Goal: Task Accomplishment & Management: Use online tool/utility

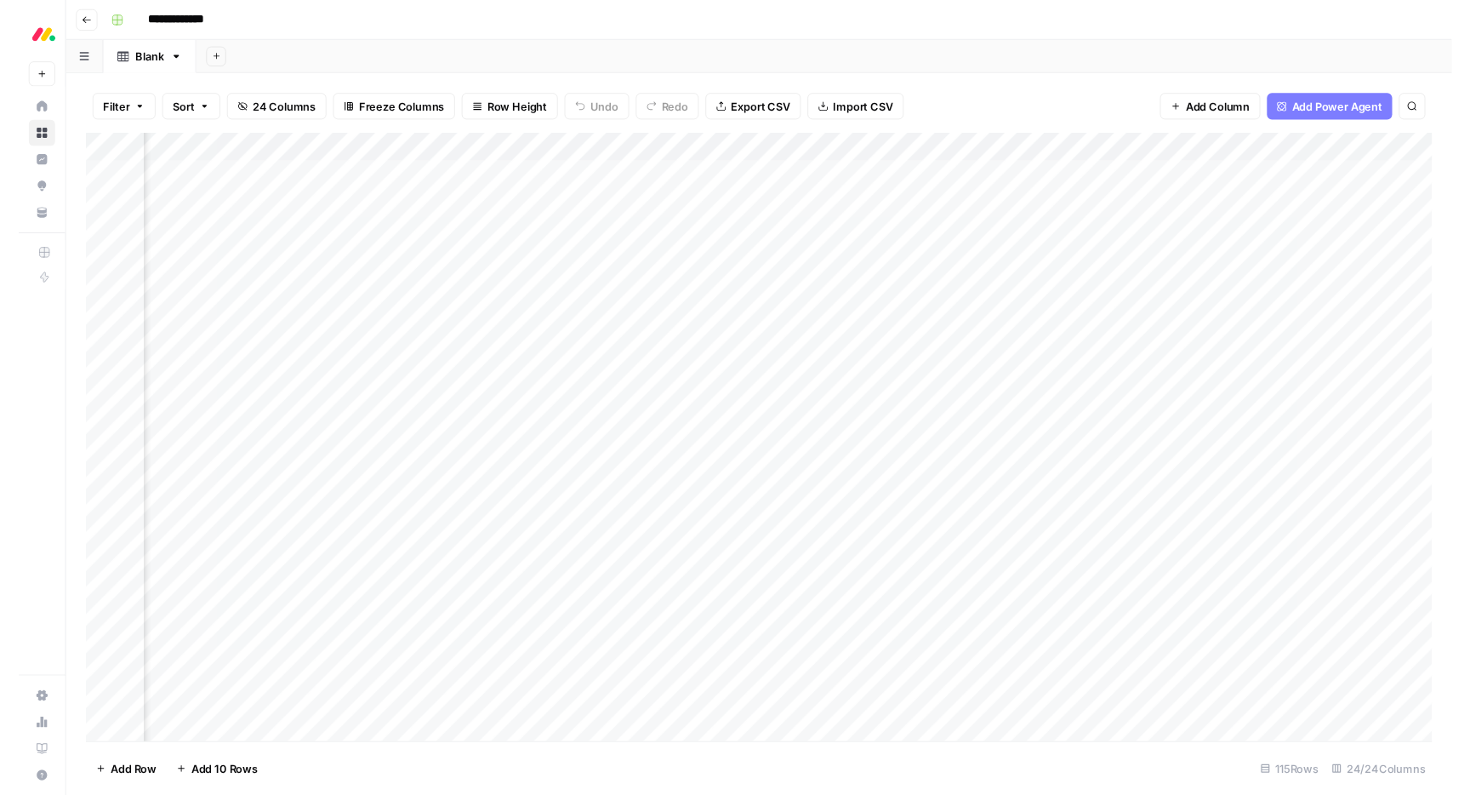
scroll to position [2, 0]
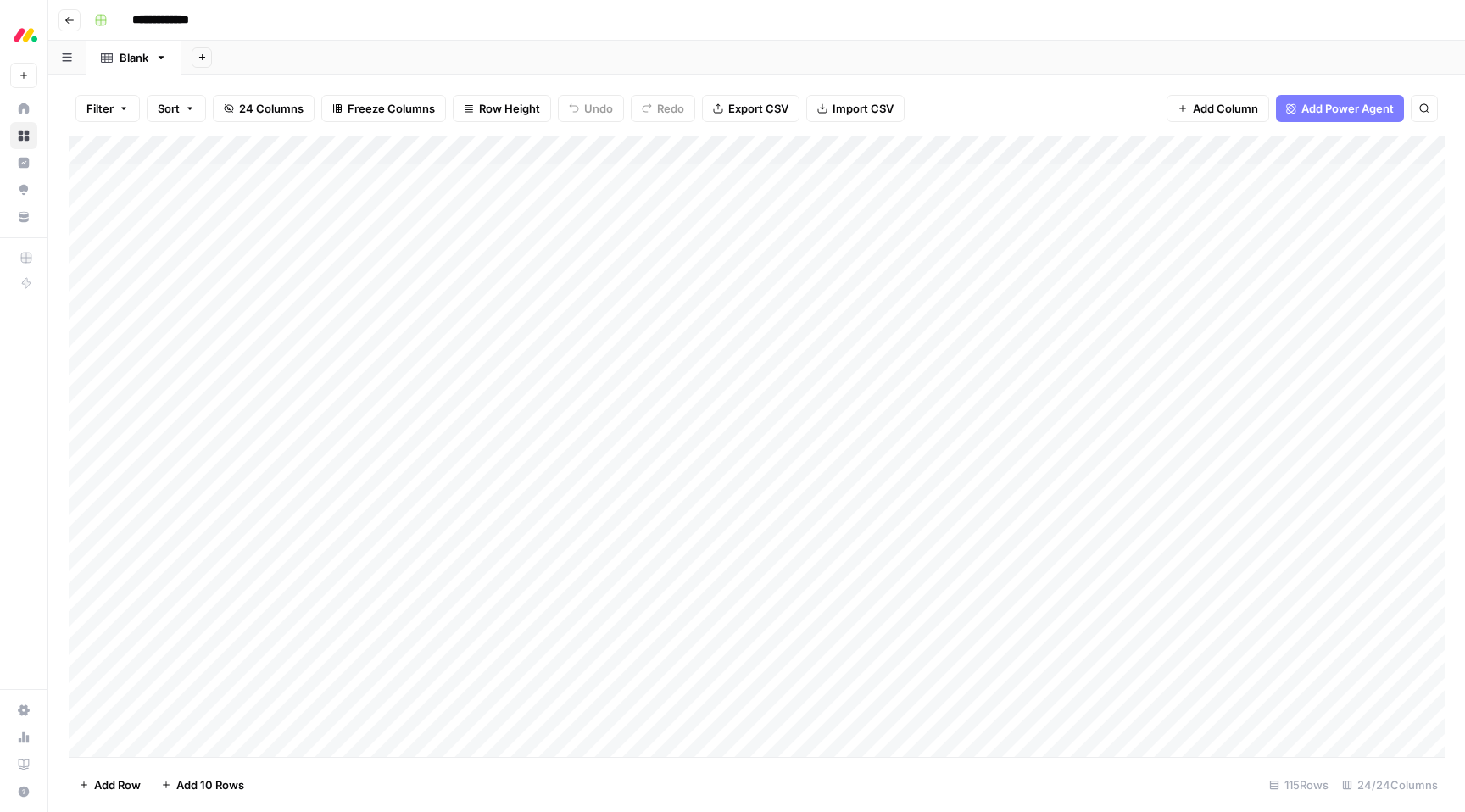
click at [1319, 101] on span "Add Power Agent" at bounding box center [1347, 108] width 93 height 17
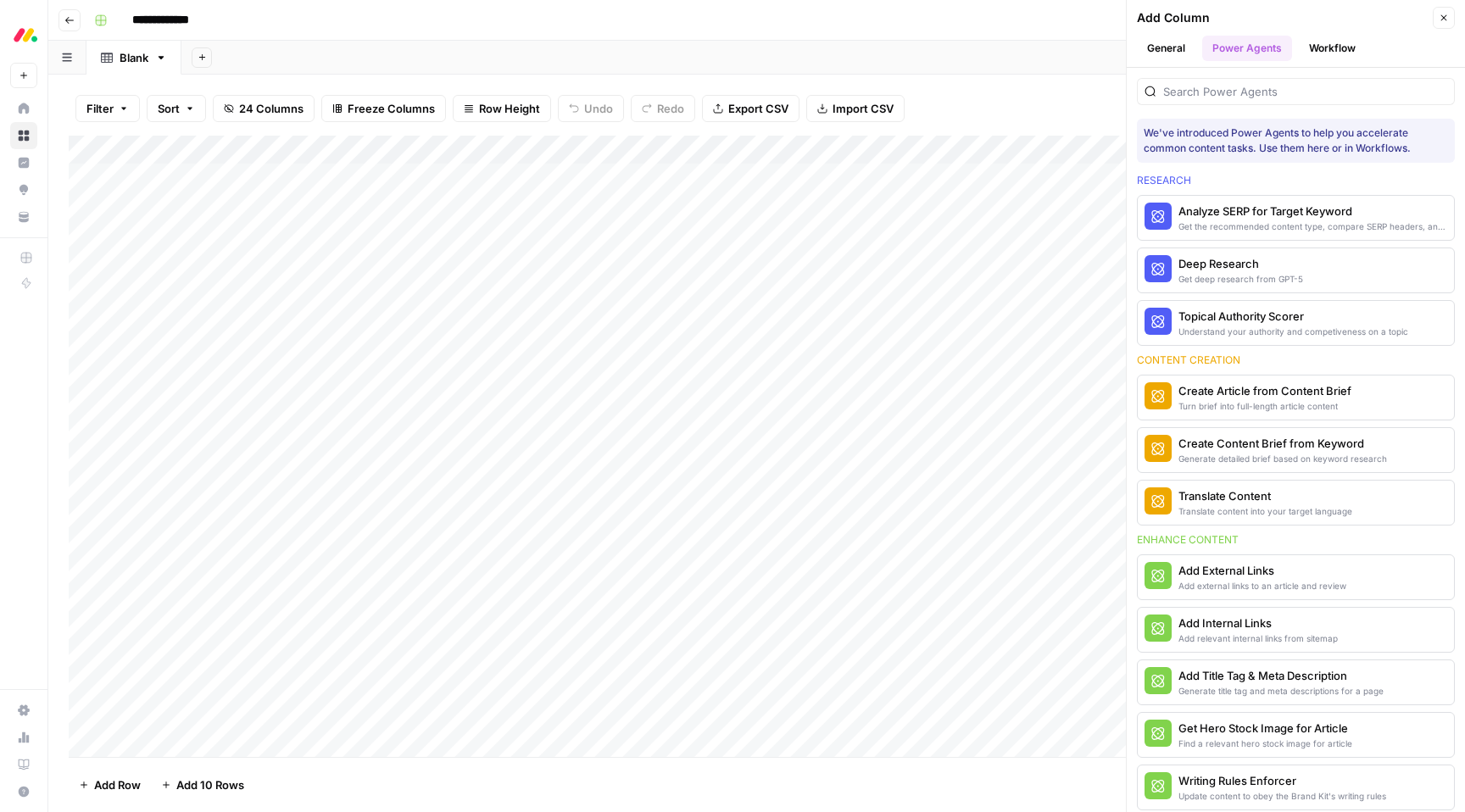
click at [1035, 70] on div "Add Sheet" at bounding box center [823, 58] width 1284 height 34
click at [1450, 19] on button "Close" at bounding box center [1444, 18] width 22 height 22
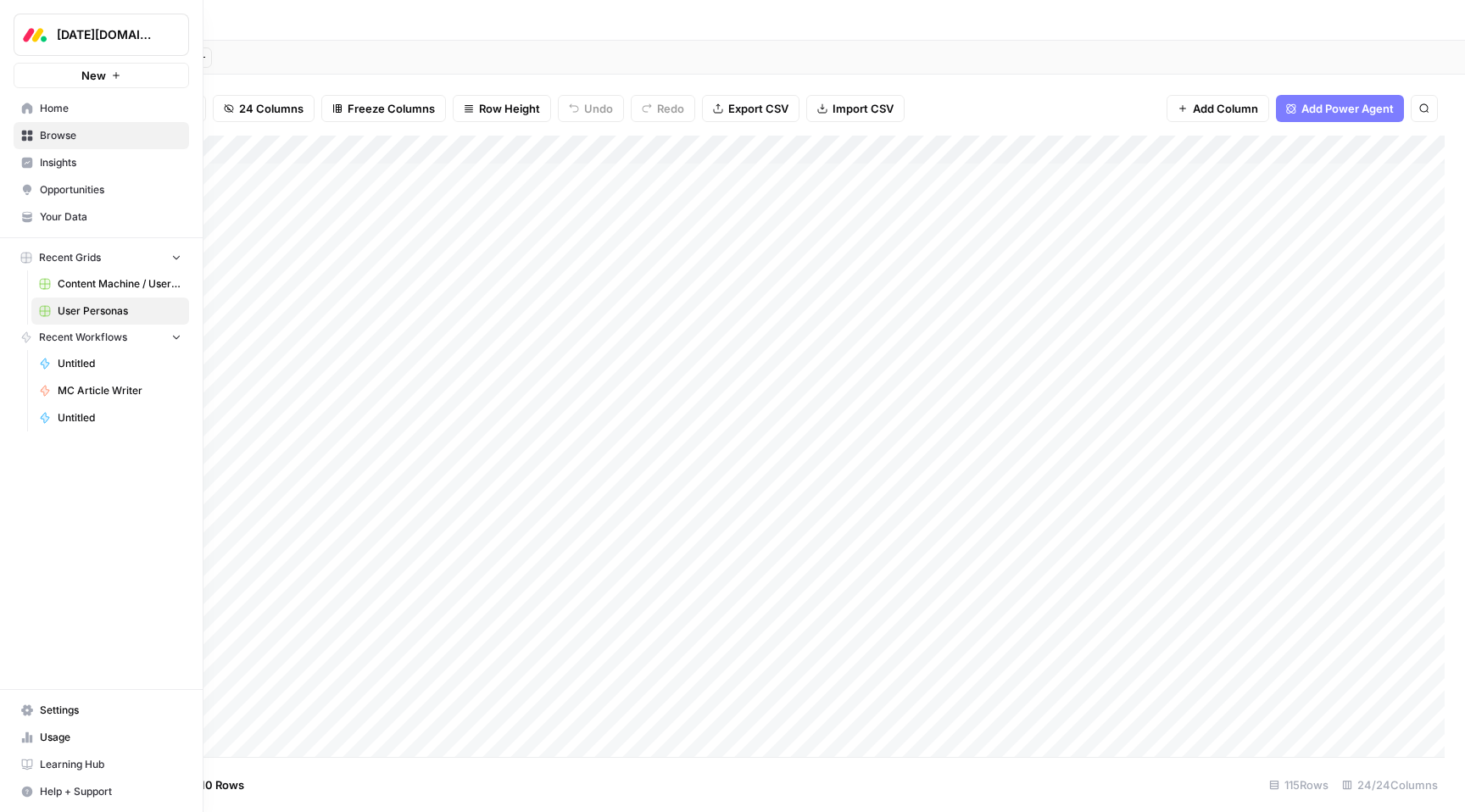
click at [121, 77] on button "New" at bounding box center [102, 76] width 175 height 26
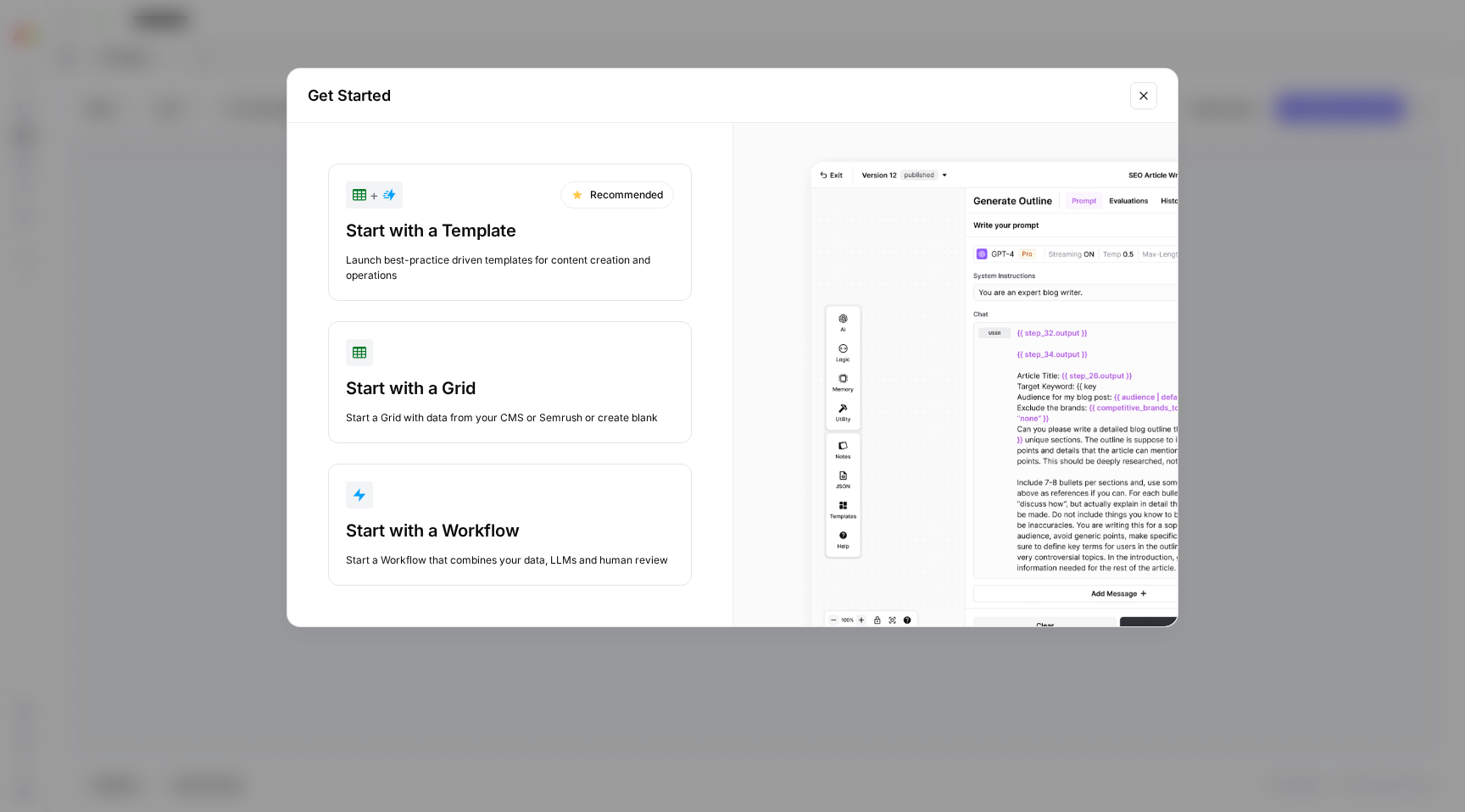
click at [529, 521] on div "Start with a Workflow" at bounding box center [509, 531] width 328 height 24
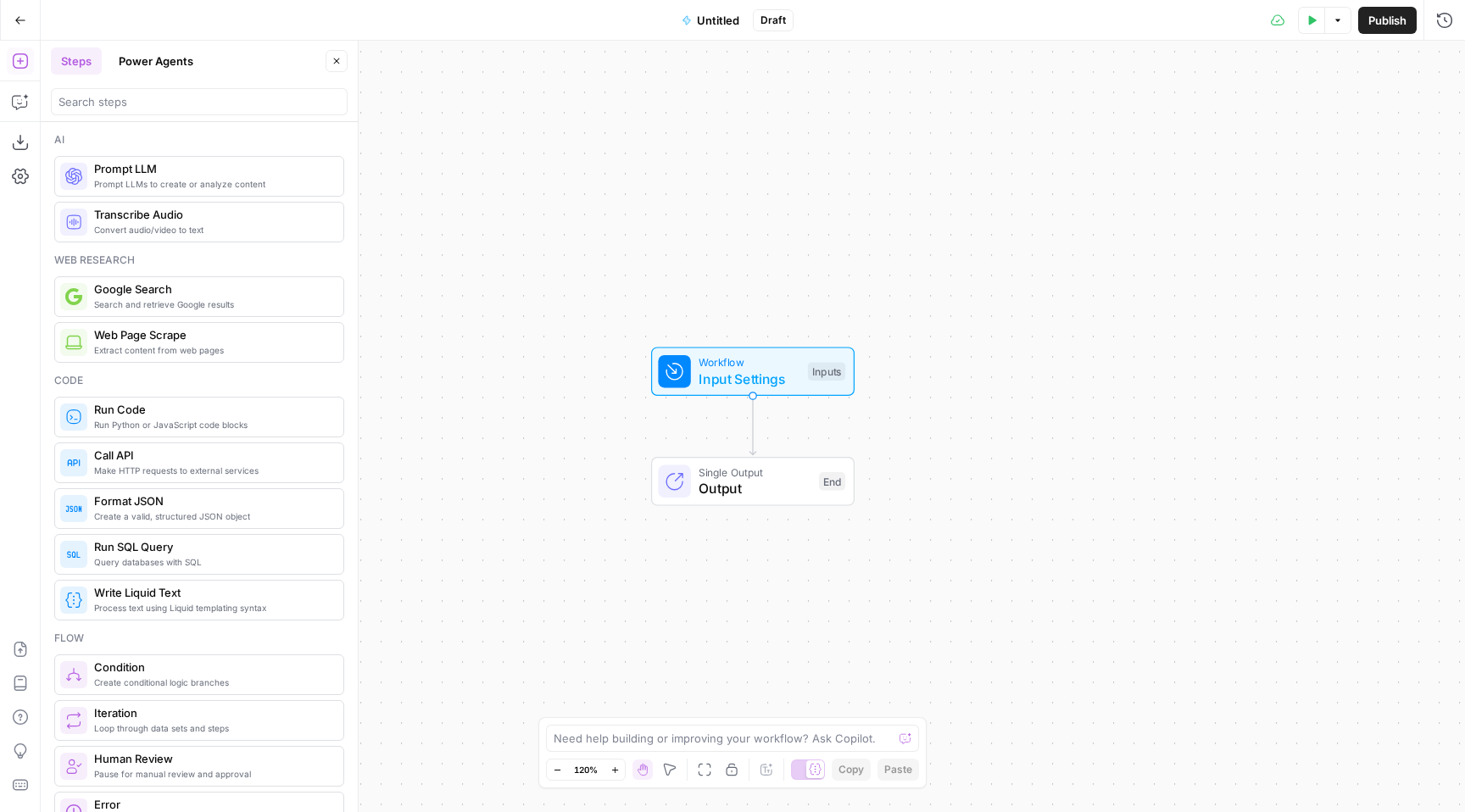
click at [200, 111] on div at bounding box center [199, 101] width 297 height 27
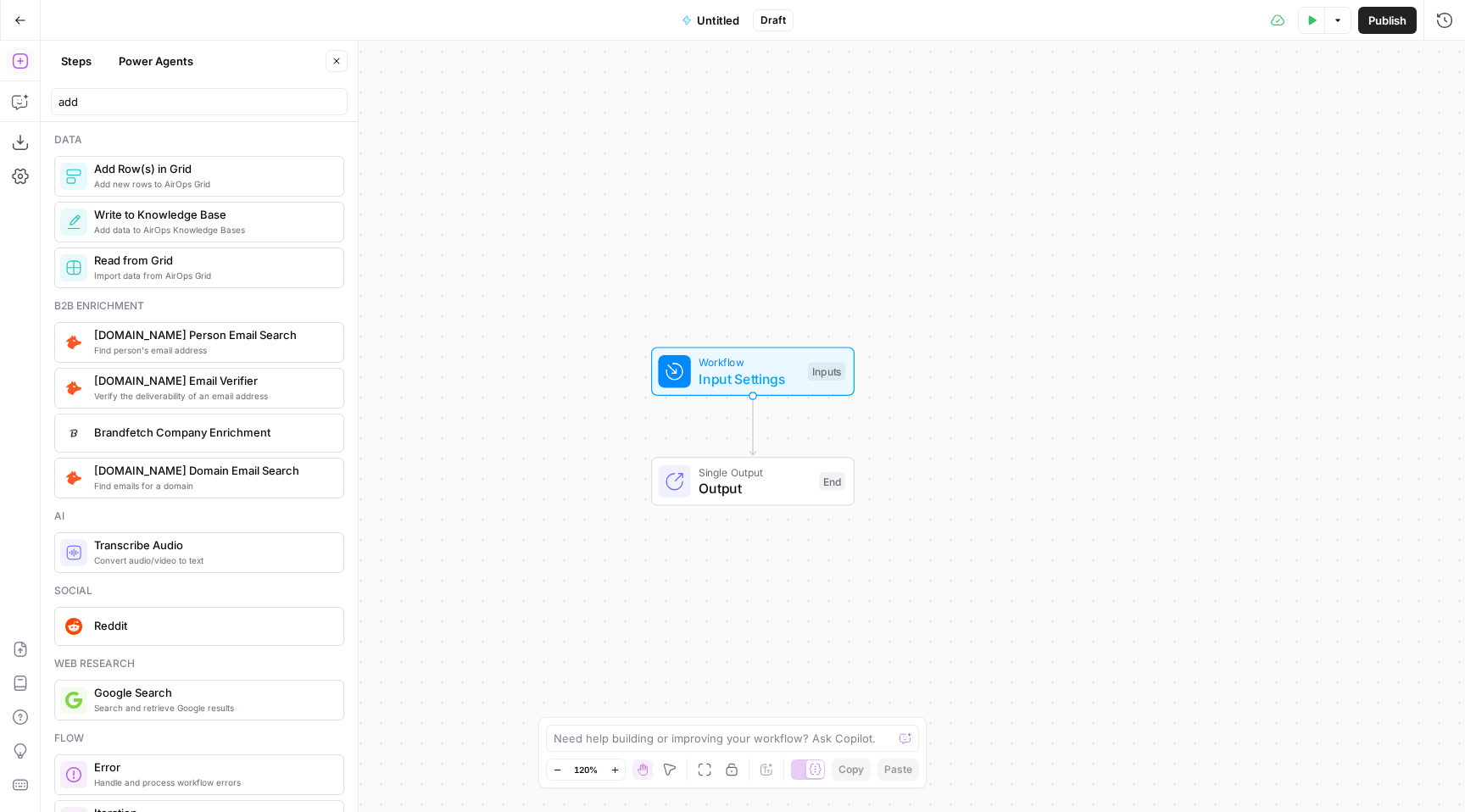
click at [272, 174] on span "Add Row(s) in Grid" at bounding box center [211, 168] width 236 height 17
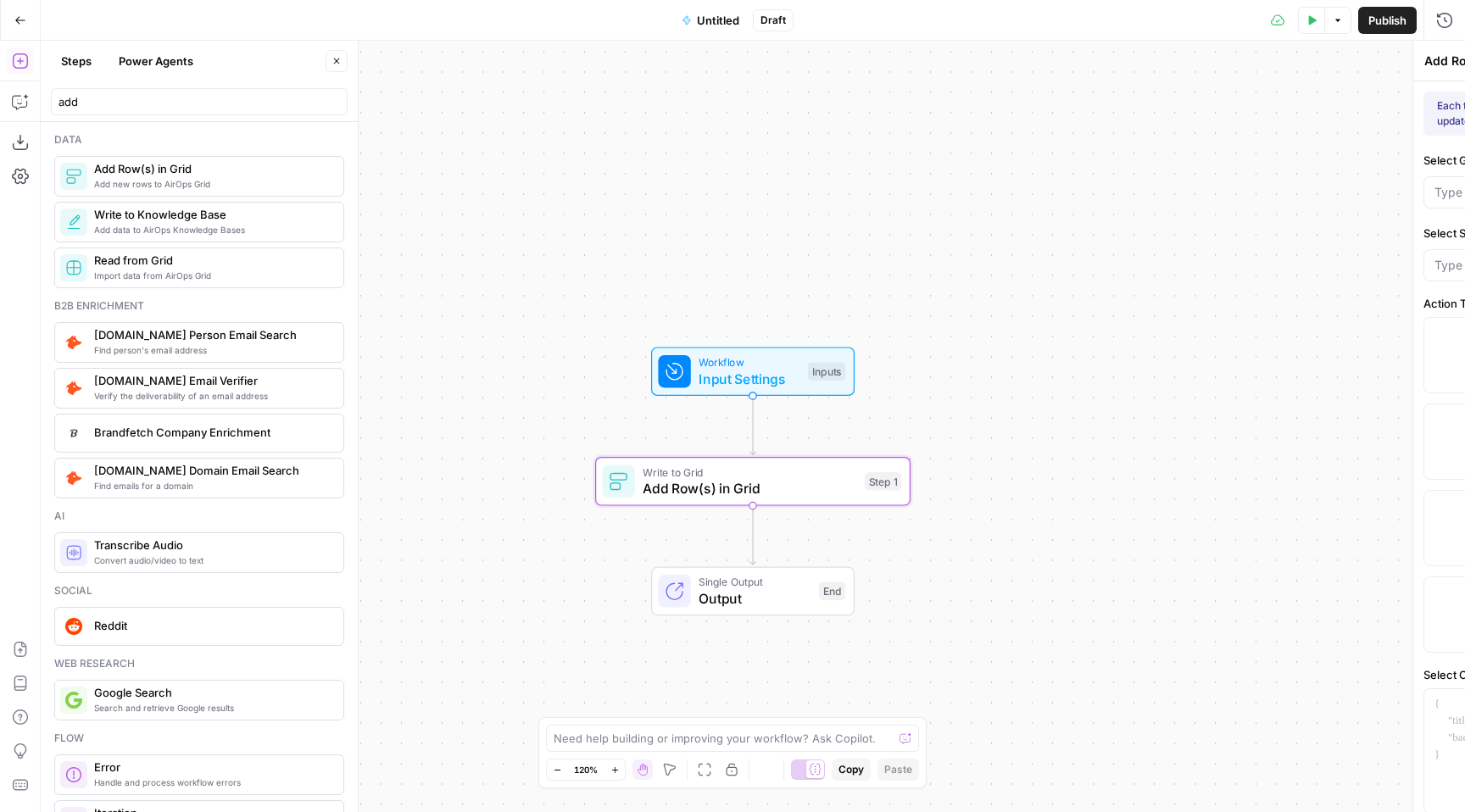
click at [272, 174] on span "Add Row(s) in Grid" at bounding box center [211, 168] width 236 height 17
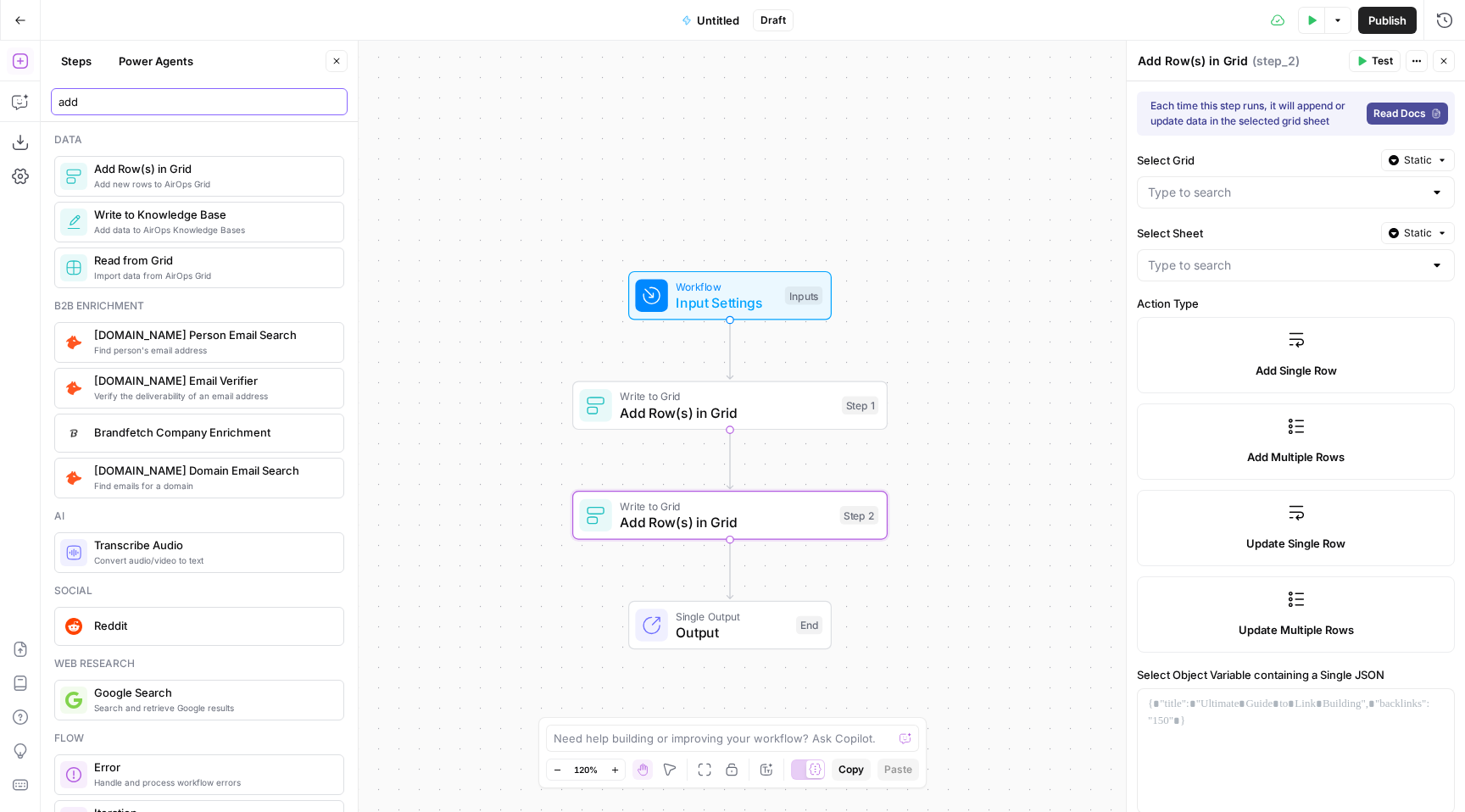
click at [169, 105] on input "add" at bounding box center [199, 102] width 281 height 17
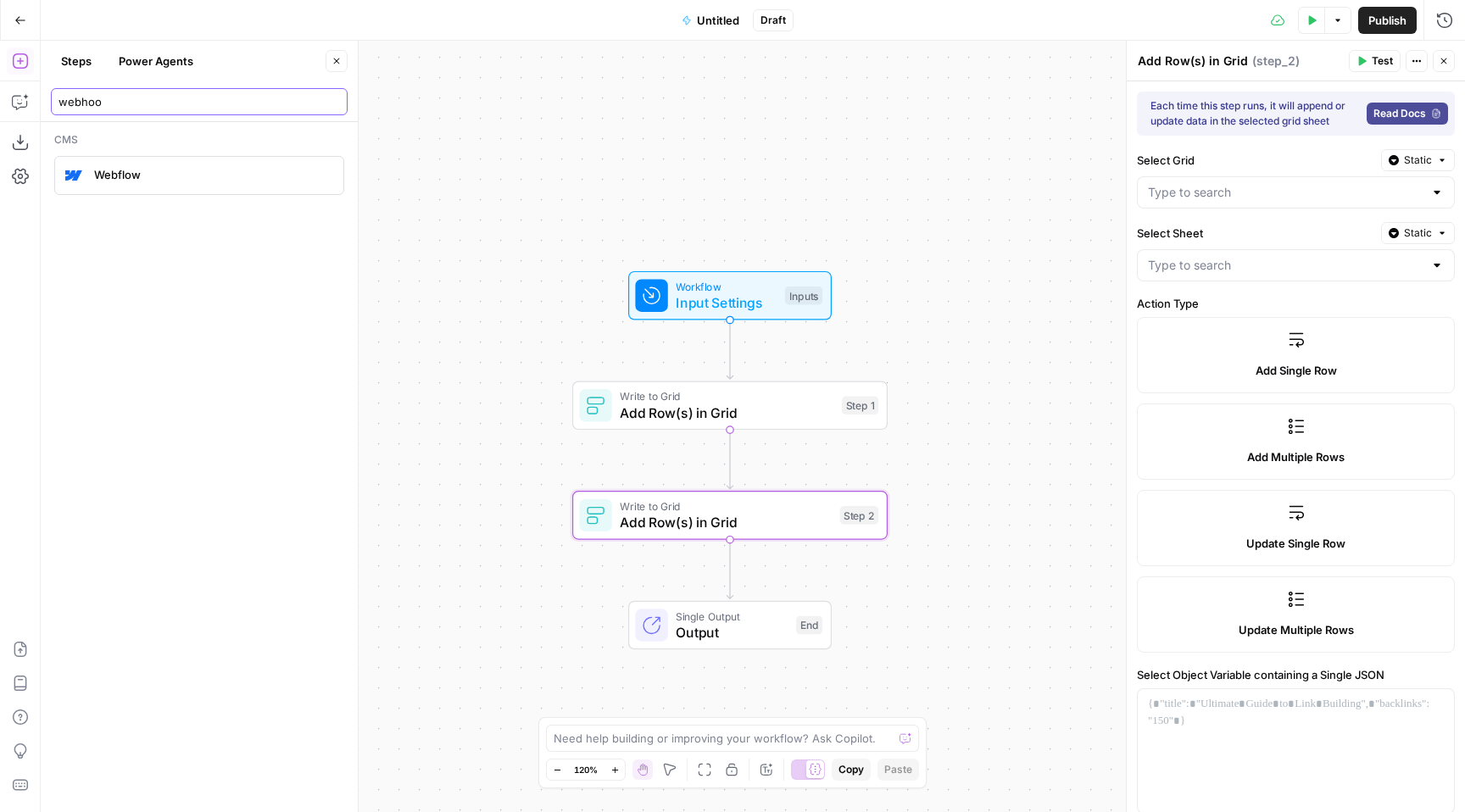
type input "webhoo"
click at [161, 170] on span "Webflow" at bounding box center [211, 174] width 236 height 17
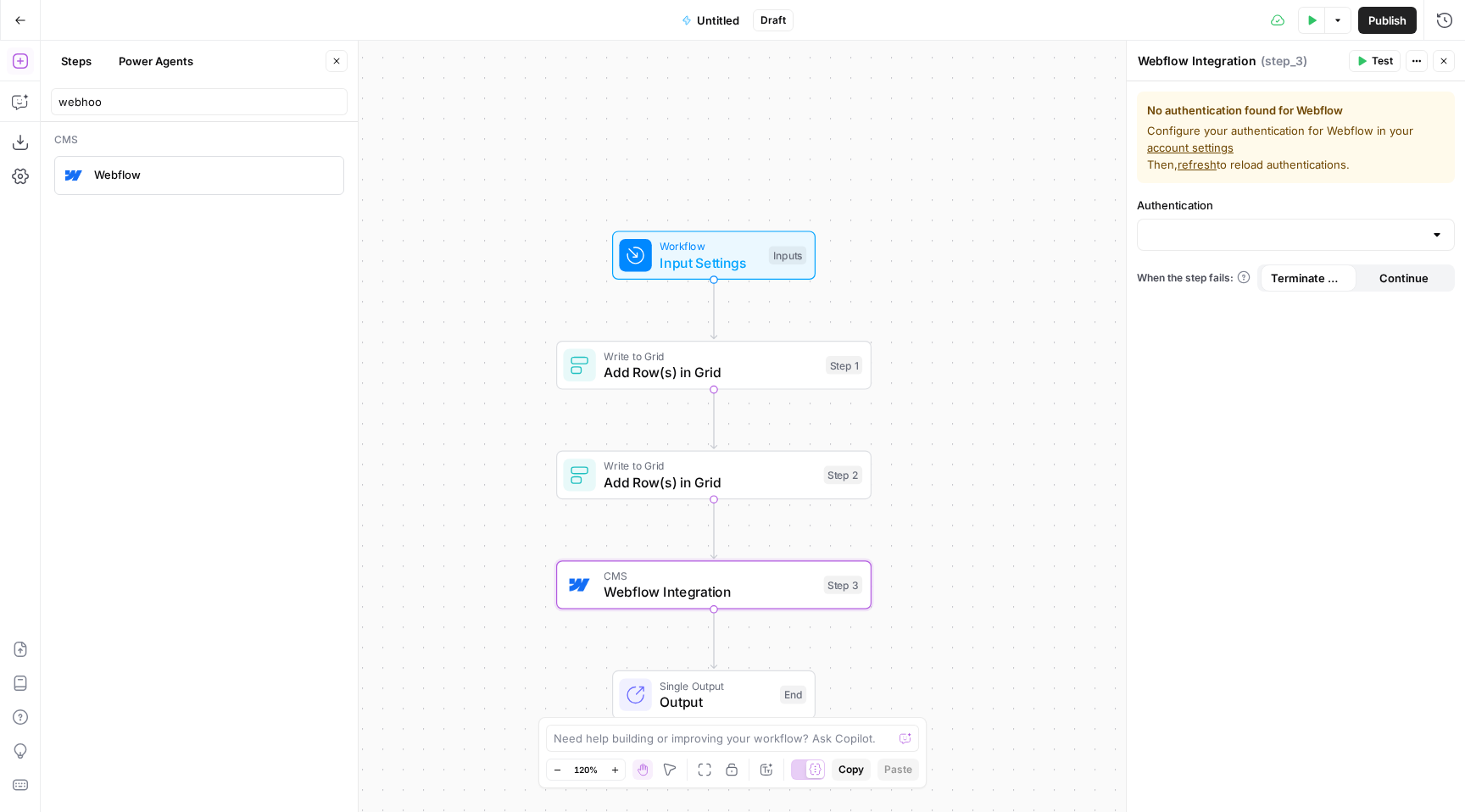
click at [707, 594] on span "Webflow Integration" at bounding box center [710, 592] width 212 height 20
click at [1203, 147] on link "account settings" at bounding box center [1190, 147] width 87 height 14
click at [716, 263] on span "Input Settings" at bounding box center [710, 263] width 101 height 20
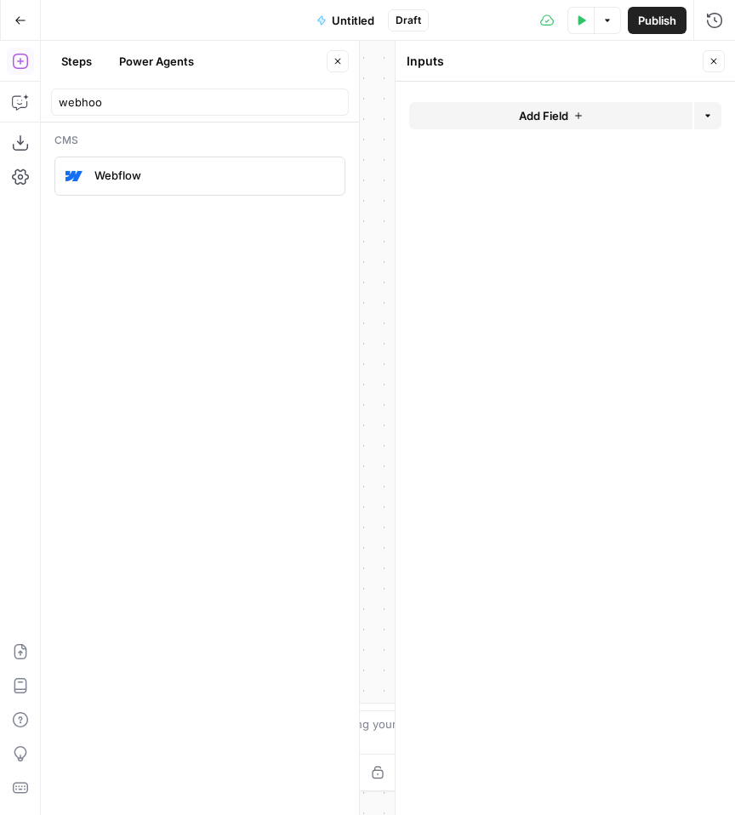
click at [709, 66] on icon "button" at bounding box center [714, 61] width 10 height 10
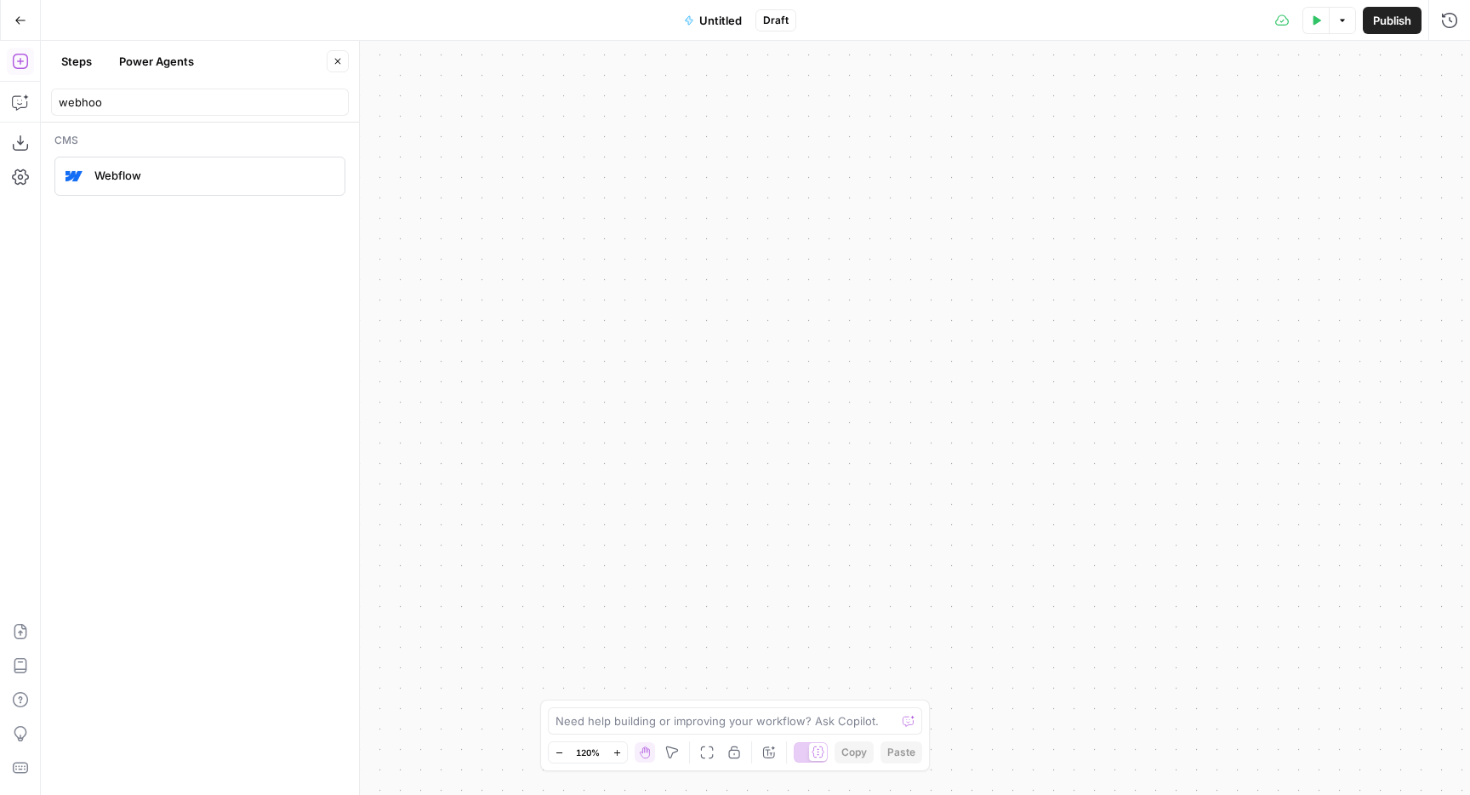
click at [1089, 112] on div "Workflow Input Settings Inputs Write to Grid Add Row(s) in Grid Step 1 Write to…" at bounding box center [755, 418] width 1429 height 754
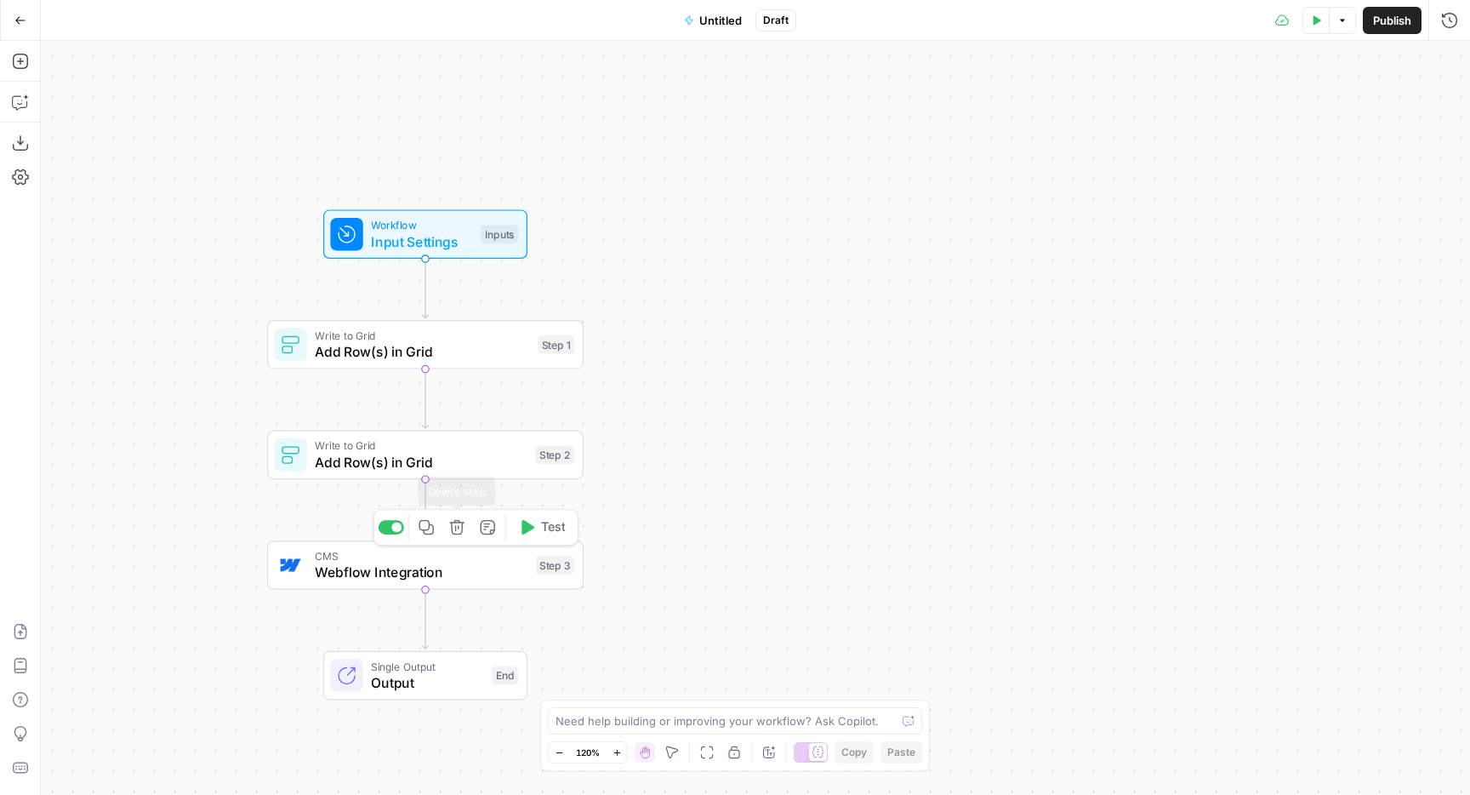
click at [460, 532] on icon "button" at bounding box center [456, 527] width 14 height 14
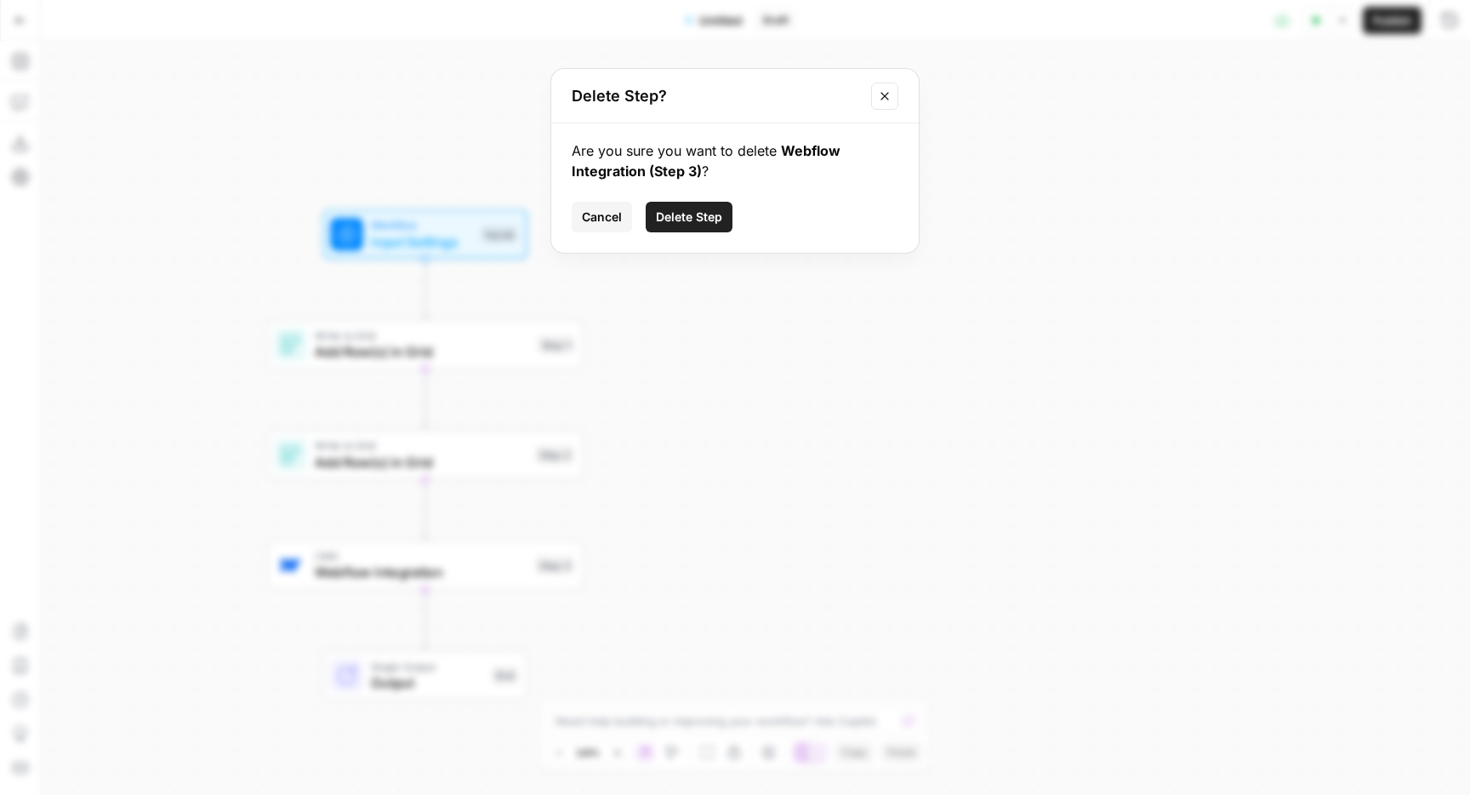
click at [676, 226] on button "Delete Step" at bounding box center [689, 217] width 87 height 31
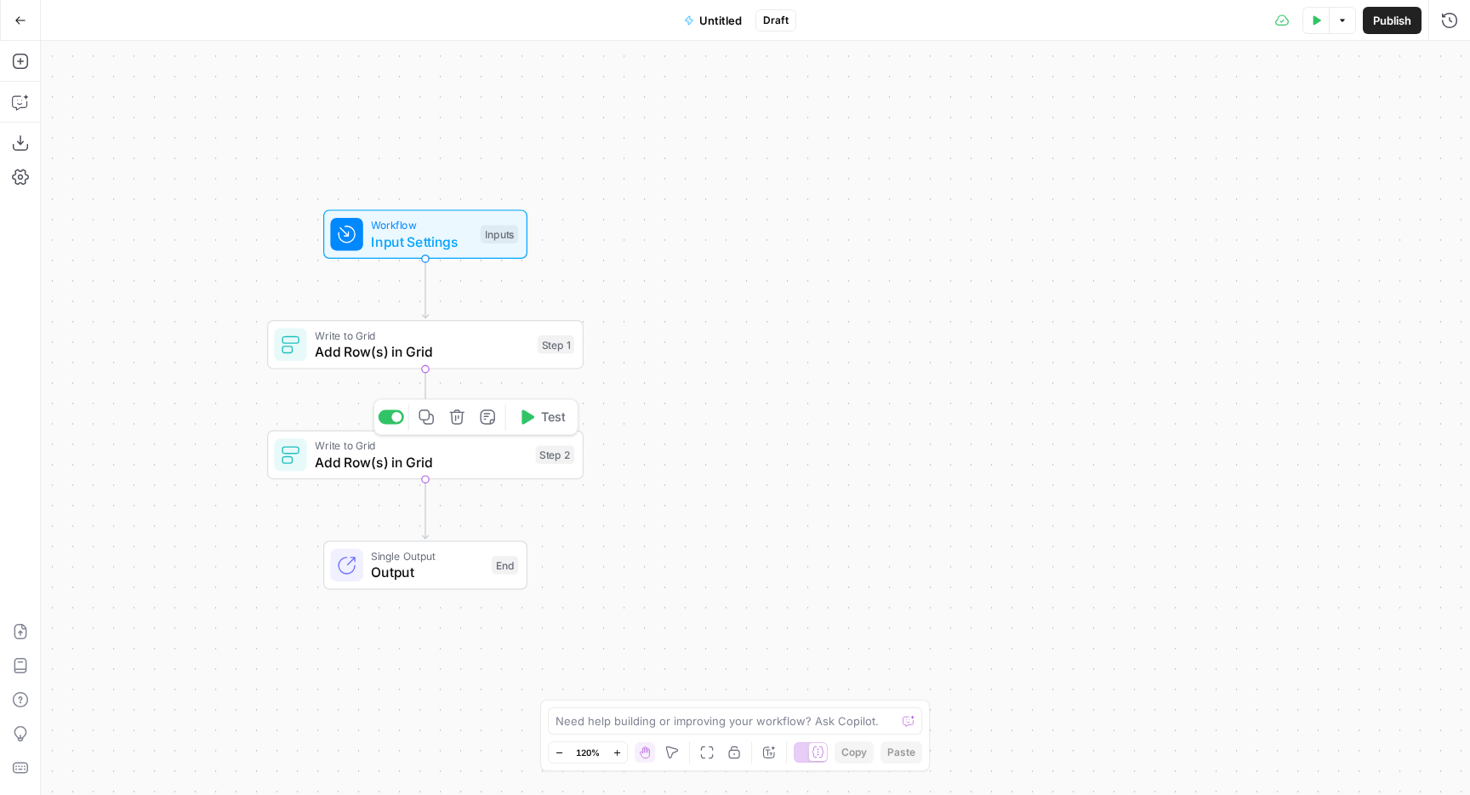
click at [459, 427] on button "Delete step" at bounding box center [457, 416] width 26 height 26
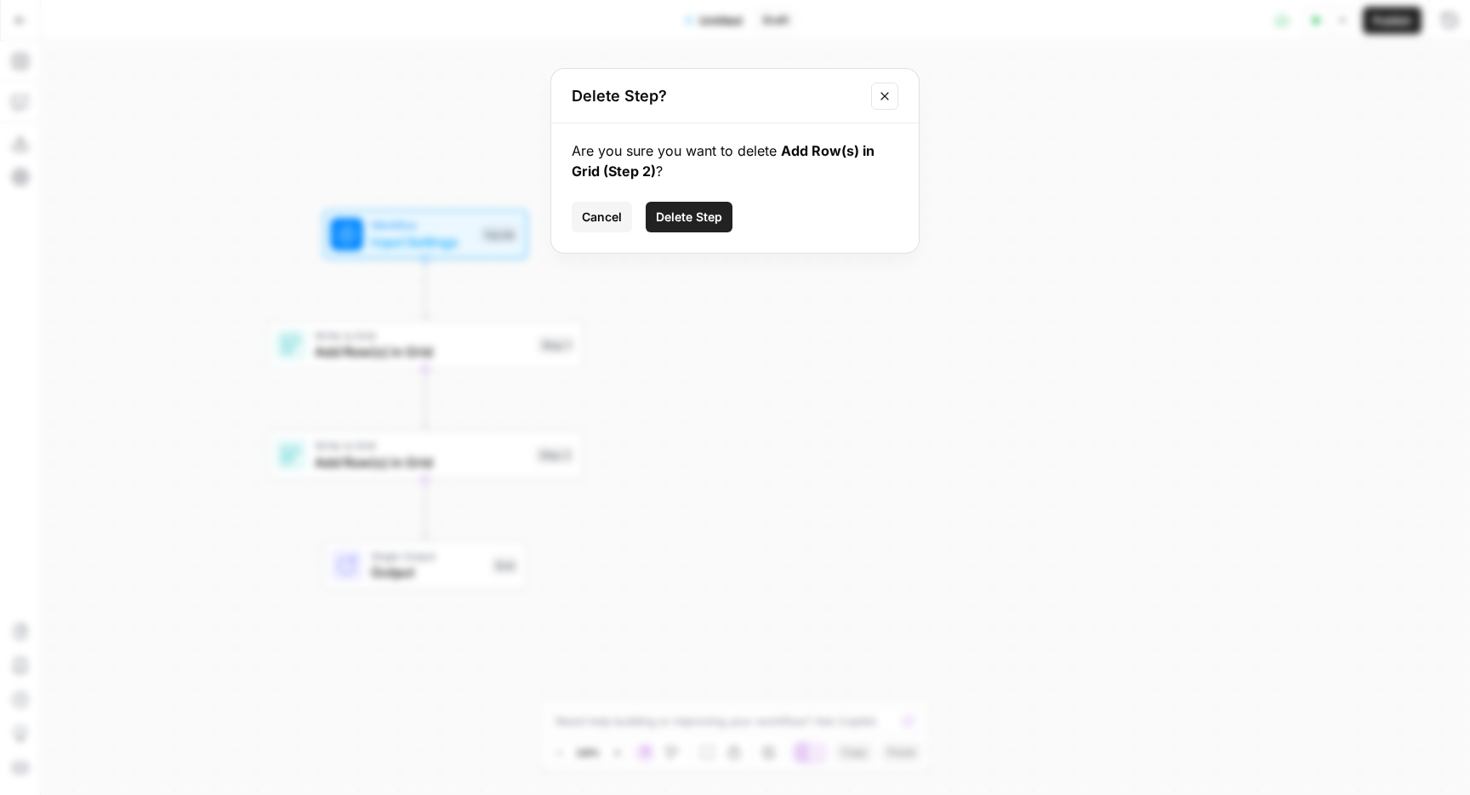
click at [678, 222] on span "Delete Step" at bounding box center [689, 216] width 66 height 17
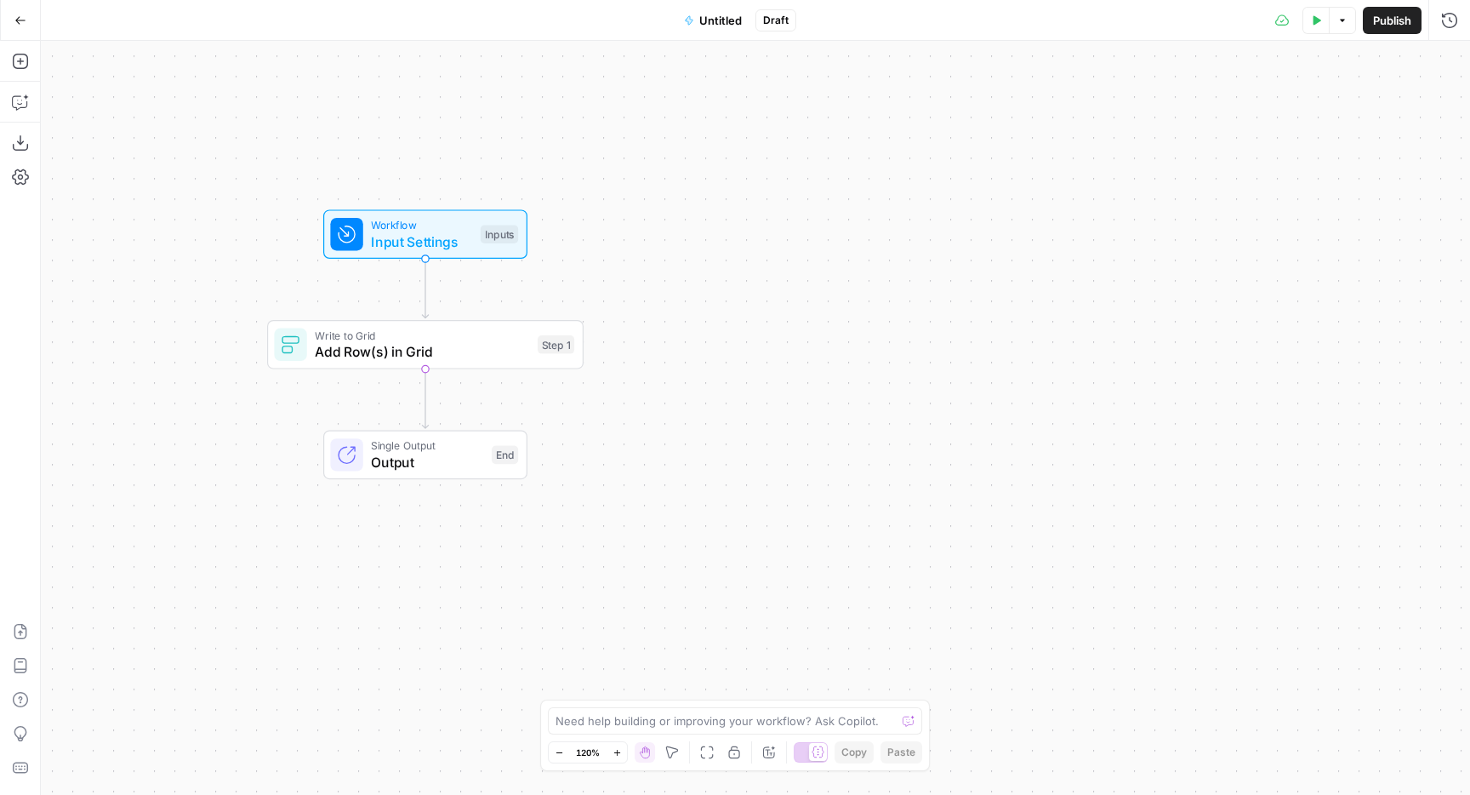
click at [715, 21] on span "Untitled" at bounding box center [720, 20] width 43 height 17
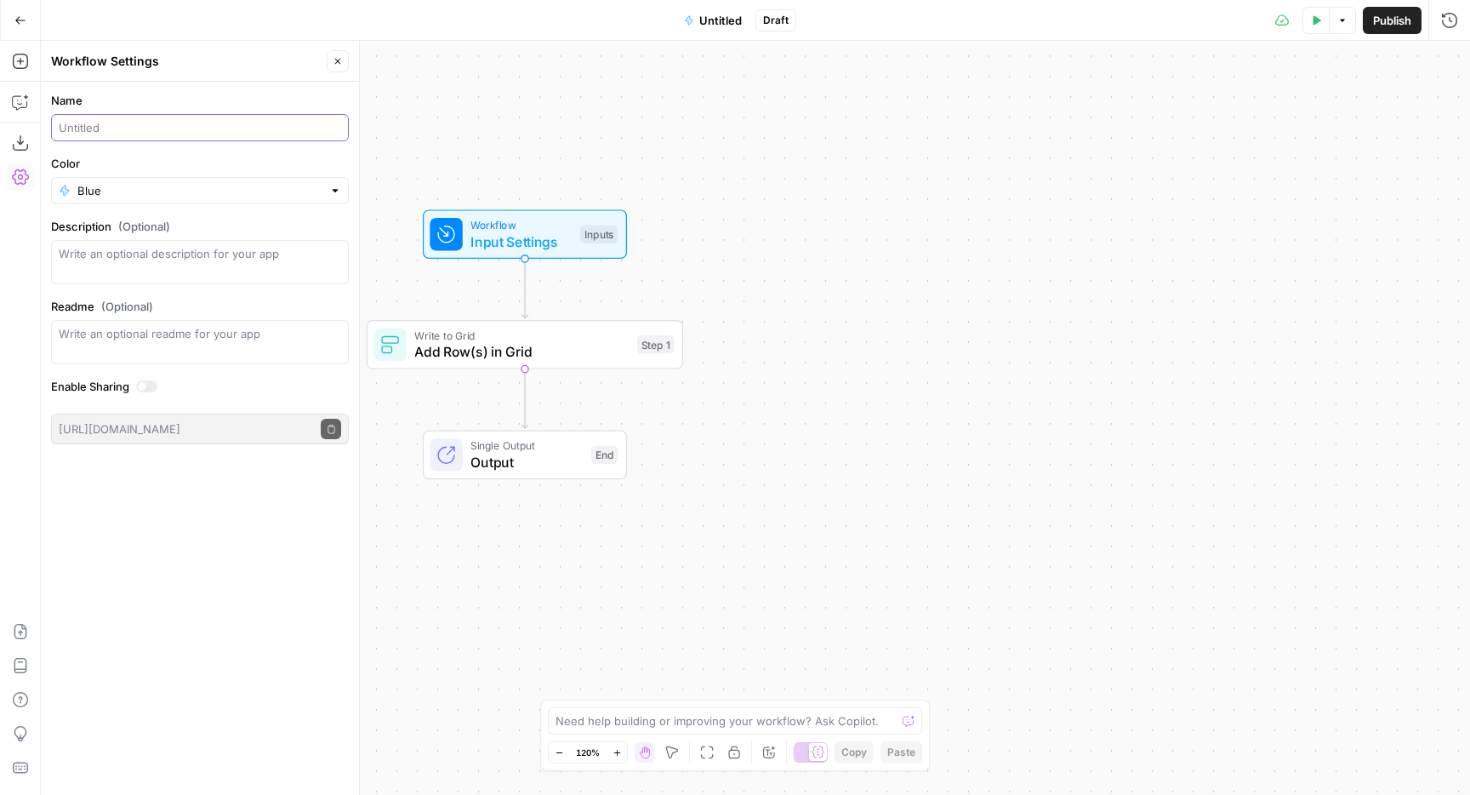
click at [90, 132] on input "Name" at bounding box center [200, 127] width 282 height 17
type input "ש"
type input "a"
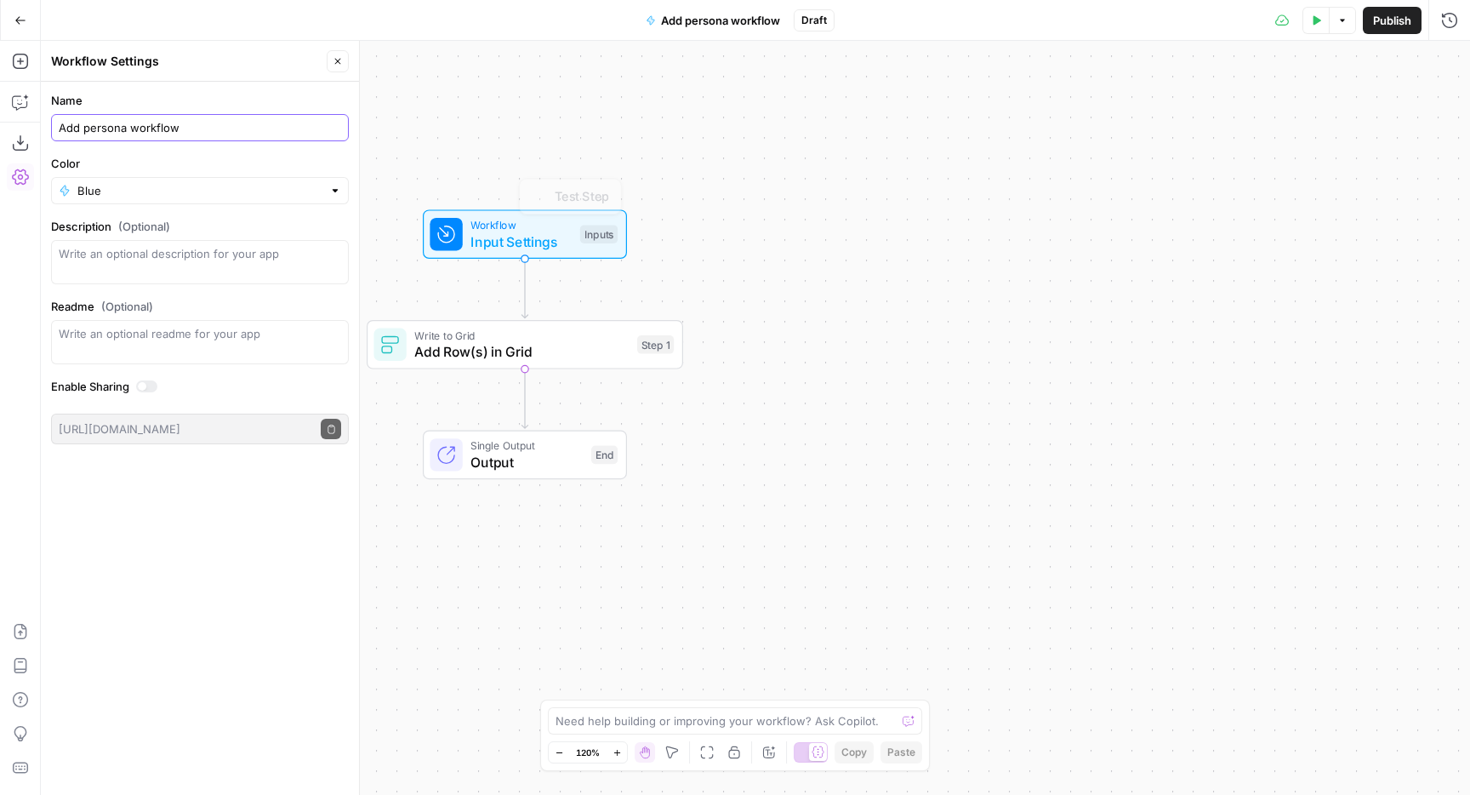
type input "Add persona workflow"
click at [899, 273] on div "Workflow Input Settings Inputs Test Step Write to Grid Add Row(s) in Grid Step …" at bounding box center [755, 418] width 1429 height 754
click at [567, 252] on div "Workflow Input Settings Inputs Test Step" at bounding box center [529, 233] width 204 height 49
click at [1257, 123] on span "Add Field" at bounding box center [1278, 115] width 49 height 17
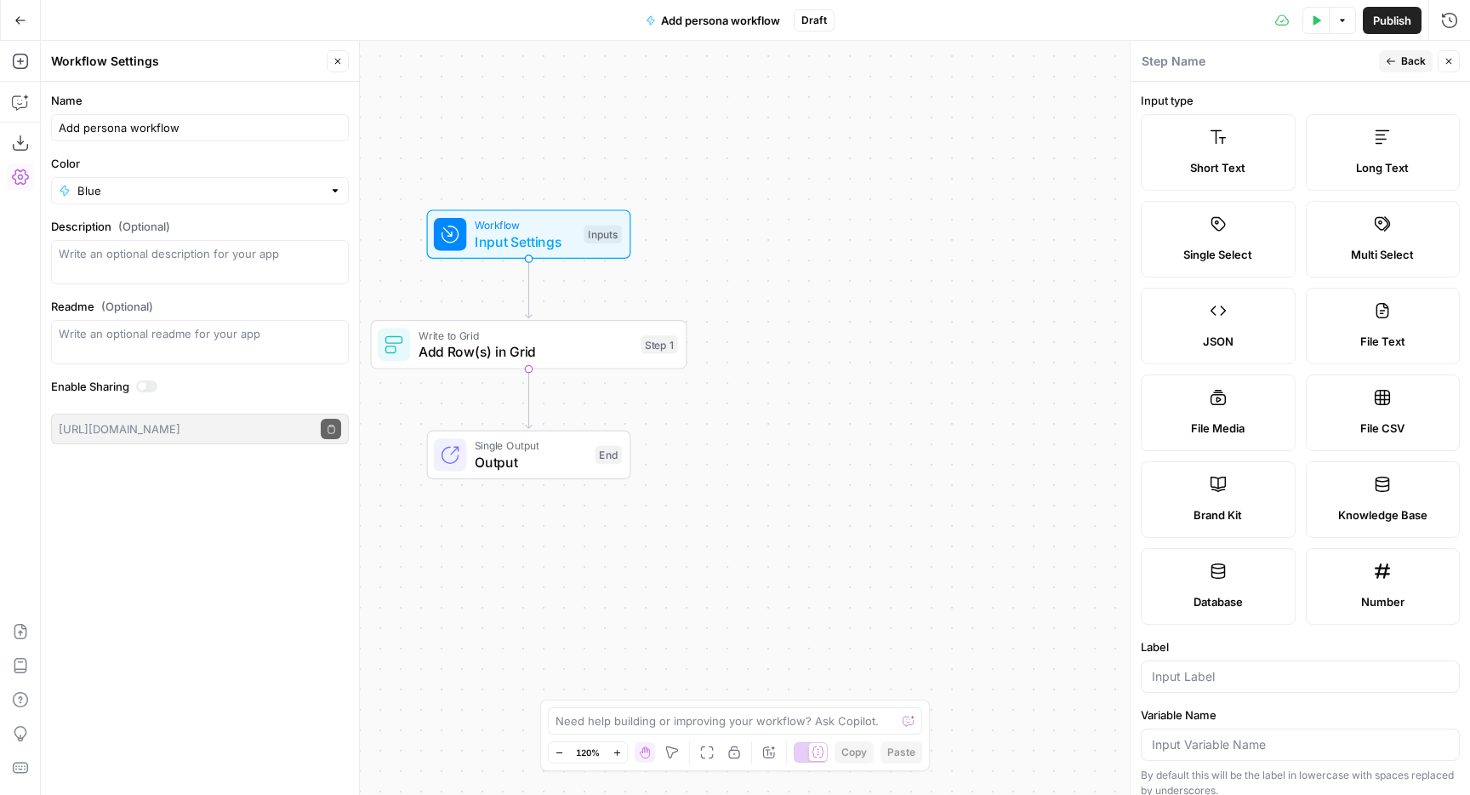
click at [1273, 333] on div "JSON" at bounding box center [1218, 341] width 126 height 17
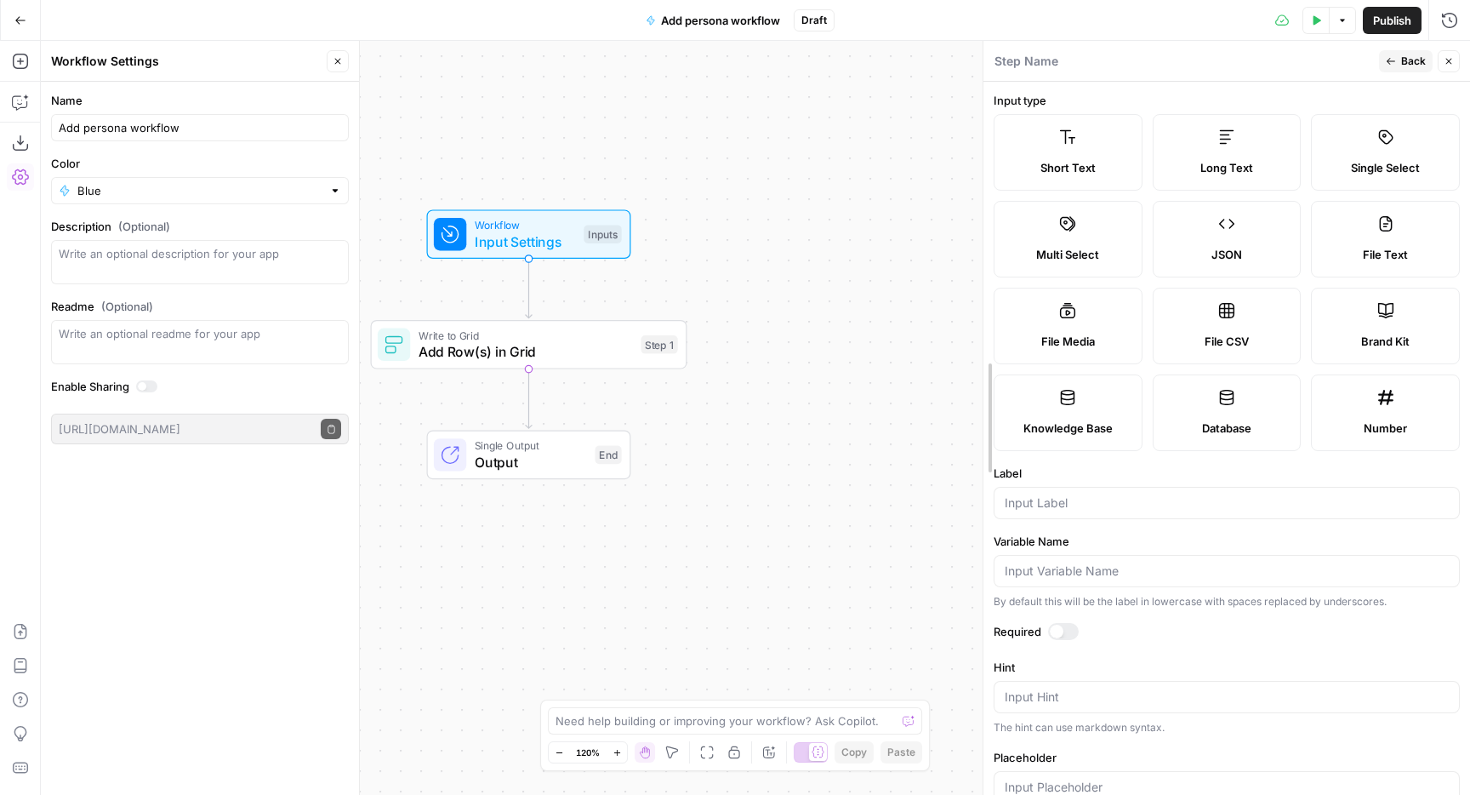
drag, startPoint x: 1128, startPoint y: 320, endPoint x: 981, endPoint y: 316, distance: 147.2
click at [1043, 505] on input "Label" at bounding box center [1226, 502] width 445 height 17
type input "webhook"
click at [1055, 618] on form "Input type Short Text Long Text Single Select Multi Select JSON File Text File …" at bounding box center [1226, 438] width 487 height 713
click at [1057, 626] on div at bounding box center [1056, 631] width 14 height 14
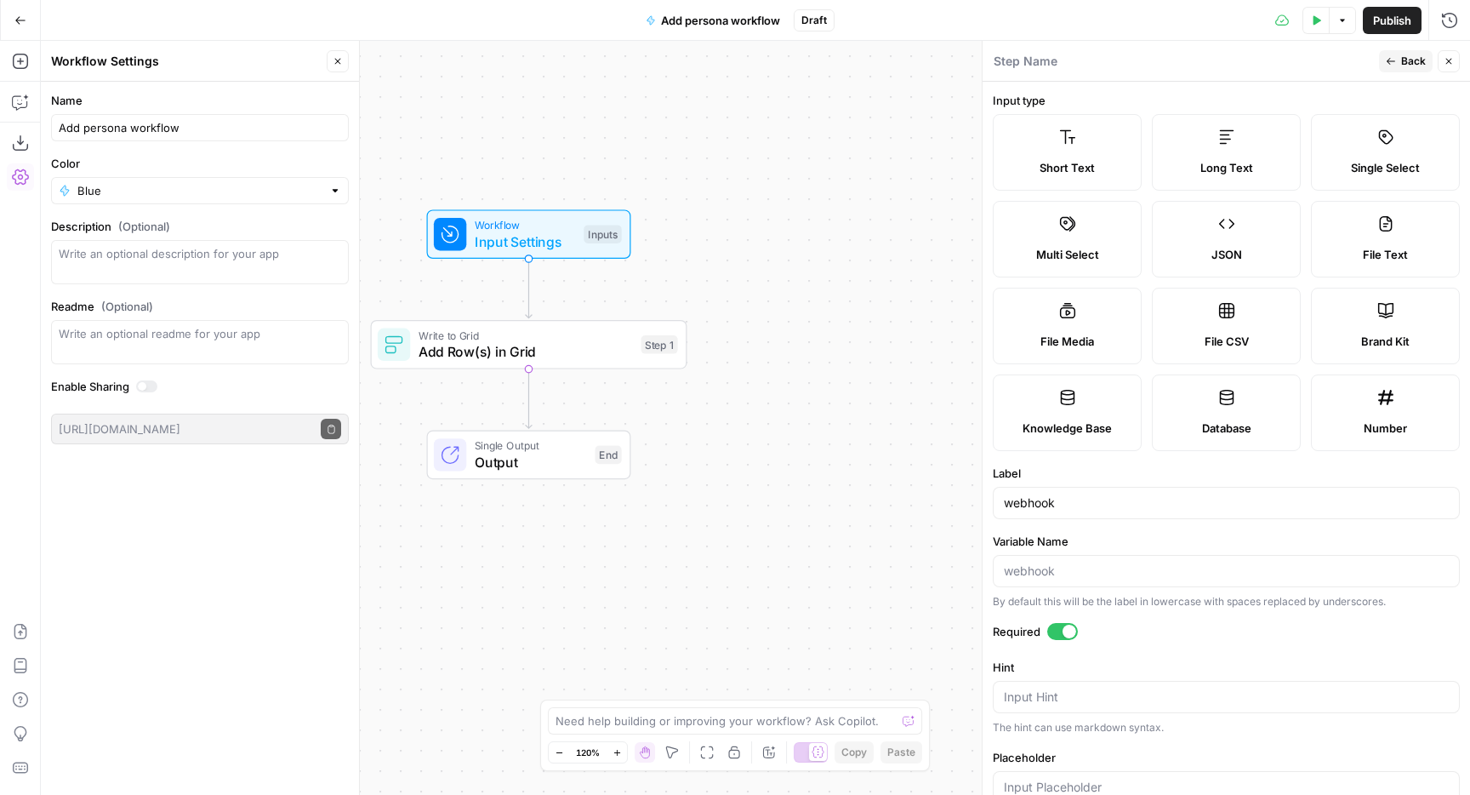
click at [818, 296] on div "Workflow Input Settings Inputs Write to Grid Add Row(s) in Grid Step 1 Single O…" at bounding box center [755, 418] width 1429 height 754
click at [1445, 58] on icon "button" at bounding box center [1449, 61] width 10 height 10
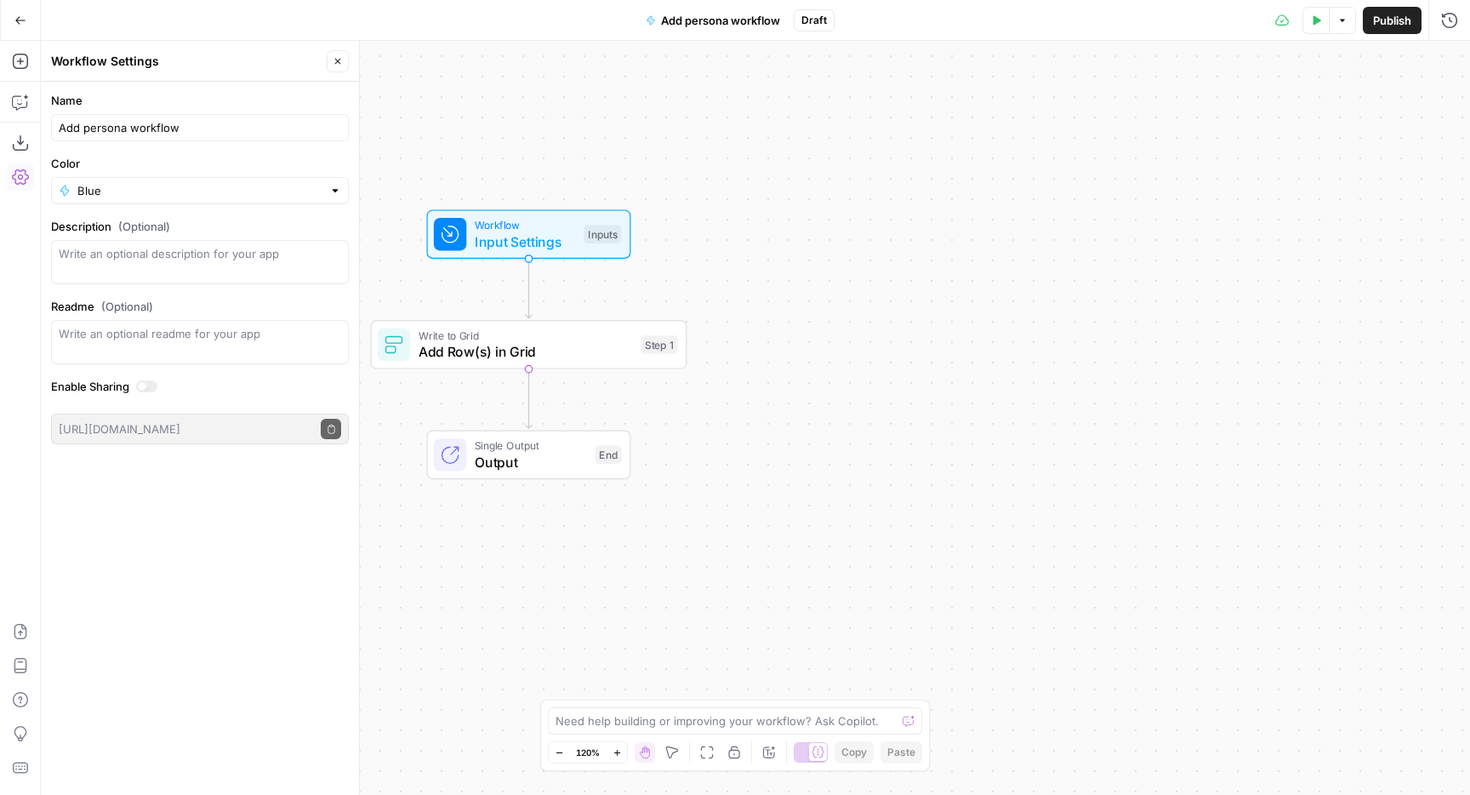
click at [1376, 30] on button "Publish" at bounding box center [1392, 20] width 59 height 27
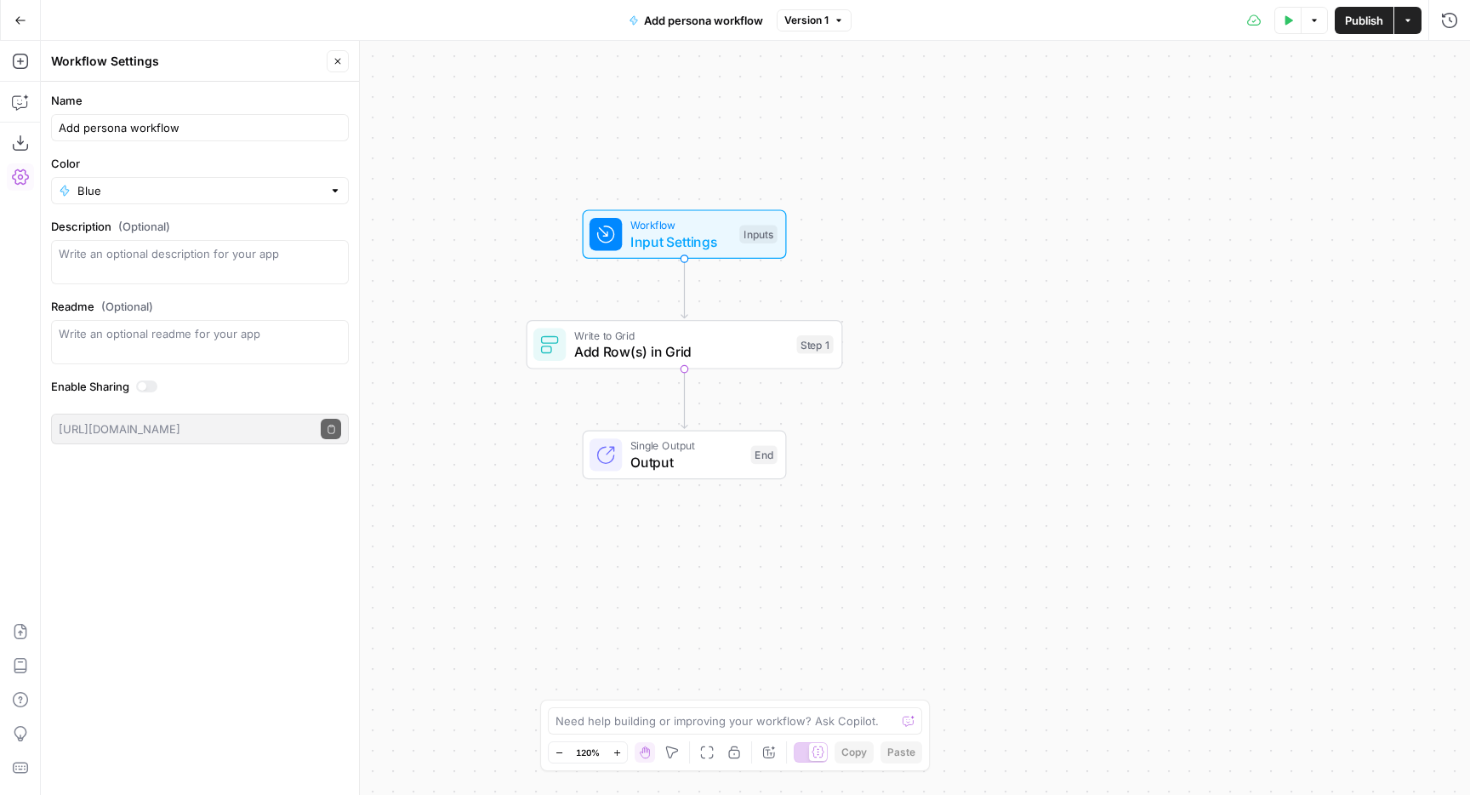
click at [937, 278] on div "Workflow Input Settings Inputs Write to Grid Add Row(s) in Grid Step 1 Single O…" at bounding box center [755, 418] width 1429 height 754
click at [650, 356] on span "Add Row(s) in Grid" at bounding box center [681, 351] width 214 height 20
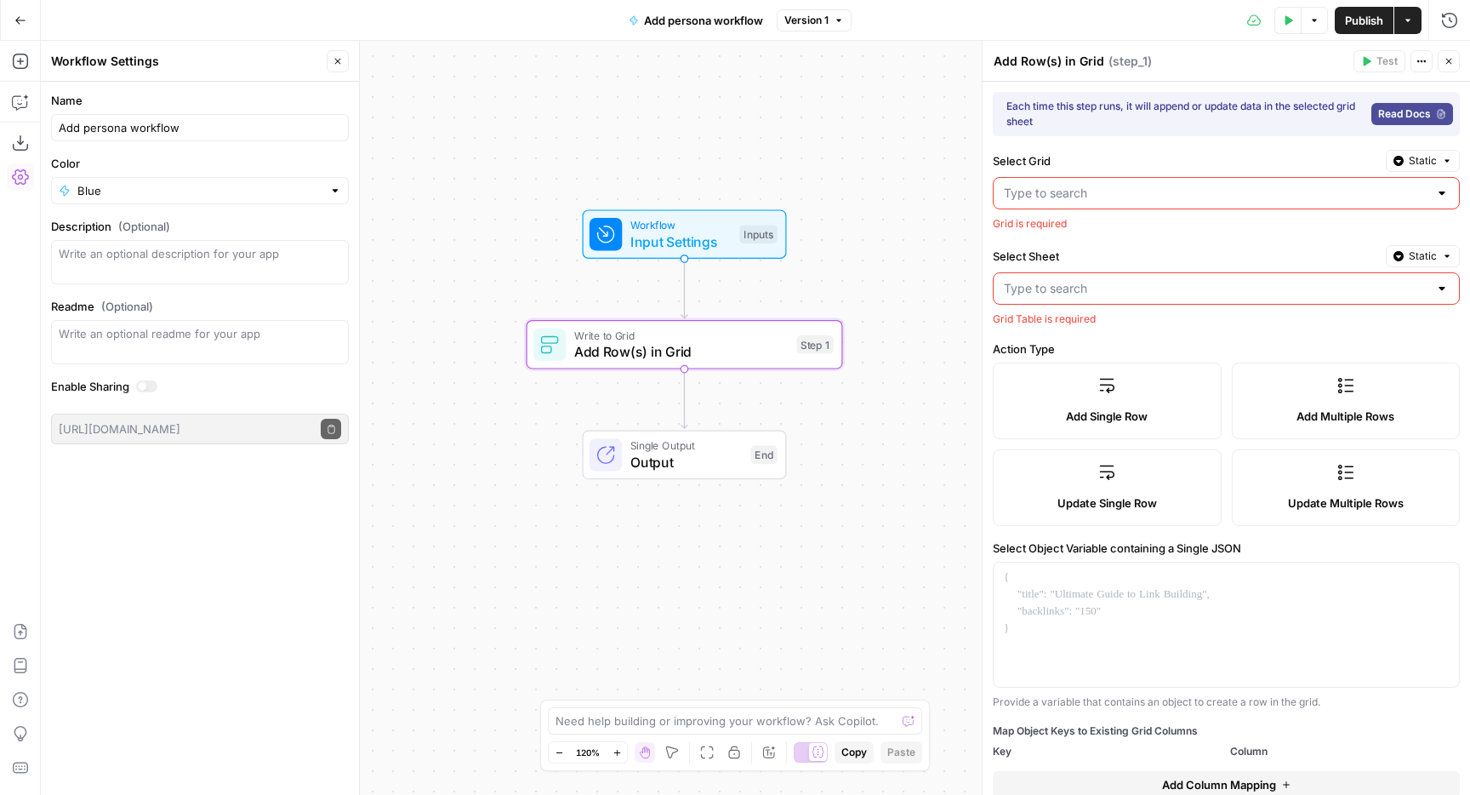
click at [1052, 200] on input "Select Grid" at bounding box center [1216, 193] width 425 height 17
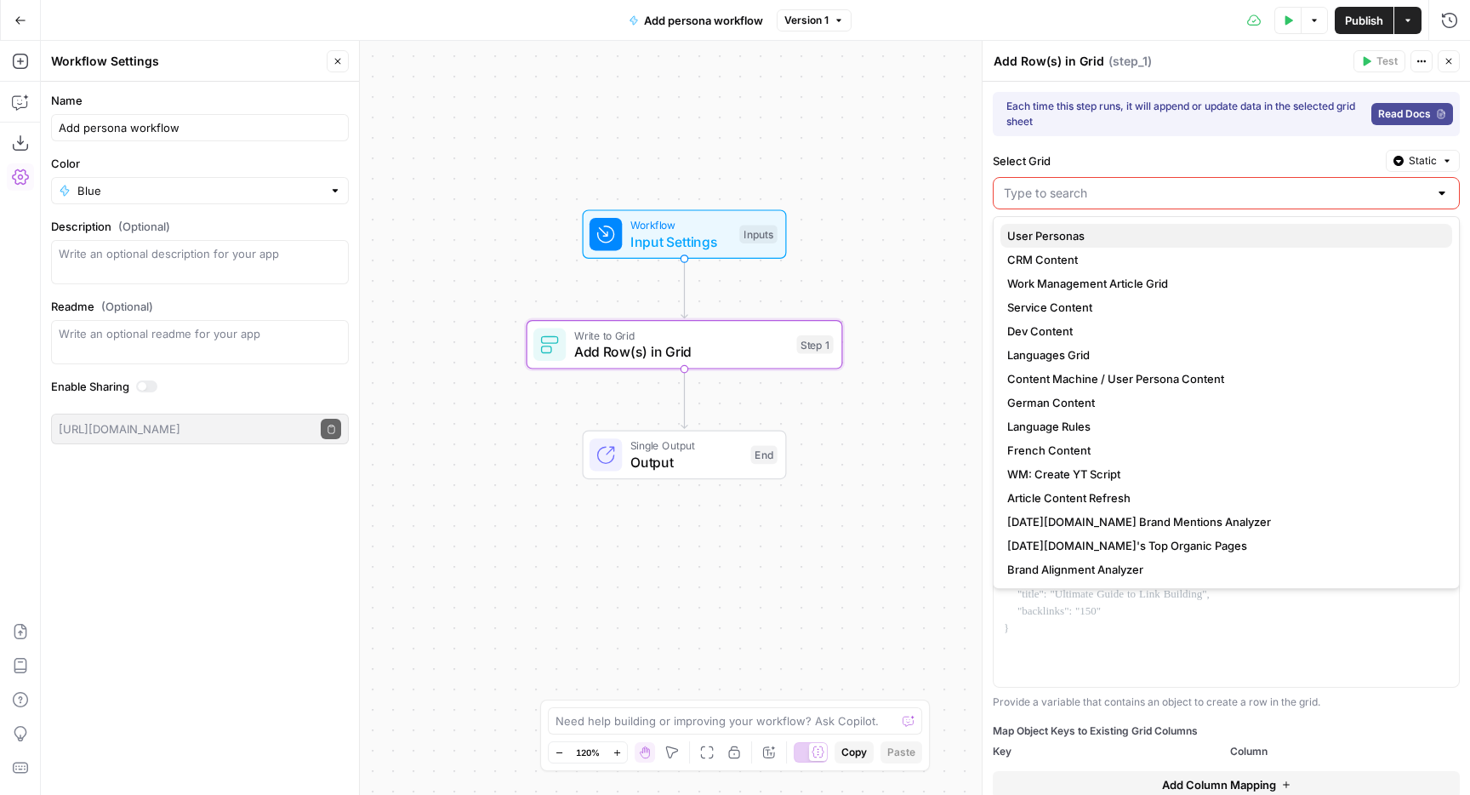
click at [1079, 237] on span "User Personas" at bounding box center [1222, 235] width 431 height 17
type input "User Personas"
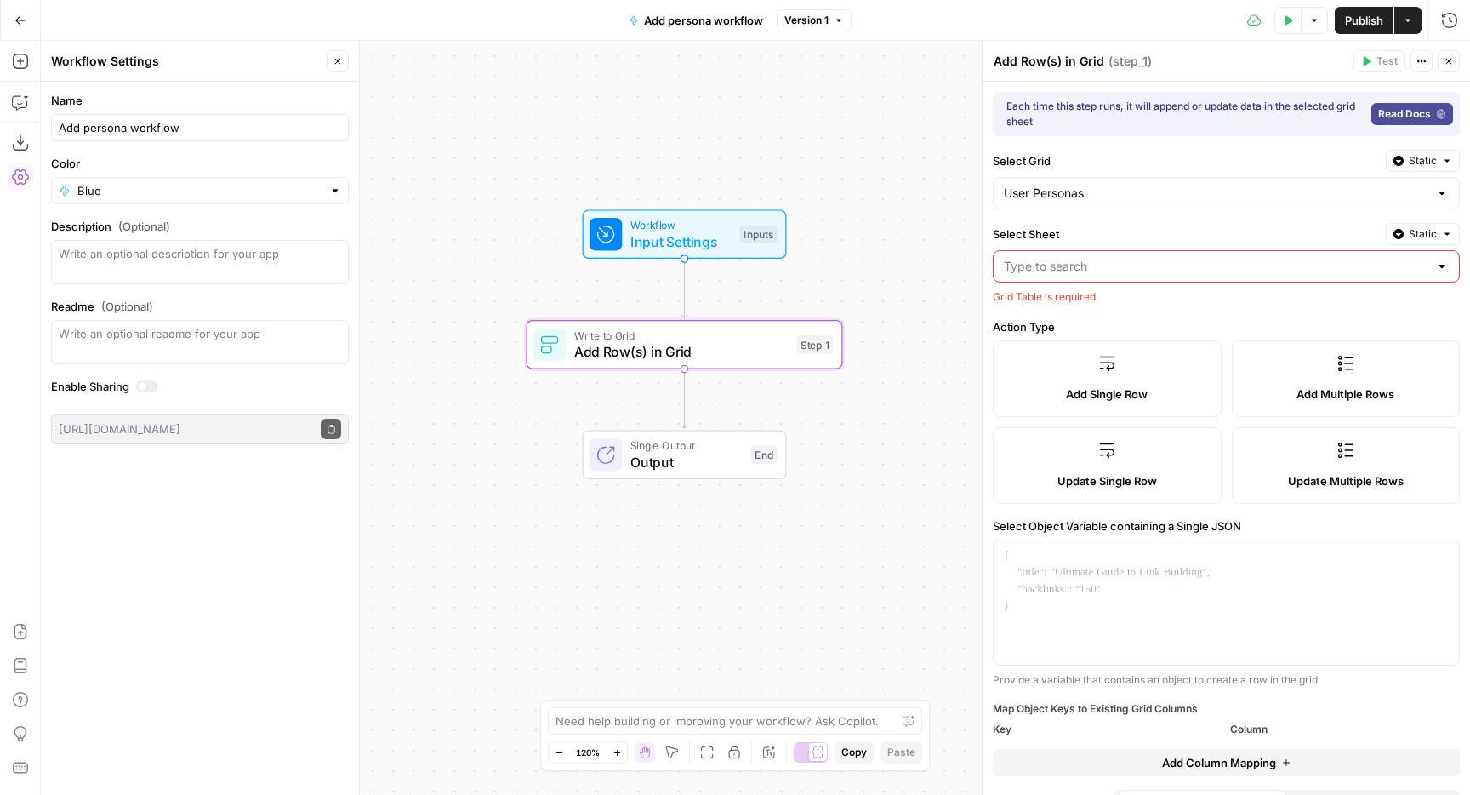
click at [1077, 265] on input "Select Sheet" at bounding box center [1216, 266] width 425 height 17
click at [1046, 309] on span "Blank" at bounding box center [1222, 308] width 431 height 17
type input "Blank"
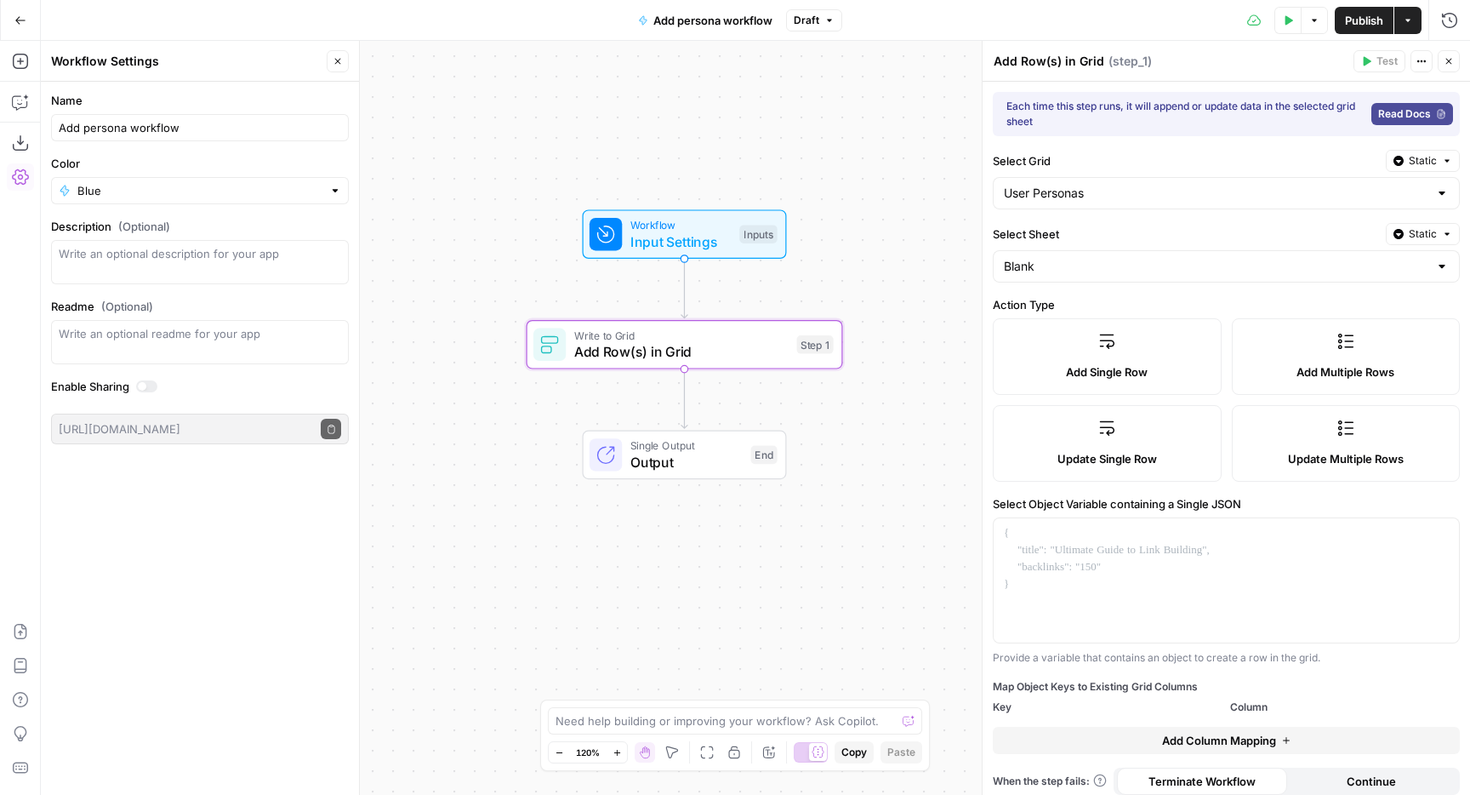
click at [1292, 370] on div "Add Multiple Rows" at bounding box center [1346, 371] width 200 height 17
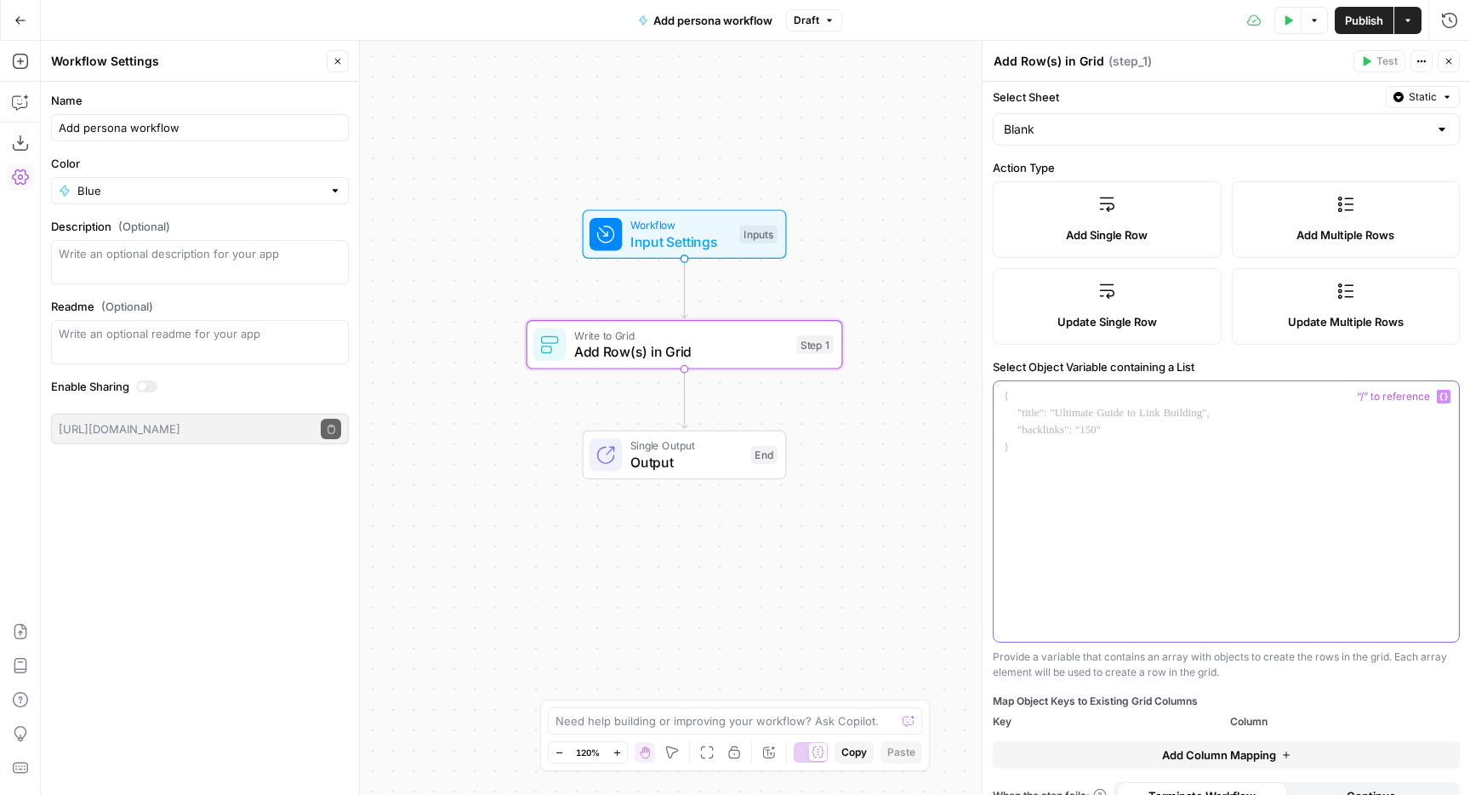
click at [1099, 445] on div at bounding box center [1226, 511] width 465 height 260
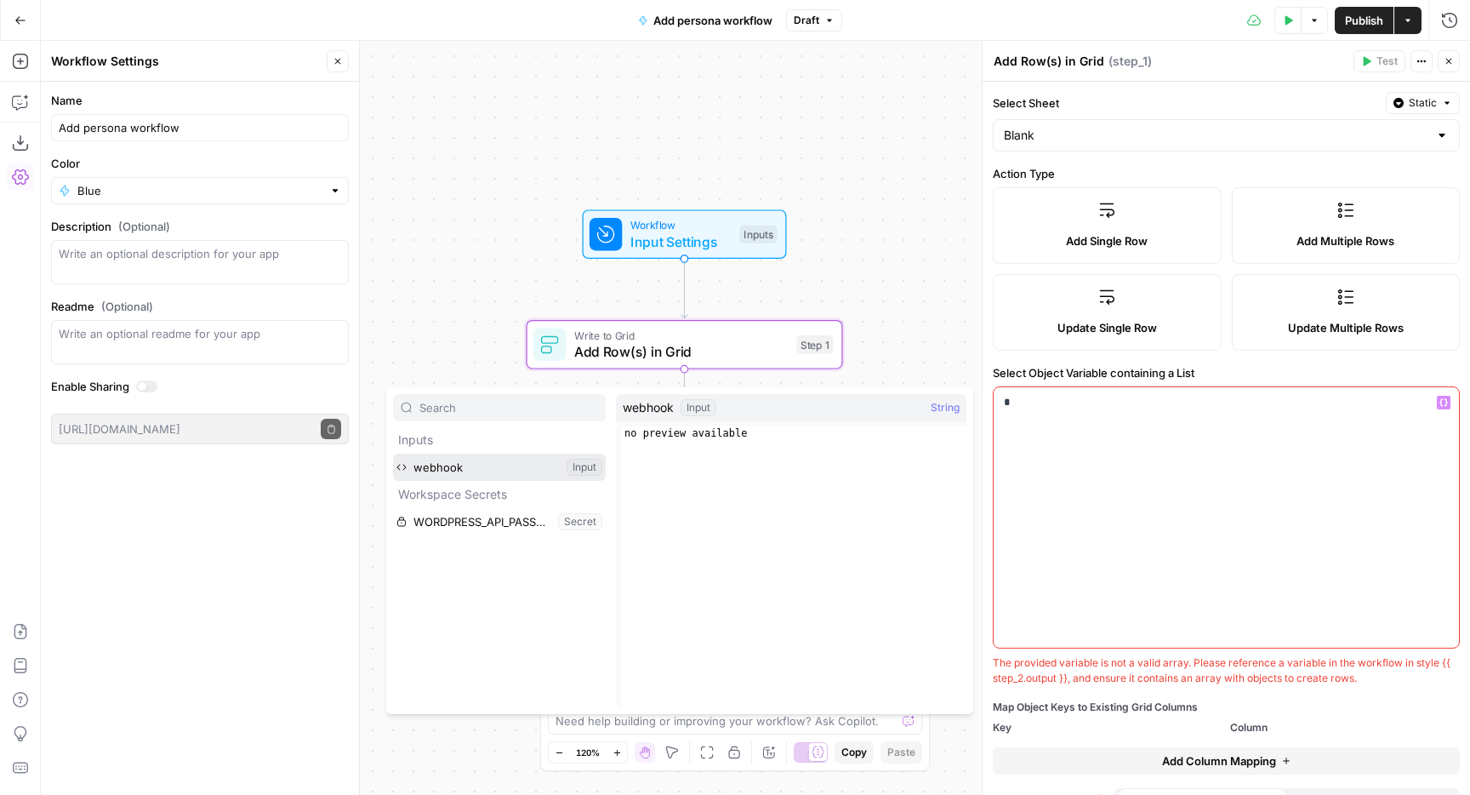
click at [393, 453] on button "Select variable webhook" at bounding box center [499, 466] width 213 height 27
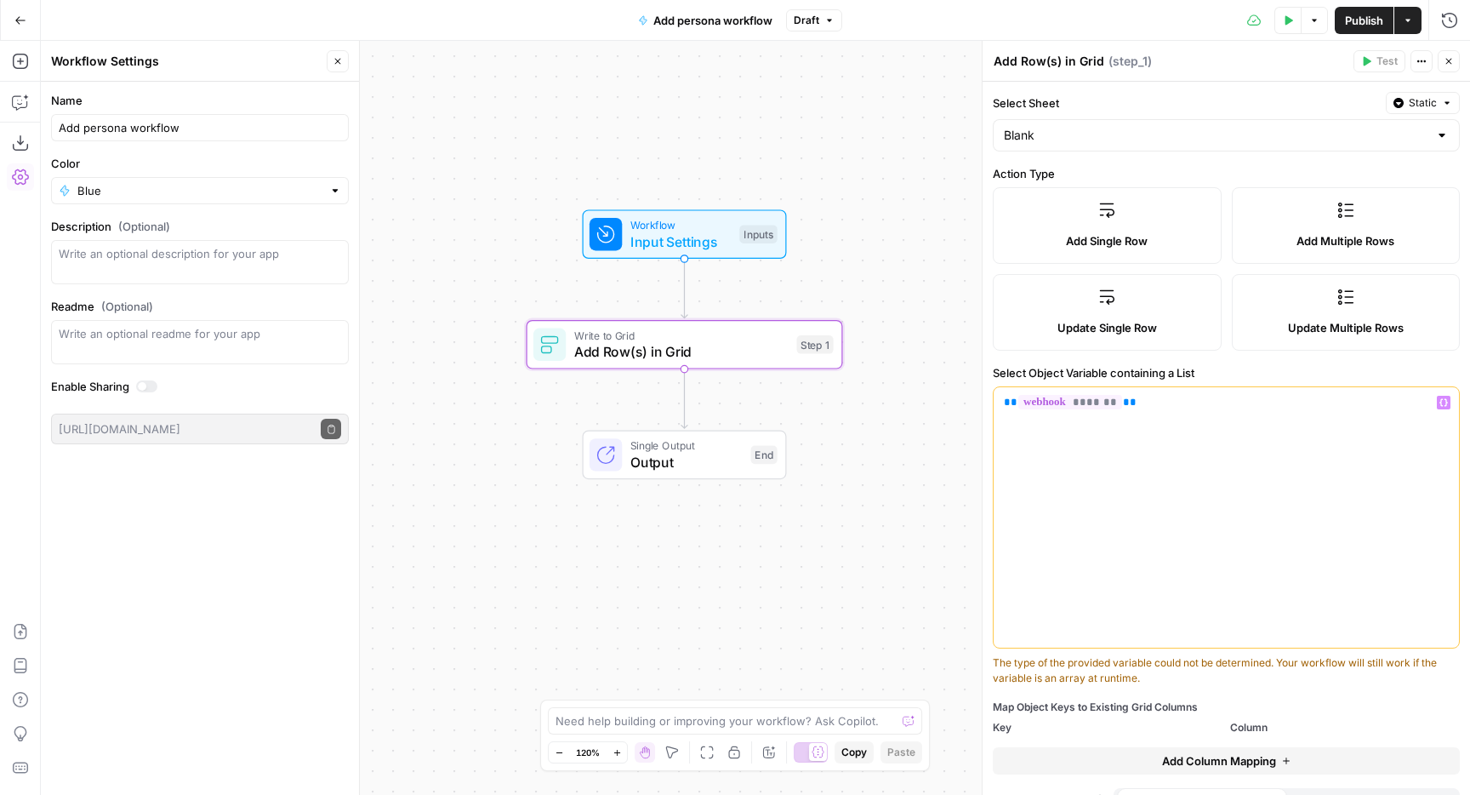
scroll to position [162, 0]
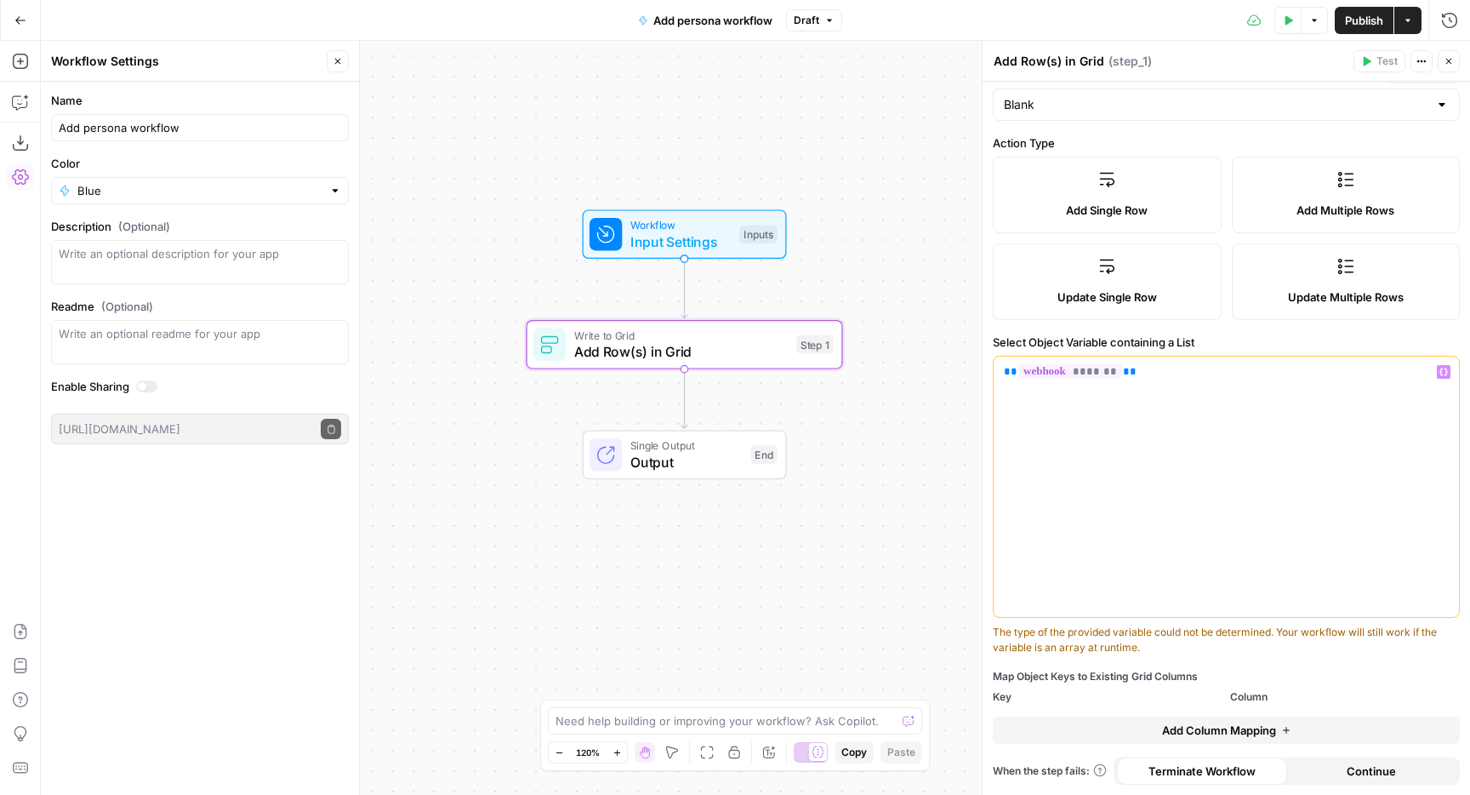
click at [1192, 722] on span "Add Column Mapping" at bounding box center [1219, 729] width 114 height 17
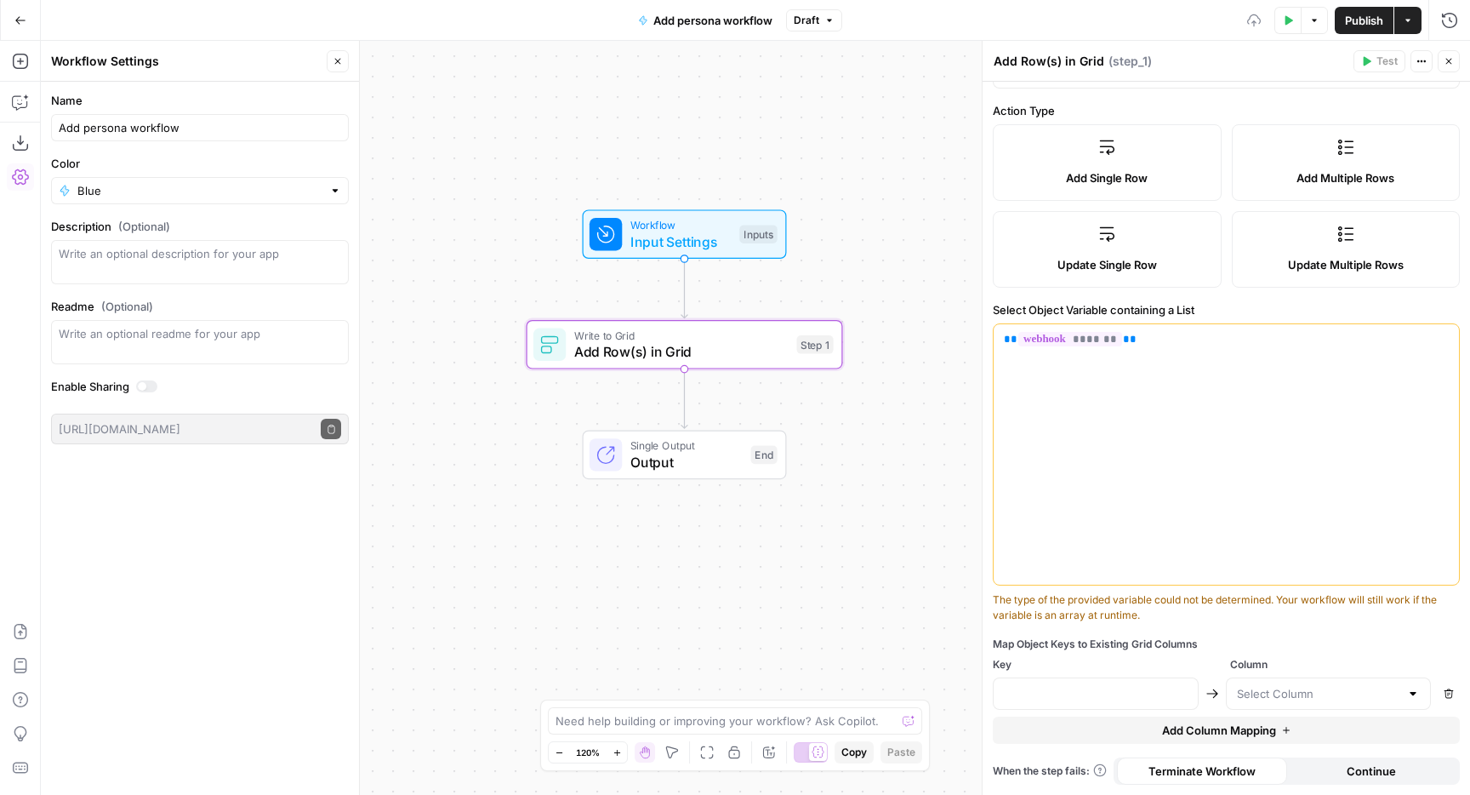
click at [1132, 681] on div at bounding box center [1096, 693] width 206 height 32
click at [1129, 689] on input "text" at bounding box center [1096, 693] width 184 height 17
click at [1164, 506] on div "** ******* **" at bounding box center [1226, 454] width 465 height 260
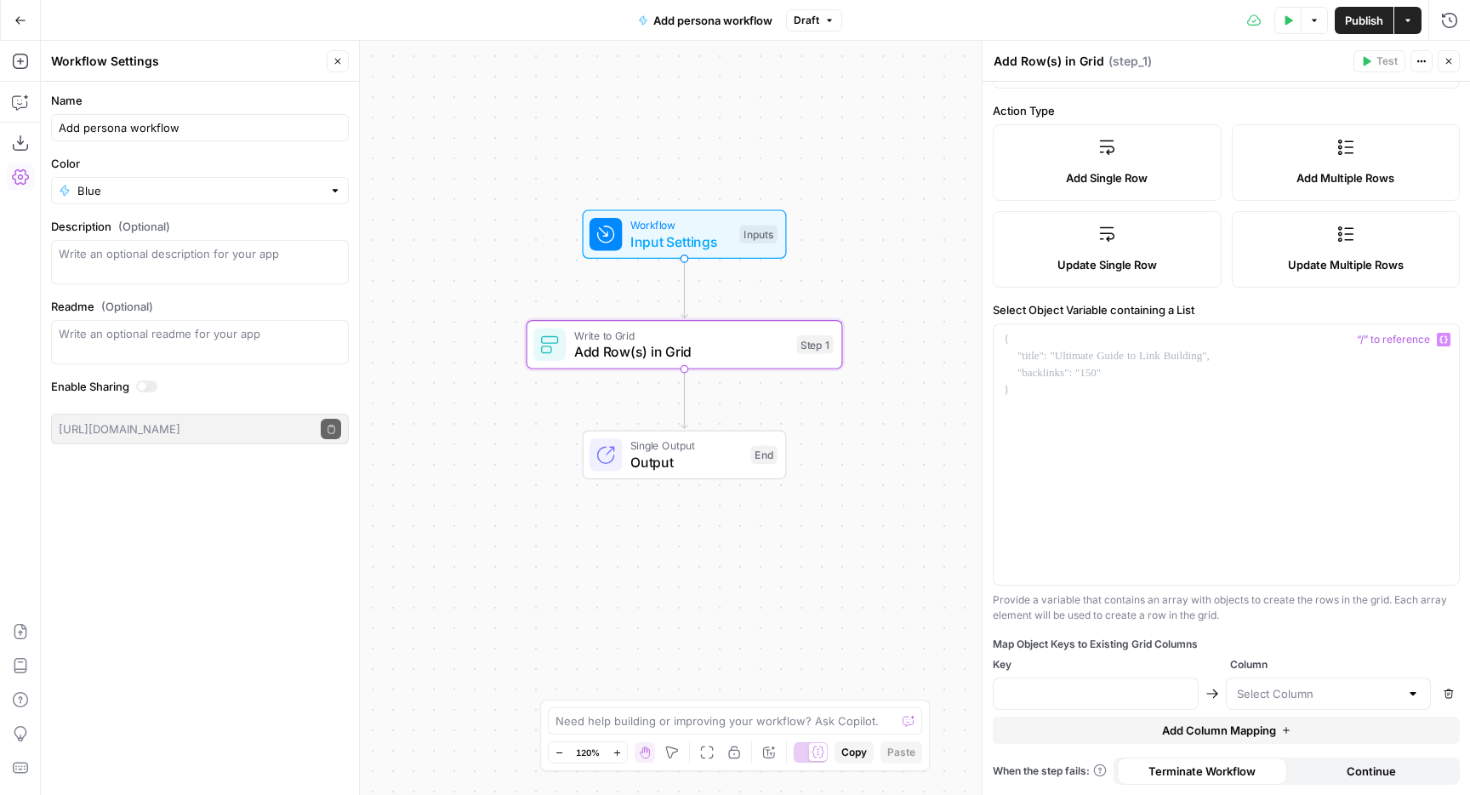
click at [1130, 162] on label "Add Single Row" at bounding box center [1107, 162] width 229 height 77
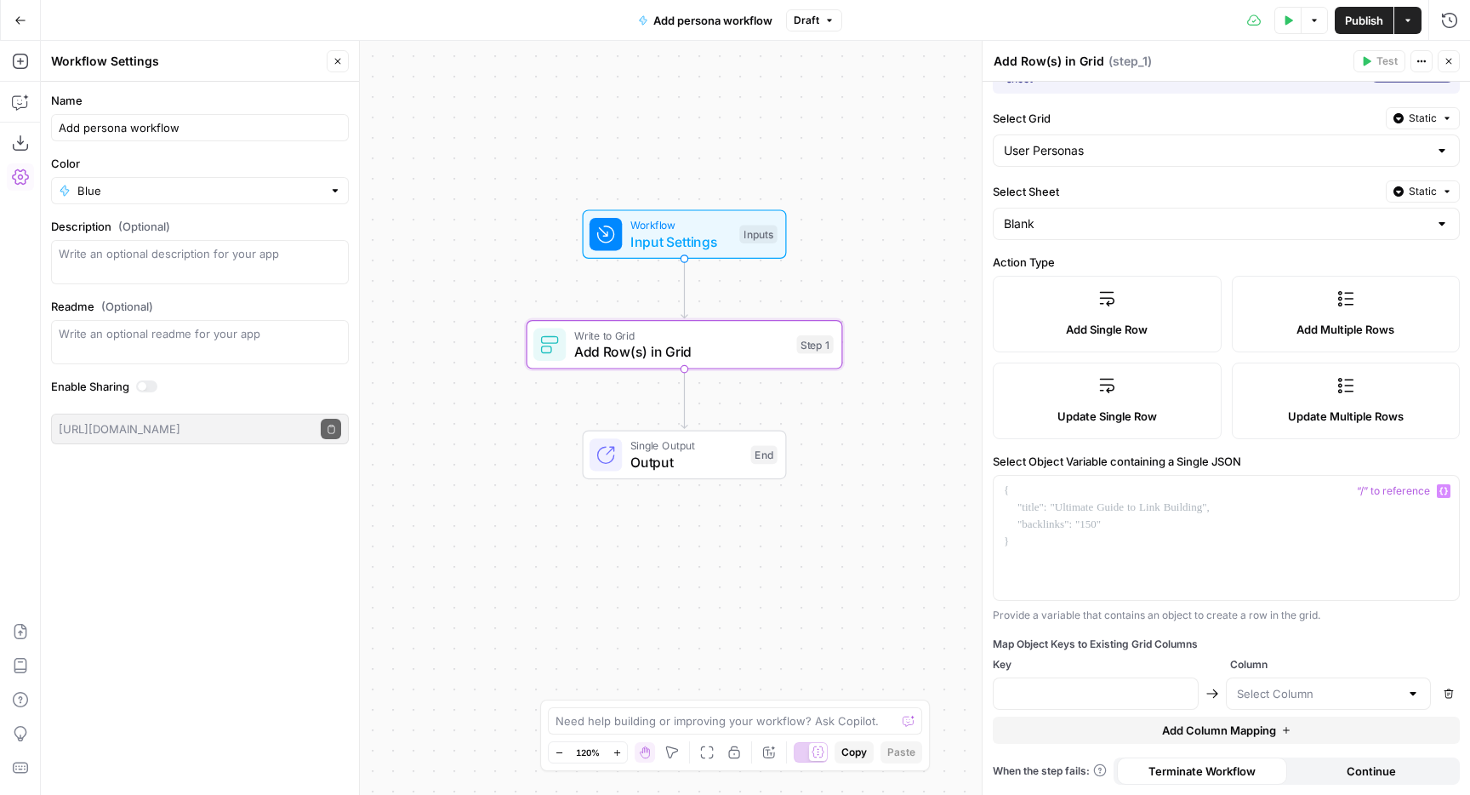
scroll to position [43, 0]
click at [1314, 330] on span "Add Multiple Rows" at bounding box center [1346, 329] width 98 height 17
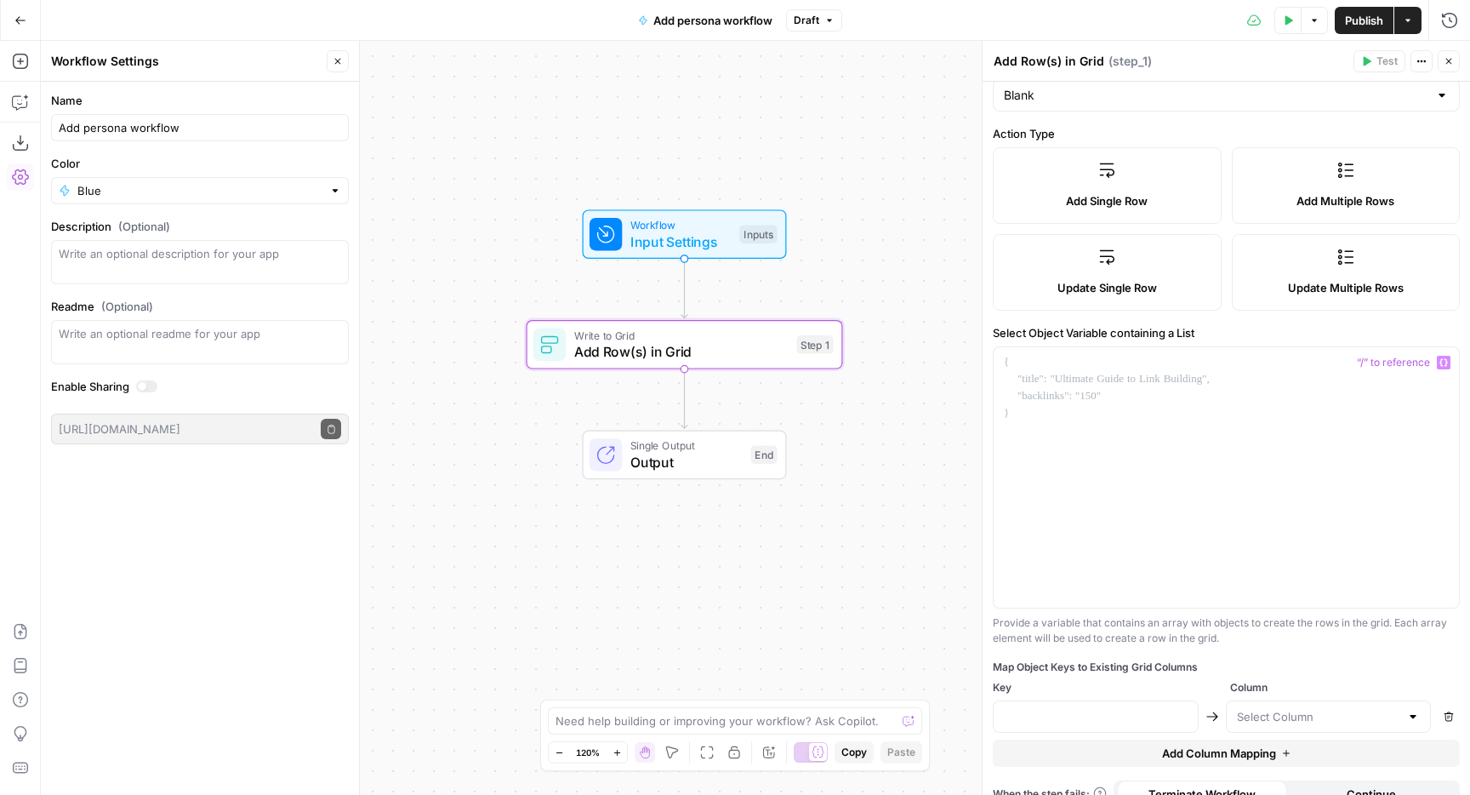
scroll to position [174, 0]
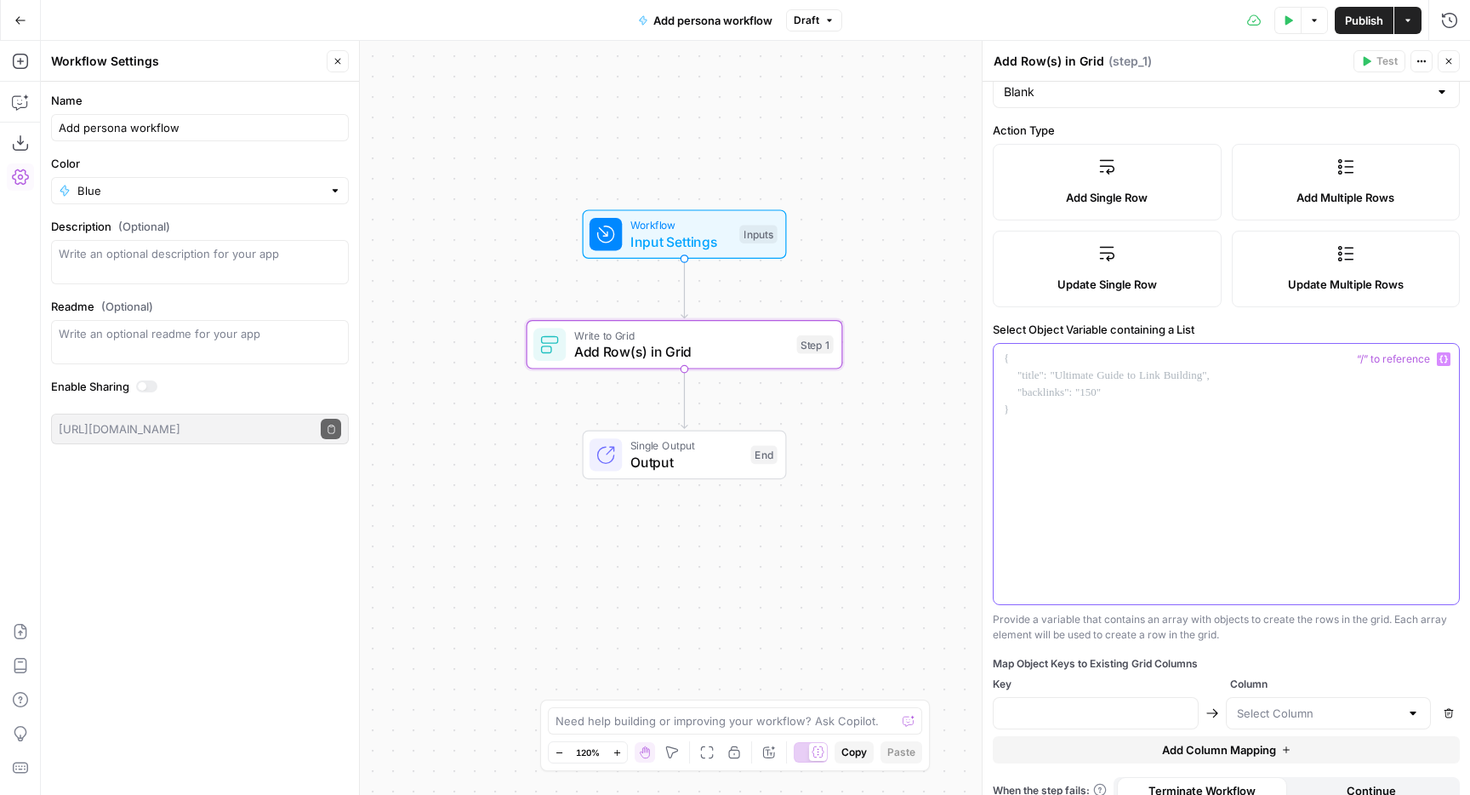
click at [1093, 419] on div at bounding box center [1226, 474] width 465 height 260
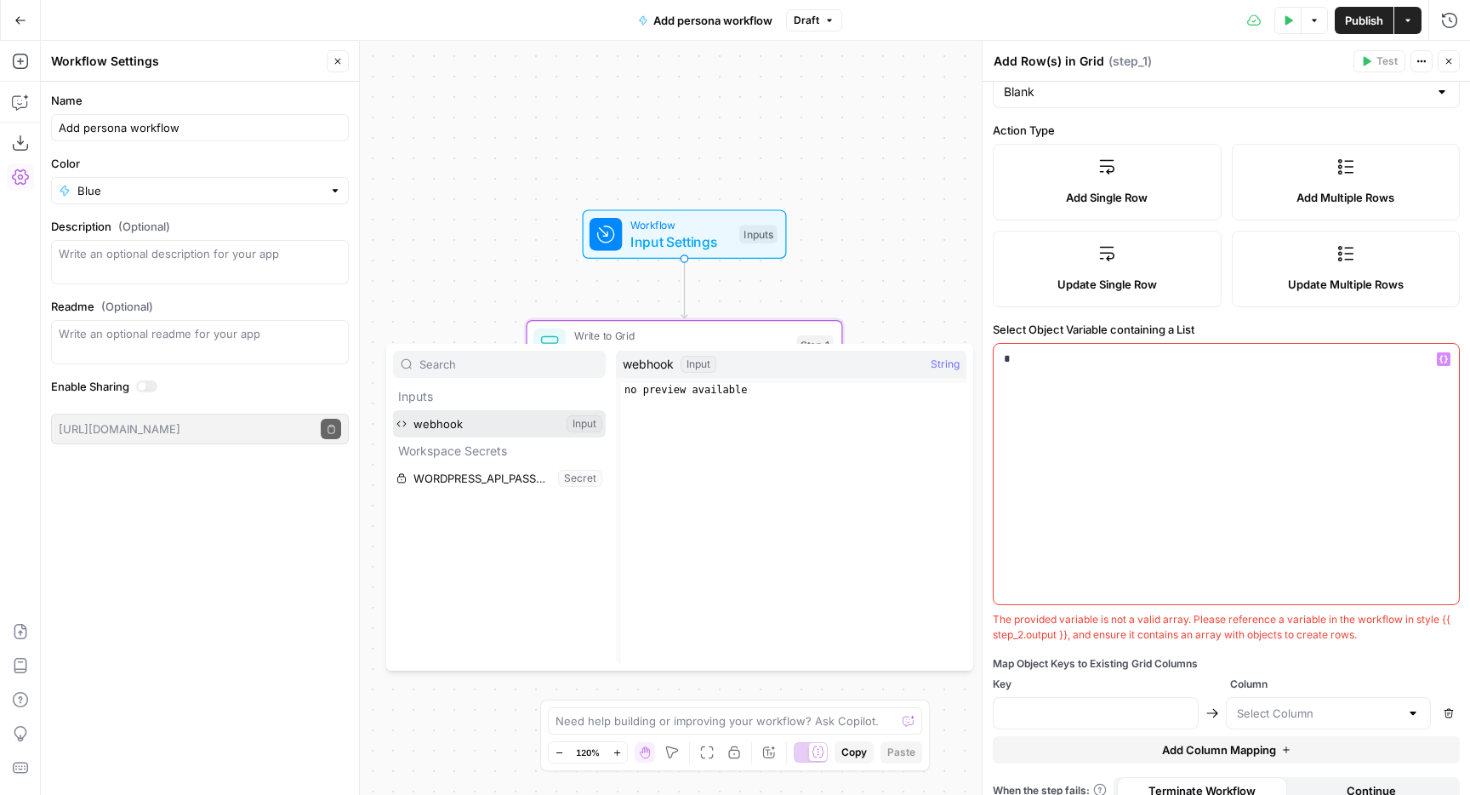
click at [393, 410] on button "Select variable webhook" at bounding box center [499, 423] width 213 height 27
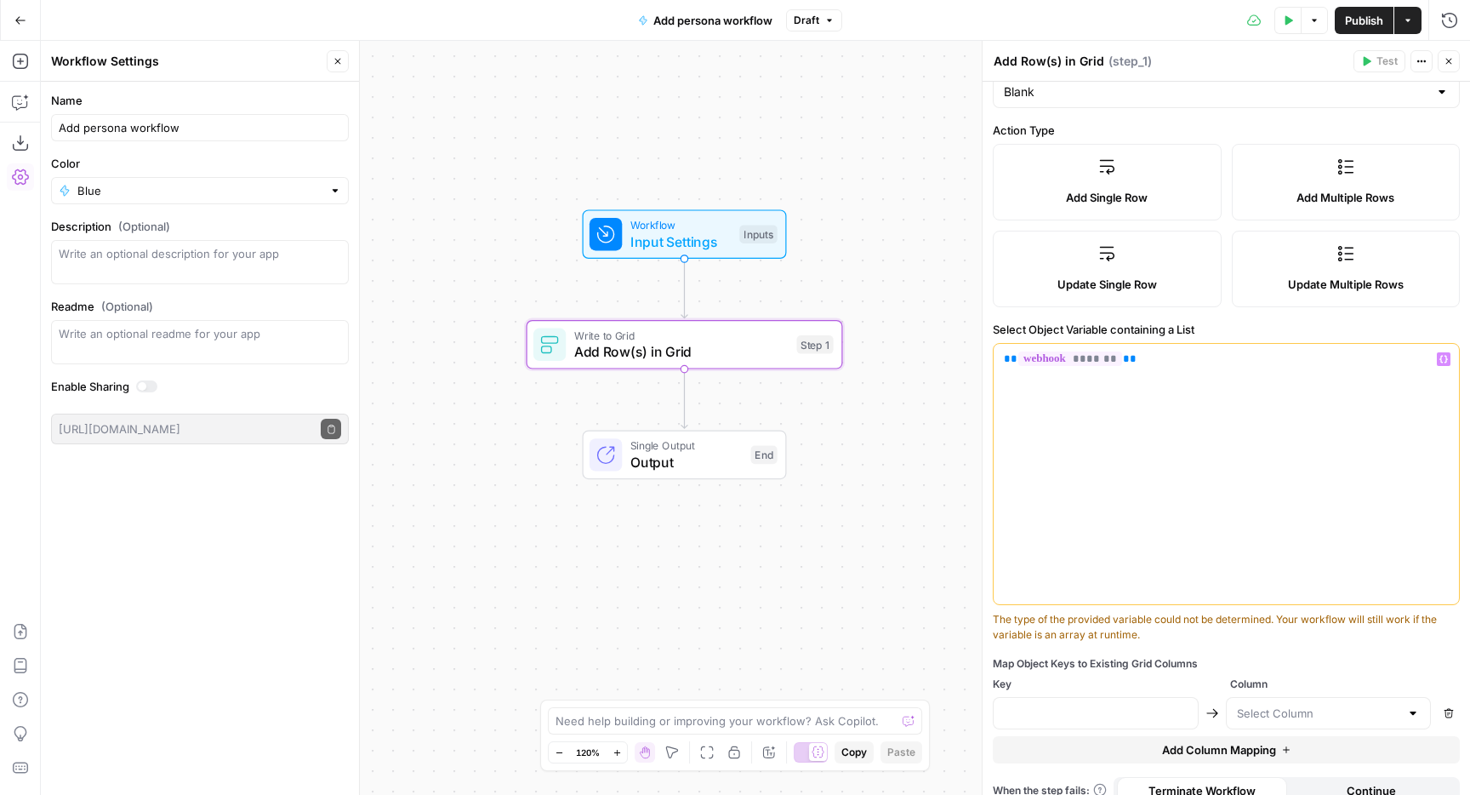
scroll to position [194, 0]
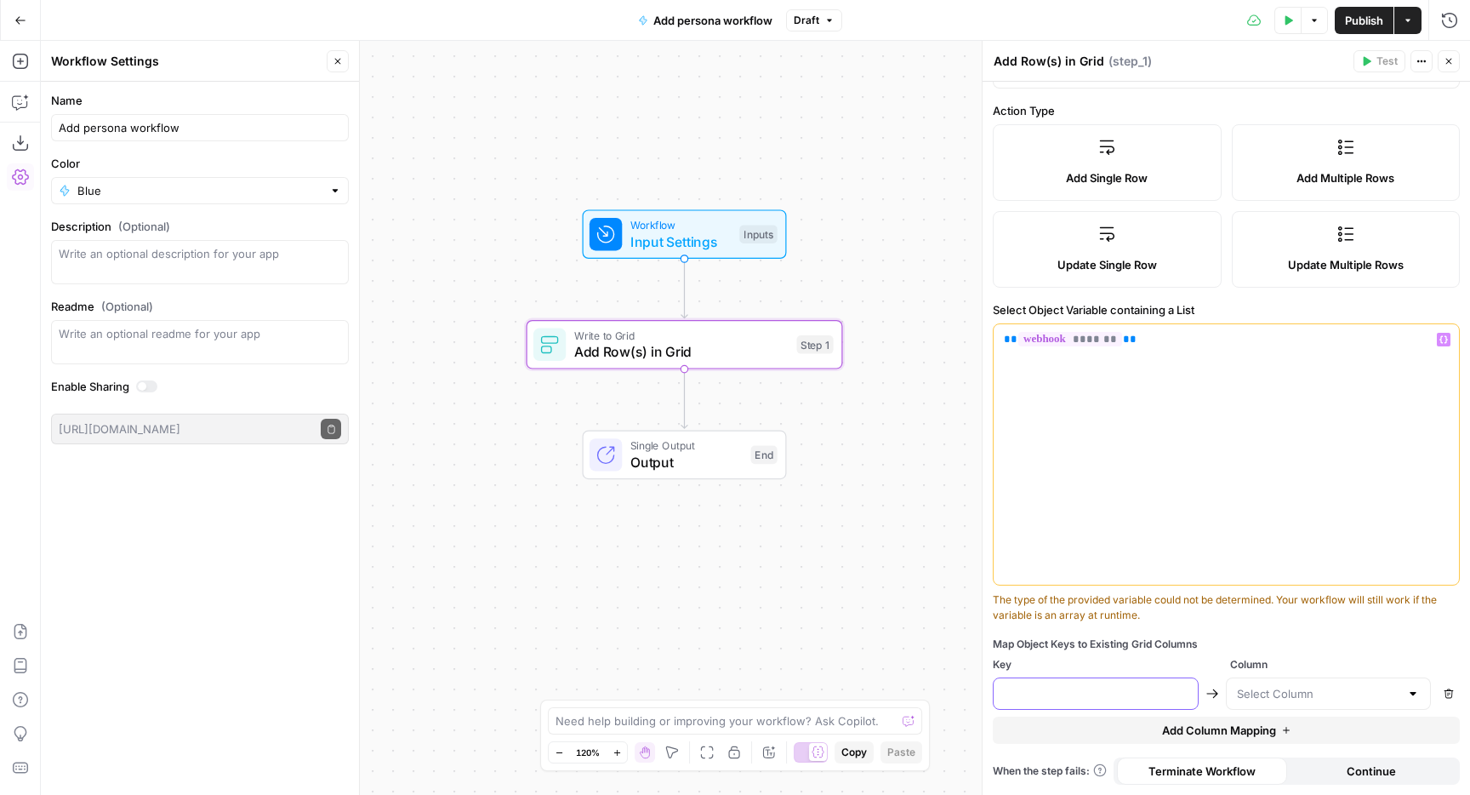
click at [1140, 690] on input "text" at bounding box center [1096, 693] width 184 height 17
click at [1256, 692] on input "text" at bounding box center [1318, 693] width 163 height 17
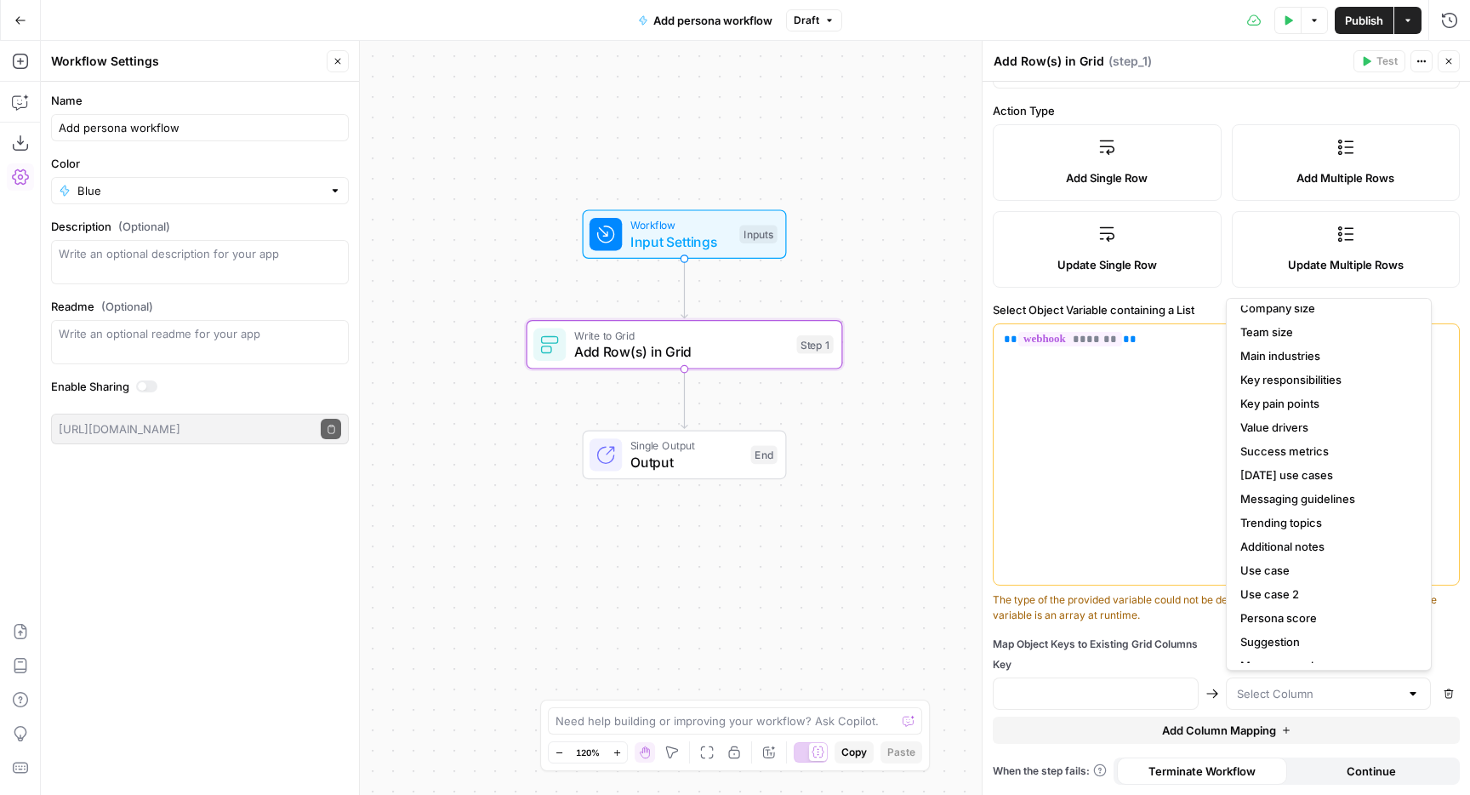
scroll to position [0, 0]
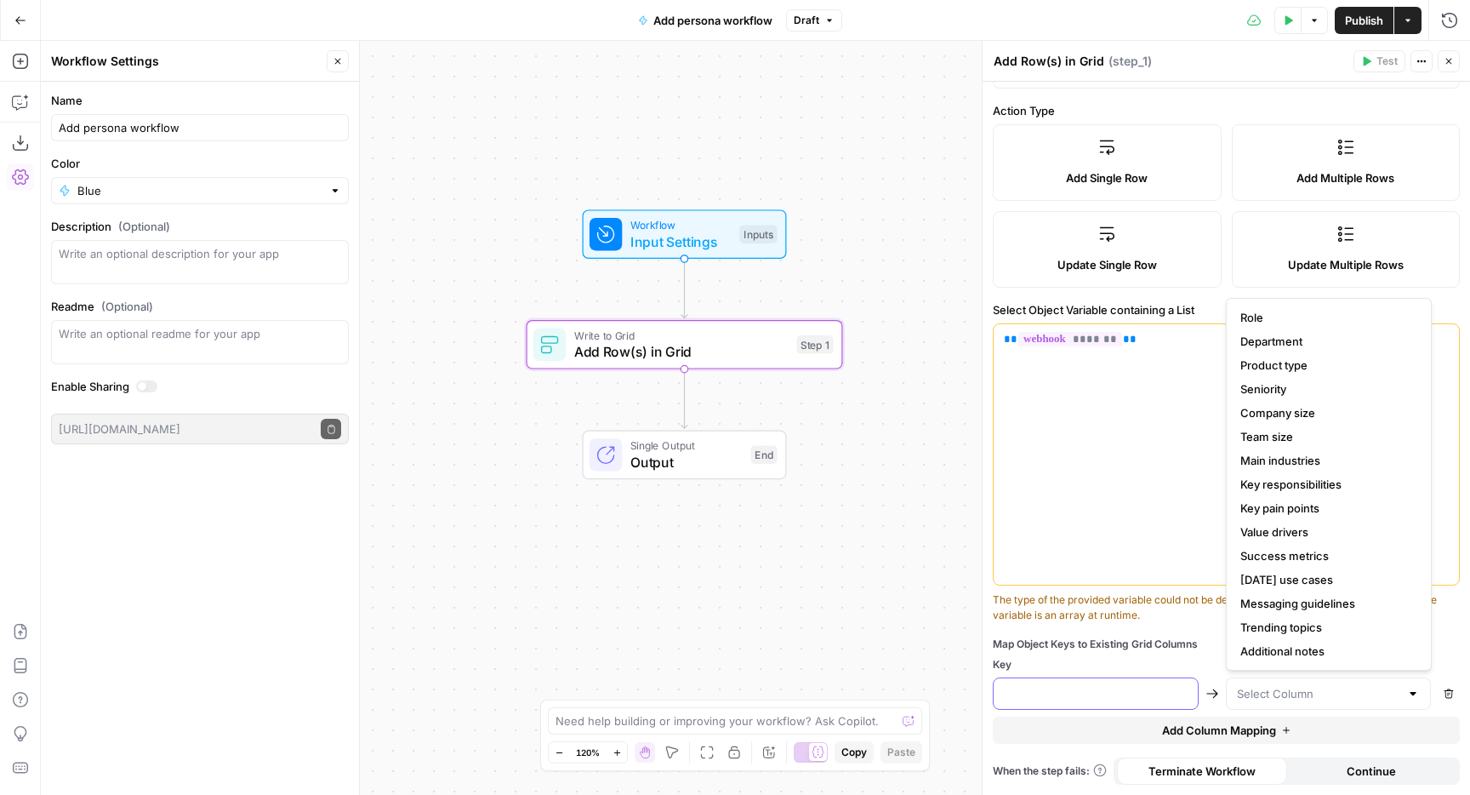
click at [1108, 690] on input "text" at bounding box center [1096, 693] width 184 height 17
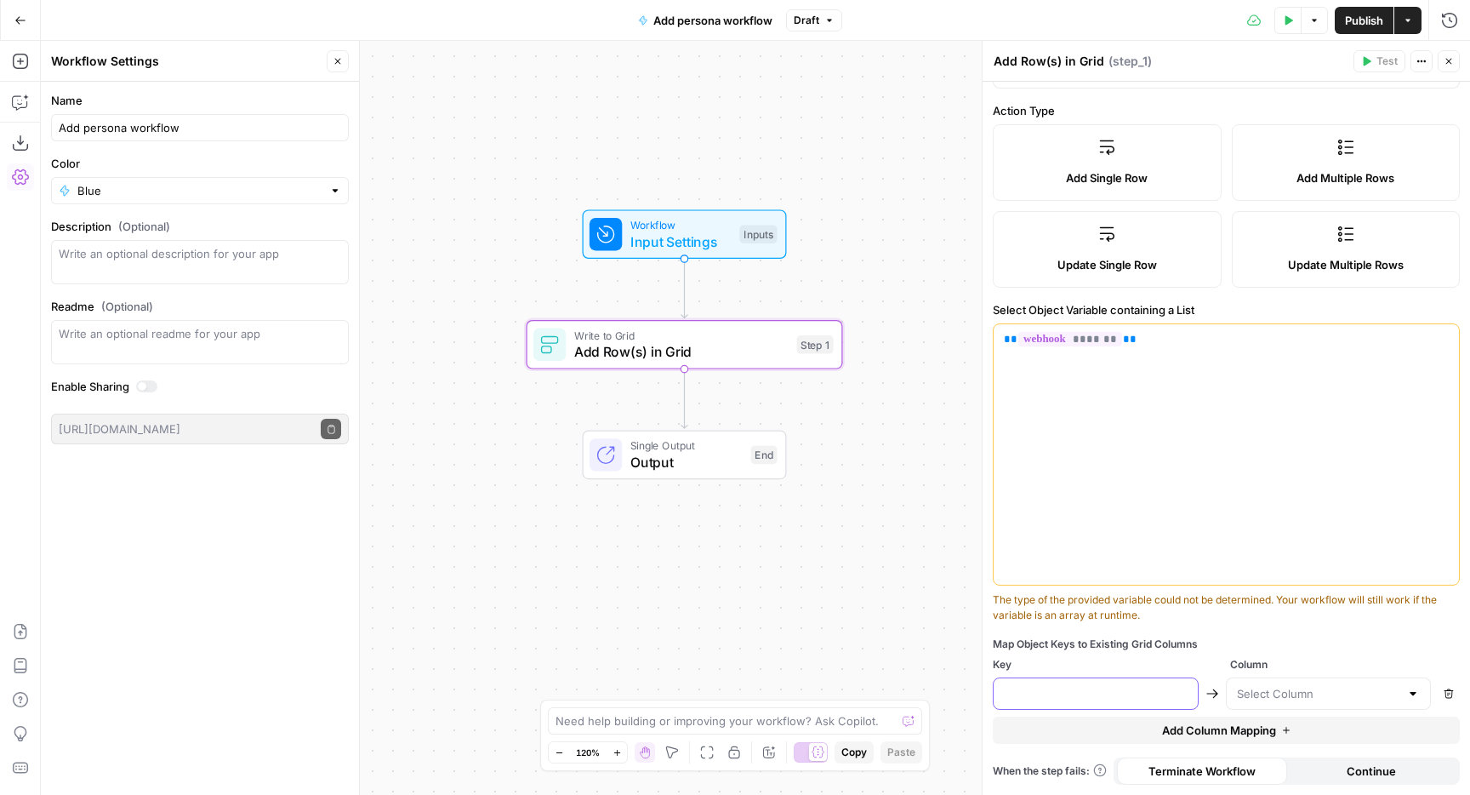
paste input "Role"
type input "Role"
click at [1275, 690] on input "text" at bounding box center [1318, 693] width 163 height 17
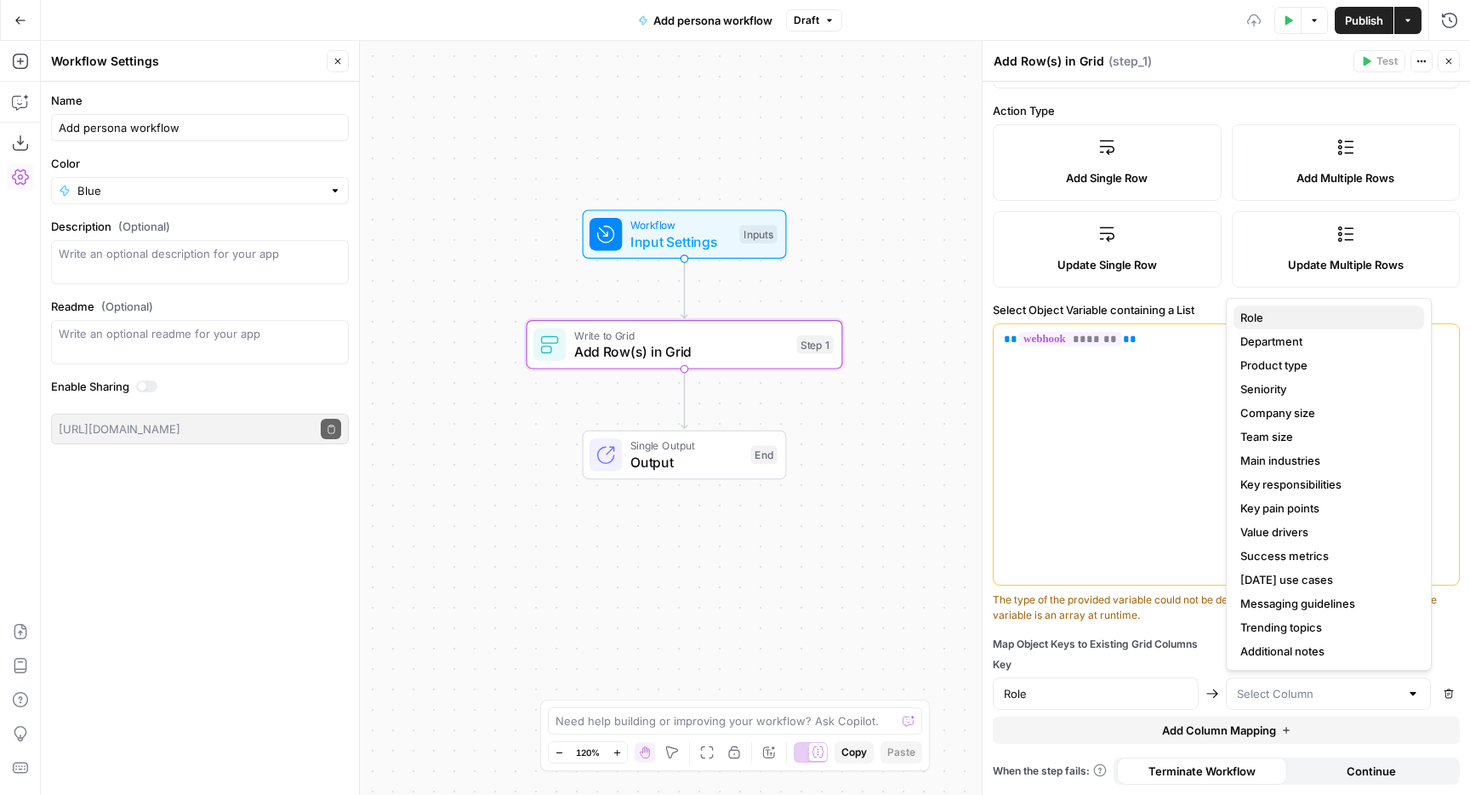
click at [1251, 307] on button "Role" at bounding box center [1329, 317] width 191 height 24
type input "Role"
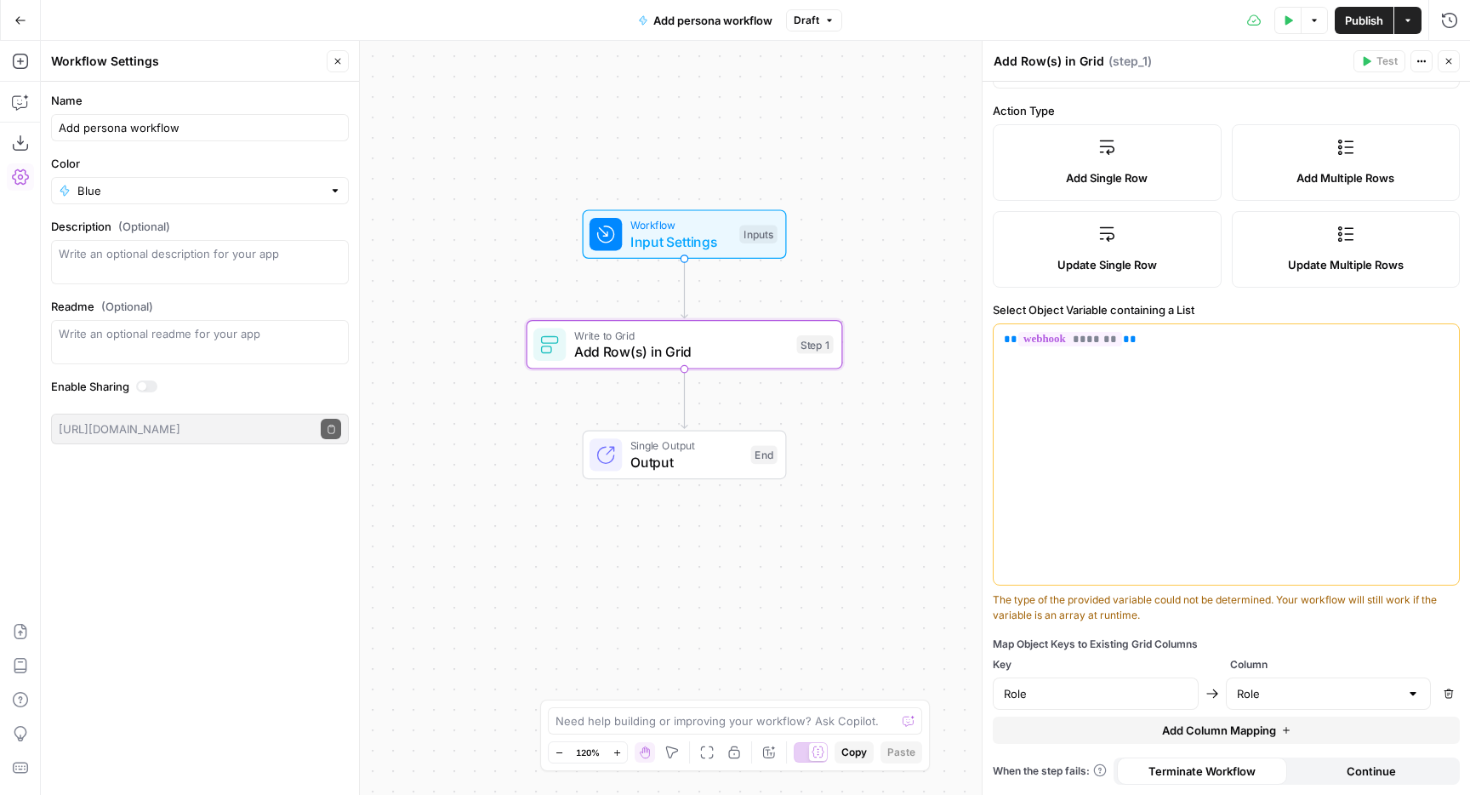
click at [1241, 728] on span "Add Column Mapping" at bounding box center [1219, 729] width 114 height 17
click at [1115, 733] on input "text" at bounding box center [1096, 732] width 184 height 17
paste input "Department"
type input "Department"
click at [1387, 738] on input "text" at bounding box center [1318, 732] width 163 height 17
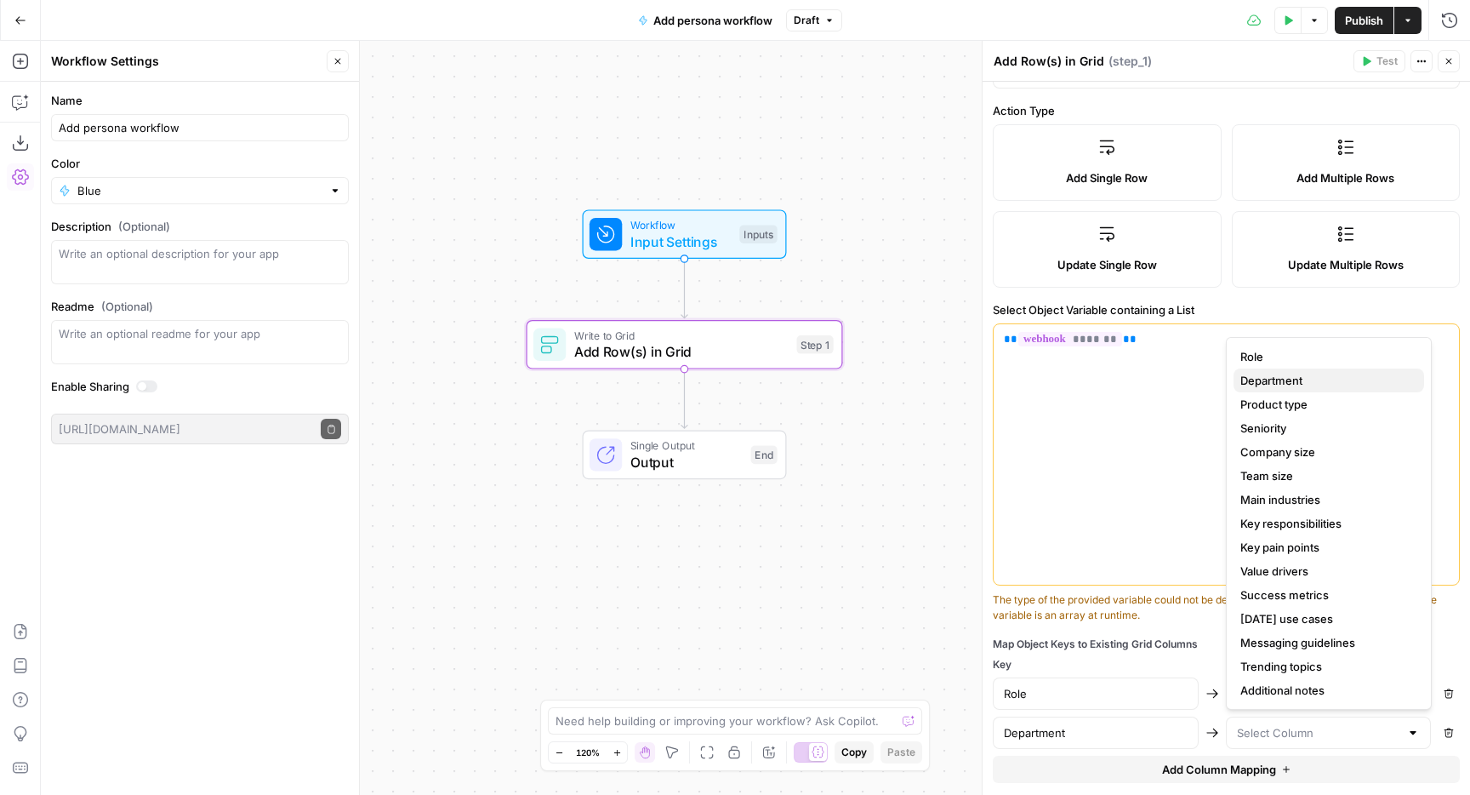
click at [1270, 379] on span "Department" at bounding box center [1325, 380] width 170 height 17
type input "Department"
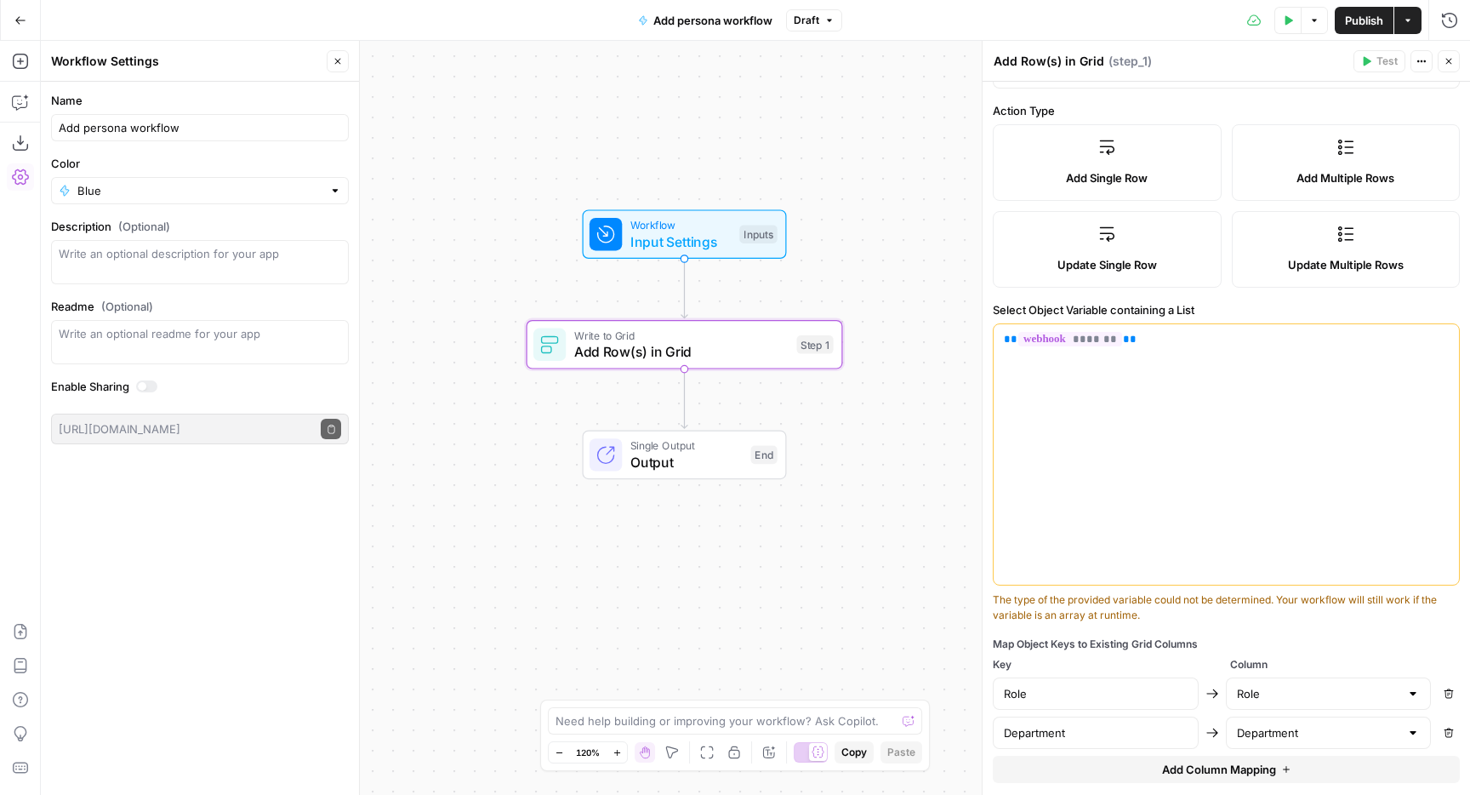
click at [1162, 761] on span "Add Column Mapping" at bounding box center [1219, 769] width 114 height 17
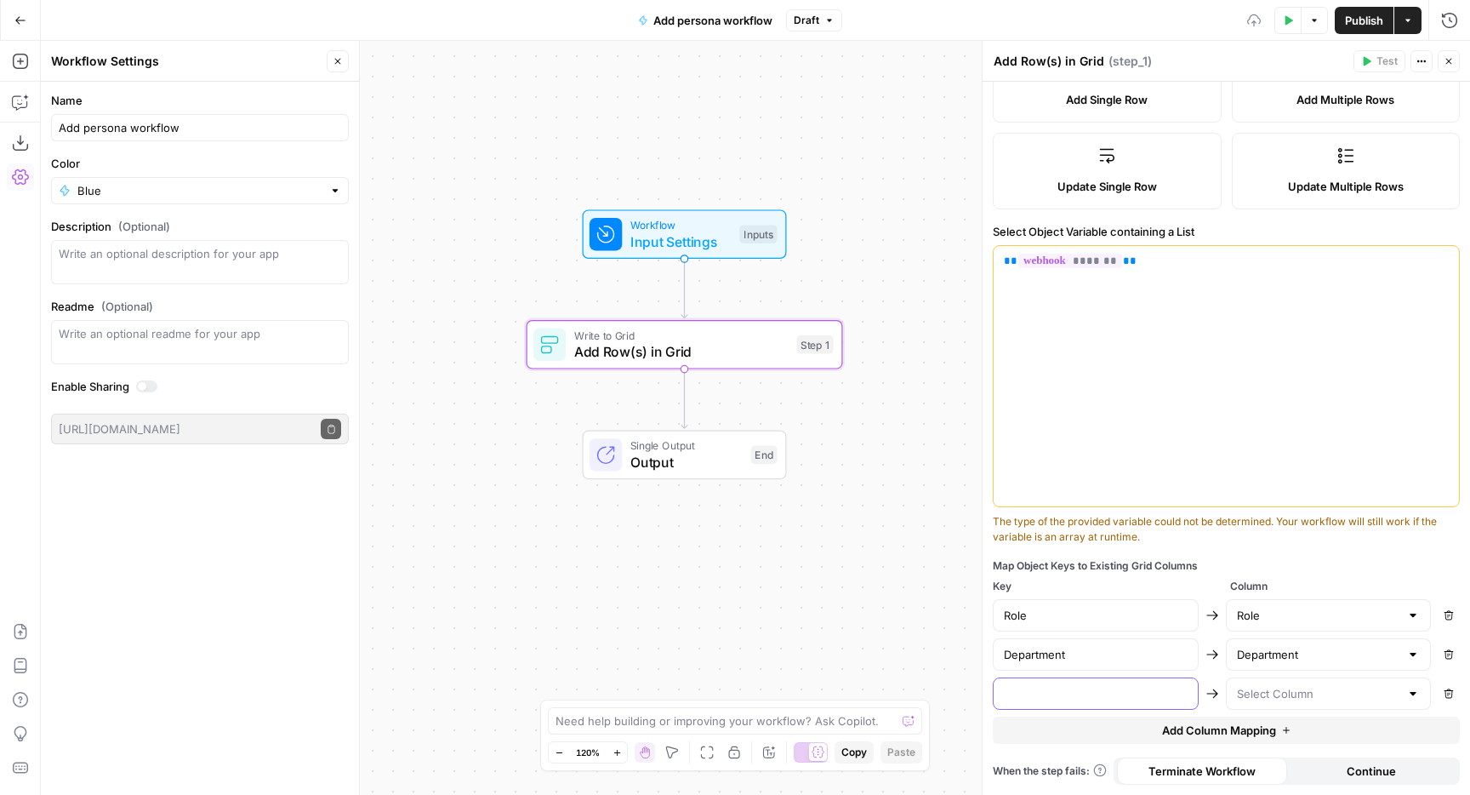
click at [1134, 698] on input "text" at bounding box center [1096, 693] width 184 height 17
paste input "Product_type"
type input "Product_type"
click at [1315, 709] on div at bounding box center [1329, 697] width 206 height 32
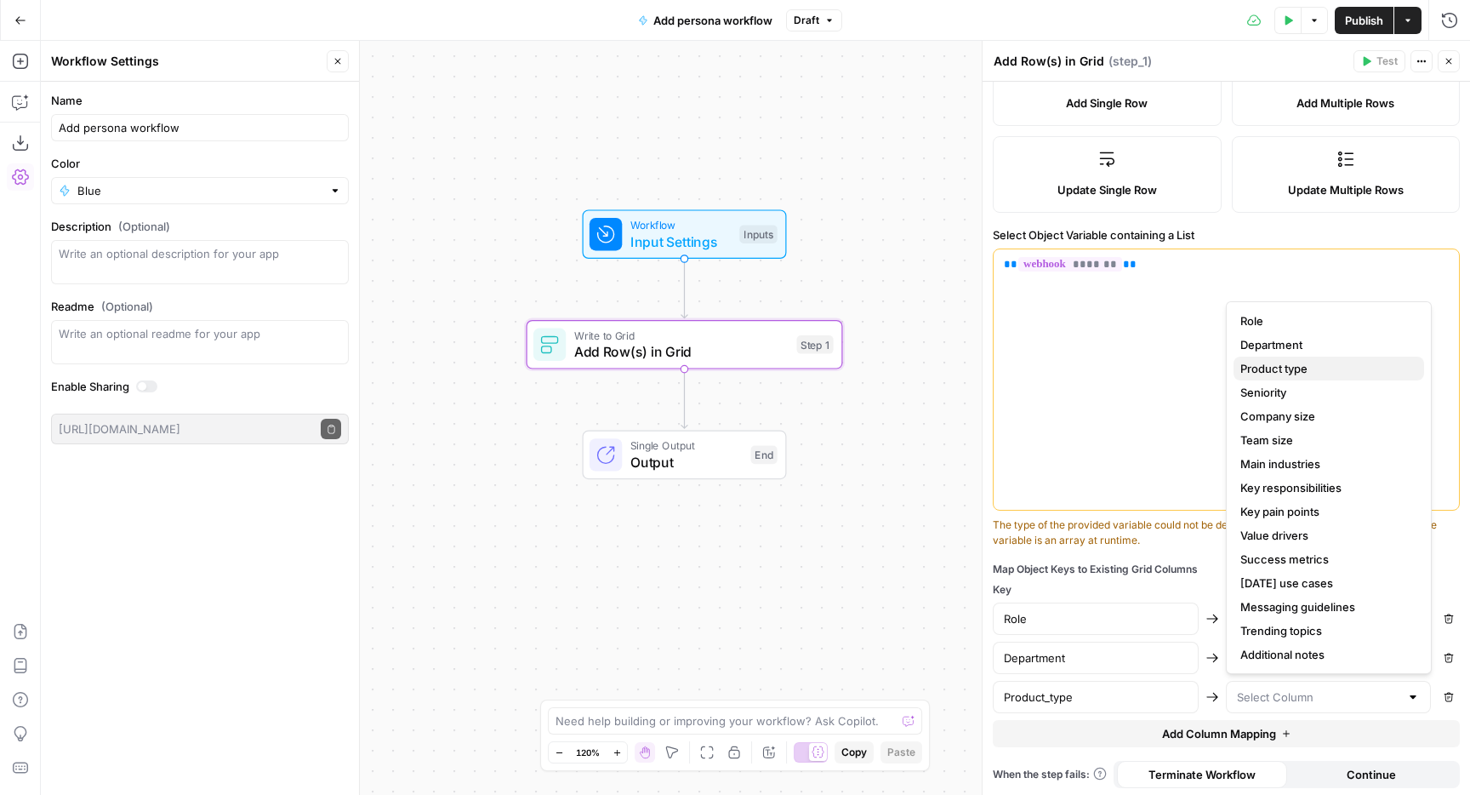
click at [1262, 372] on span "Product type" at bounding box center [1325, 368] width 170 height 17
type input "Product type"
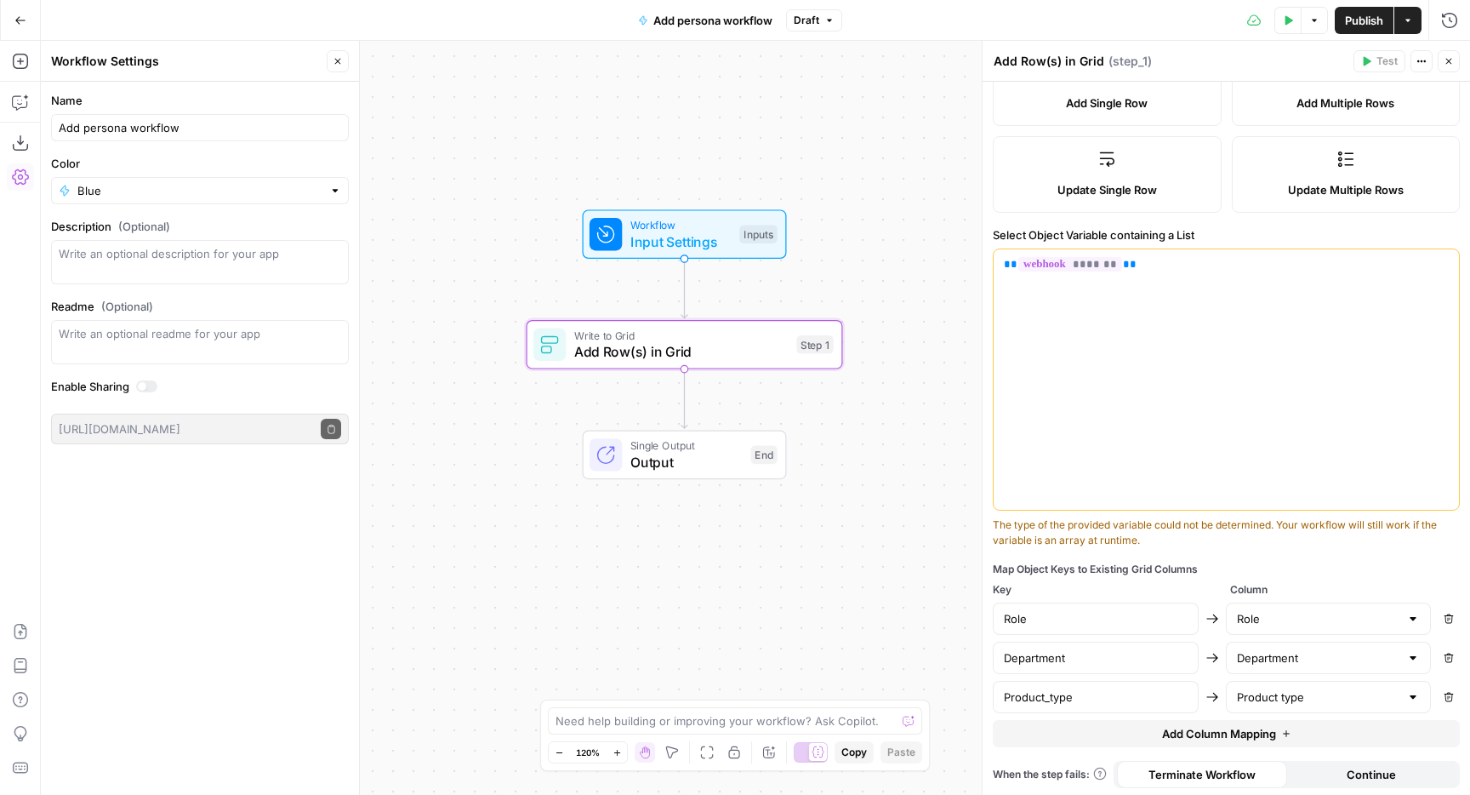
click at [1159, 732] on button "Add Column Mapping" at bounding box center [1226, 733] width 467 height 27
click at [1110, 727] on input "text" at bounding box center [1096, 735] width 184 height 17
paste input "Seniority"
type input "seniority"
drag, startPoint x: 1013, startPoint y: 698, endPoint x: 1016, endPoint y: 717, distance: 18.9
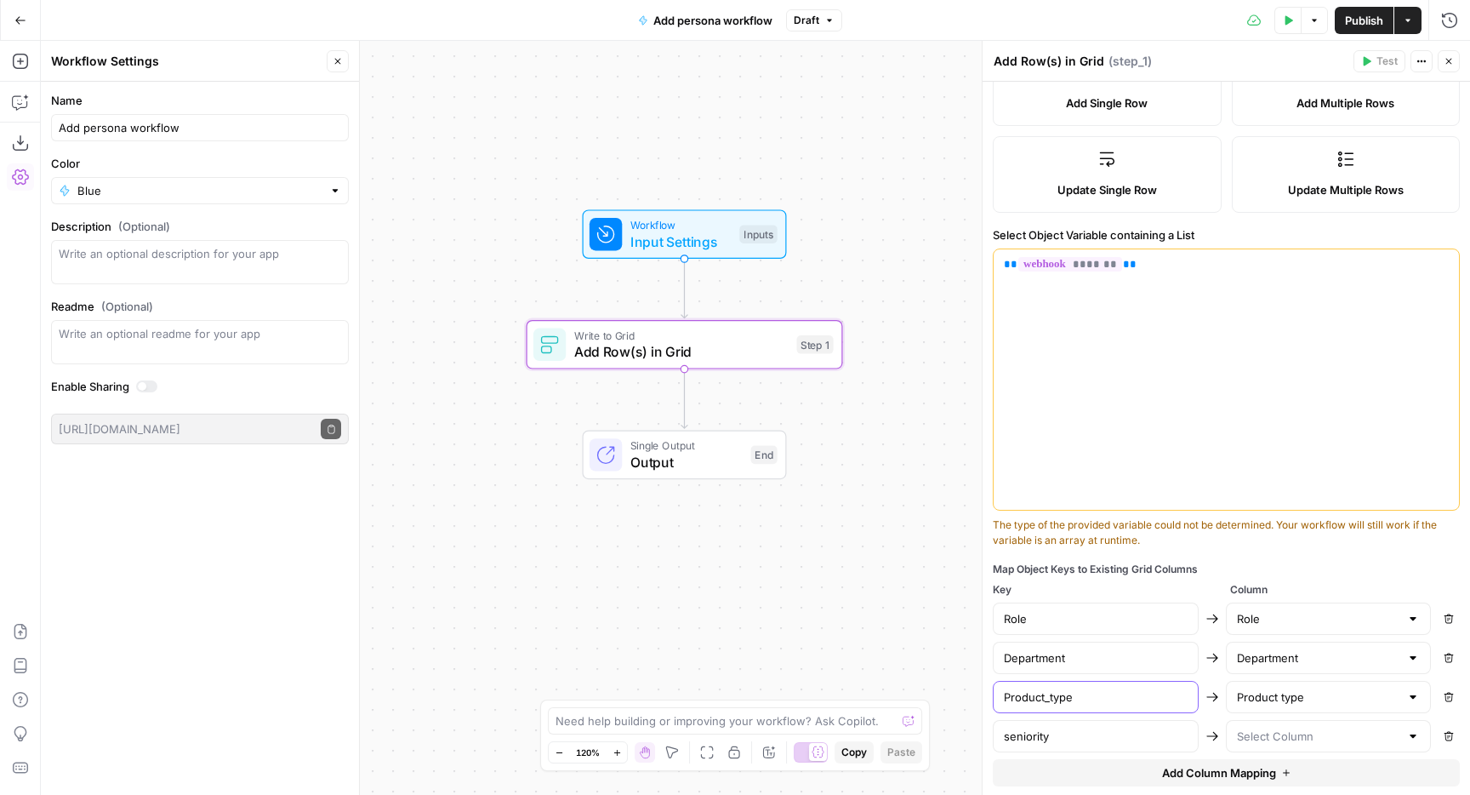
click at [1013, 698] on input "Product_type" at bounding box center [1096, 696] width 184 height 17
type input "product_type"
drag, startPoint x: 1013, startPoint y: 647, endPoint x: 1012, endPoint y: 695, distance: 47.7
click at [1013, 647] on div "Department" at bounding box center [1096, 657] width 206 height 32
click at [1008, 664] on input "Department" at bounding box center [1096, 657] width 184 height 17
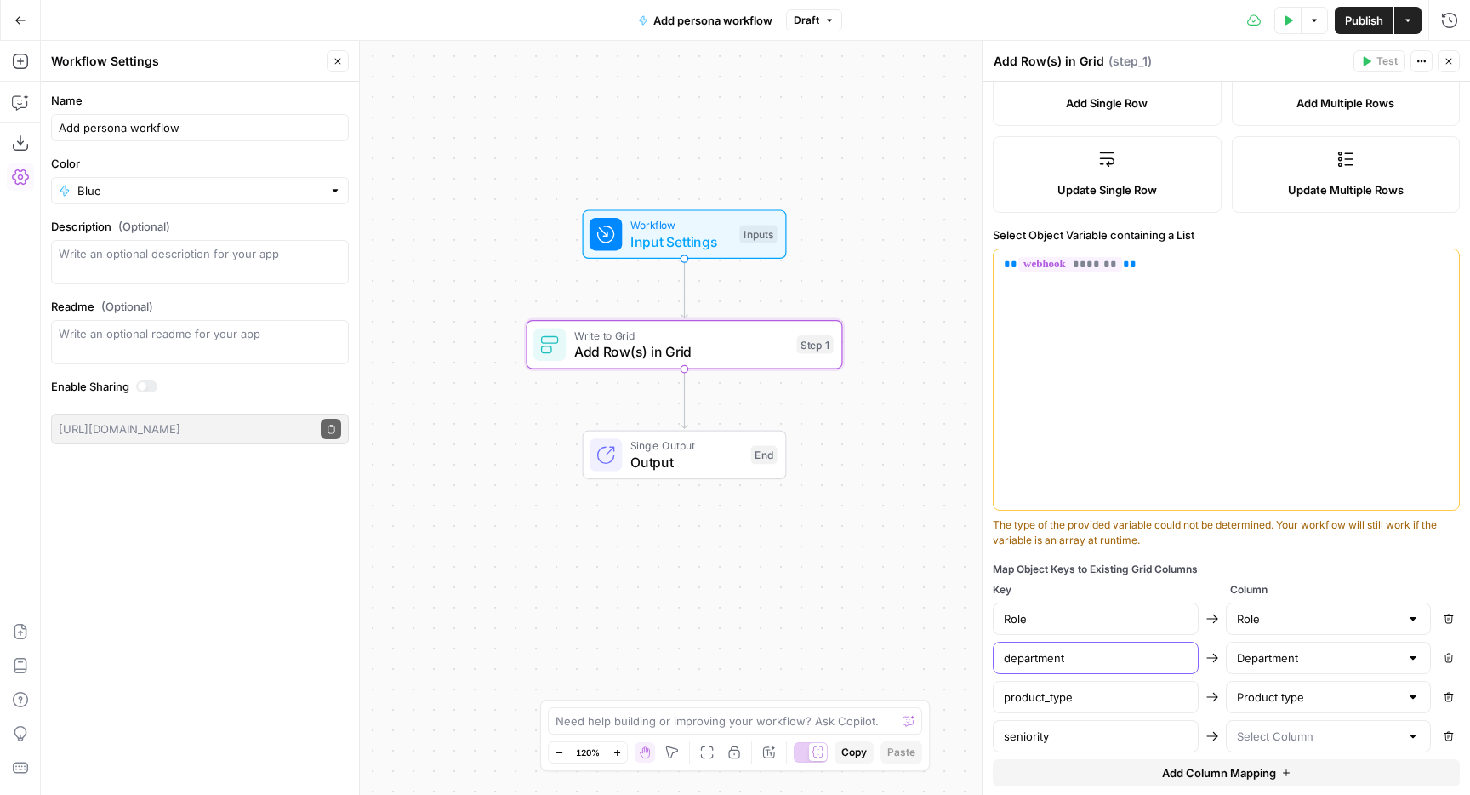
type input "department"
drag, startPoint x: 1007, startPoint y: 616, endPoint x: 1007, endPoint y: 627, distance: 11.1
click at [1007, 617] on input "Role" at bounding box center [1096, 618] width 184 height 17
type input "role"
click at [1256, 732] on input "text" at bounding box center [1318, 735] width 163 height 17
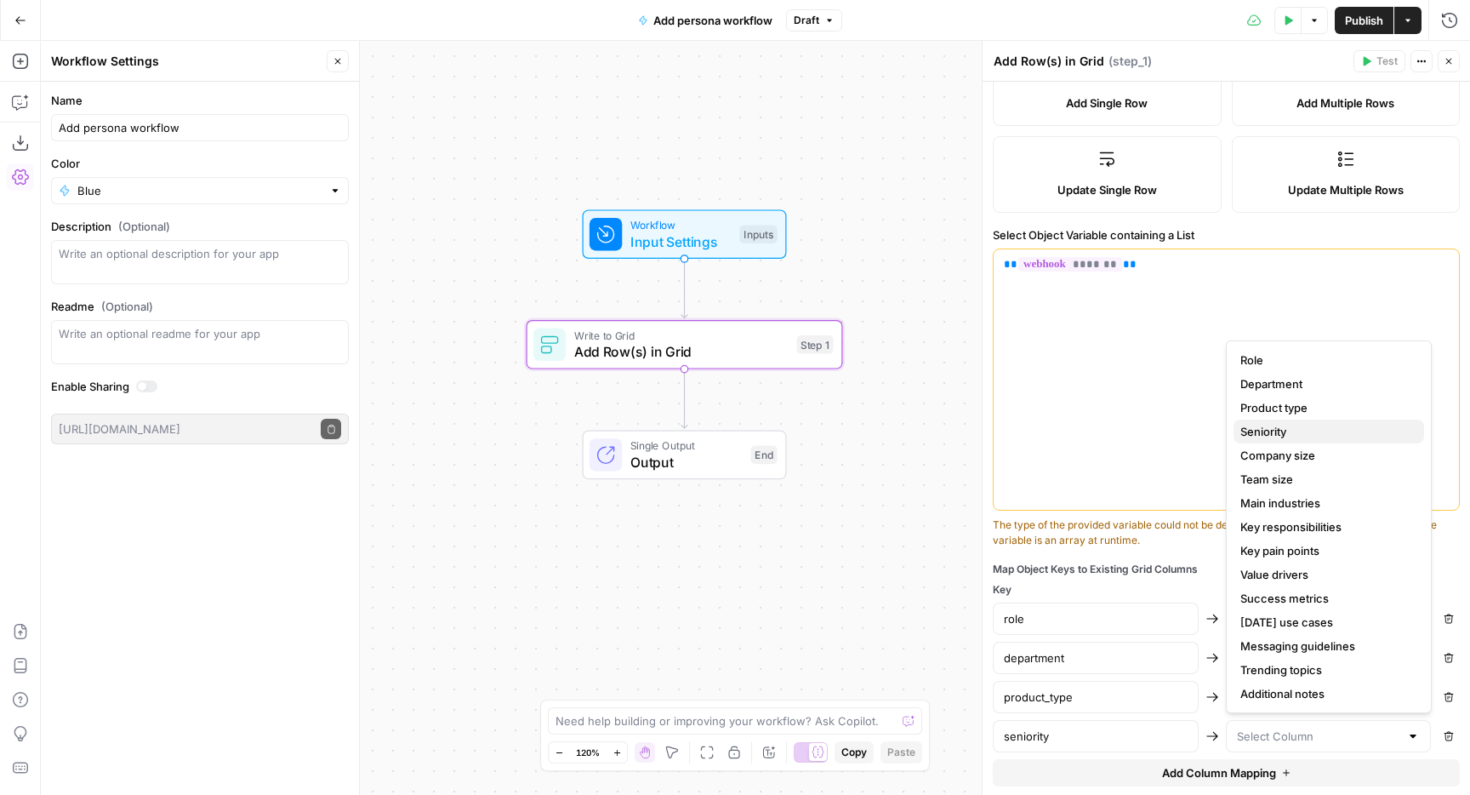
click at [1263, 433] on span "Seniority" at bounding box center [1325, 431] width 170 height 17
type input "Seniority"
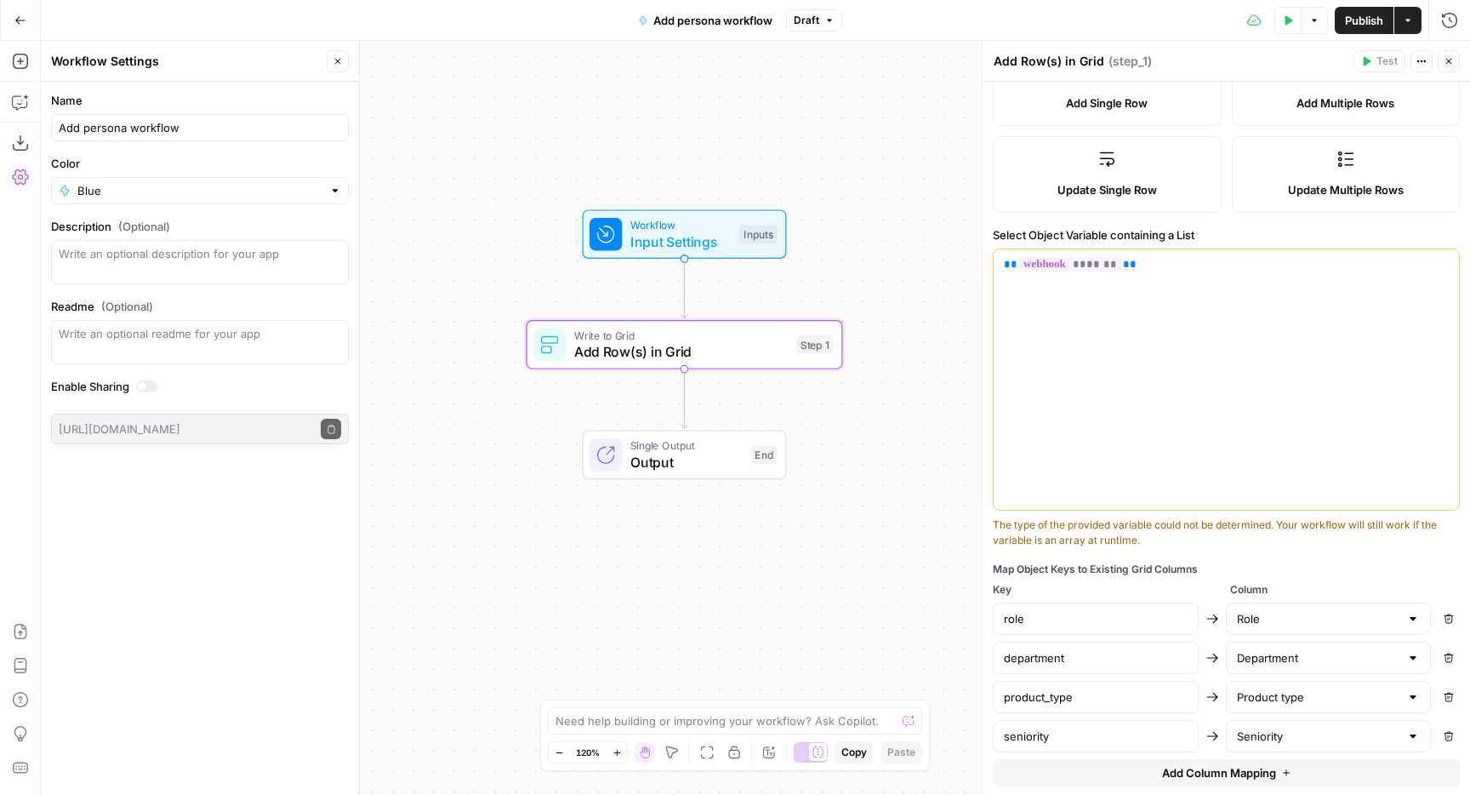
click at [1262, 775] on span "Add Column Mapping" at bounding box center [1219, 772] width 114 height 17
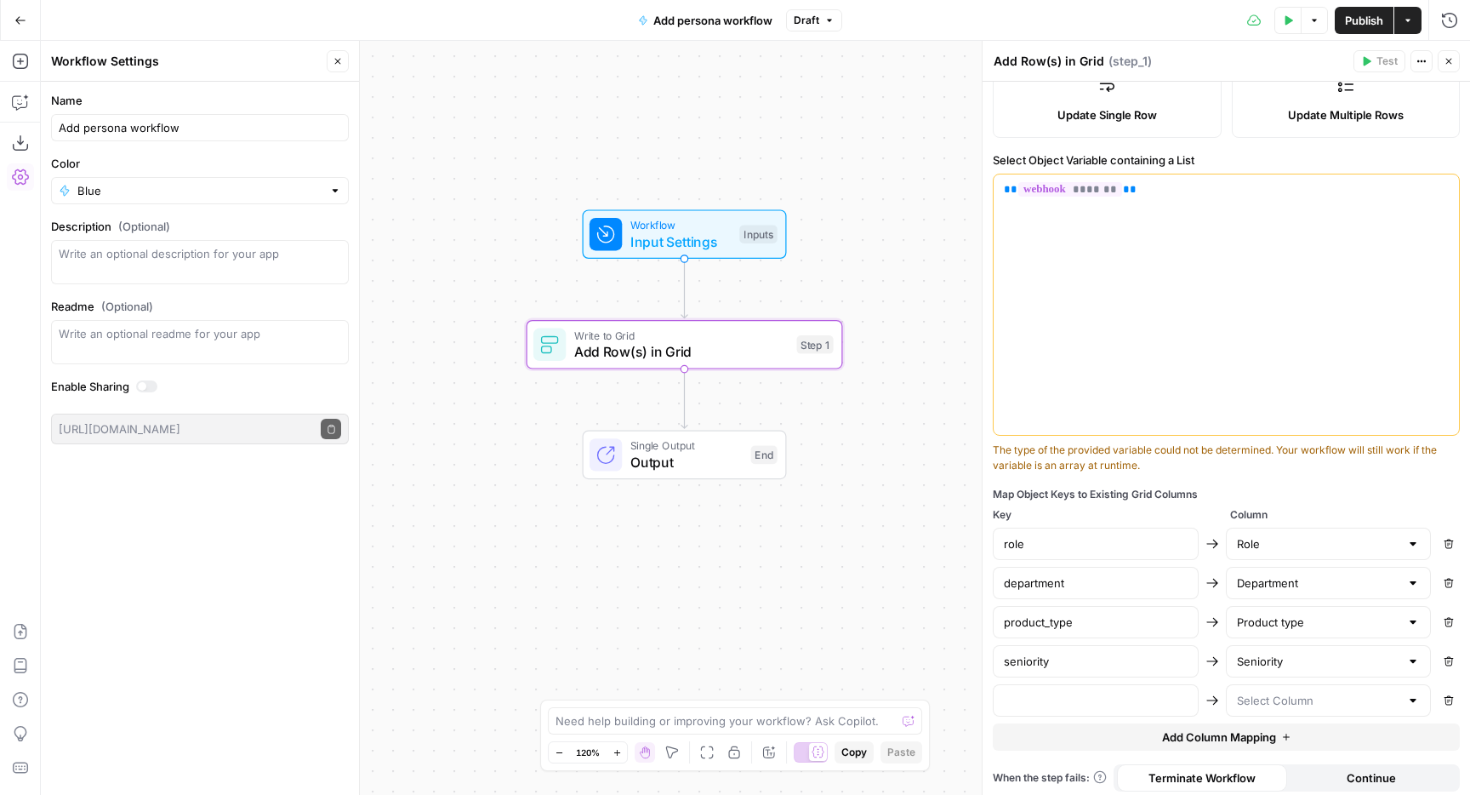
scroll to position [351, 0]
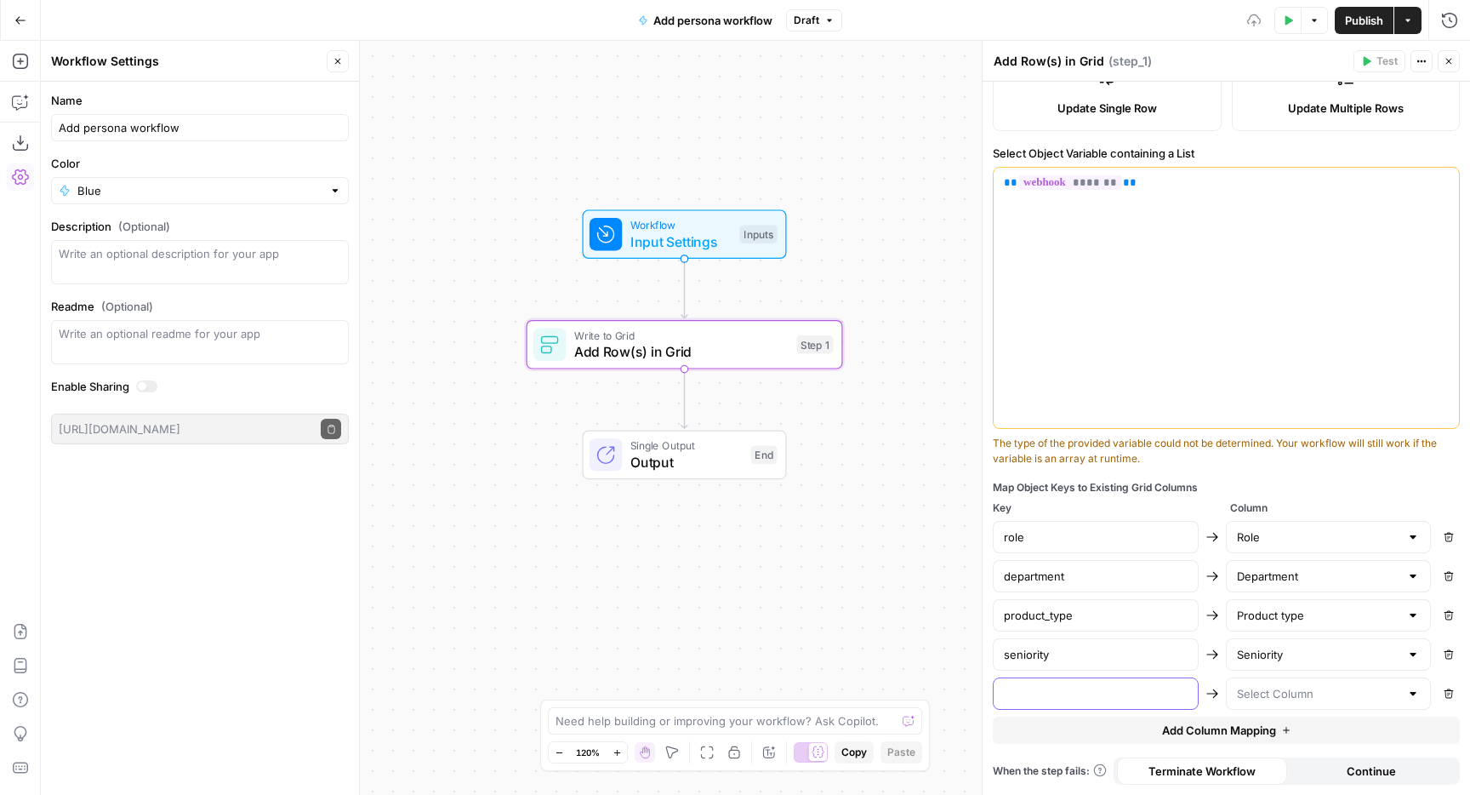
drag, startPoint x: 1136, startPoint y: 689, endPoint x: 1176, endPoint y: 695, distance: 40.4
click at [1136, 689] on input "text" at bounding box center [1096, 693] width 184 height 17
paste input "company_size"
type input "company_size"
click at [1299, 704] on div at bounding box center [1329, 693] width 206 height 32
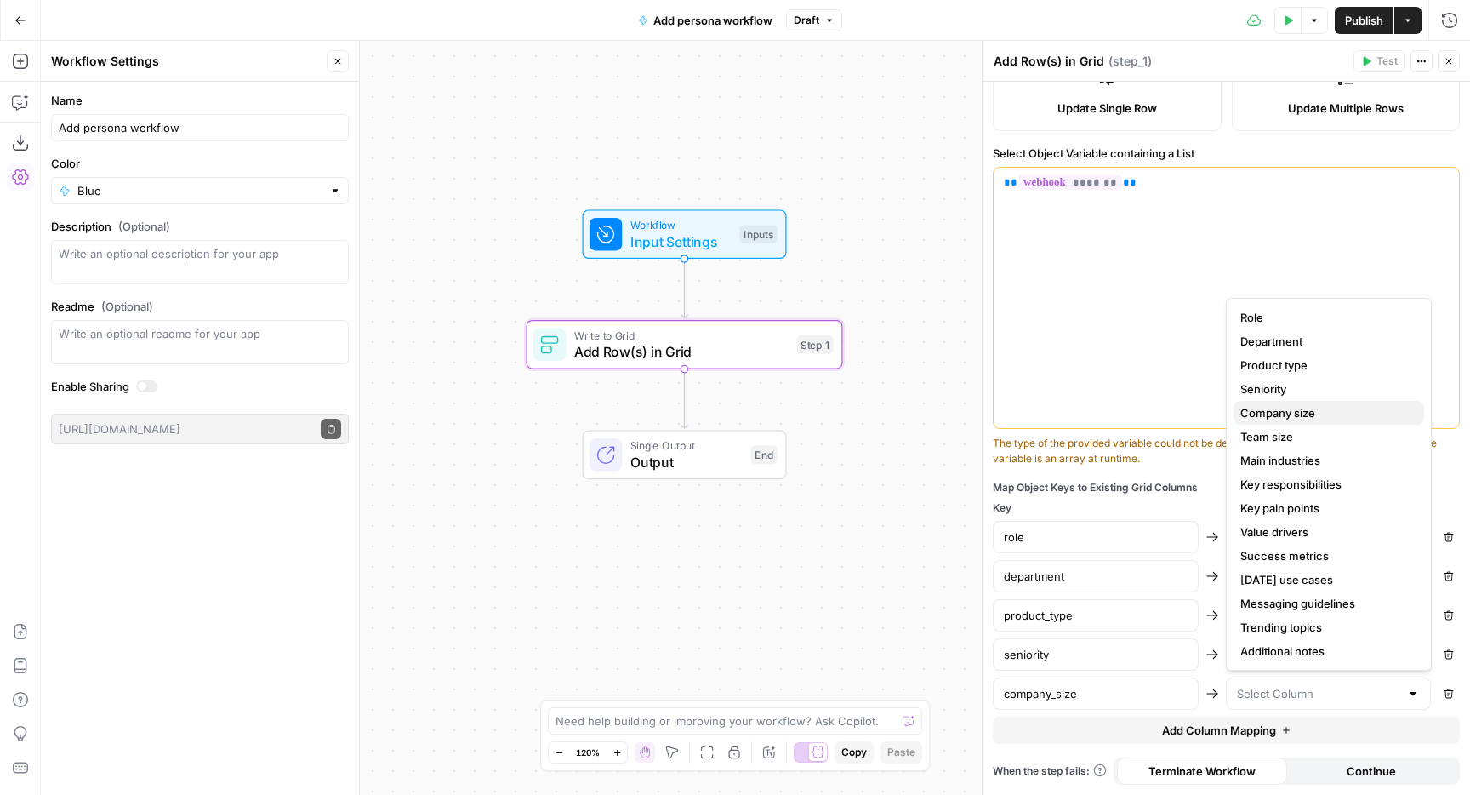
click at [1297, 414] on span "Company size" at bounding box center [1325, 412] width 170 height 17
type input "Company size"
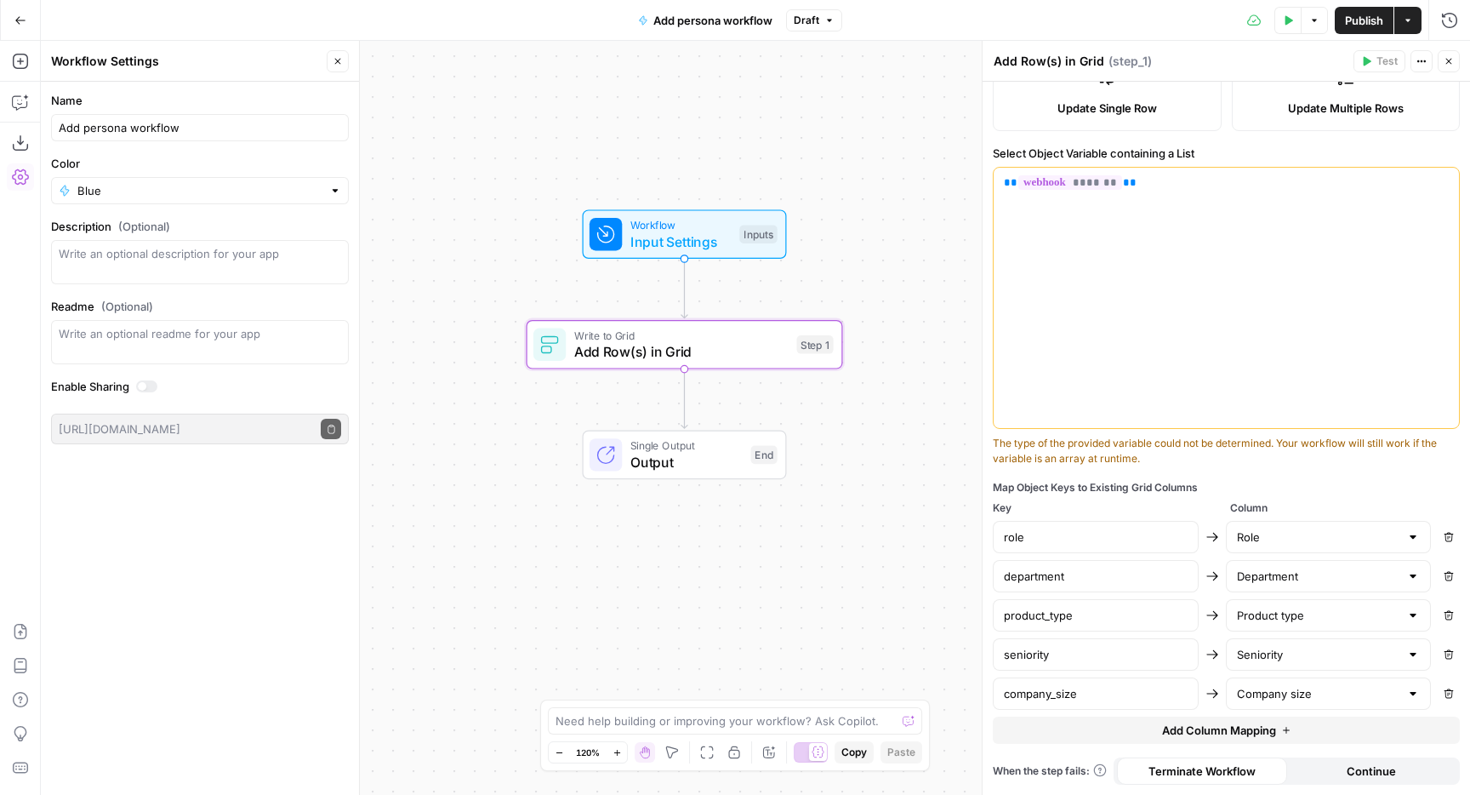
click at [1120, 721] on button "Add Column Mapping" at bounding box center [1226, 729] width 467 height 27
click at [1147, 731] on input "text" at bounding box center [1096, 732] width 184 height 17
paste input "team_size"
type input "team_size"
click at [1285, 740] on input "text" at bounding box center [1318, 732] width 163 height 17
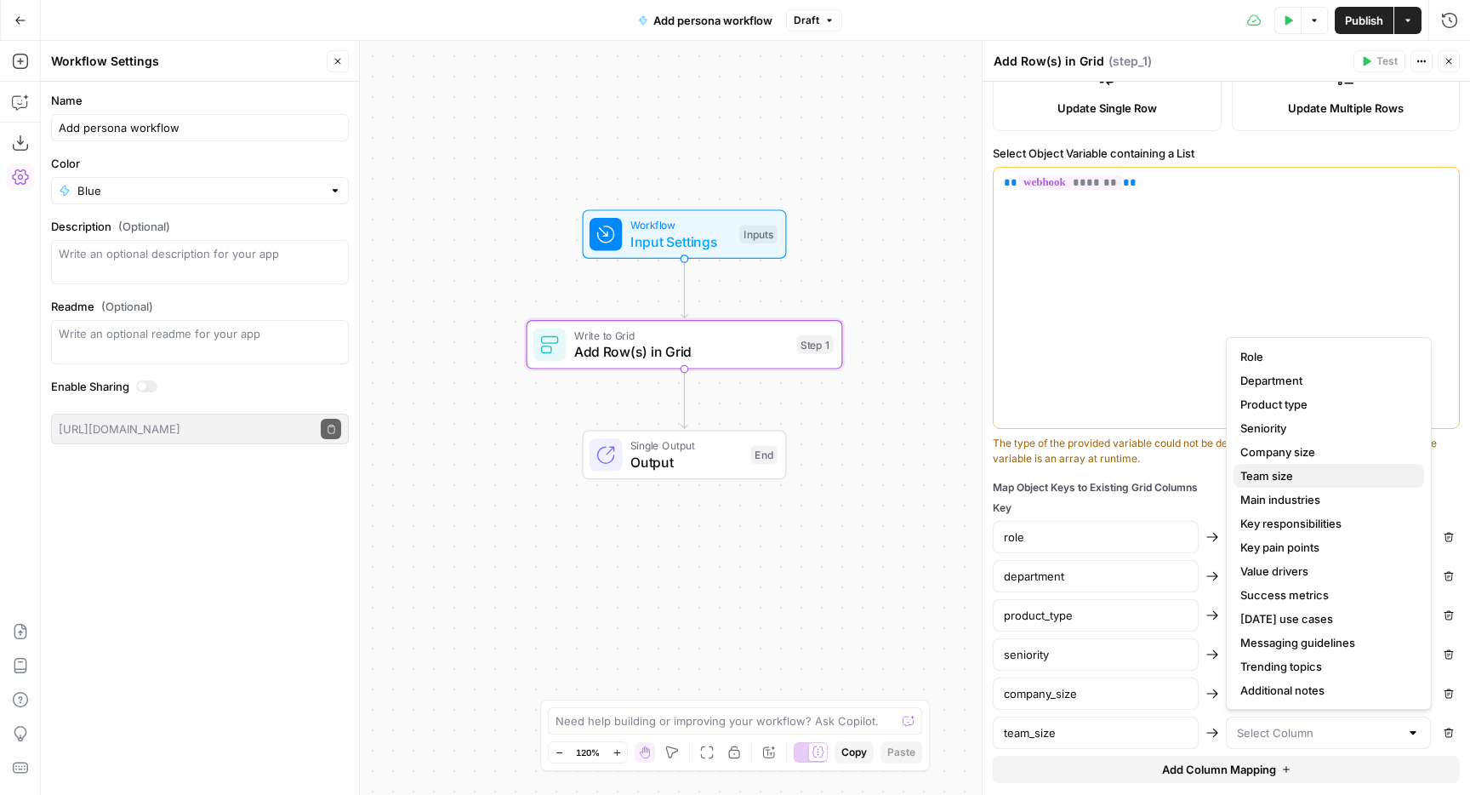
click at [1275, 476] on span "Team size" at bounding box center [1325, 475] width 170 height 17
type input "Team size"
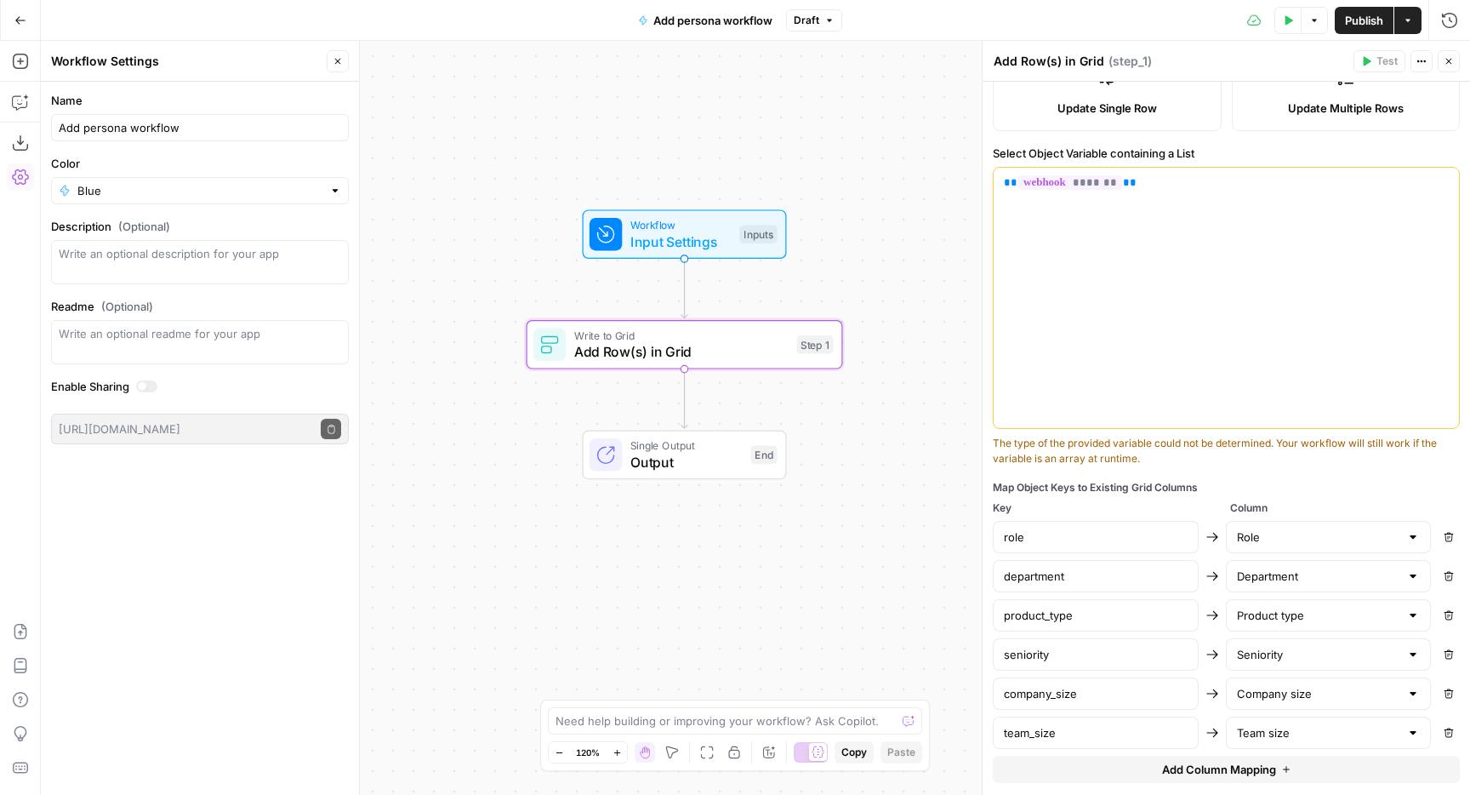
click at [1234, 769] on span "Add Column Mapping" at bounding box center [1219, 769] width 114 height 17
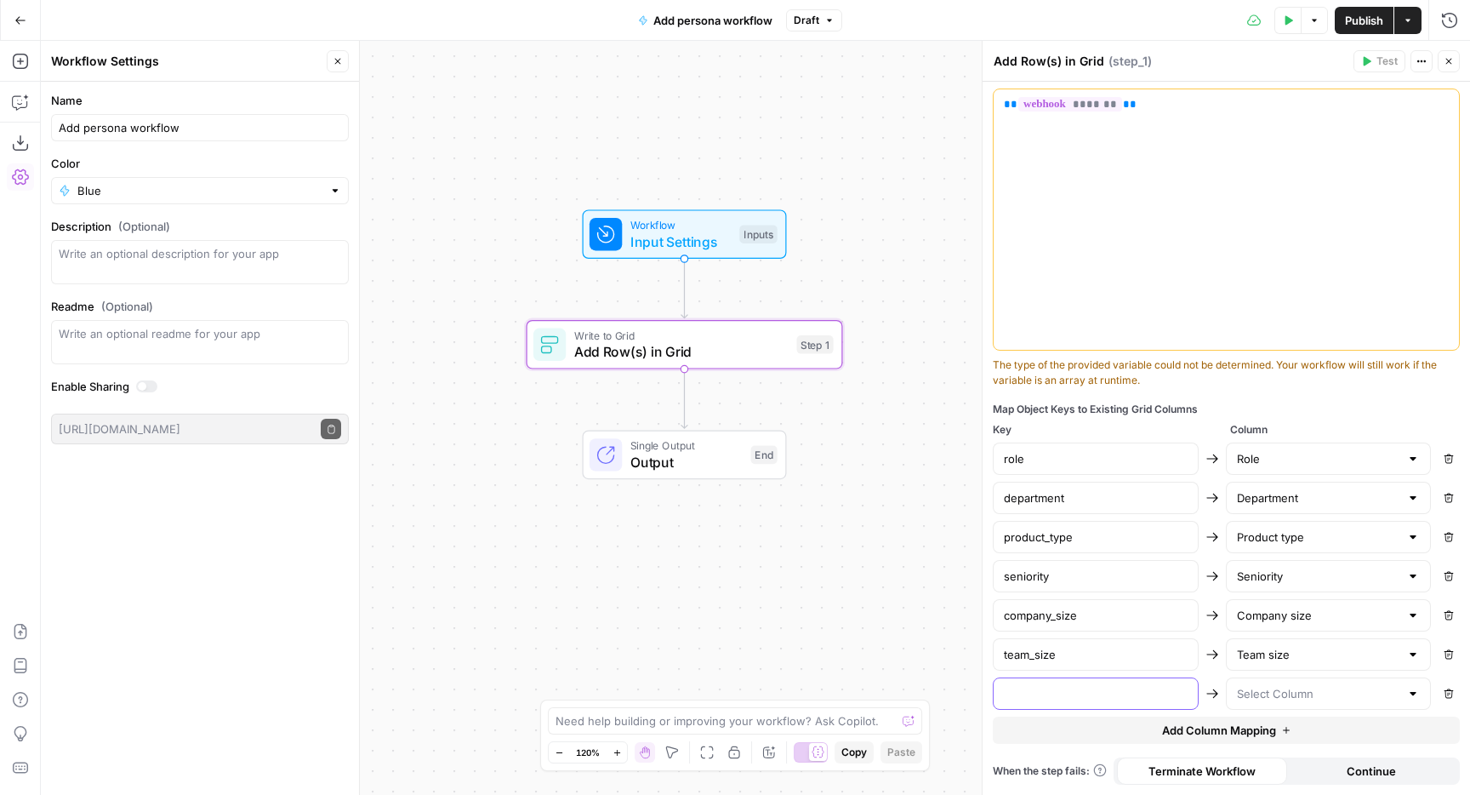
click at [1115, 698] on input "text" at bounding box center [1096, 693] width 184 height 17
paste input "main_industries"
type input "main_industries"
click at [1300, 699] on input "text" at bounding box center [1318, 693] width 163 height 17
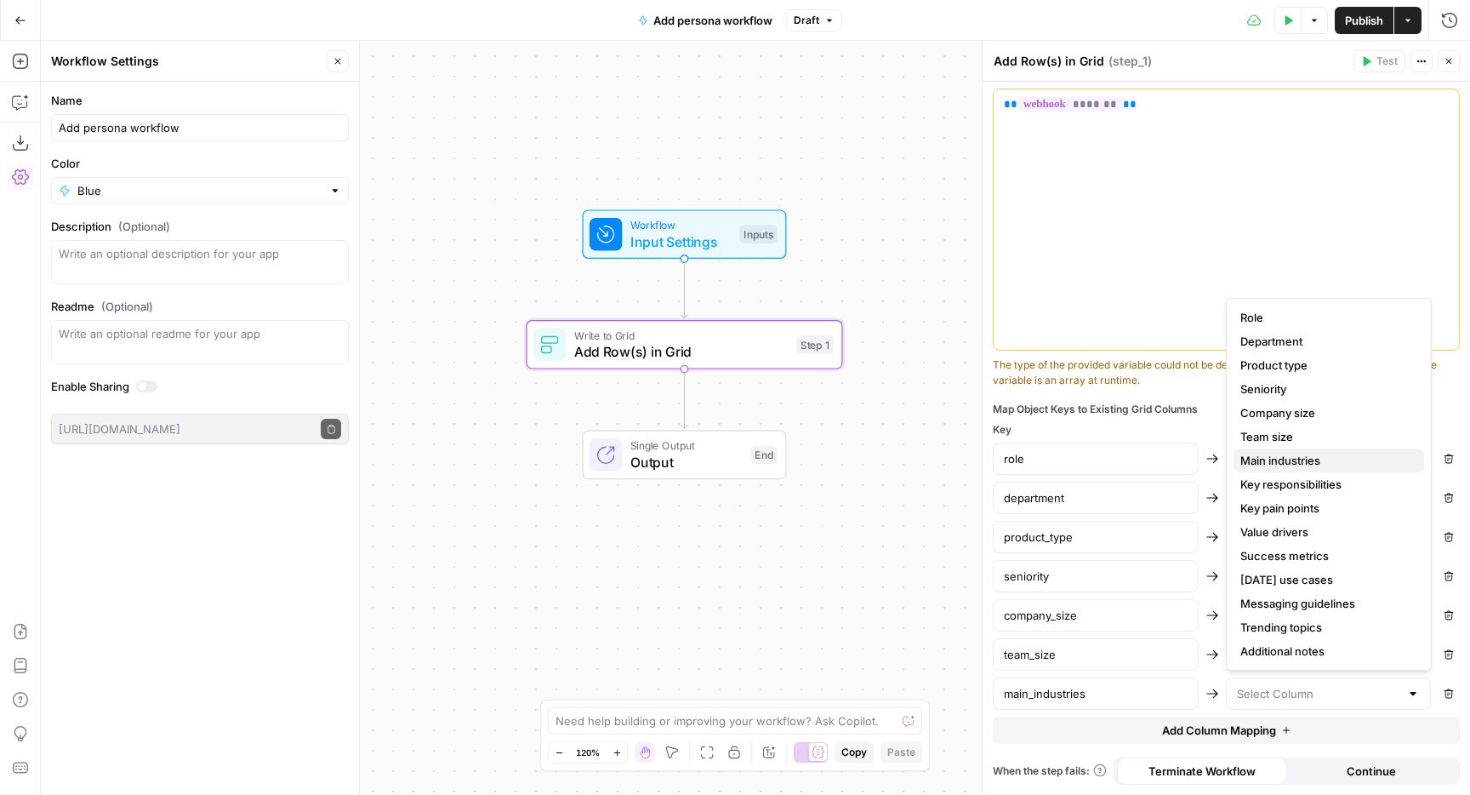
click at [1290, 465] on span "Main industries" at bounding box center [1325, 460] width 170 height 17
type input "Main industries"
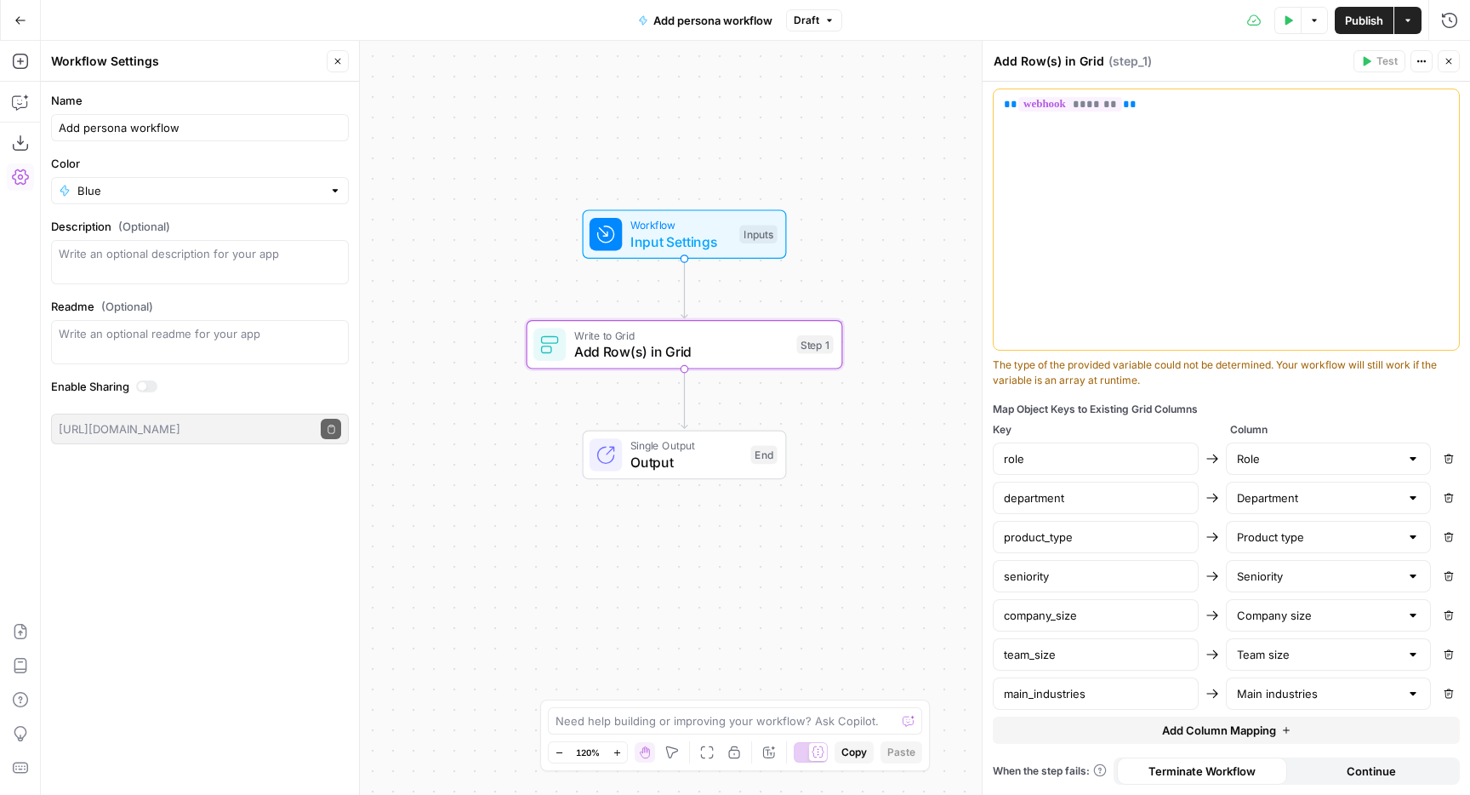
click at [1122, 730] on button "Add Column Mapping" at bounding box center [1226, 729] width 467 height 27
click at [1109, 725] on input "text" at bounding box center [1096, 732] width 184 height 17
paste input "key_responsibilities"
type input "key_responsibilities"
click at [1293, 744] on div at bounding box center [1329, 732] width 206 height 32
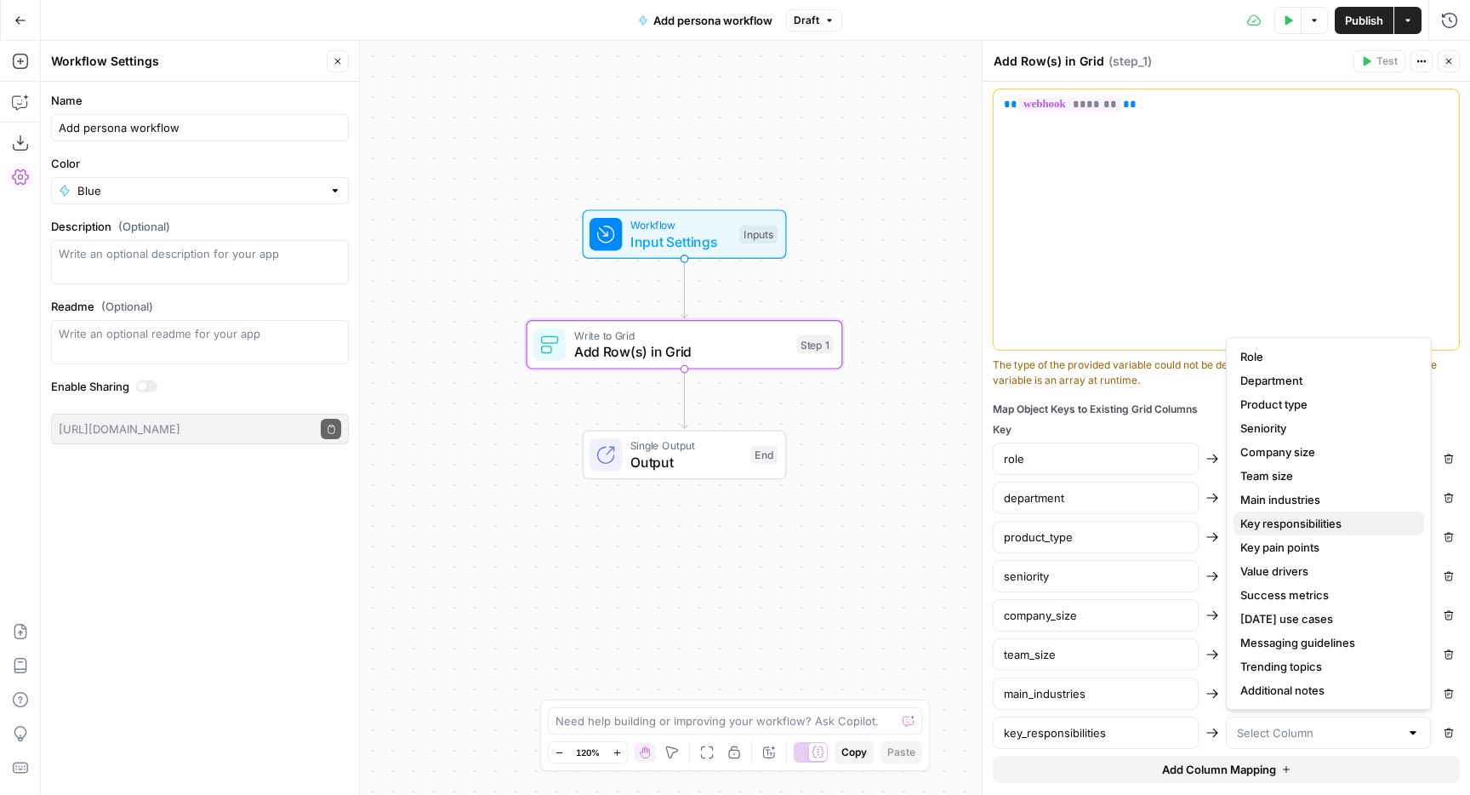
click at [1306, 525] on span "Key responsibilities" at bounding box center [1325, 523] width 170 height 17
type input "Key responsibilities"
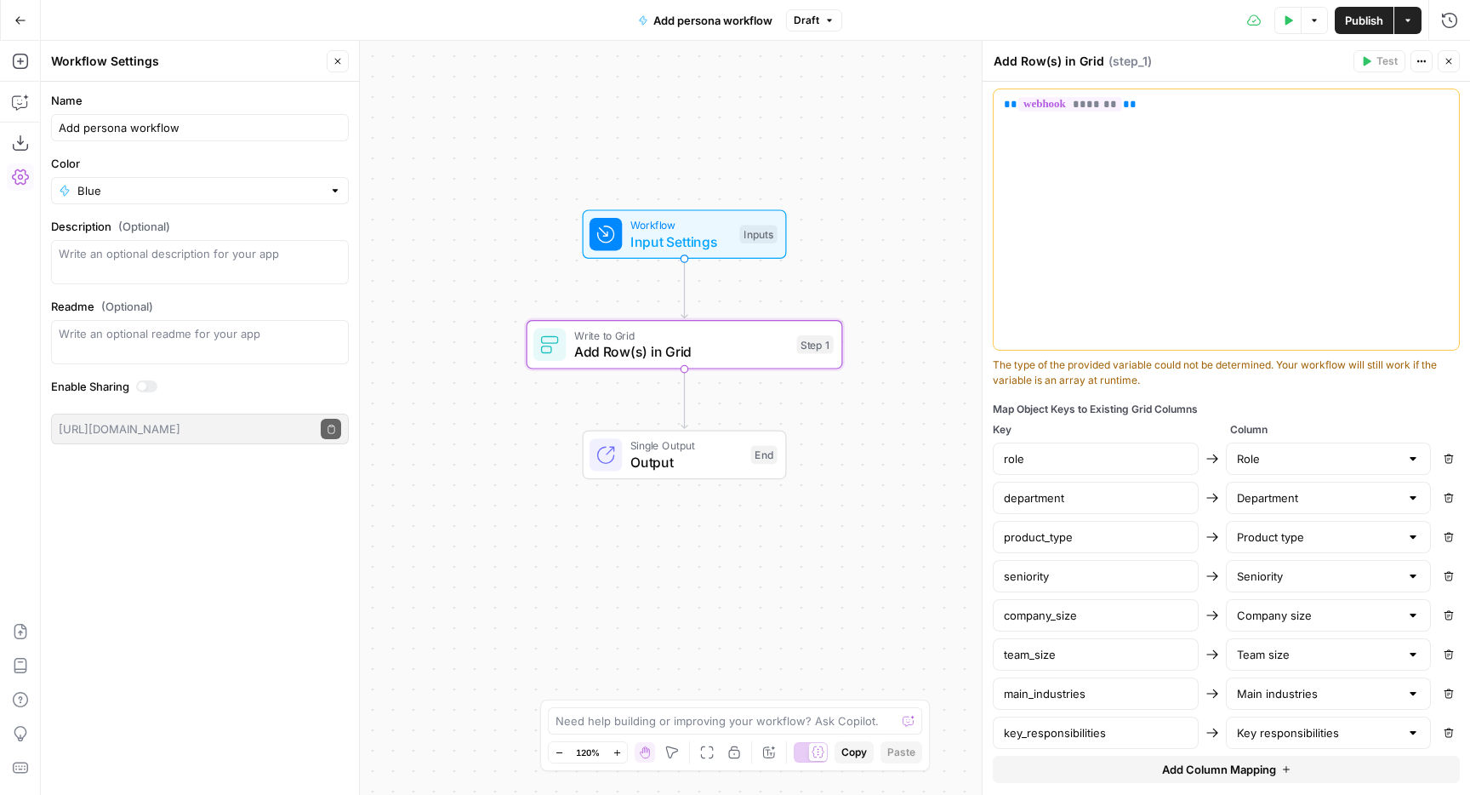
click at [1141, 765] on button "Add Column Mapping" at bounding box center [1226, 768] width 467 height 27
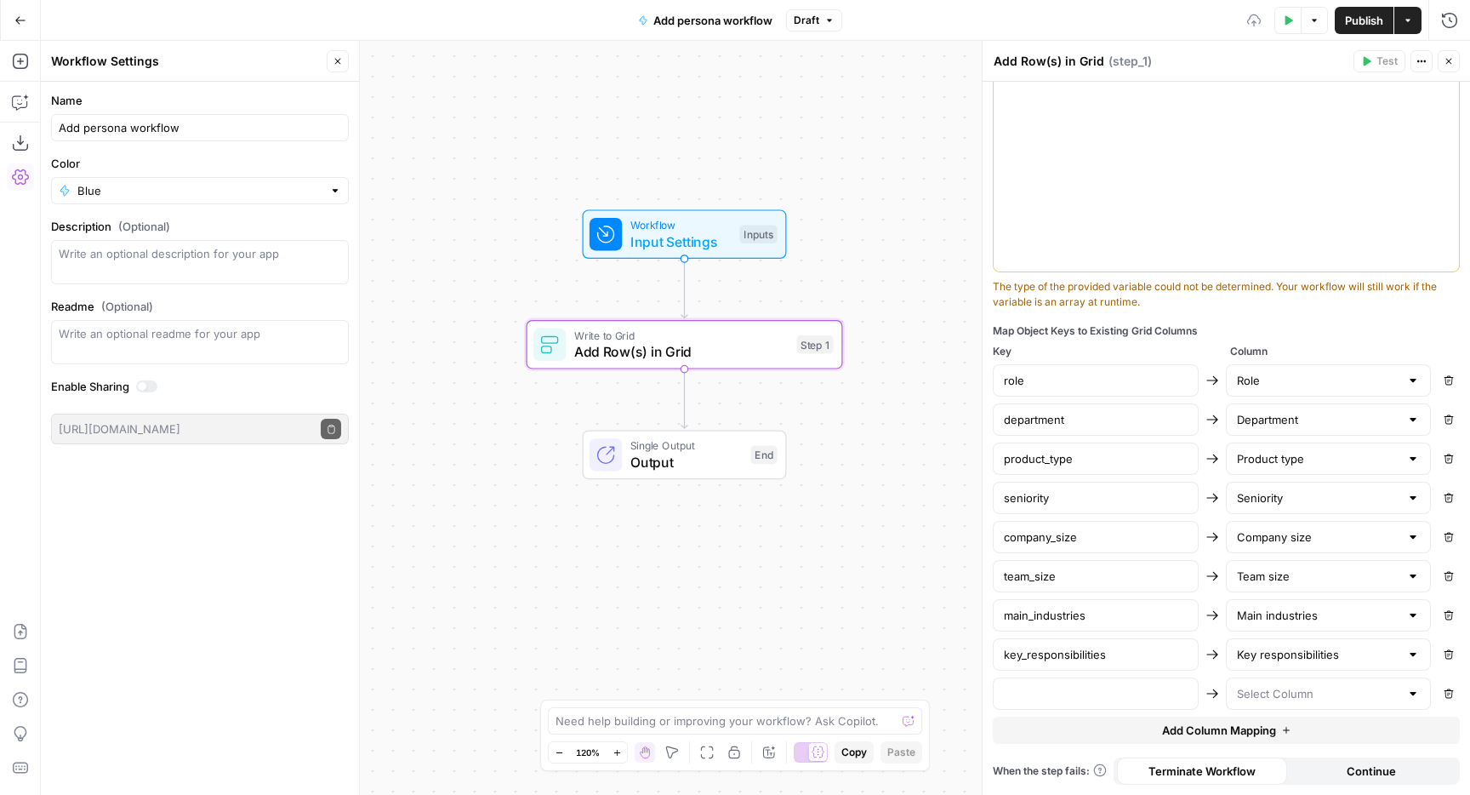
click at [1095, 677] on div at bounding box center [1096, 693] width 206 height 32
paste input "key_pain_points"
type input "key_pain_points"
click at [1308, 702] on div at bounding box center [1329, 693] width 206 height 32
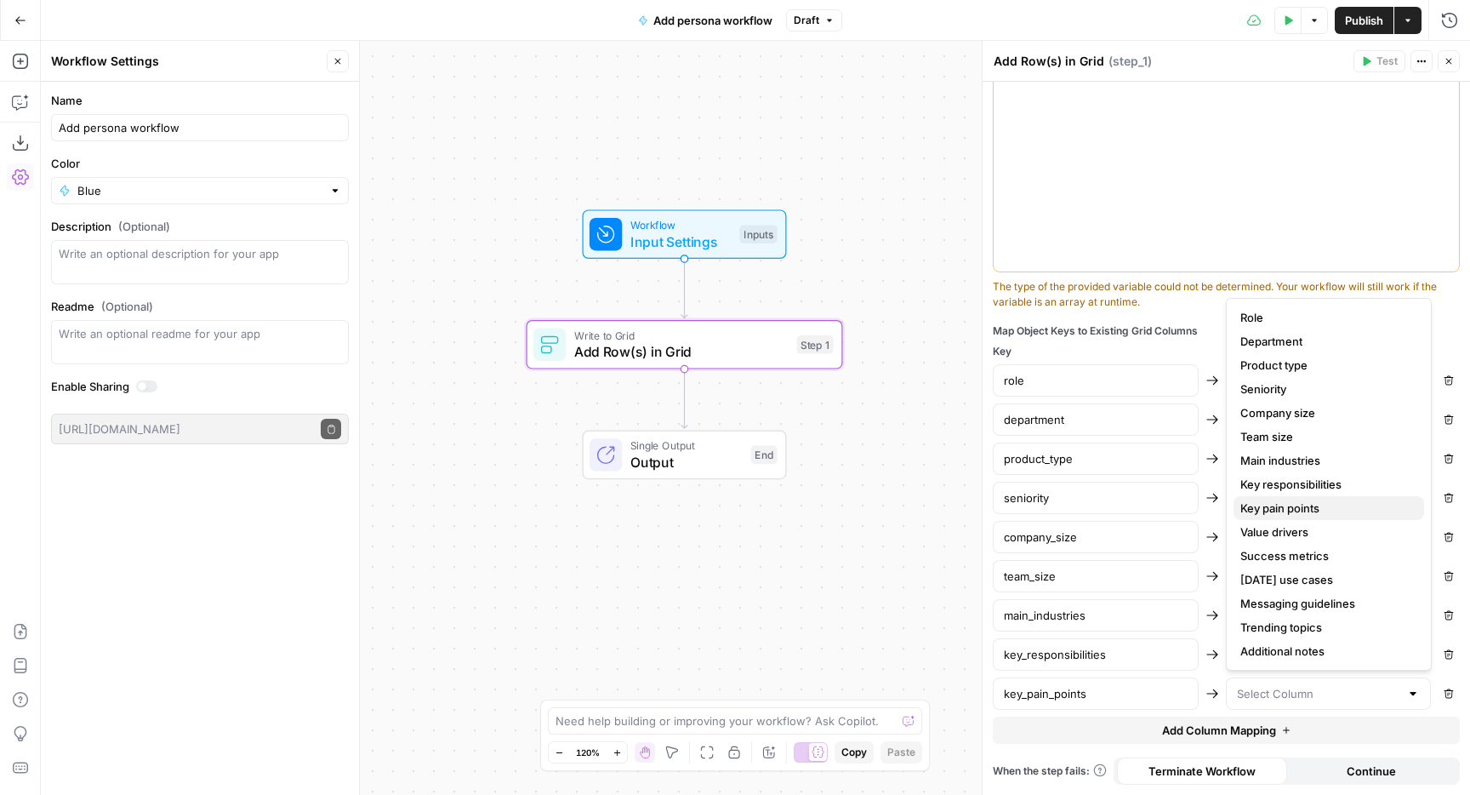
click at [1315, 503] on span "Key pain points" at bounding box center [1325, 507] width 170 height 17
type input "Key pain points"
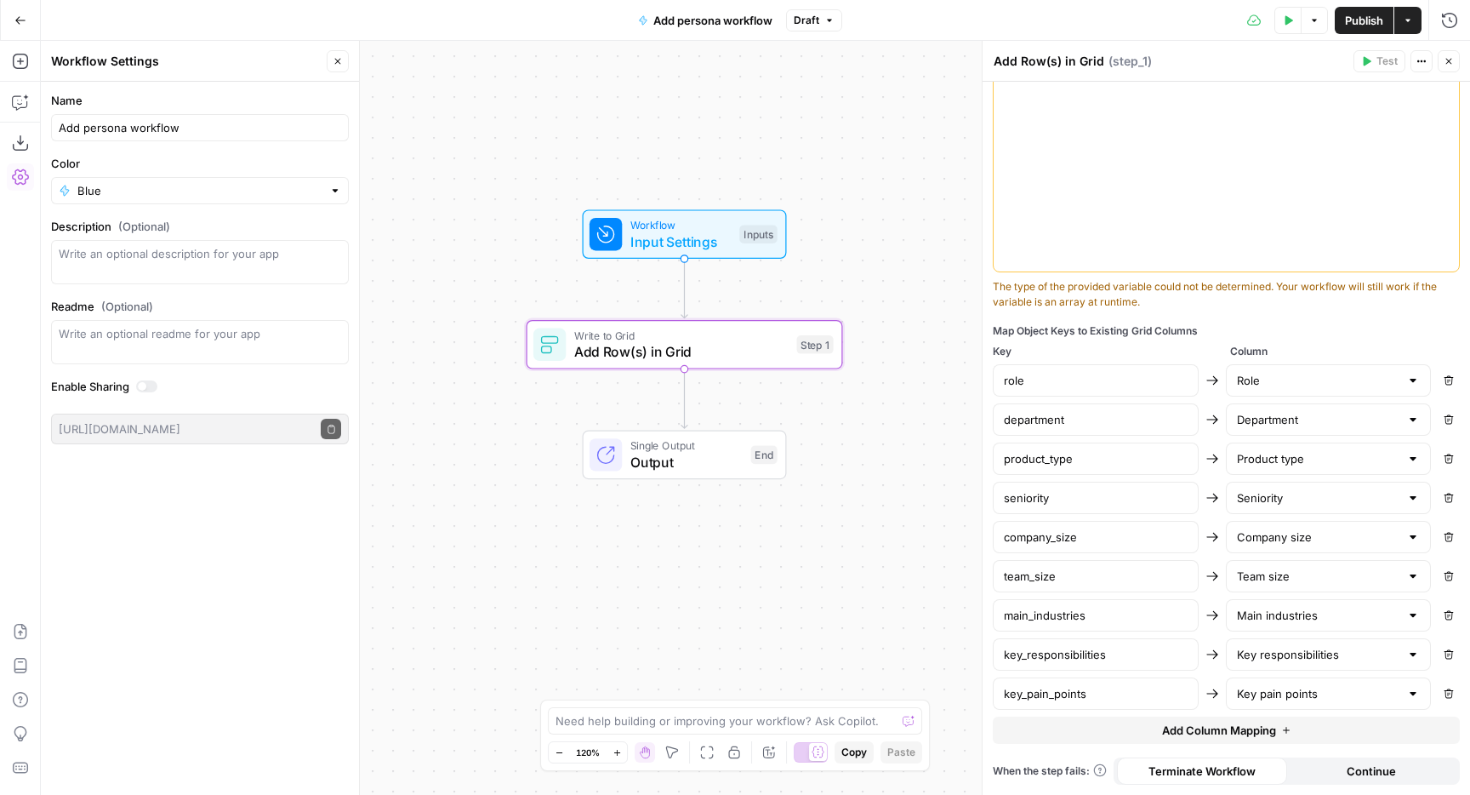
click at [1177, 727] on span "Add Column Mapping" at bounding box center [1219, 729] width 114 height 17
click at [1140, 722] on div at bounding box center [1096, 732] width 206 height 32
paste input "value_drivers"
type input "value_drivers"
click at [1268, 743] on div at bounding box center [1329, 732] width 206 height 32
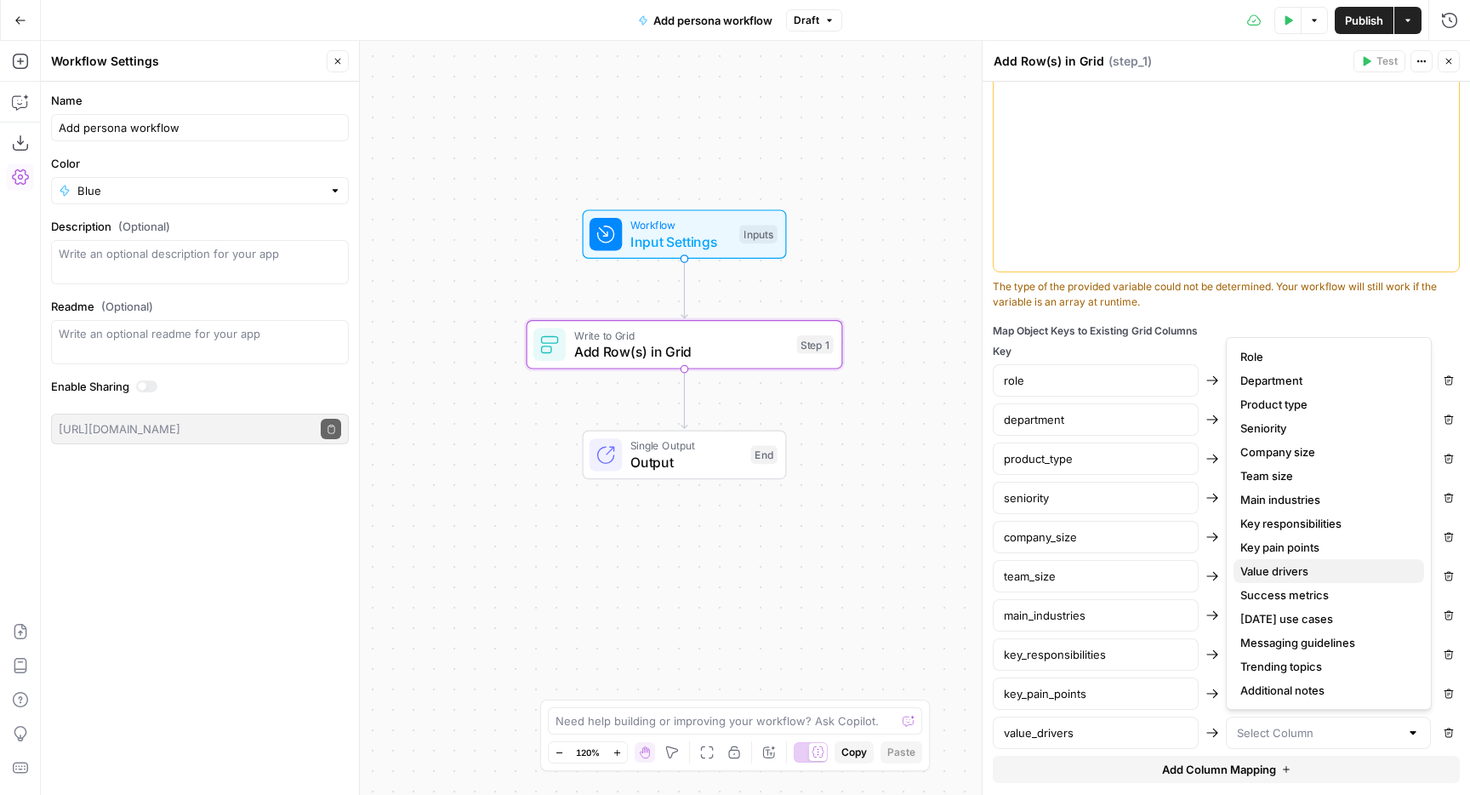
click at [1291, 575] on span "Value drivers" at bounding box center [1325, 570] width 170 height 17
type input "Value drivers"
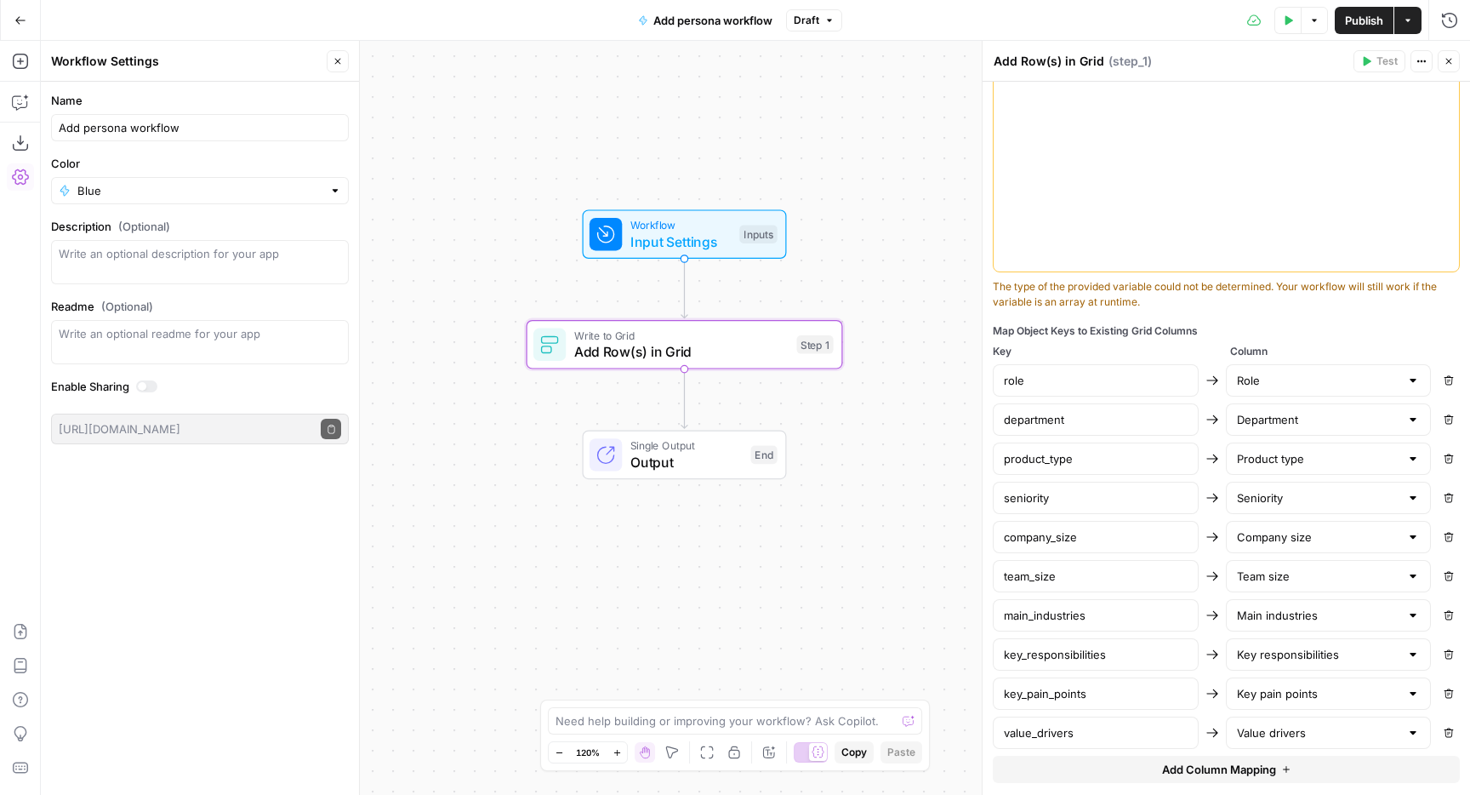
scroll to position [546, 0]
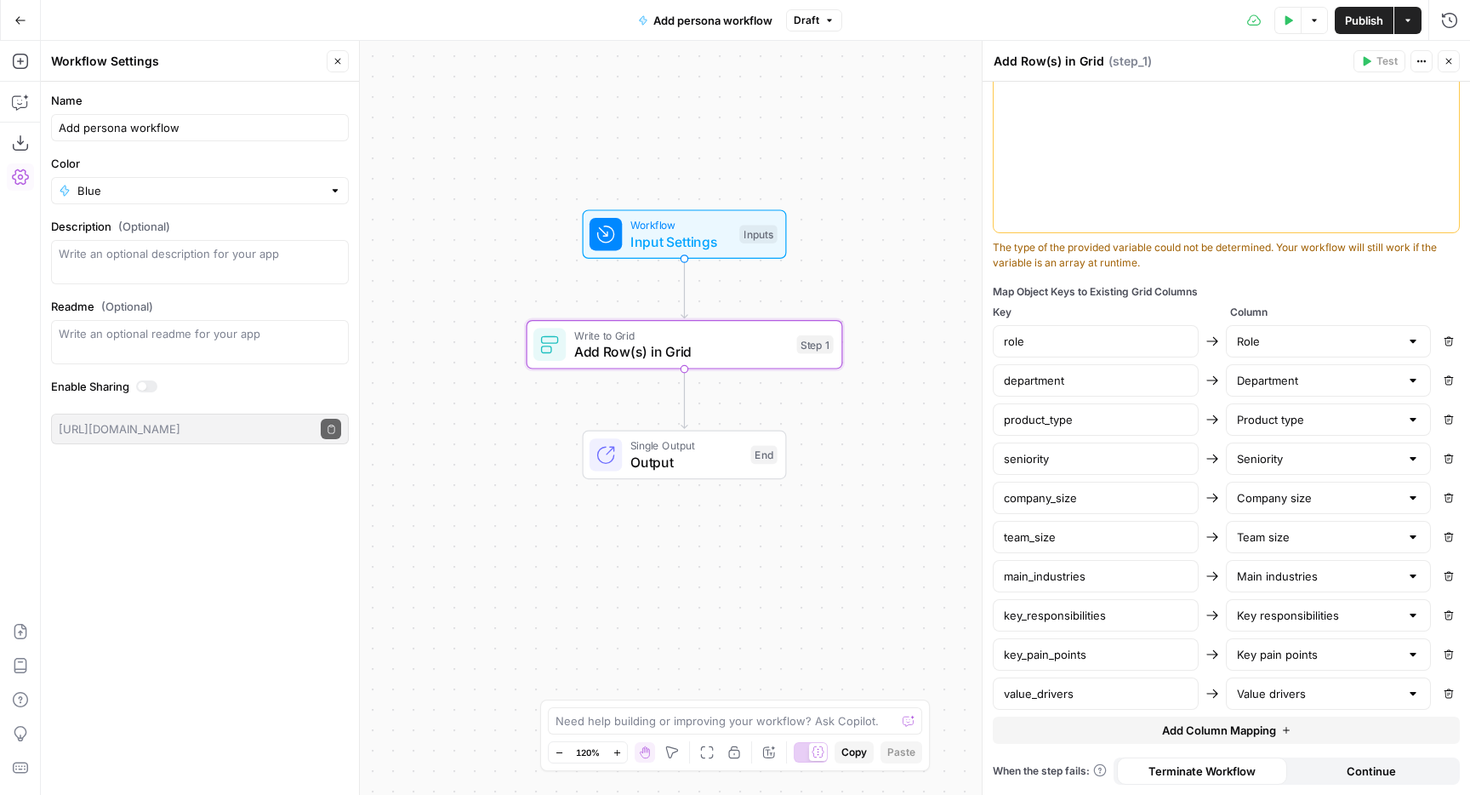
click at [1114, 729] on button "Add Column Mapping" at bounding box center [1226, 729] width 467 height 27
drag, startPoint x: 1105, startPoint y: 727, endPoint x: 1170, endPoint y: 739, distance: 65.7
click at [1106, 728] on input "text" at bounding box center [1096, 732] width 184 height 17
paste input "success_metrics"
type input "success_metrics"
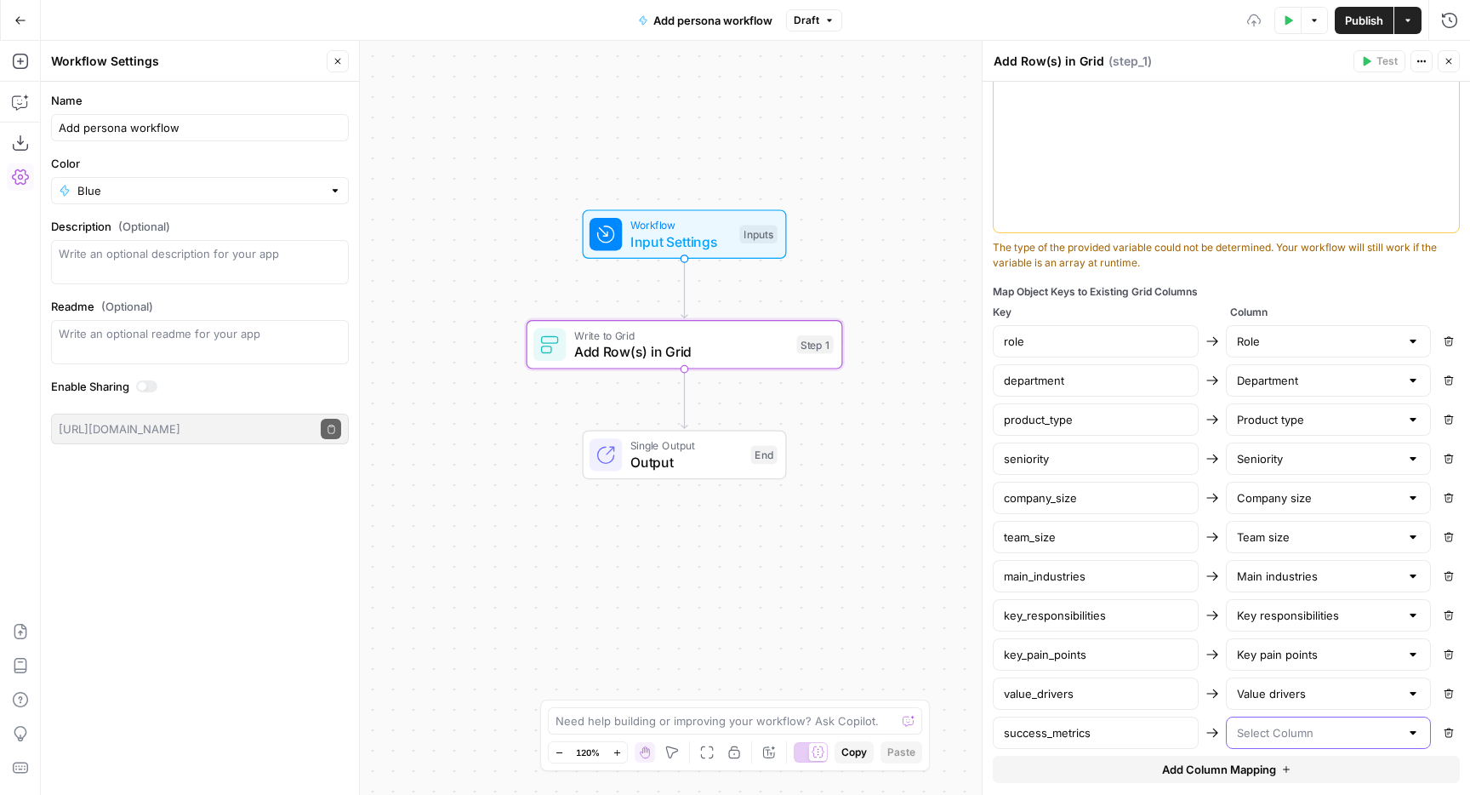
click at [1280, 737] on input "text" at bounding box center [1318, 732] width 163 height 17
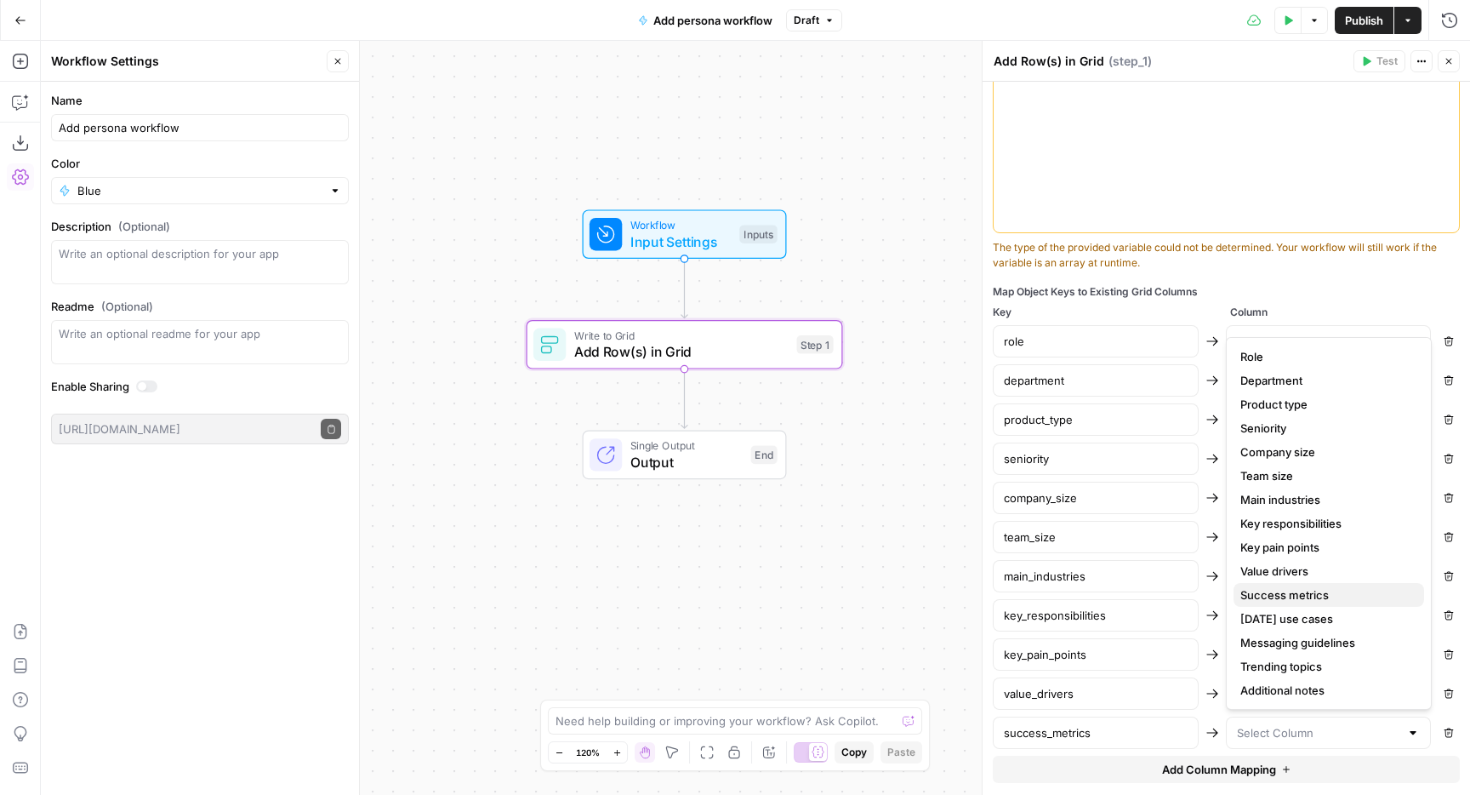
click at [1296, 590] on span "Success metrics" at bounding box center [1325, 594] width 170 height 17
type input "Success metrics"
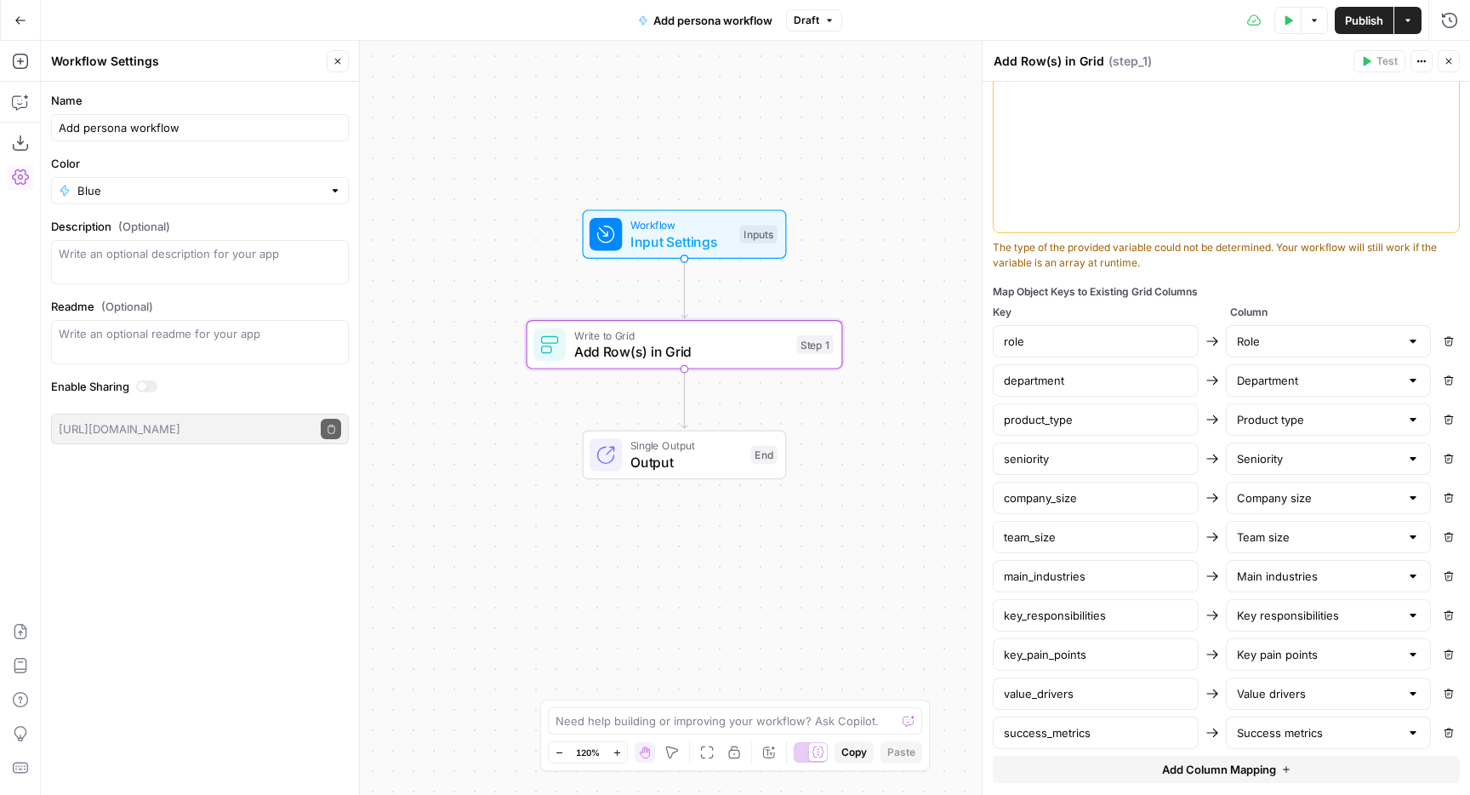
scroll to position [585, 0]
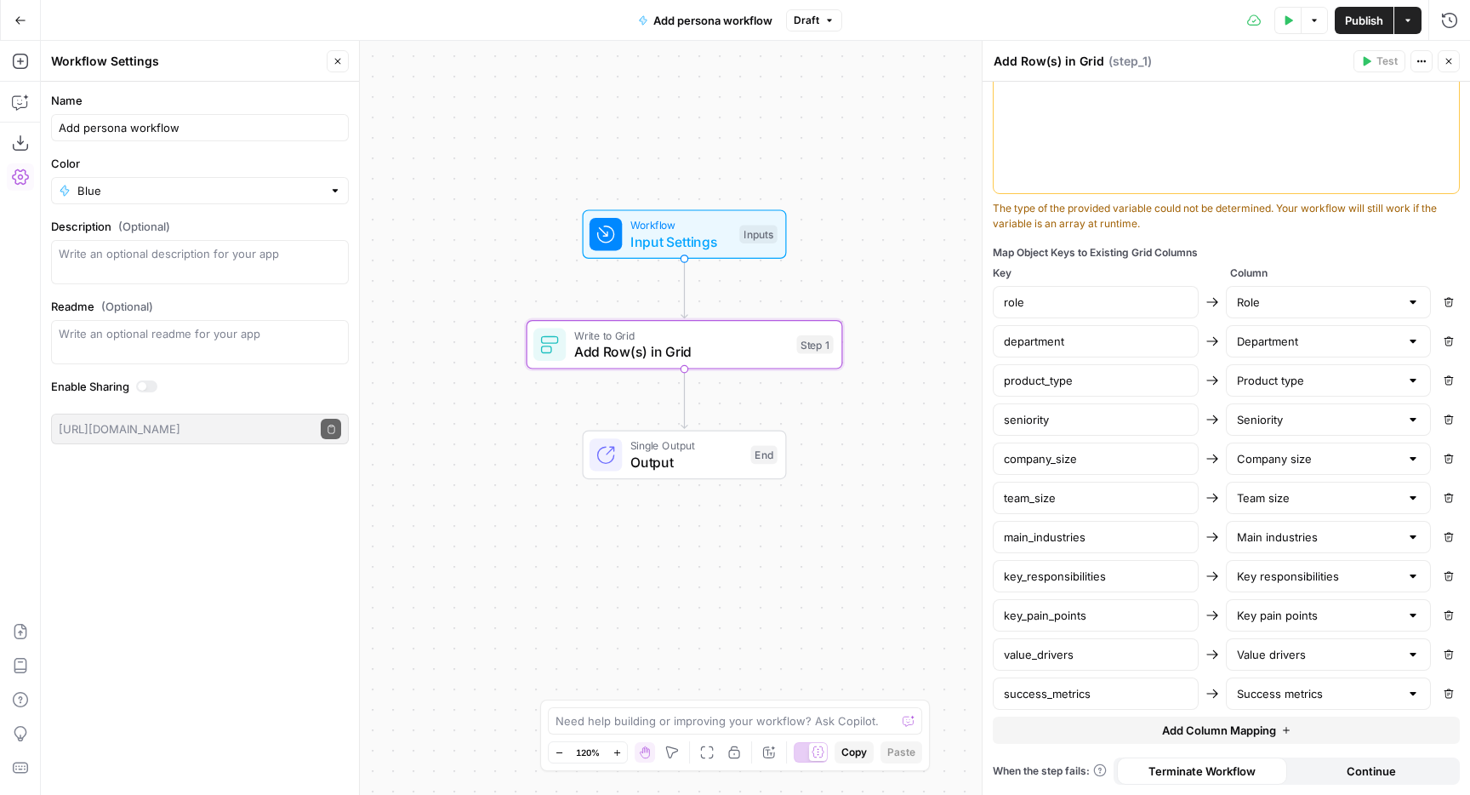
click at [1195, 731] on span "Add Column Mapping" at bounding box center [1219, 729] width 114 height 17
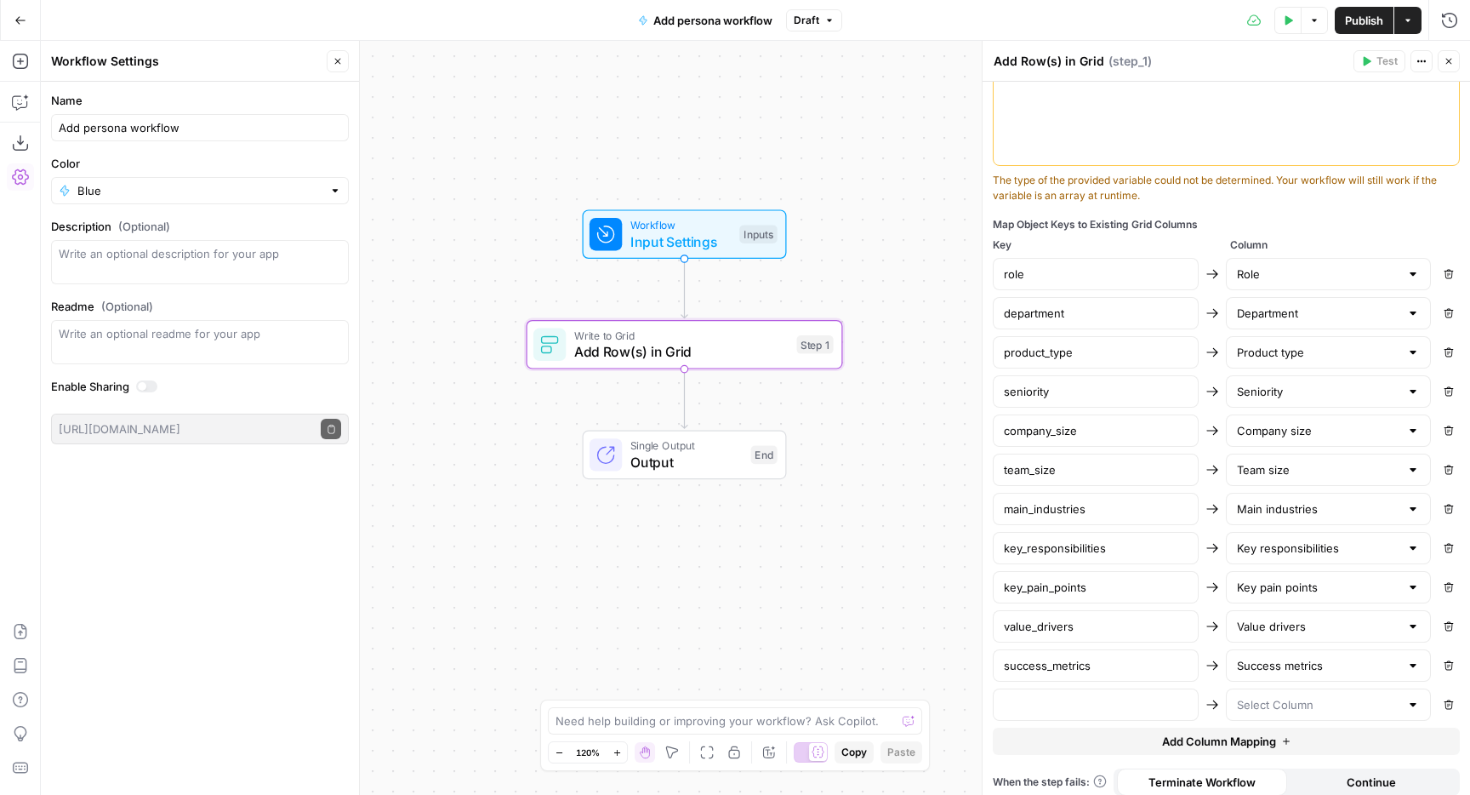
scroll to position [616, 0]
click at [1127, 706] on input "text" at bounding box center [1096, 701] width 184 height 17
paste input "monday_use_cases"
type input "monday_use_cases"
click at [1301, 714] on div at bounding box center [1329, 702] width 206 height 32
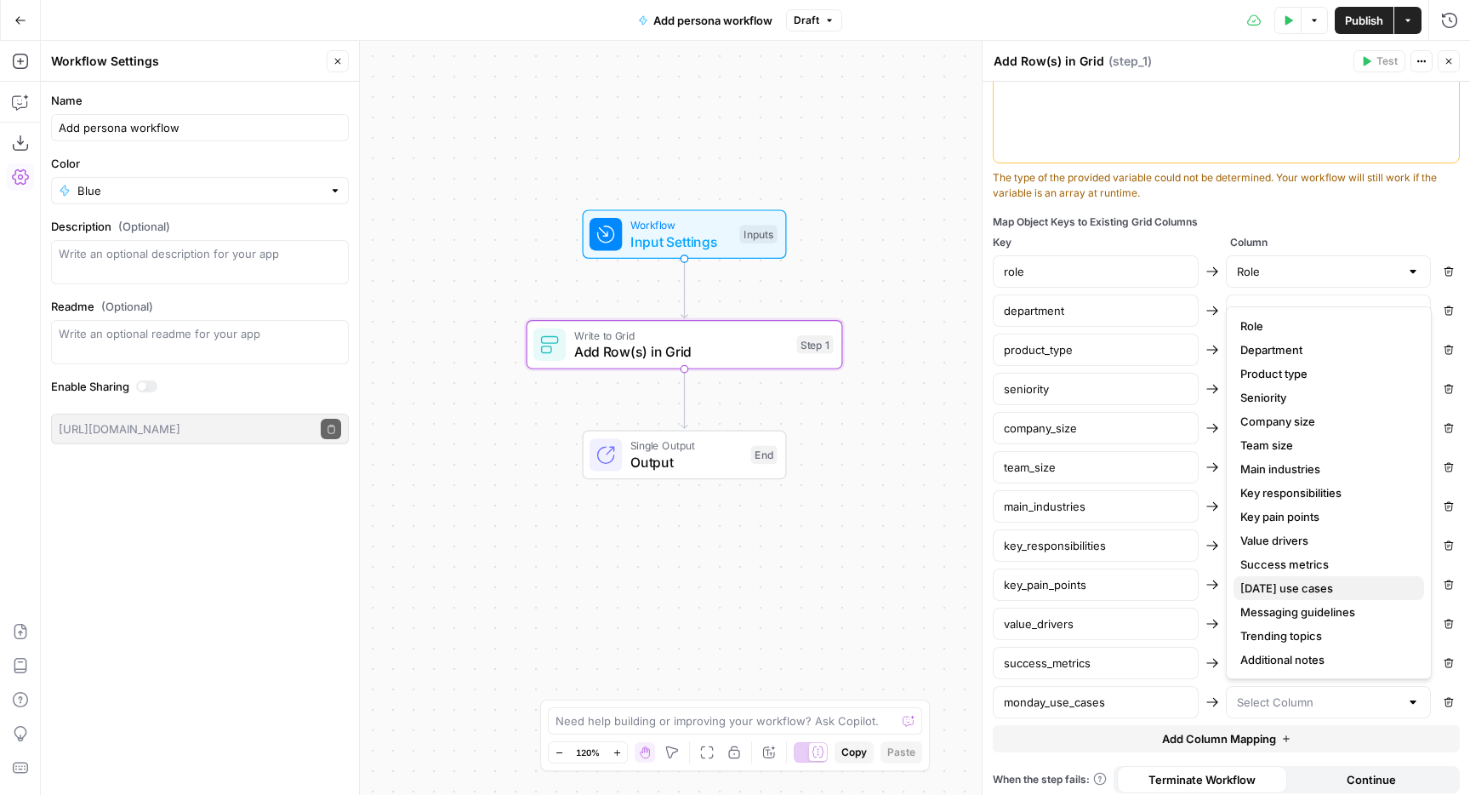
click at [1320, 584] on span "[DATE] use cases" at bounding box center [1325, 587] width 170 height 17
type input "[DATE] use cases"
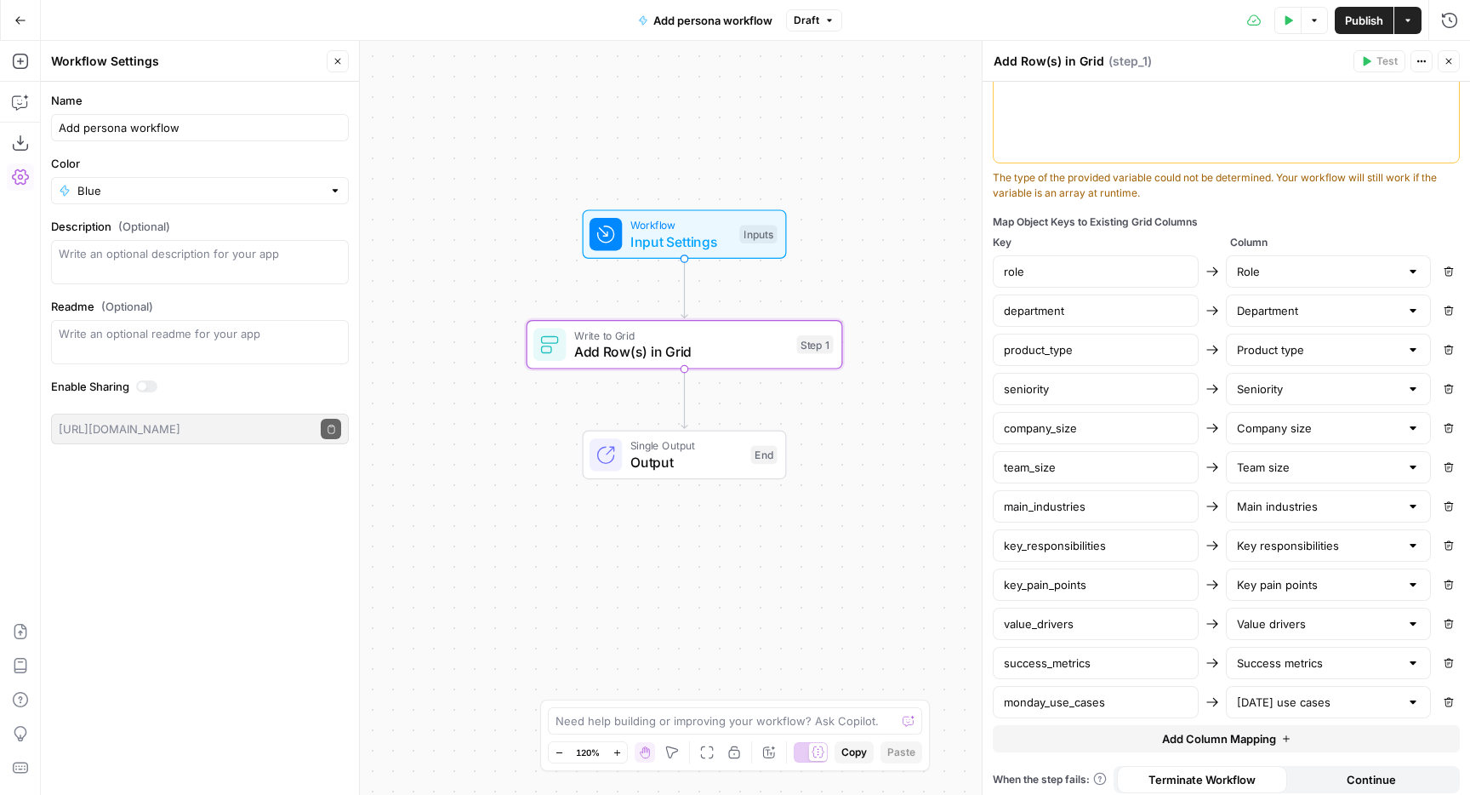
click at [1075, 737] on button "Add Column Mapping" at bounding box center [1226, 738] width 467 height 27
click at [1072, 738] on input "text" at bounding box center [1096, 741] width 184 height 17
paste input "messaging_guidelines"
type input "messaging_guidelines"
click at [1279, 744] on input "text" at bounding box center [1318, 741] width 163 height 17
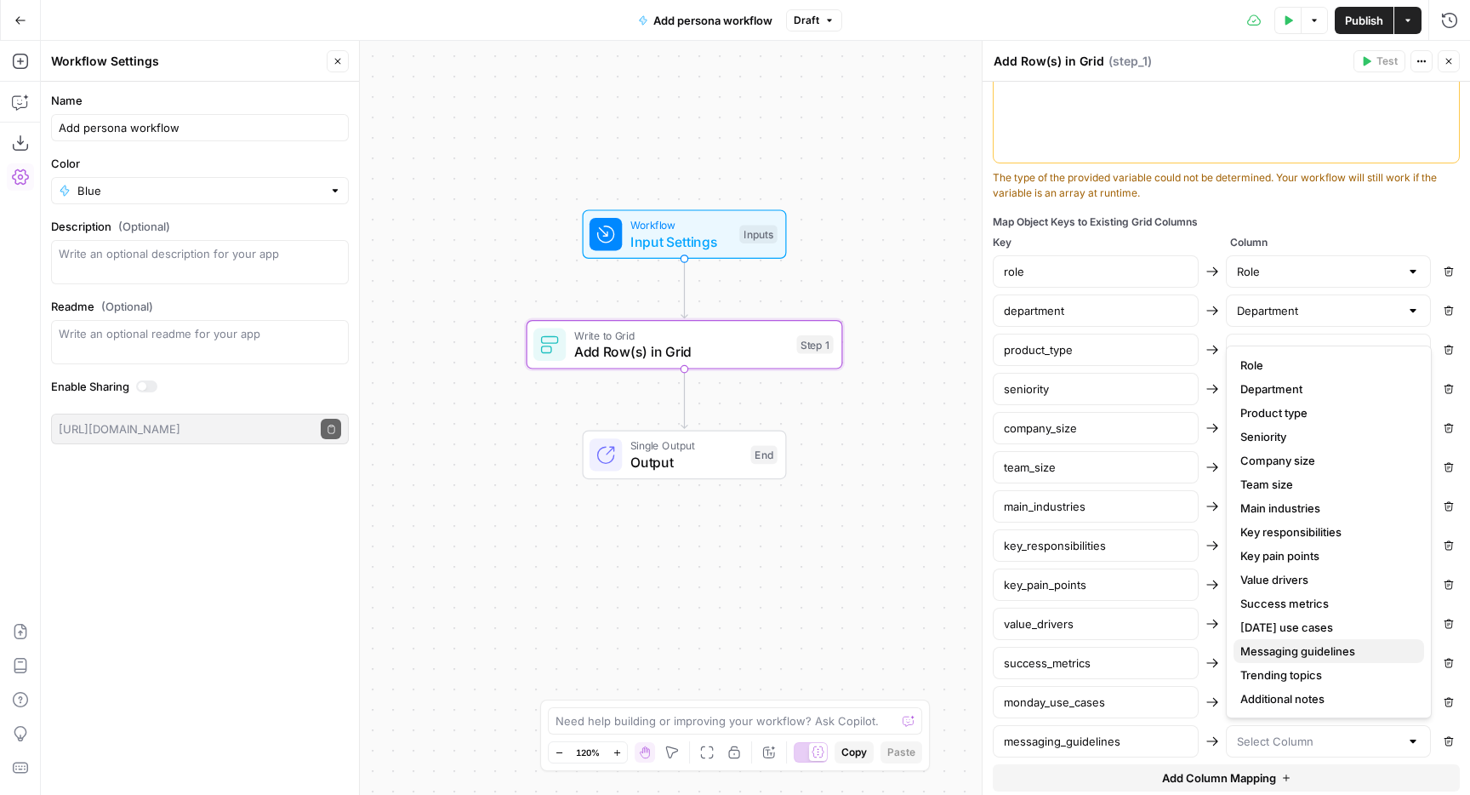
click at [1291, 650] on span "Messaging guidelines" at bounding box center [1325, 650] width 170 height 17
type input "Messaging guidelines"
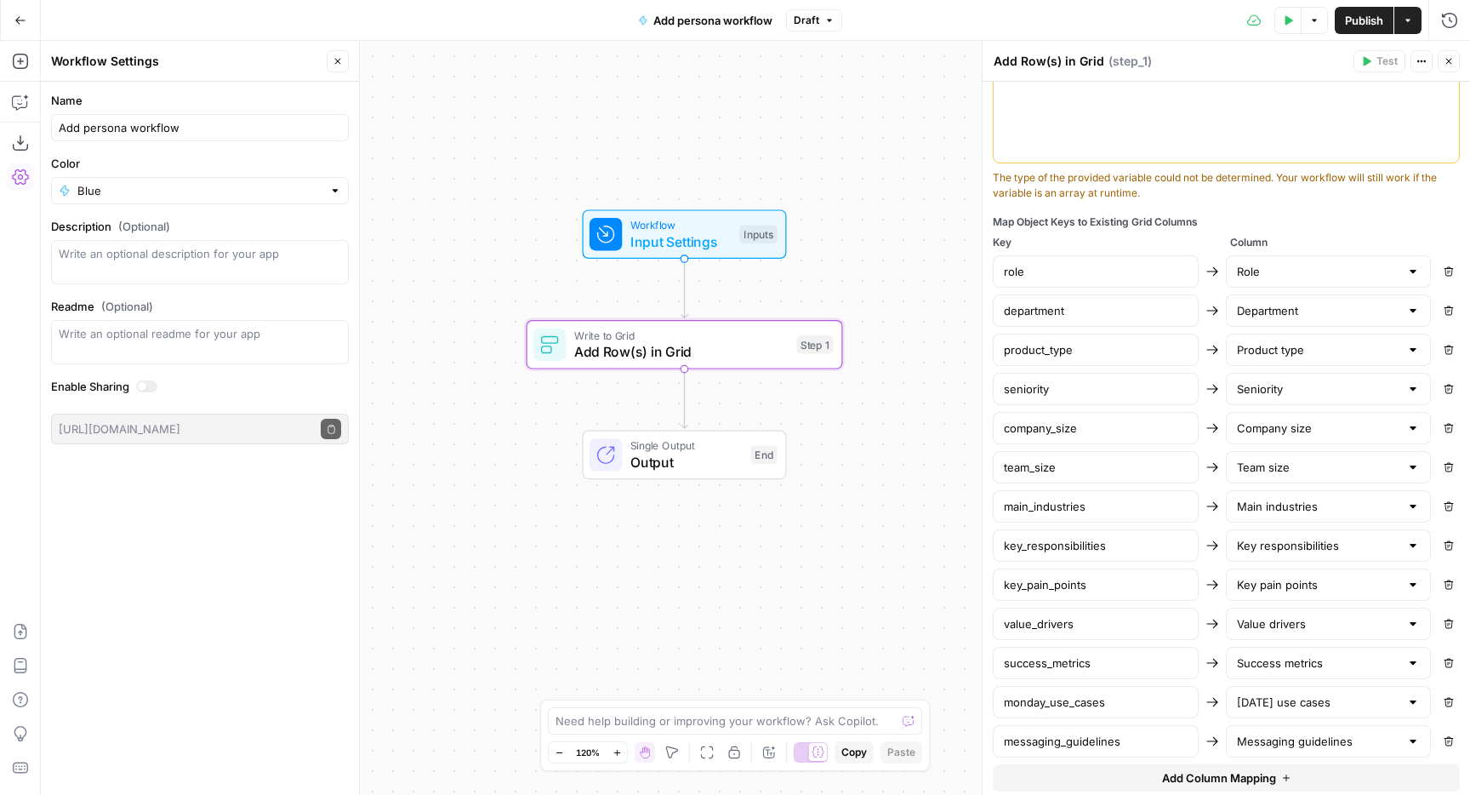
click at [1194, 776] on span "Add Column Mapping" at bounding box center [1219, 777] width 114 height 17
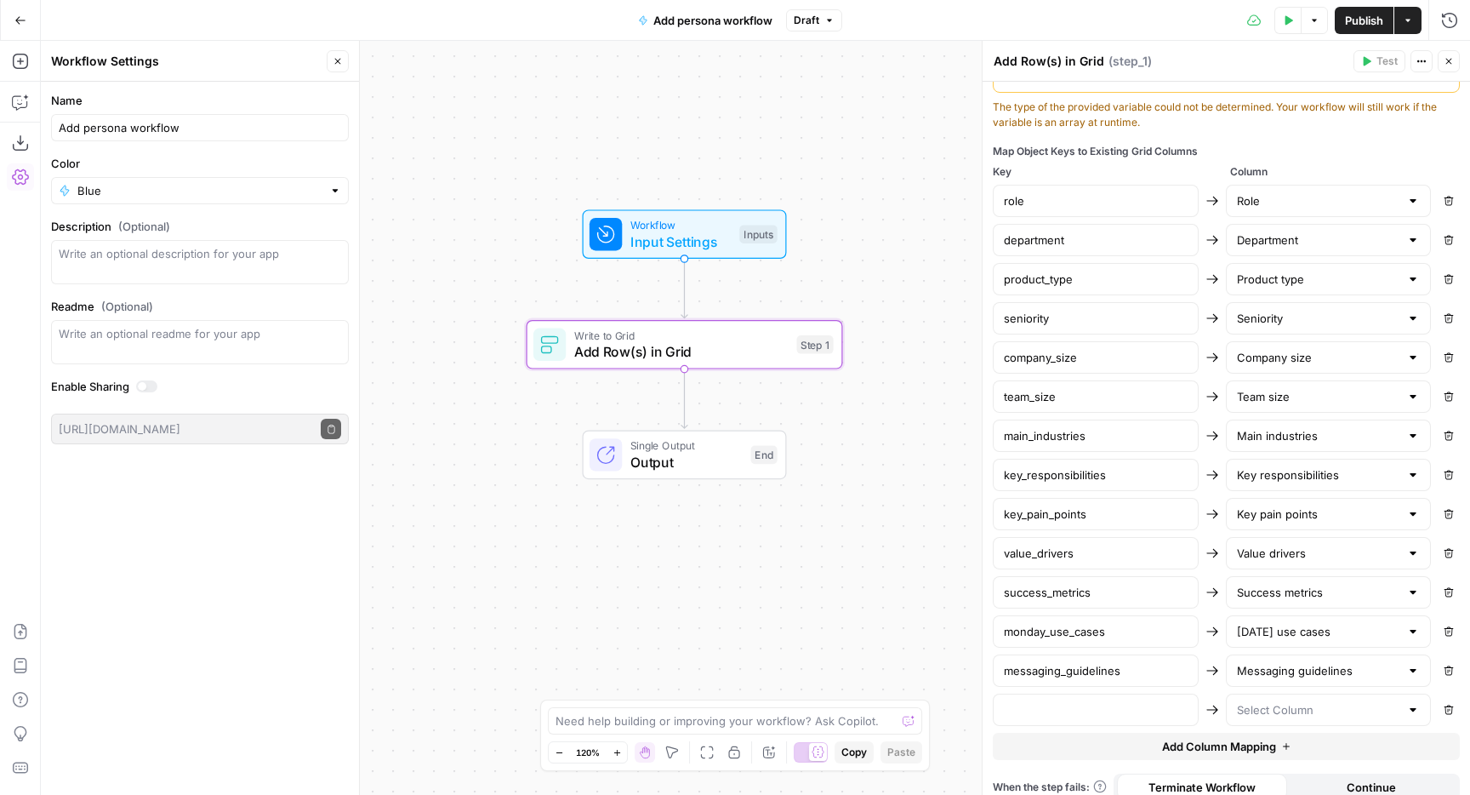
scroll to position [703, 0]
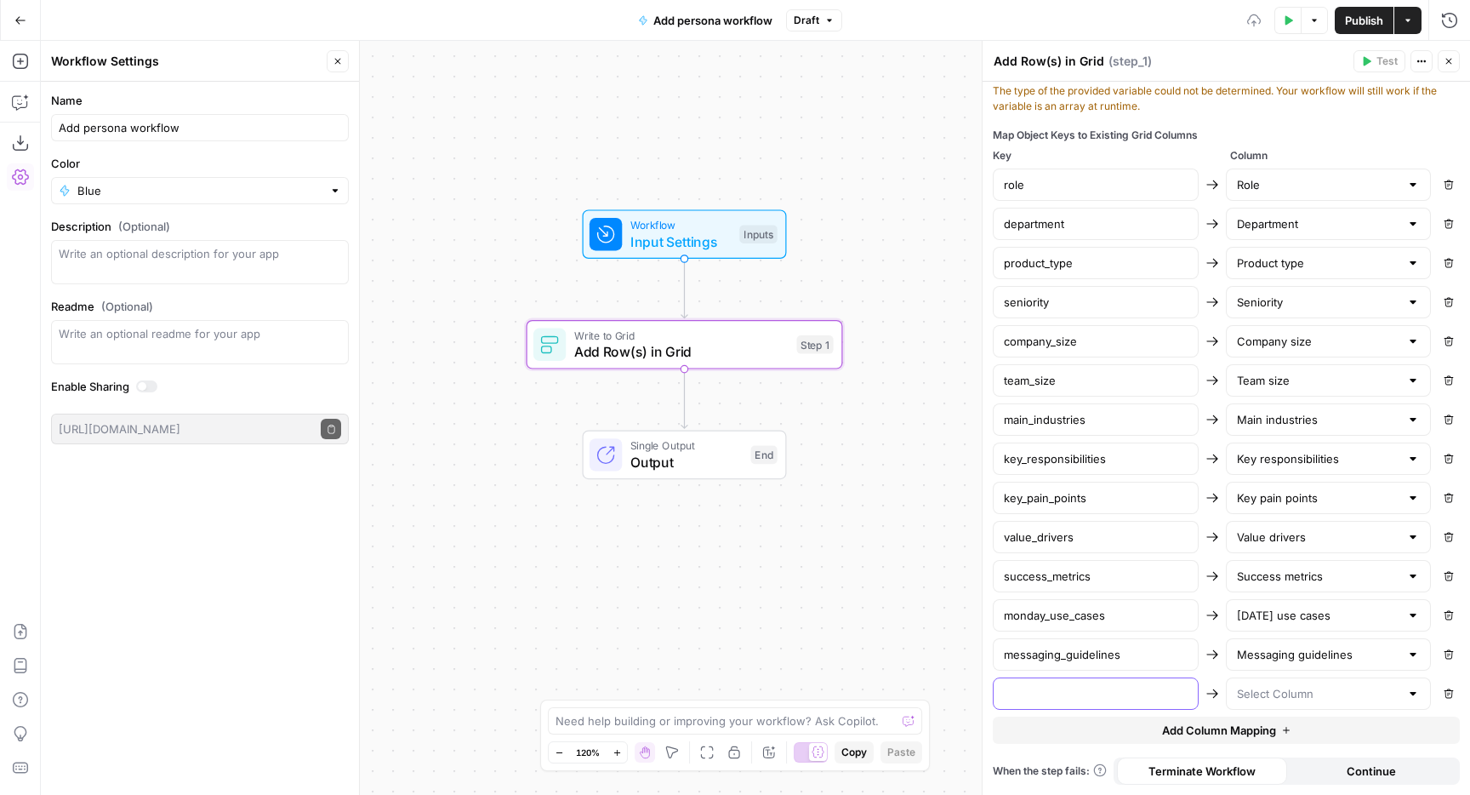
click at [1119, 701] on input "text" at bounding box center [1096, 693] width 184 height 17
paste input "trending_topics"
type input "trending_topics"
click at [1313, 705] on div at bounding box center [1329, 693] width 206 height 32
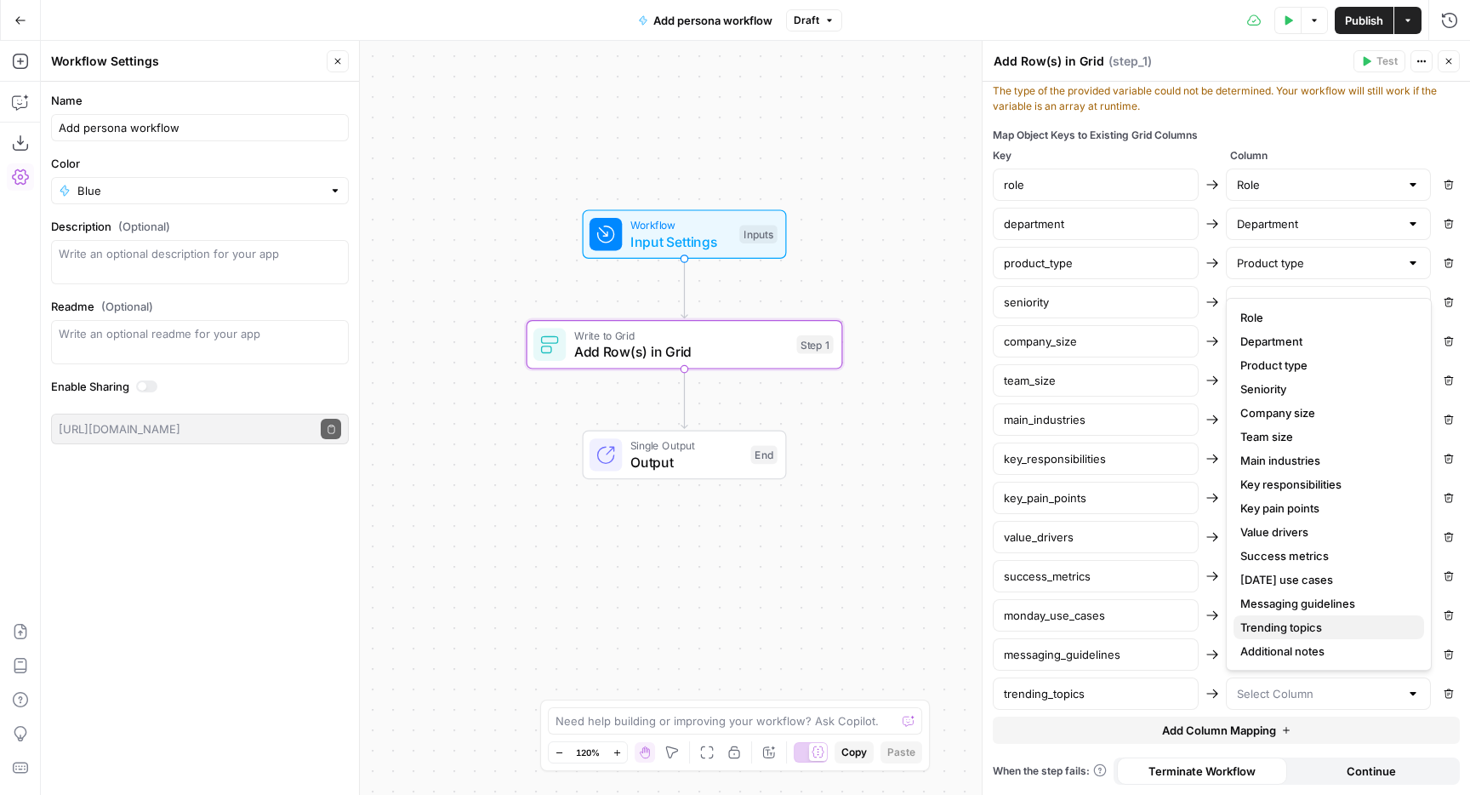
click at [1312, 633] on span "Trending topics" at bounding box center [1325, 627] width 170 height 17
type input "Trending topics"
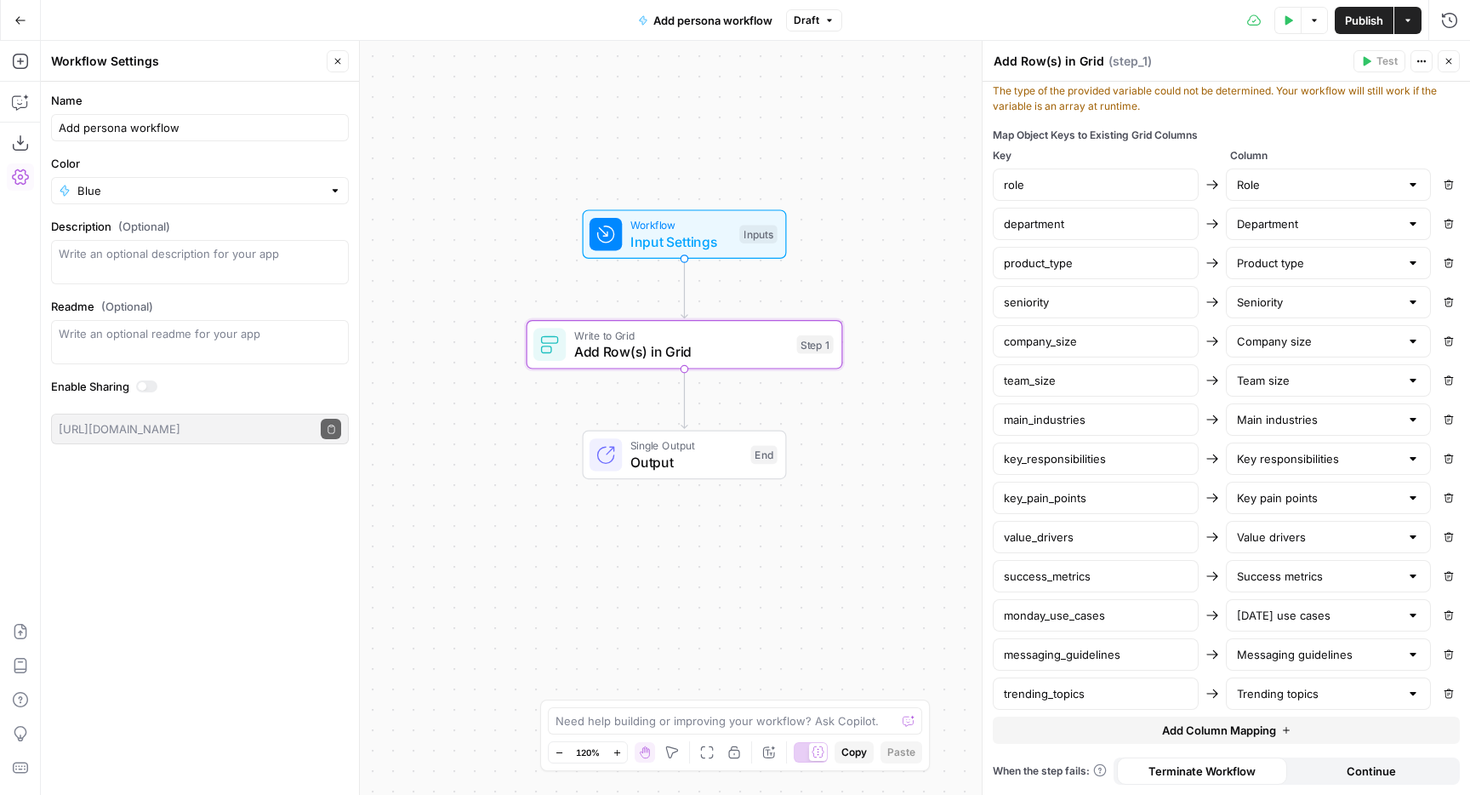
click at [1137, 727] on button "Add Column Mapping" at bounding box center [1226, 729] width 467 height 27
click at [1136, 727] on input "text" at bounding box center [1096, 732] width 184 height 17
paste input "additional_notes"
type input "additional_notes"
click at [1306, 744] on div at bounding box center [1329, 732] width 206 height 32
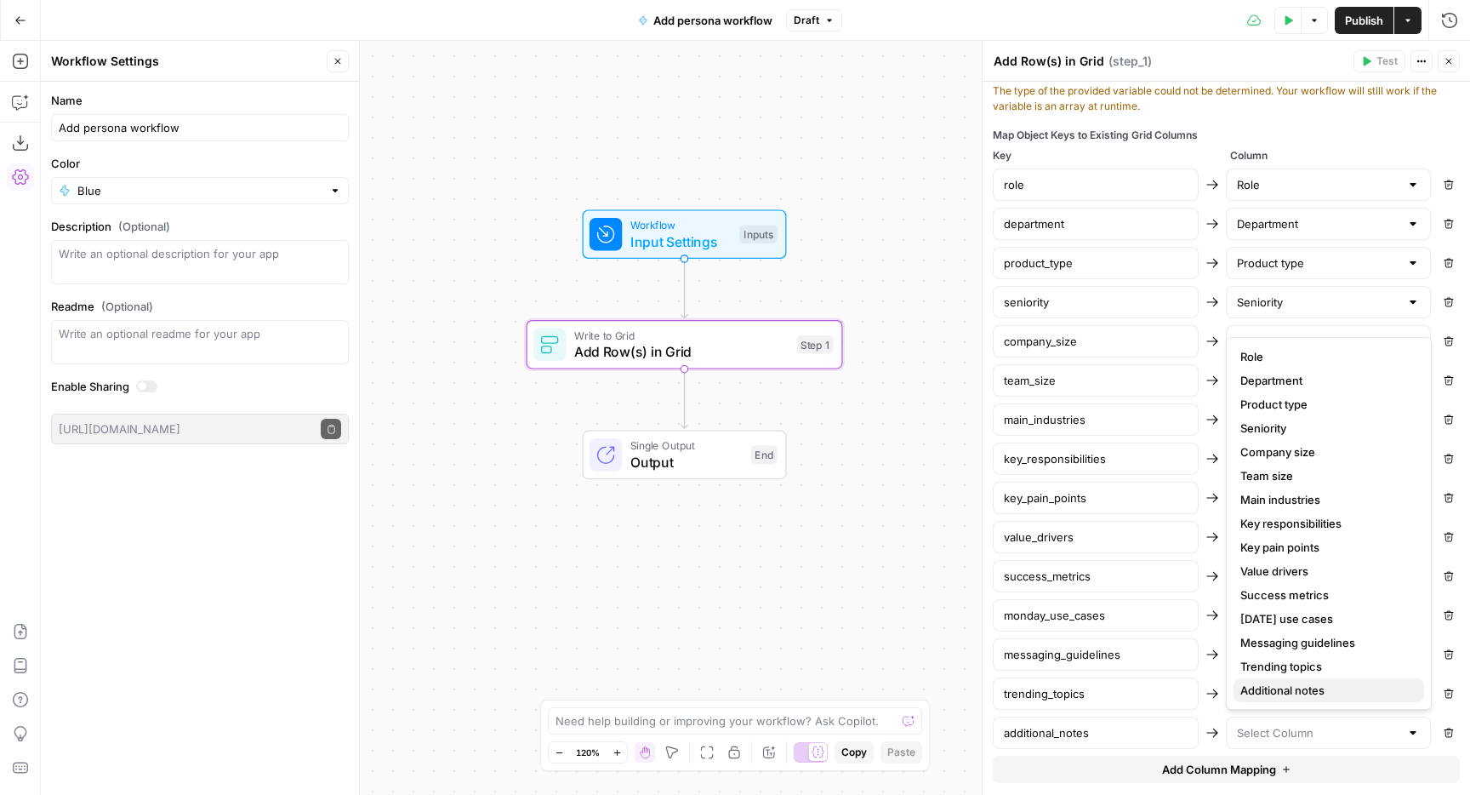
click at [1279, 686] on span "Additional notes" at bounding box center [1325, 689] width 170 height 17
type input "Additional notes"
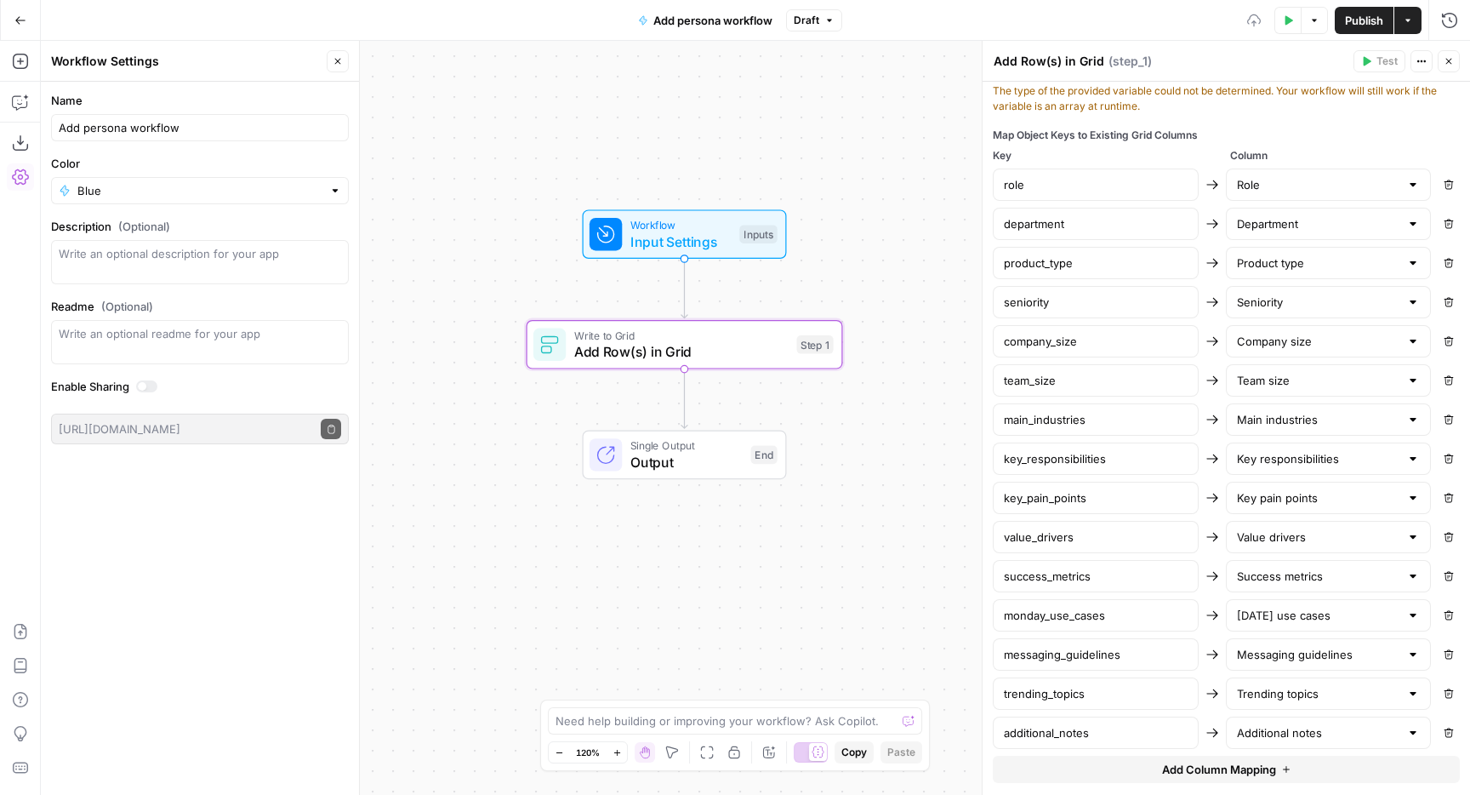
scroll to position [742, 0]
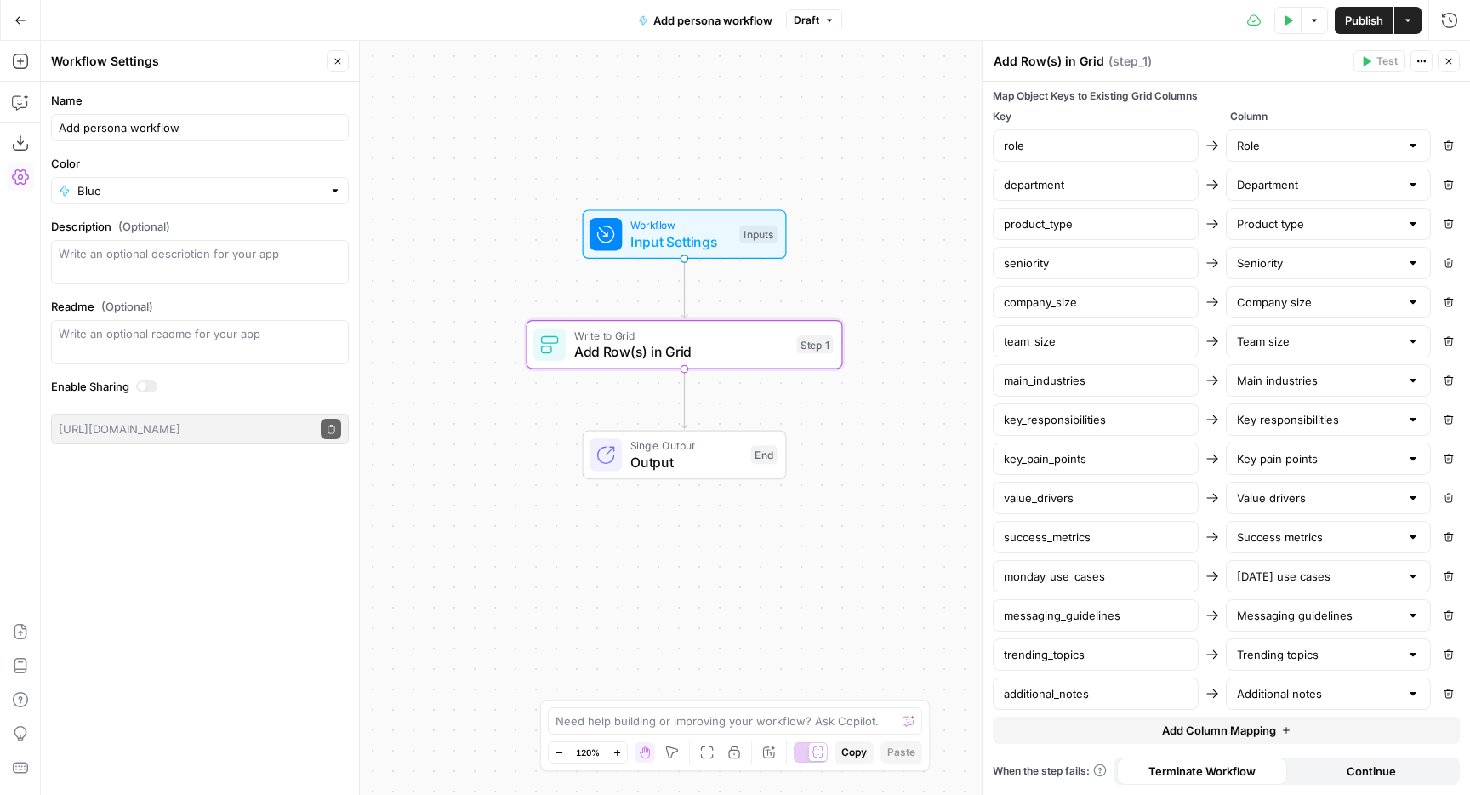
click at [1202, 728] on span "Add Column Mapping" at bounding box center [1219, 729] width 114 height 17
click at [1281, 744] on div at bounding box center [1329, 732] width 206 height 32
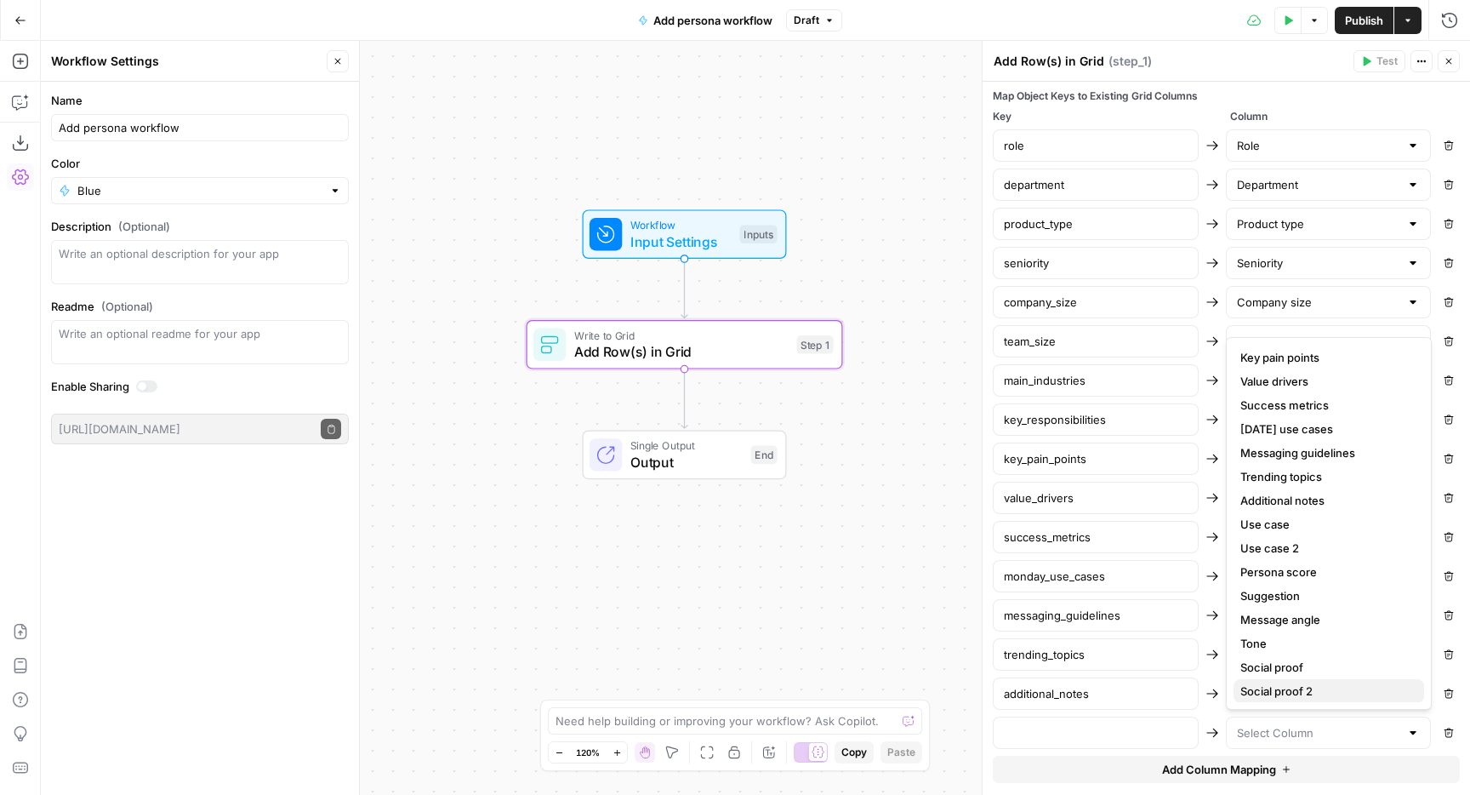
scroll to position [214, 0]
click at [1134, 728] on input "text" at bounding box center [1096, 732] width 184 height 17
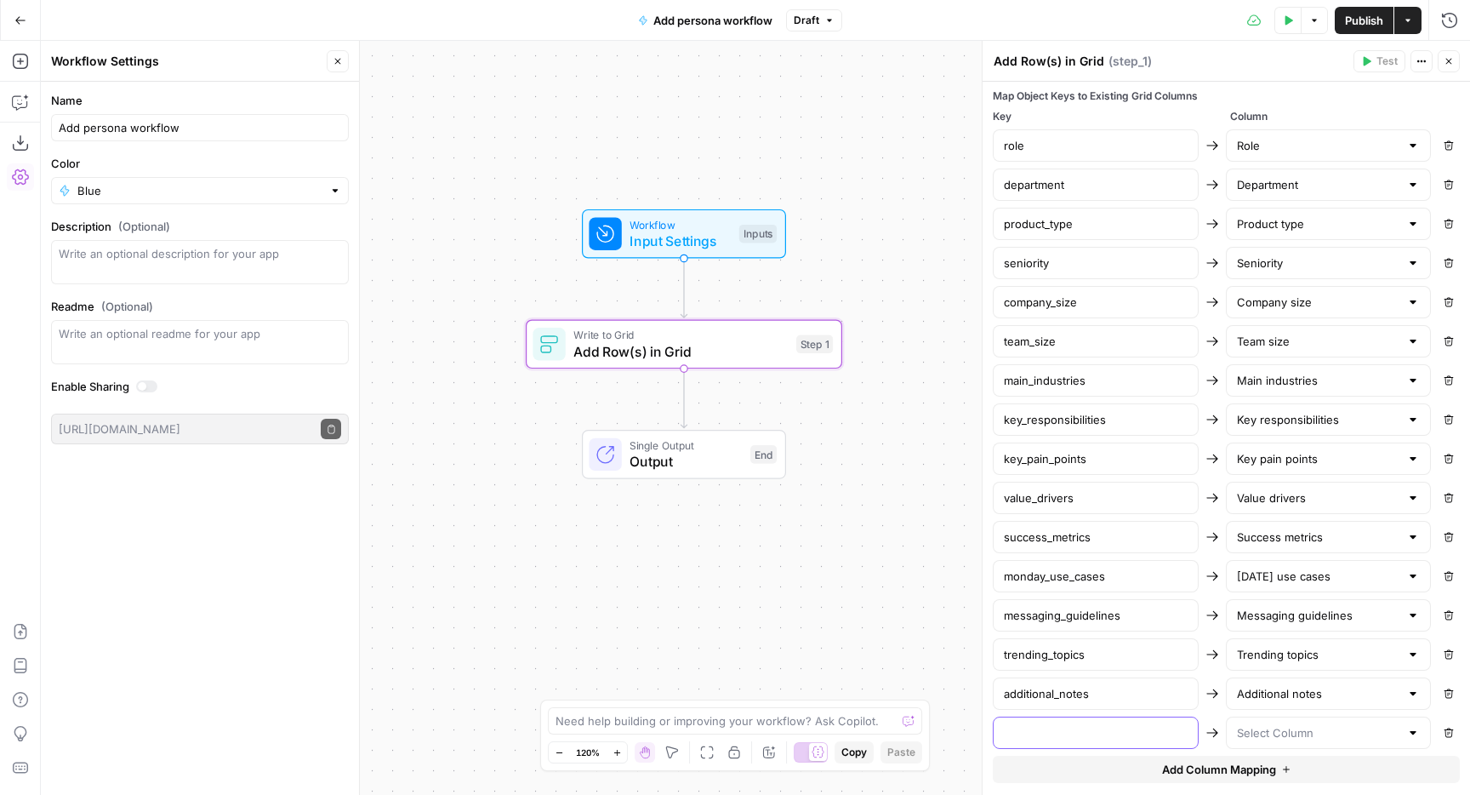
paste input "use_case"
type input "use_case"
click at [1246, 729] on input "text" at bounding box center [1318, 732] width 163 height 17
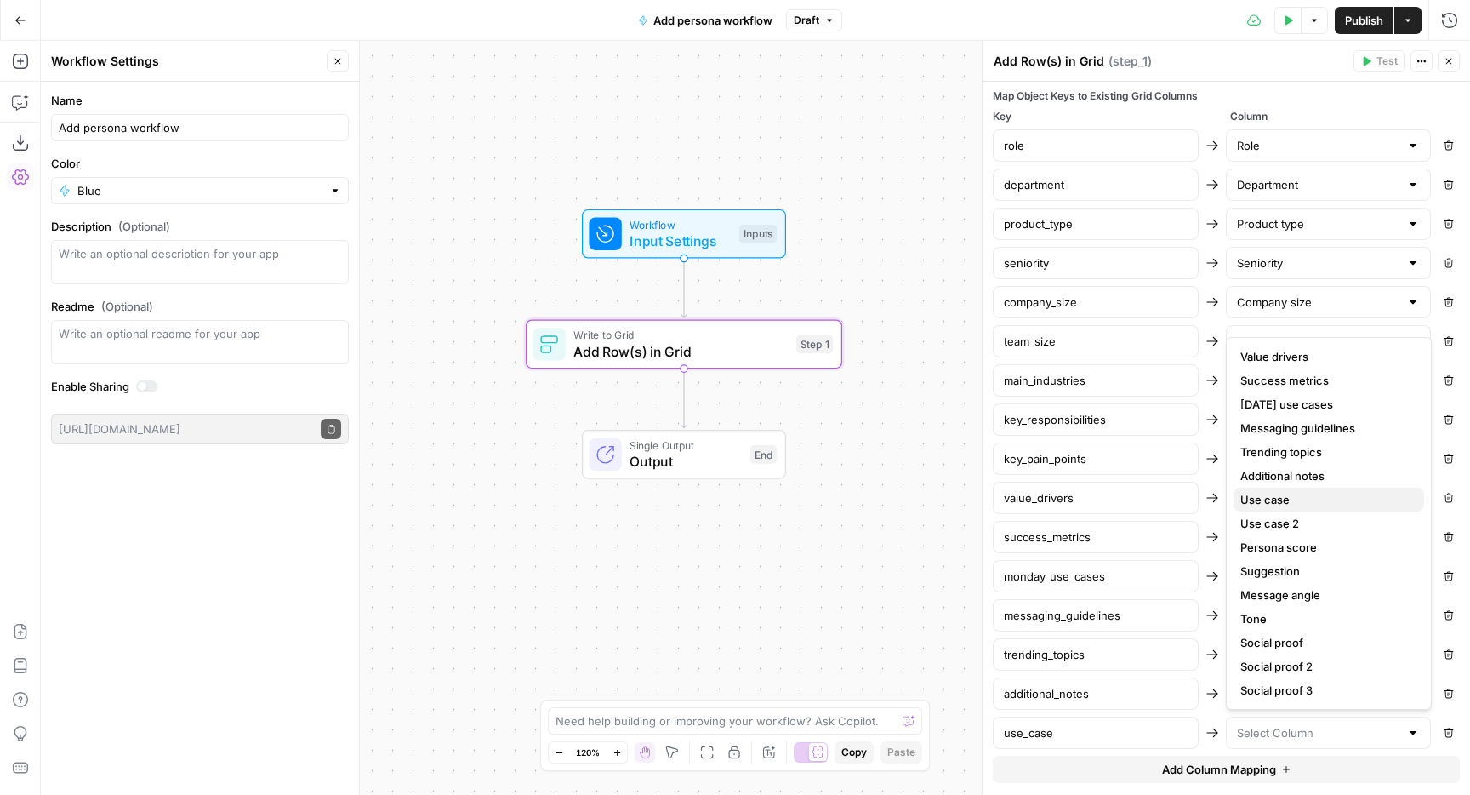
click at [1272, 500] on span "Use case" at bounding box center [1325, 499] width 170 height 17
type input "Use case"
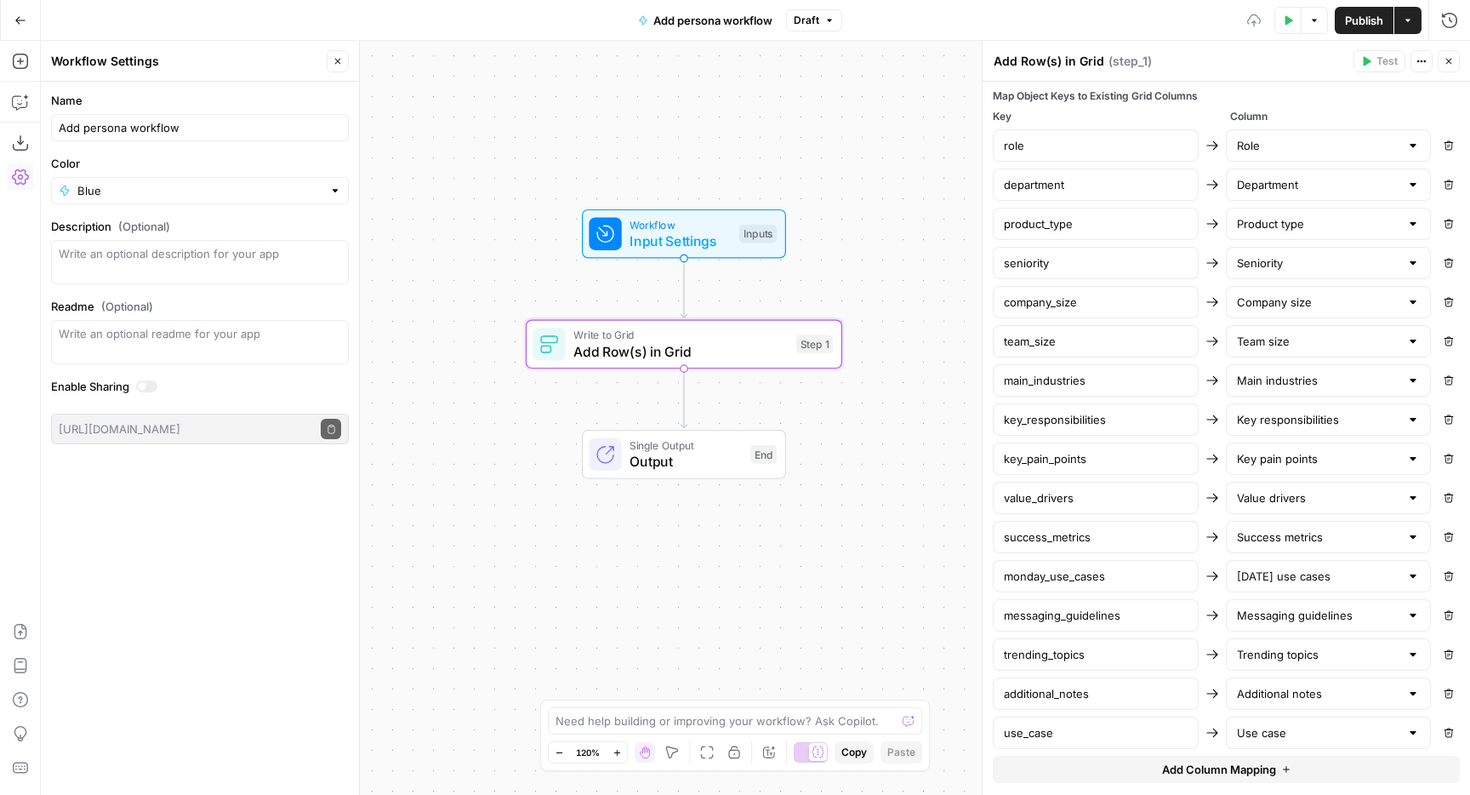
click at [1256, 776] on span "Add Column Mapping" at bounding box center [1219, 769] width 114 height 17
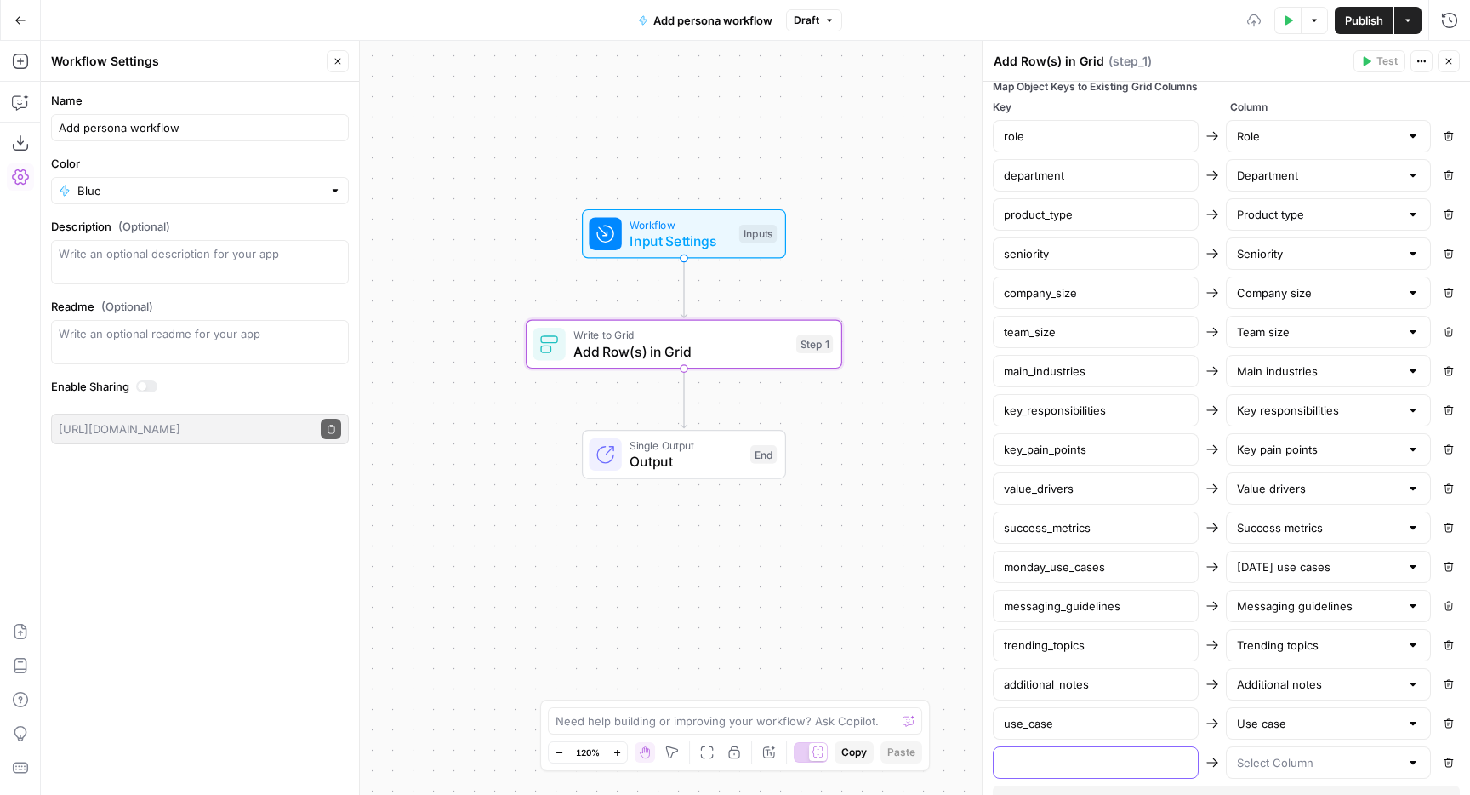
click at [1117, 761] on input "text" at bounding box center [1096, 762] width 184 height 17
paste input "use_case"
type input "use_case_2"
click at [1283, 769] on input "text" at bounding box center [1318, 763] width 163 height 17
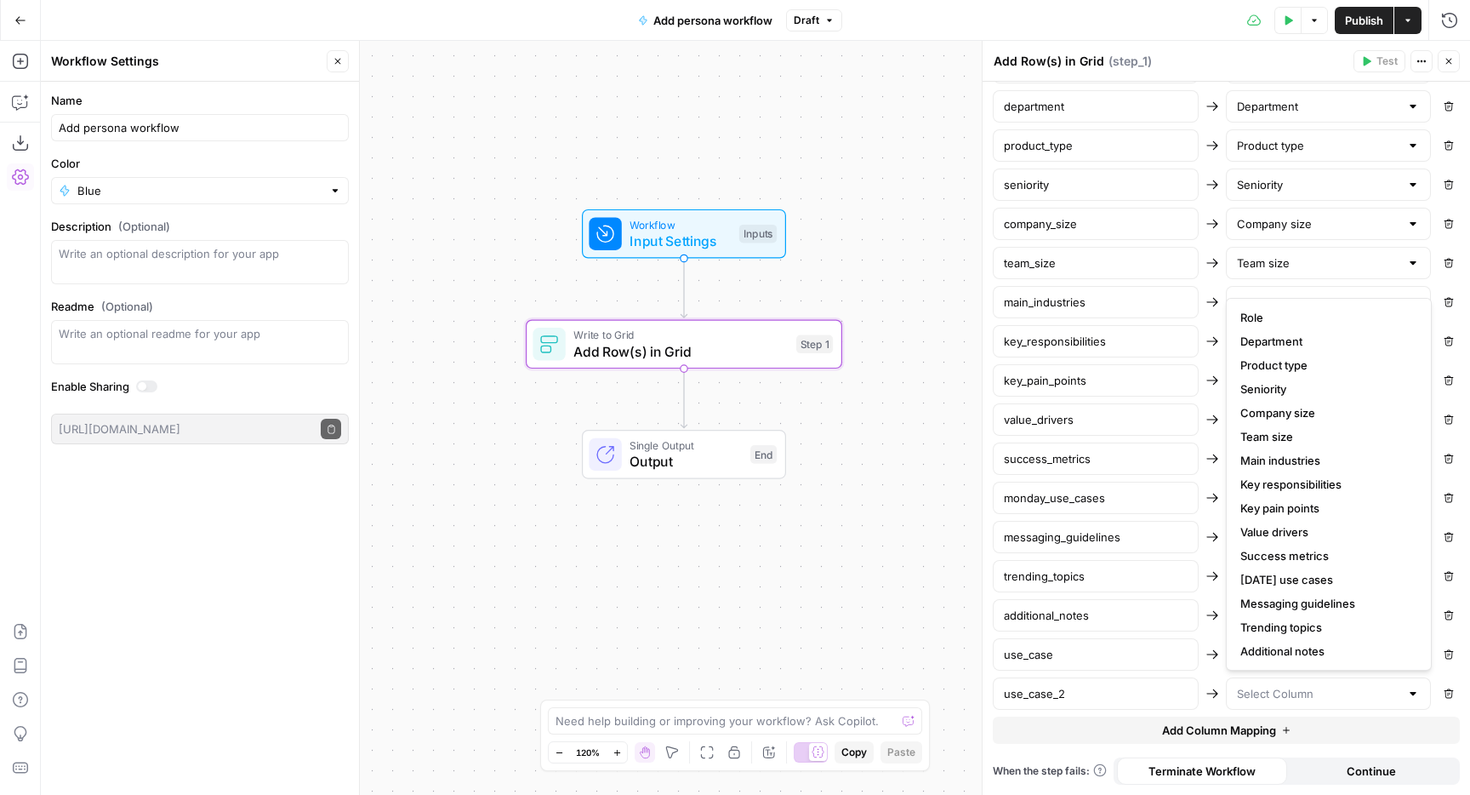
scroll to position [214, 0]
click at [1283, 485] on span "Use case 2" at bounding box center [1325, 484] width 170 height 17
type input "Use case 2"
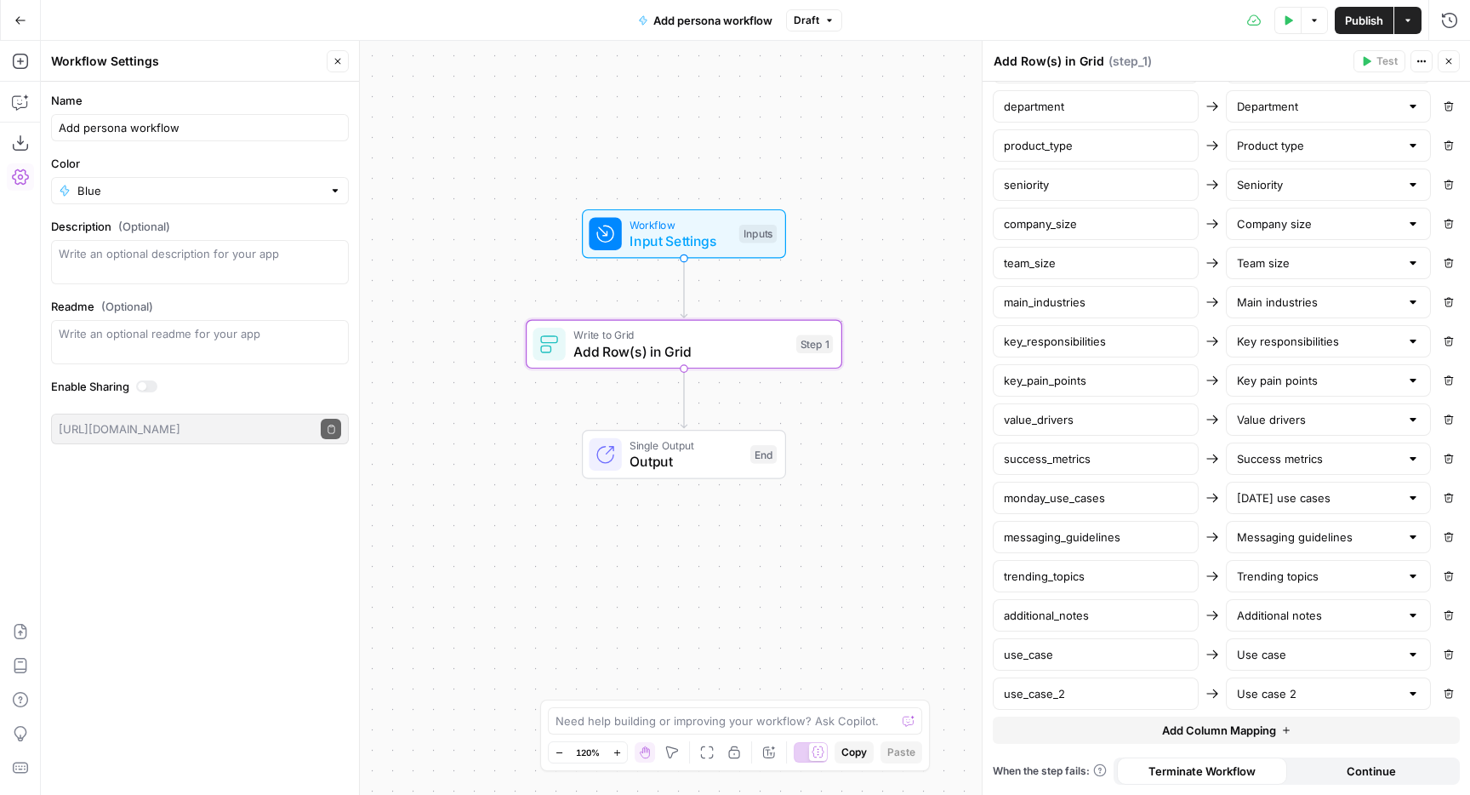
click at [1092, 727] on button "Add Column Mapping" at bounding box center [1226, 729] width 467 height 27
click at [1077, 728] on input "text" at bounding box center [1096, 732] width 184 height 17
paste input "persona_score"
type input "persona_score"
click at [1316, 736] on input "text" at bounding box center [1318, 732] width 163 height 17
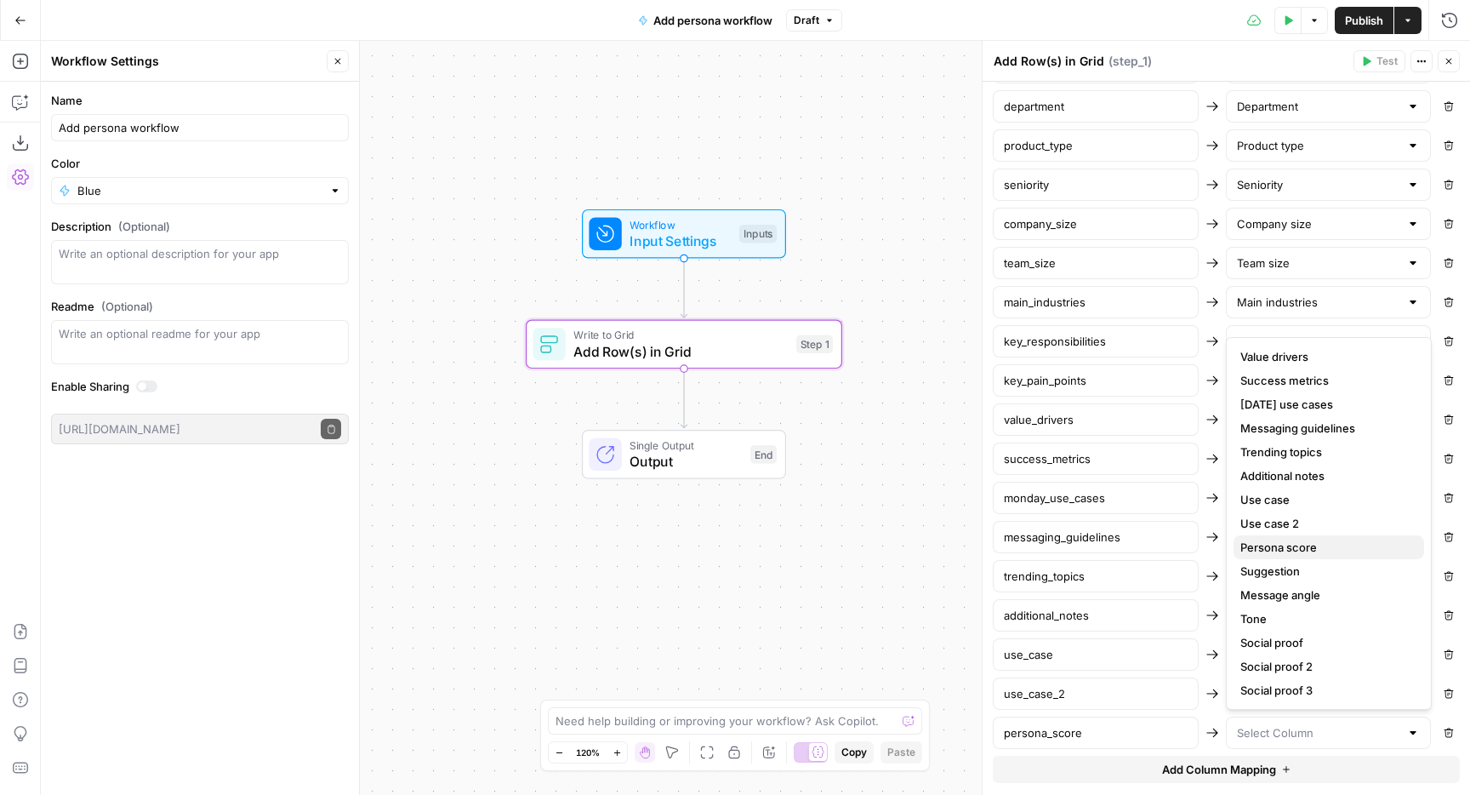
click at [1295, 550] on span "Persona score" at bounding box center [1325, 547] width 170 height 17
type input "Persona score"
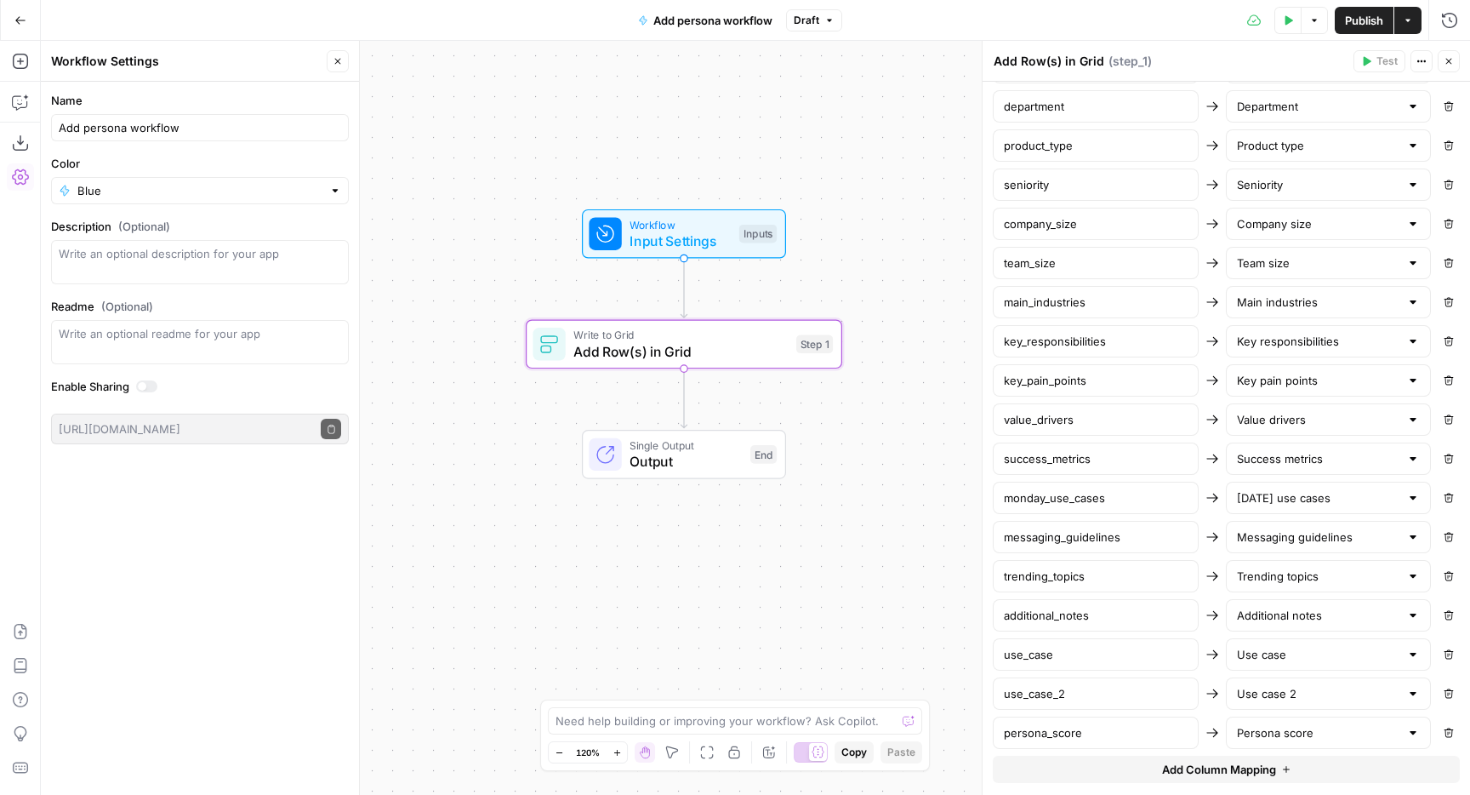
click at [1194, 778] on button "Add Column Mapping" at bounding box center [1226, 768] width 467 height 27
click at [1069, 771] on input "text" at bounding box center [1096, 771] width 184 height 17
paste input "suggestion"
type input "suggestion"
click at [1329, 772] on input "text" at bounding box center [1318, 771] width 163 height 17
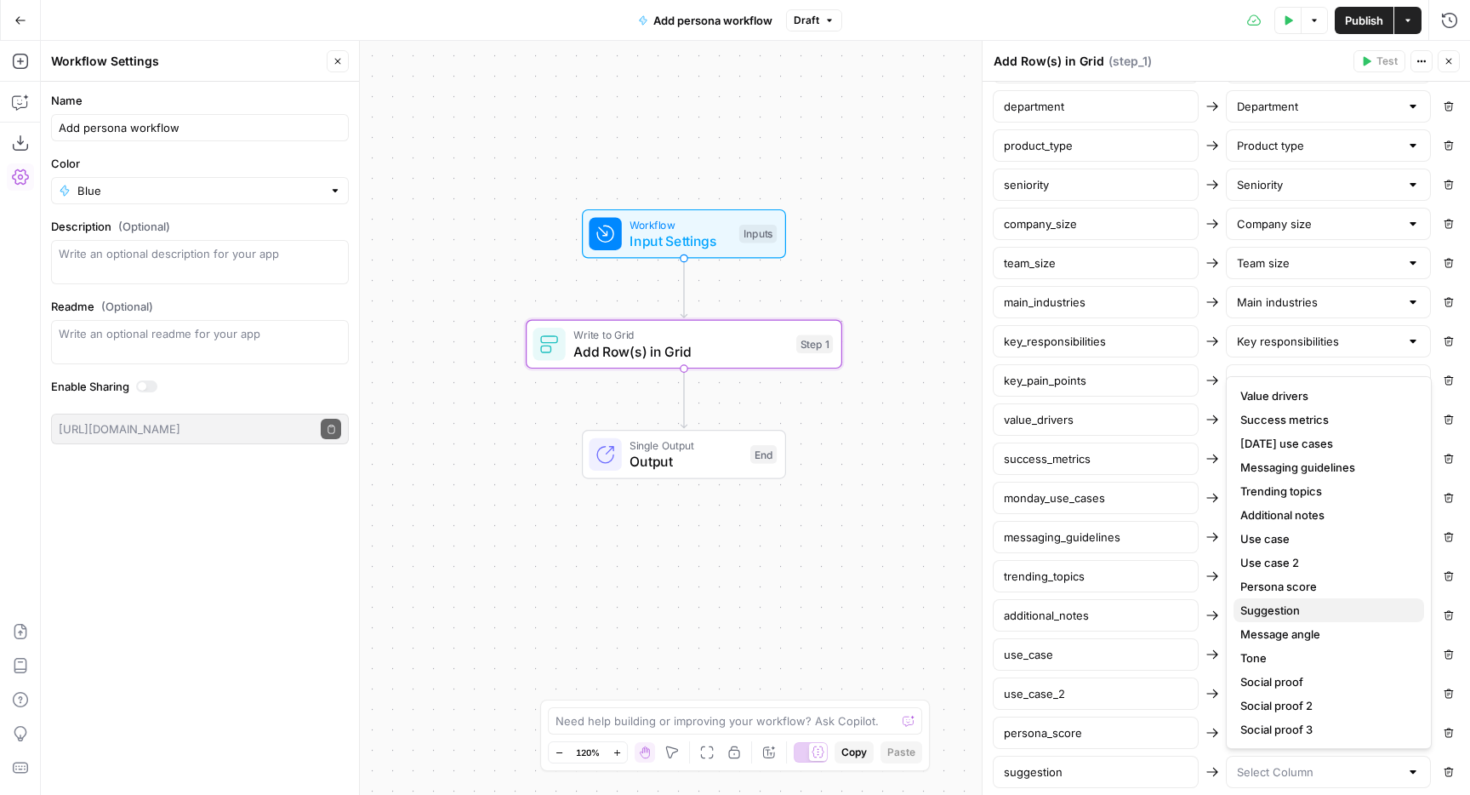
click at [1286, 613] on span "Suggestion" at bounding box center [1325, 609] width 170 height 17
type input "Suggestion"
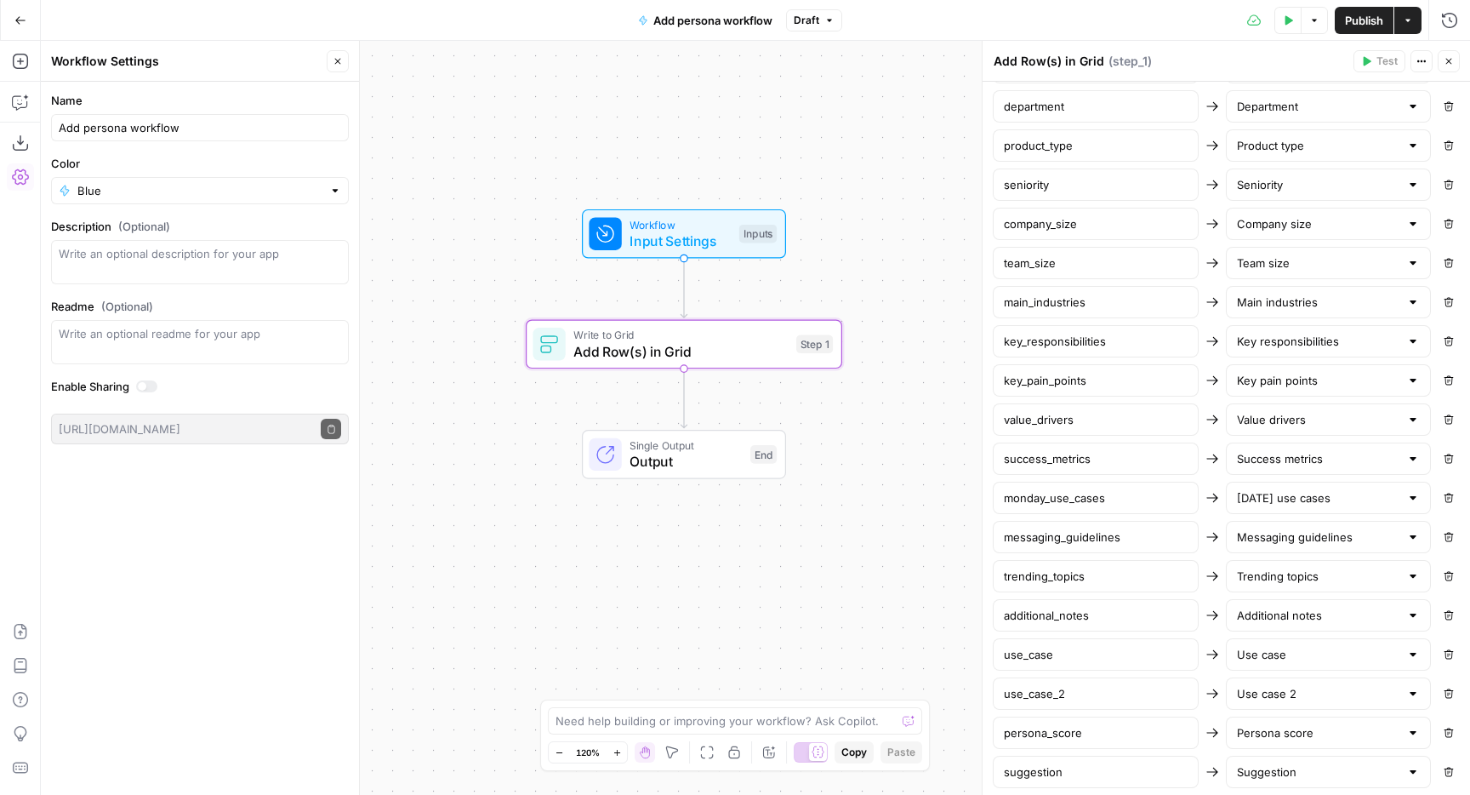
scroll to position [898, 0]
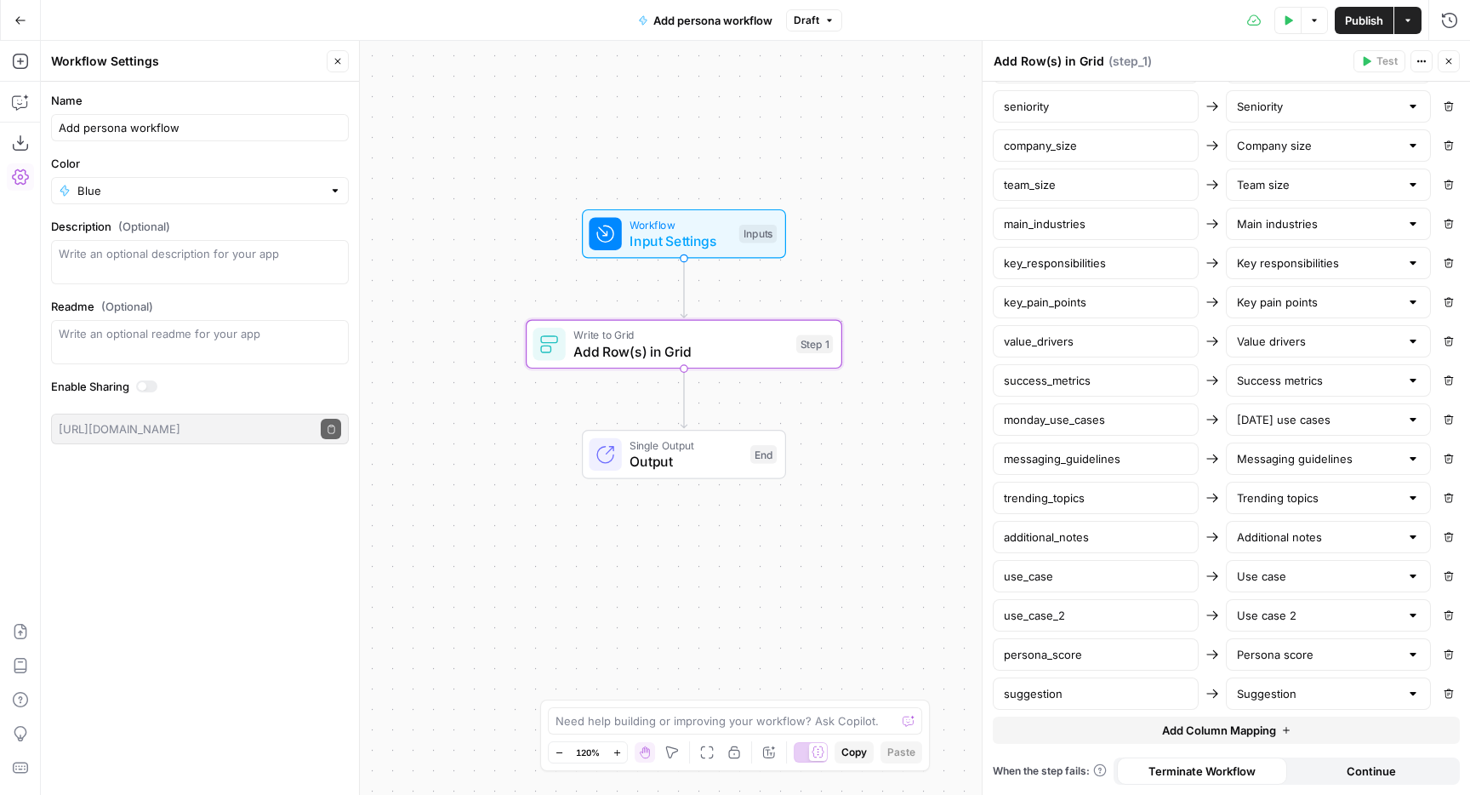
click at [1109, 732] on button "Add Column Mapping" at bounding box center [1226, 729] width 467 height 27
click at [1107, 733] on input "text" at bounding box center [1096, 732] width 184 height 17
paste input "message_angle"
type input "message_angle"
click at [1298, 739] on input "text" at bounding box center [1318, 732] width 163 height 17
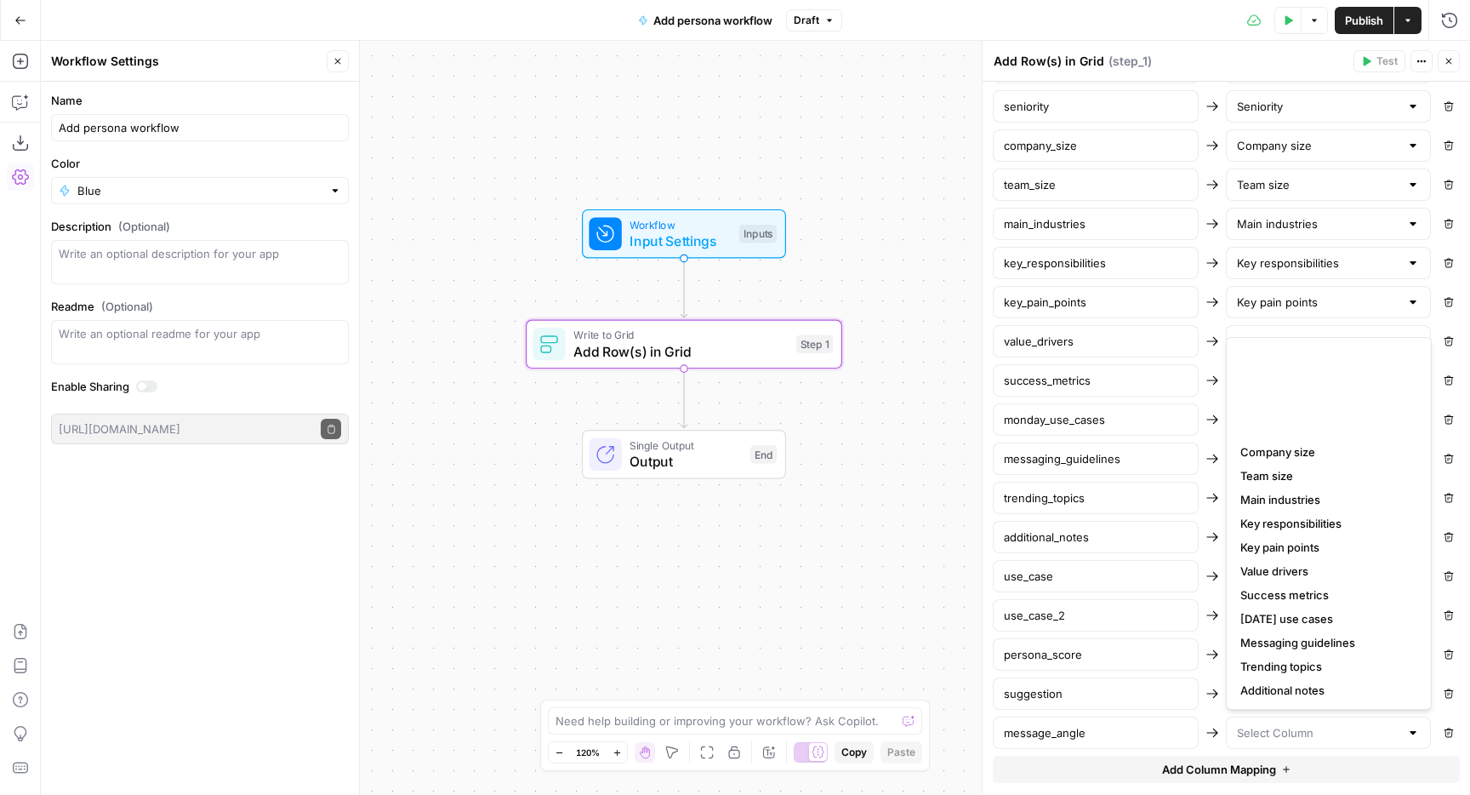
scroll to position [214, 0]
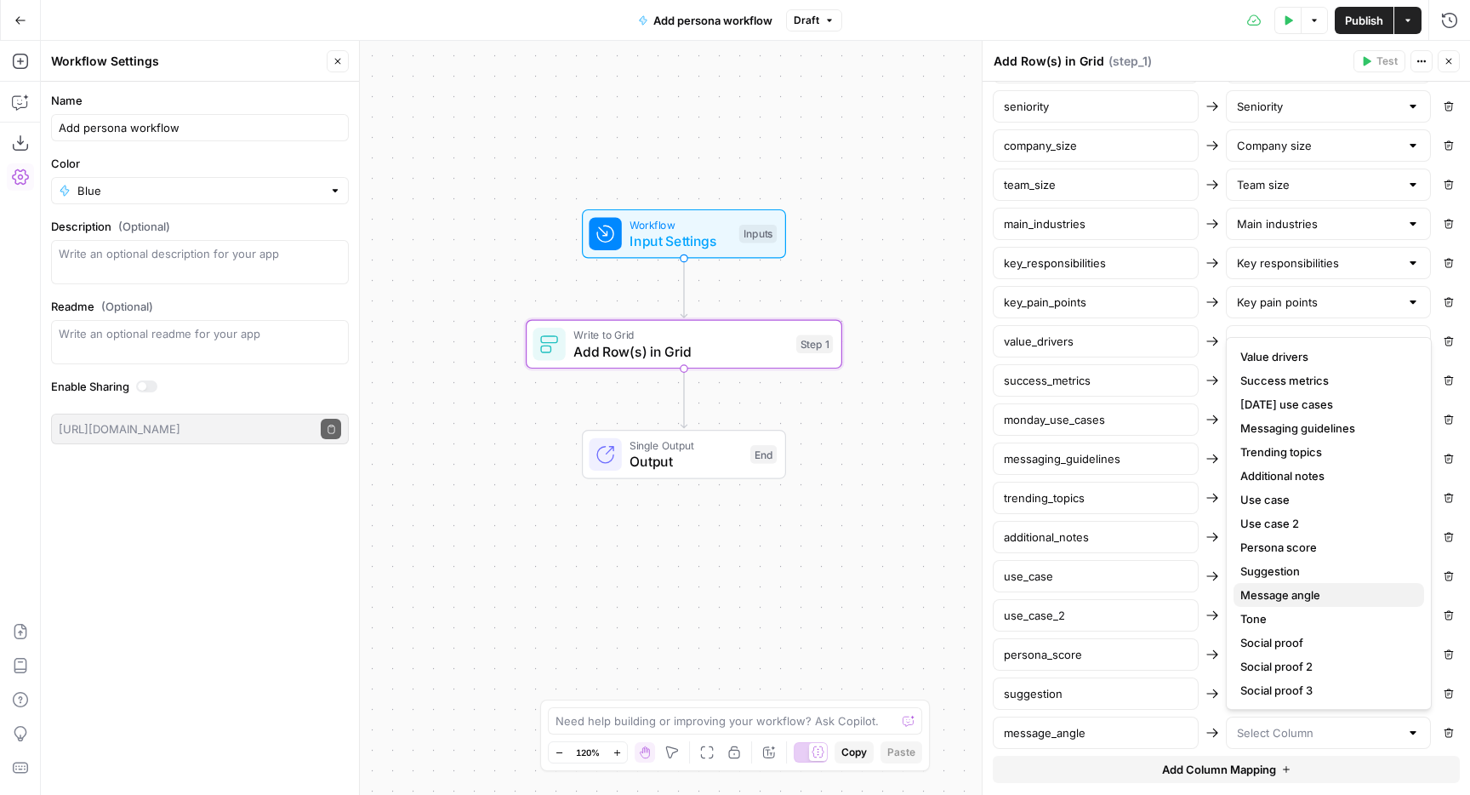
click at [1288, 594] on span "Message angle" at bounding box center [1325, 594] width 170 height 17
type input "Message angle"
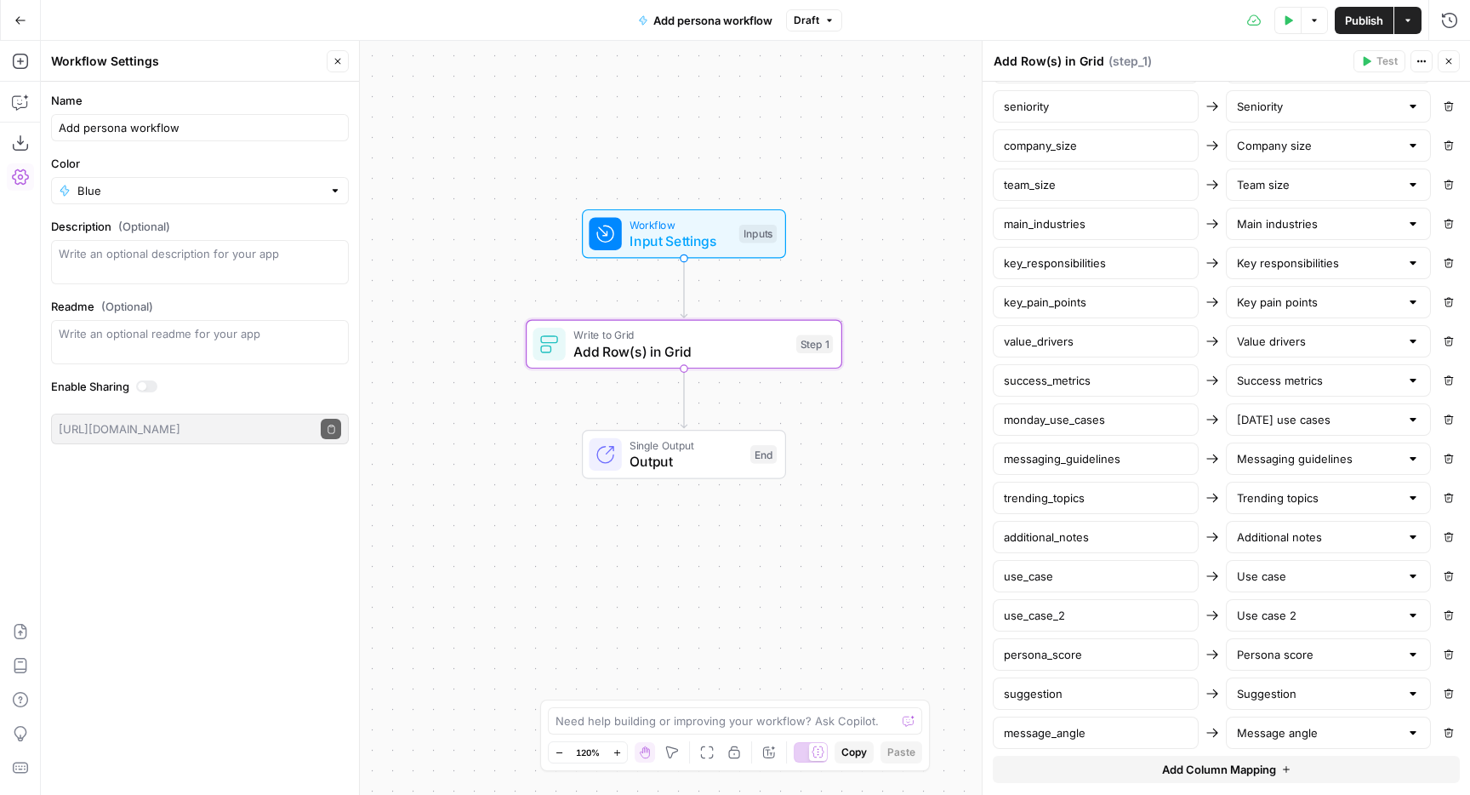
click at [1129, 761] on button "Add Column Mapping" at bounding box center [1226, 768] width 467 height 27
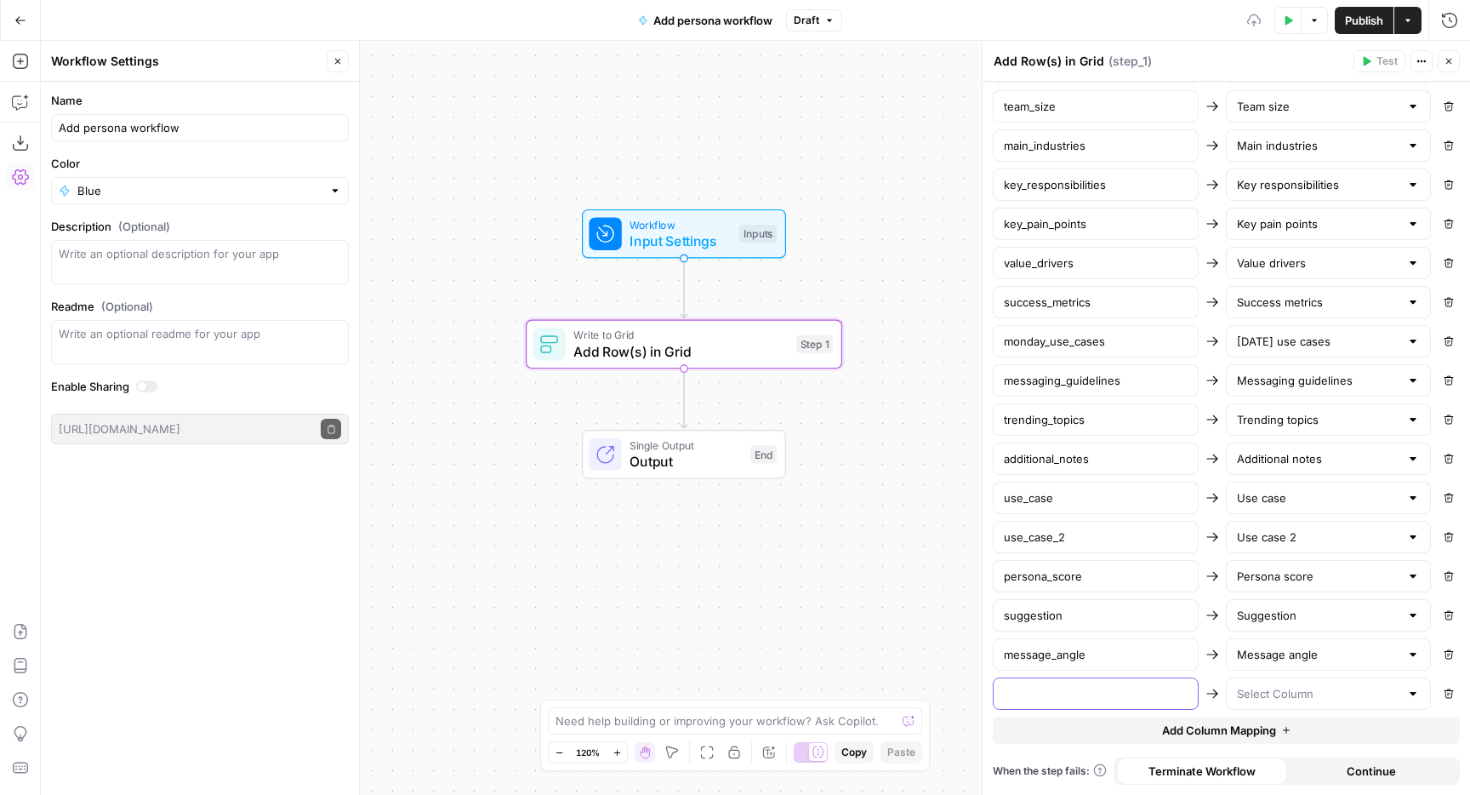
click at [1099, 693] on input "text" at bounding box center [1096, 693] width 184 height 17
paste input "tone"
type input "tone"
click at [1246, 699] on input "text" at bounding box center [1318, 693] width 163 height 17
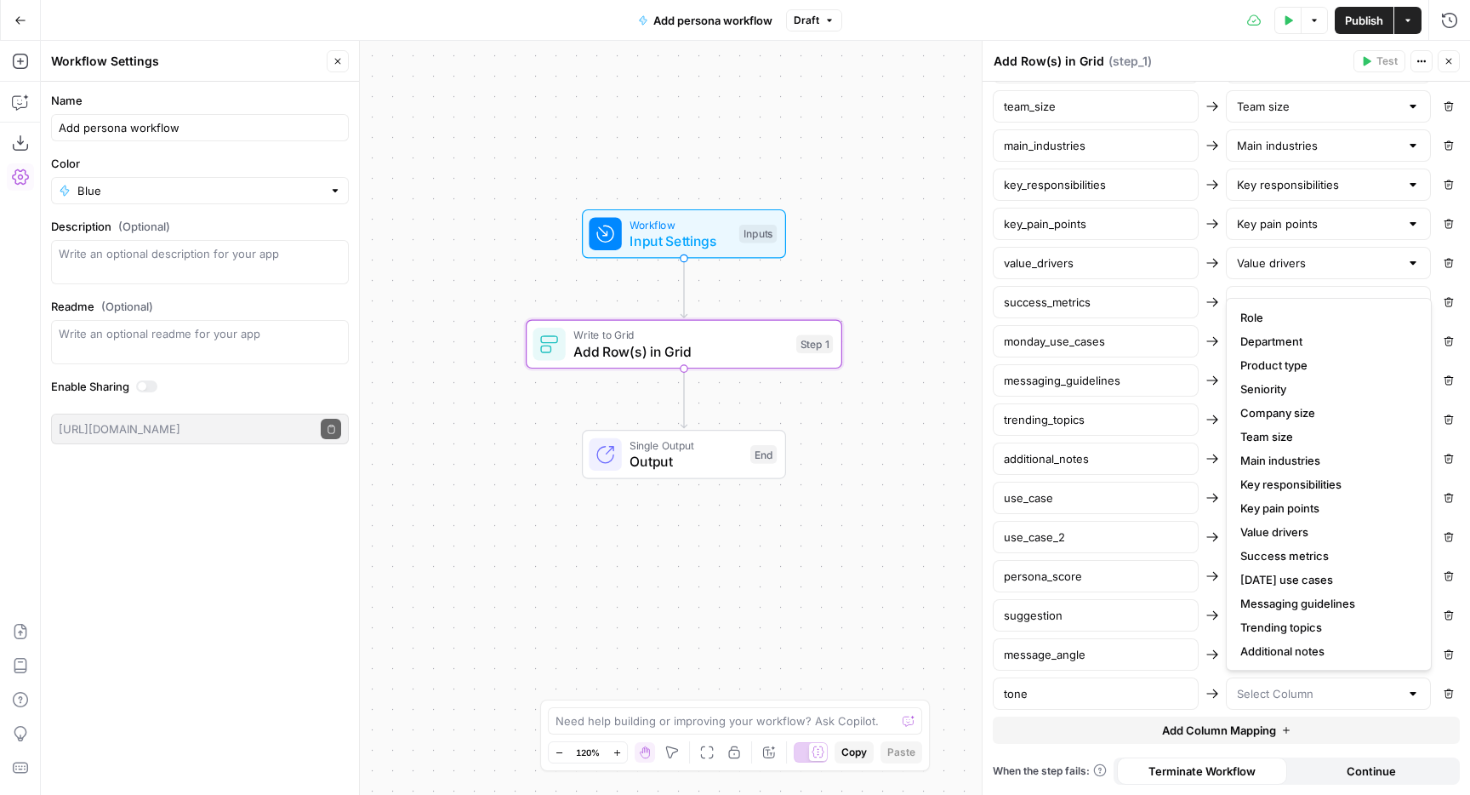
scroll to position [214, 0]
click at [1275, 573] on span "Tone" at bounding box center [1325, 579] width 170 height 17
type input "Tone"
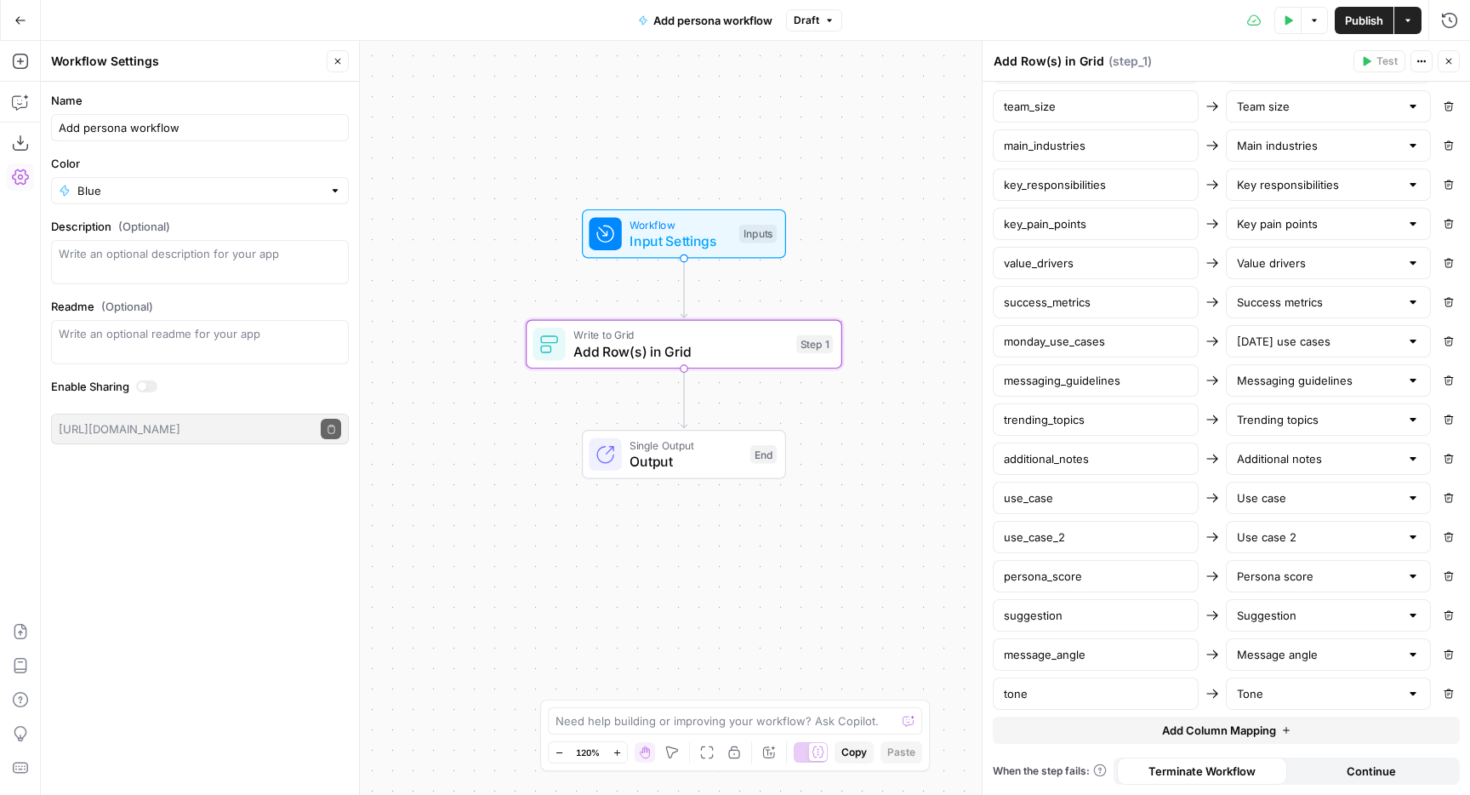
click at [1179, 724] on span "Add Column Mapping" at bounding box center [1219, 729] width 114 height 17
click at [1118, 731] on input "text" at bounding box center [1096, 732] width 184 height 17
paste input "social_proof"
type input "social_proof"
click at [1261, 734] on input "text" at bounding box center [1318, 732] width 163 height 17
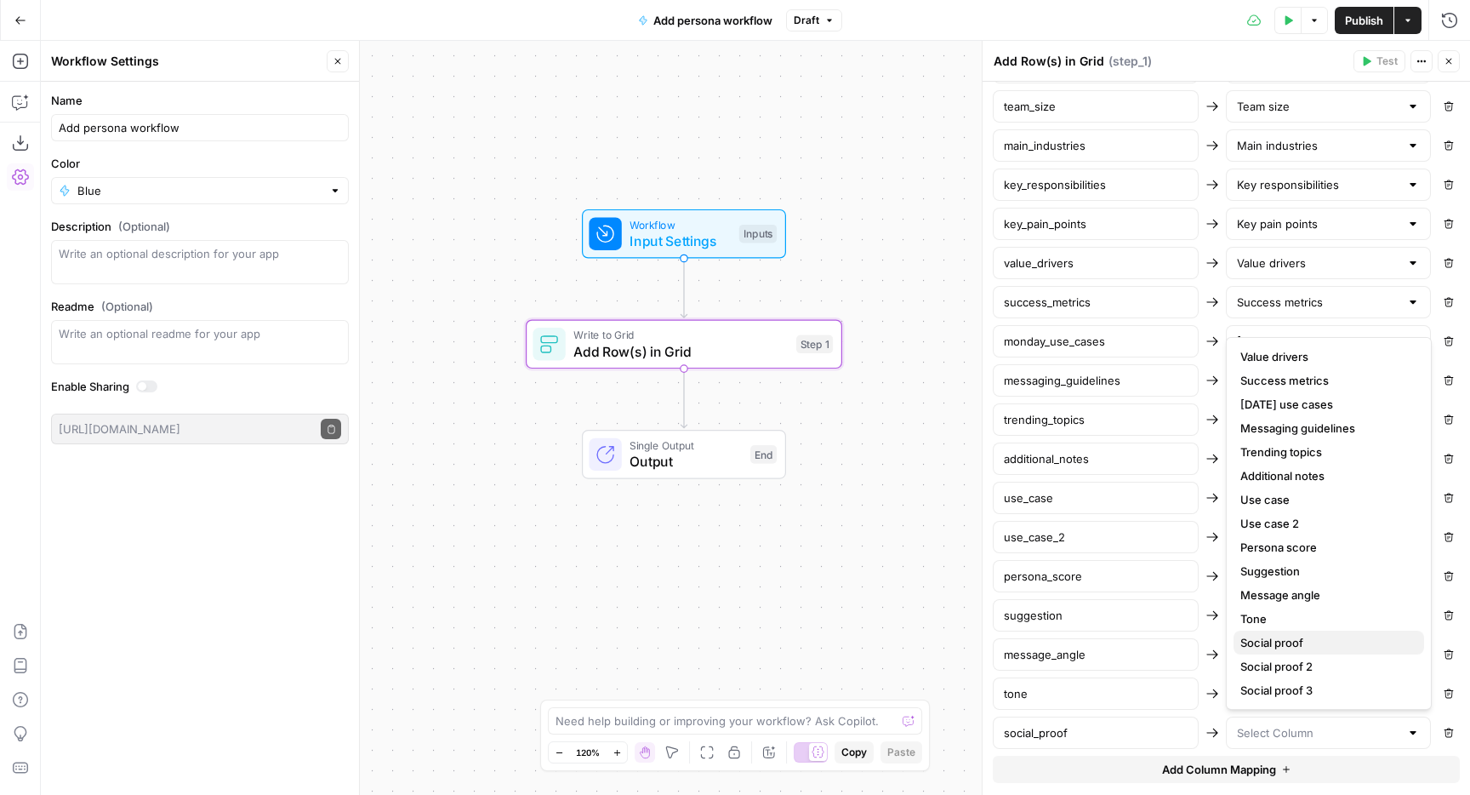
click at [1292, 640] on span "Social proof" at bounding box center [1325, 642] width 170 height 17
type input "Social proof"
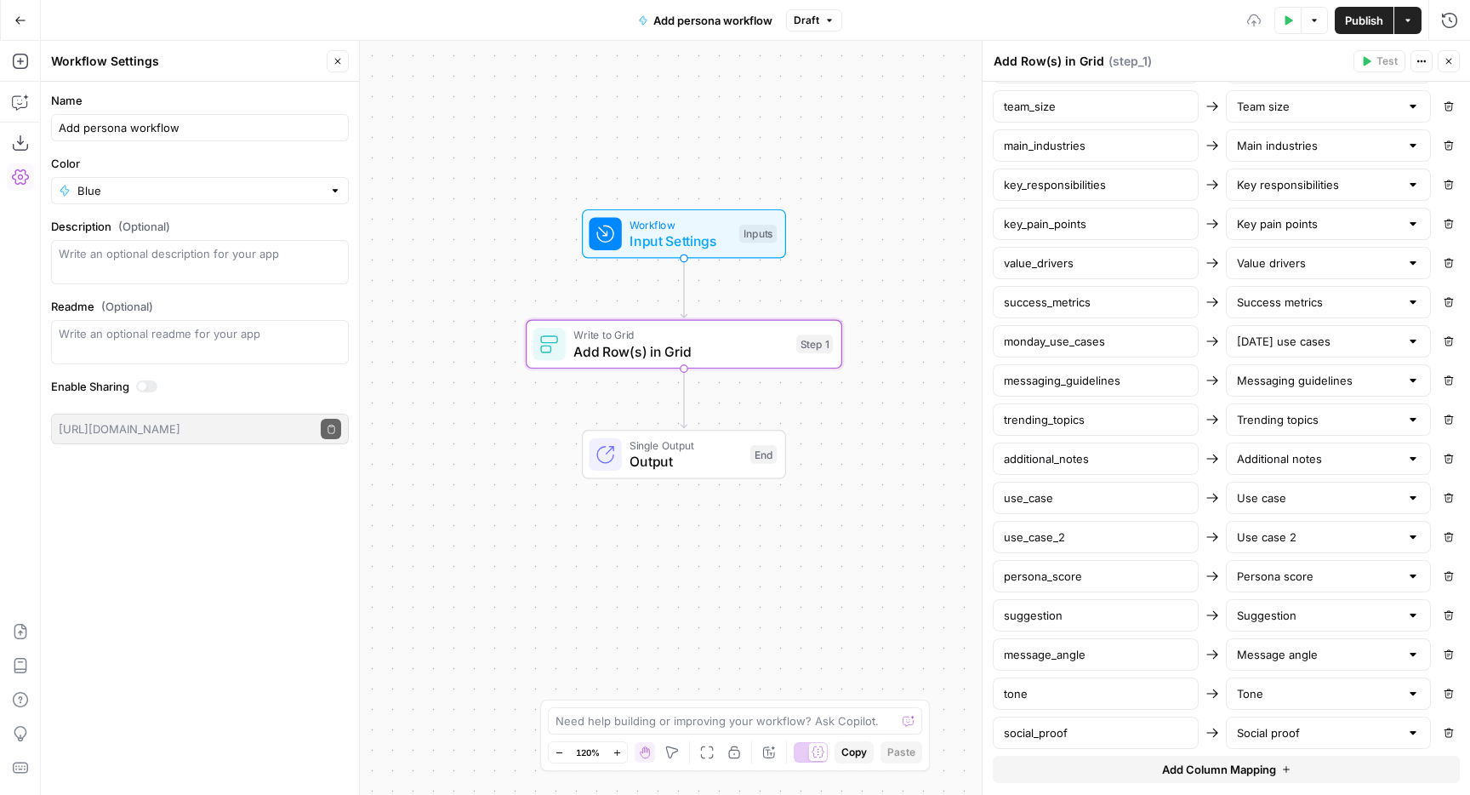
click at [1170, 765] on span "Add Column Mapping" at bounding box center [1219, 769] width 114 height 17
click at [1268, 771] on input "text" at bounding box center [1318, 771] width 163 height 17
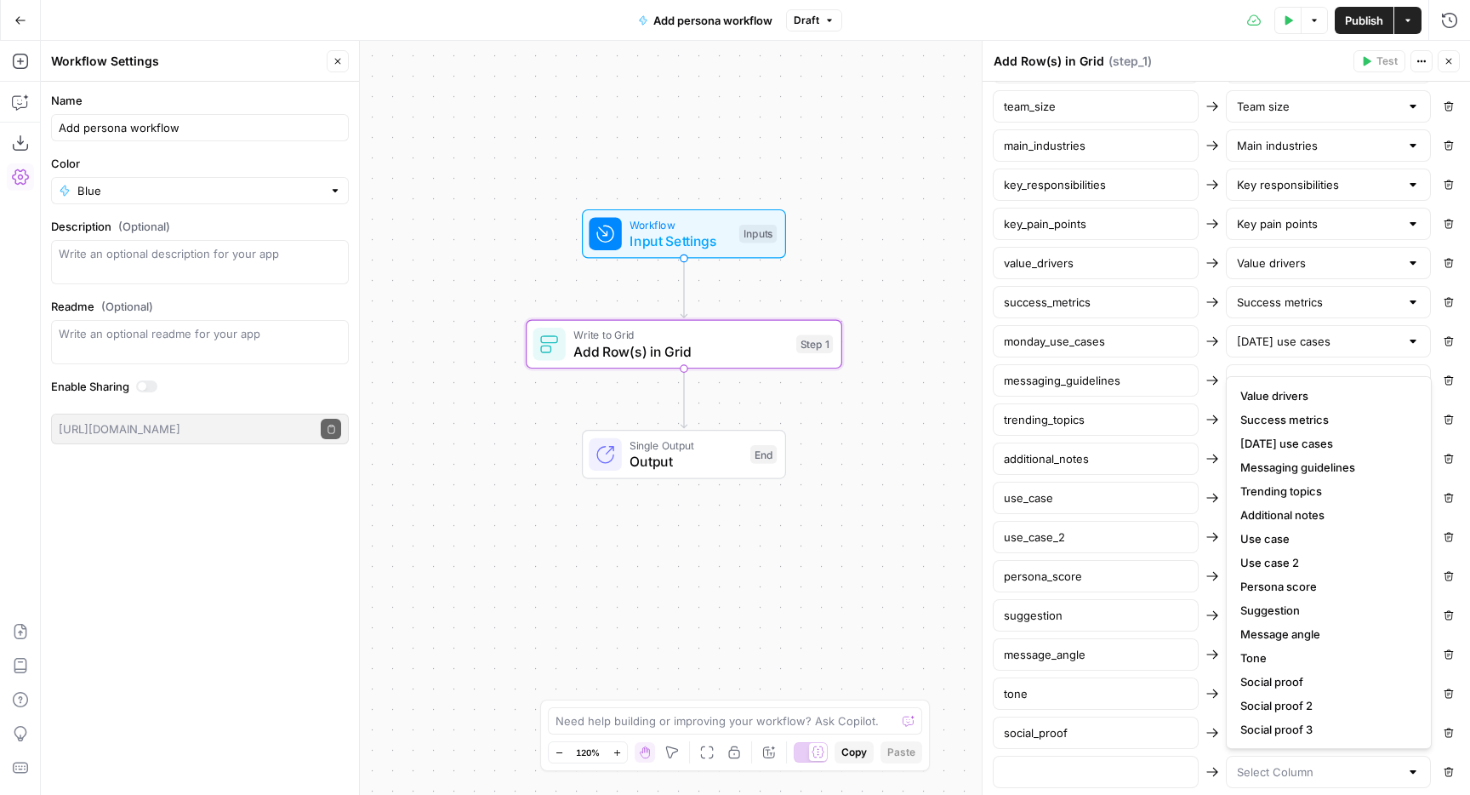
click at [1284, 697] on span "Social proof 2" at bounding box center [1325, 705] width 170 height 17
type input "Social proof 2"
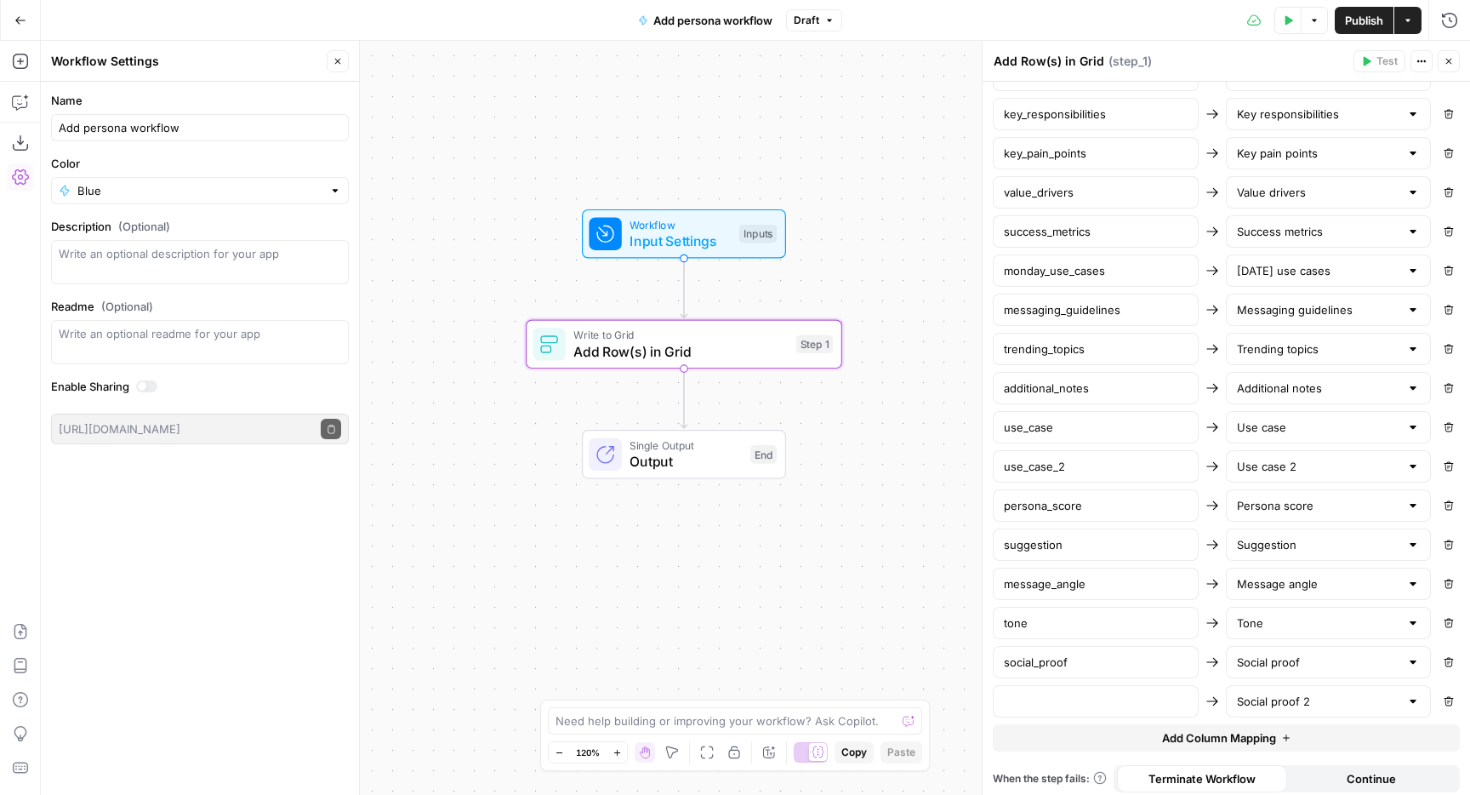
scroll to position [1055, 0]
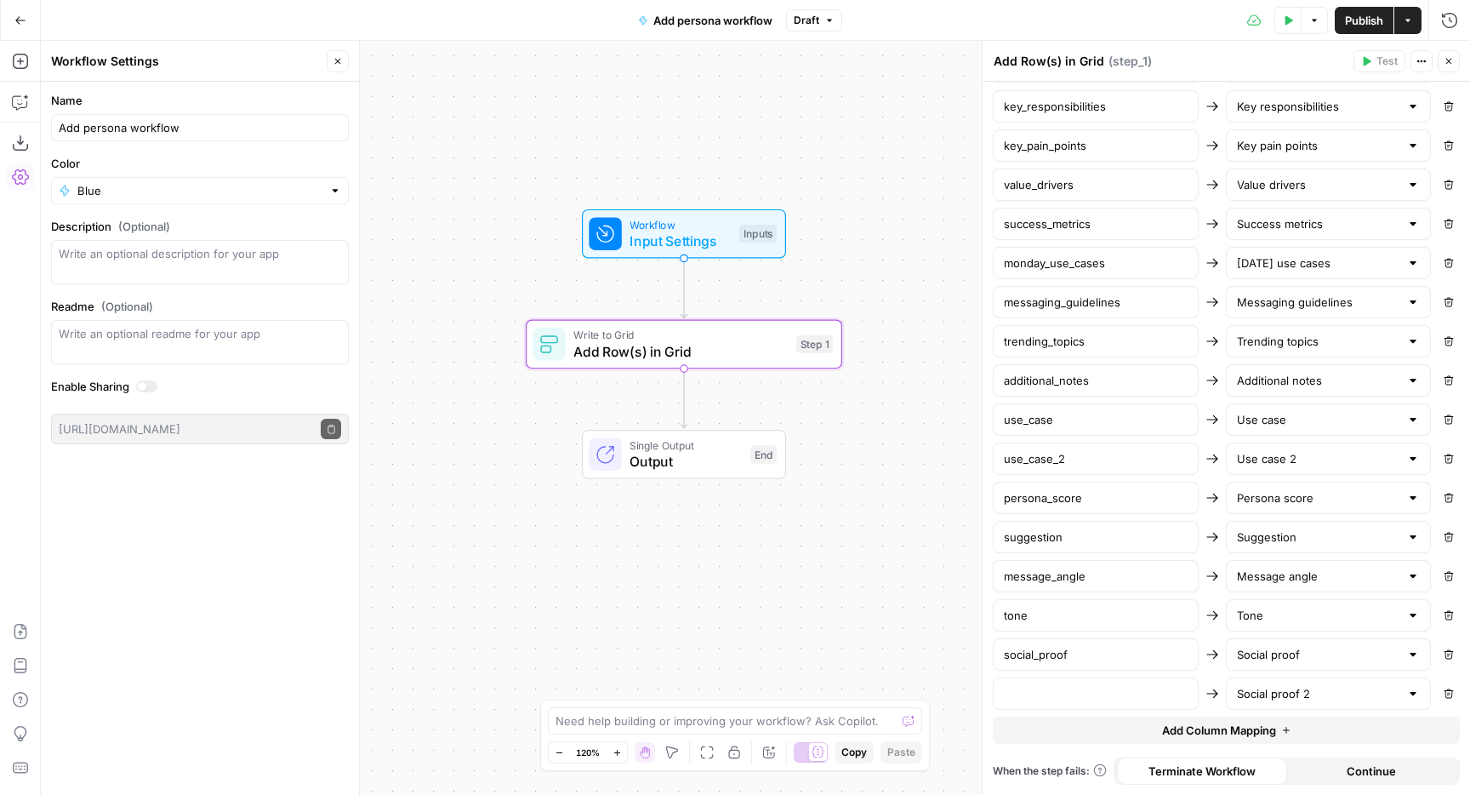
click at [1212, 726] on span "Add Column Mapping" at bounding box center [1219, 729] width 114 height 17
click at [1265, 730] on input "text" at bounding box center [1318, 732] width 163 height 17
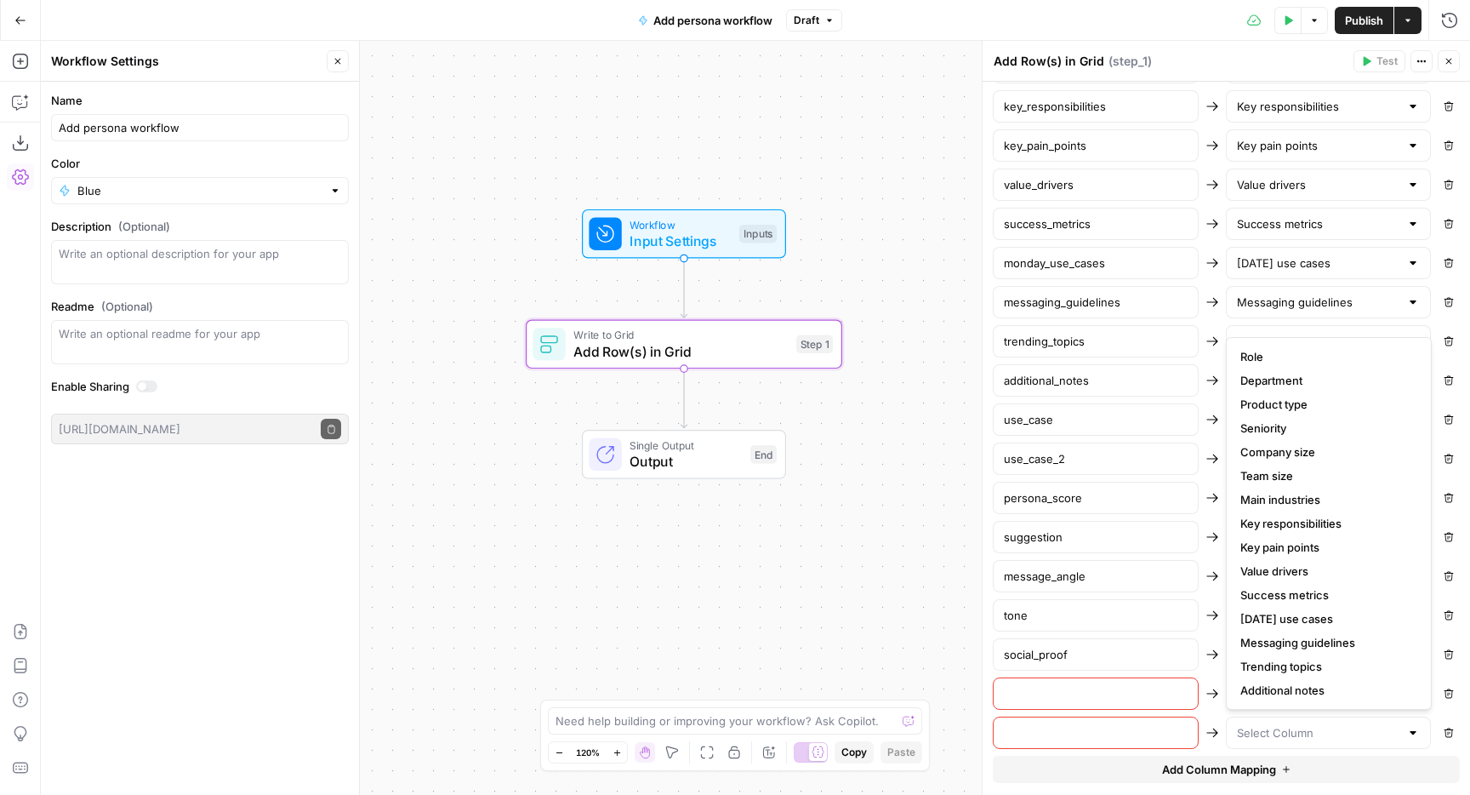
scroll to position [214, 0]
drag, startPoint x: 1305, startPoint y: 692, endPoint x: 1190, endPoint y: 693, distance: 114.9
click at [1304, 692] on span "Social proof 3" at bounding box center [1325, 689] width 170 height 17
type input "Social proof 3"
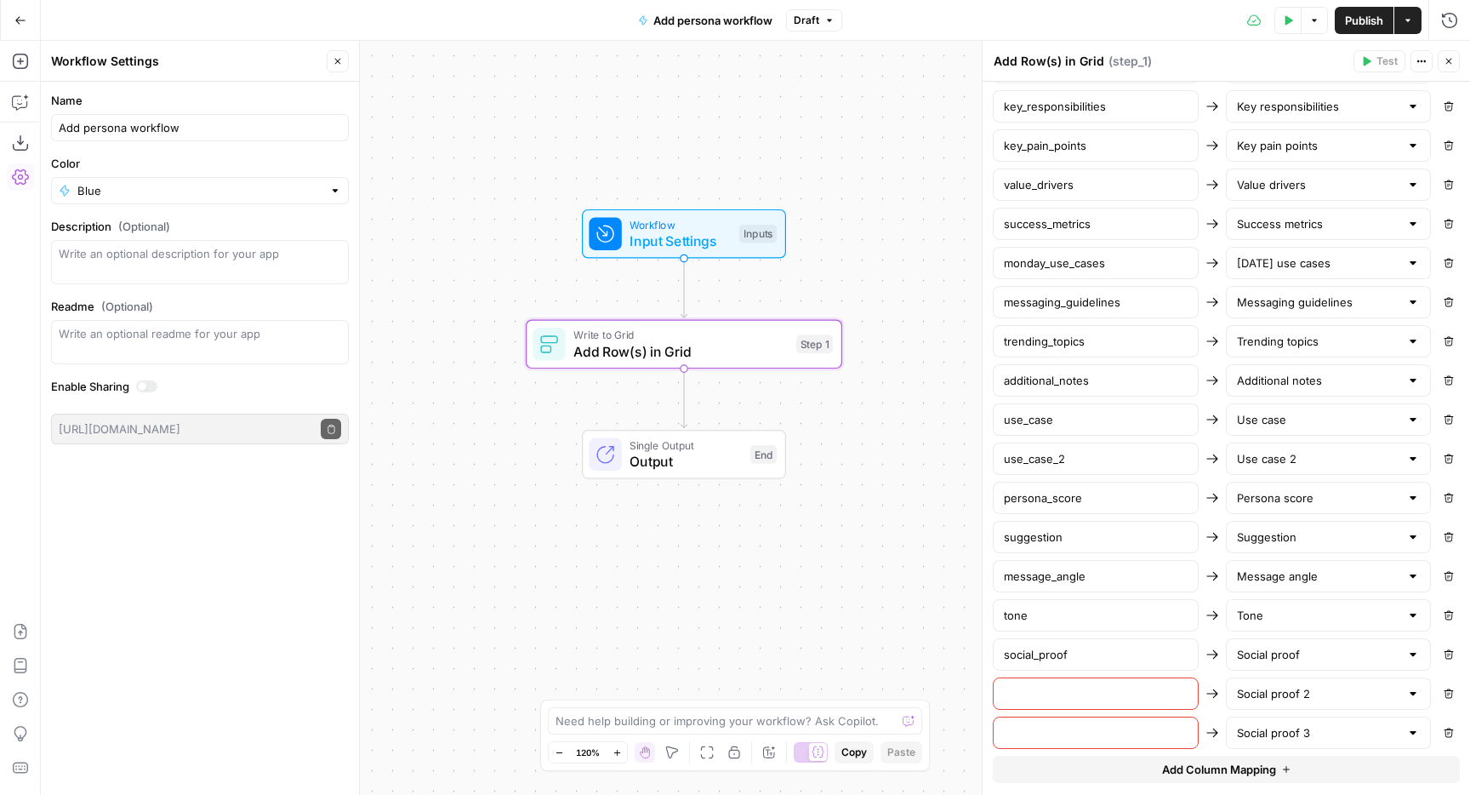
click at [1094, 693] on input "text" at bounding box center [1096, 693] width 184 height 17
paste input "social_proof"
type input "social_proof_2"
click at [1109, 732] on input "text" at bounding box center [1096, 732] width 184 height 17
paste input "social_proof"
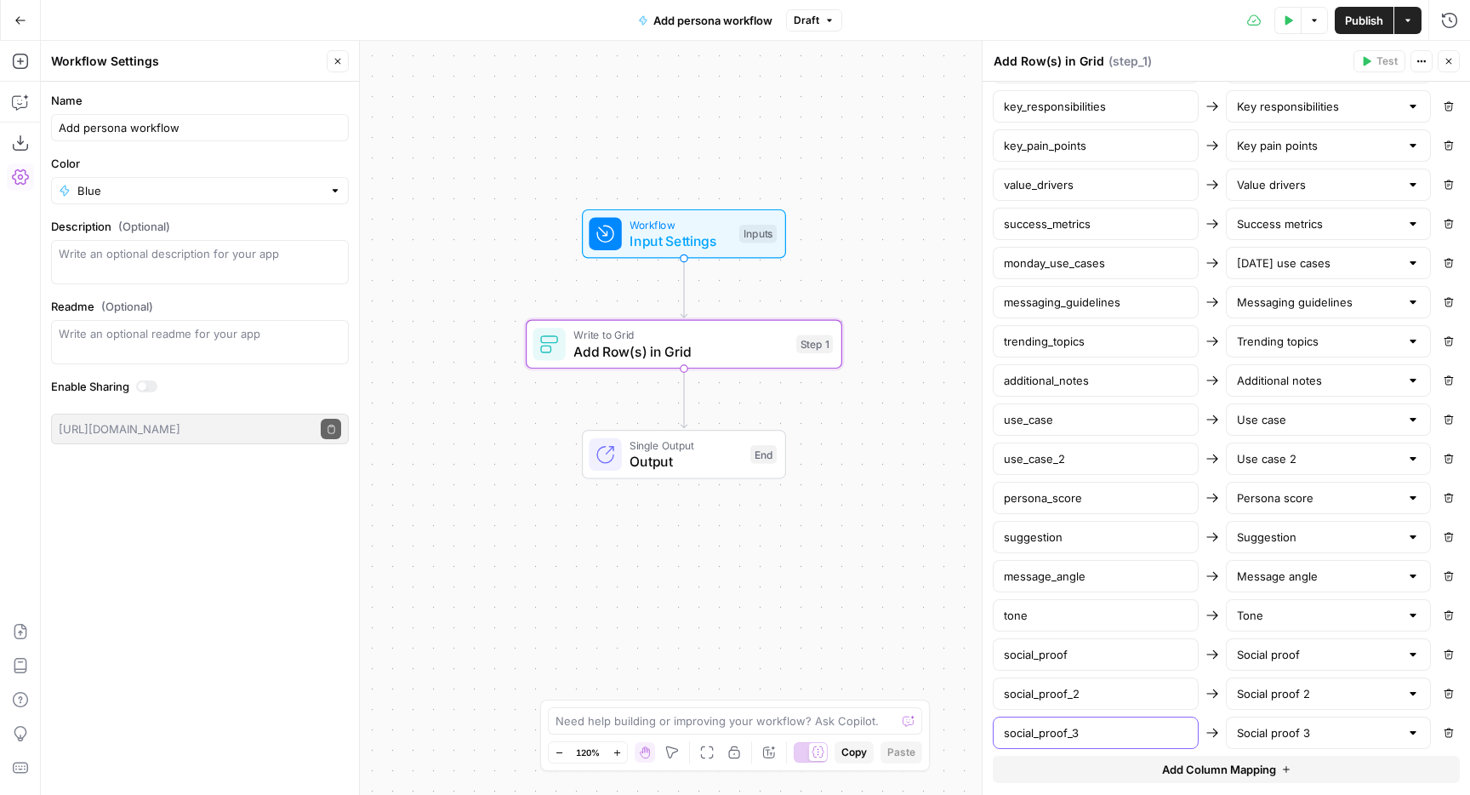
type input "social_proof_3"
click at [800, 546] on div "Workflow Input Settings Inputs Write to Grid Add Row(s) in Grid Step 1 Single O…" at bounding box center [755, 418] width 1429 height 754
click at [1445, 60] on icon "button" at bounding box center [1449, 61] width 10 height 10
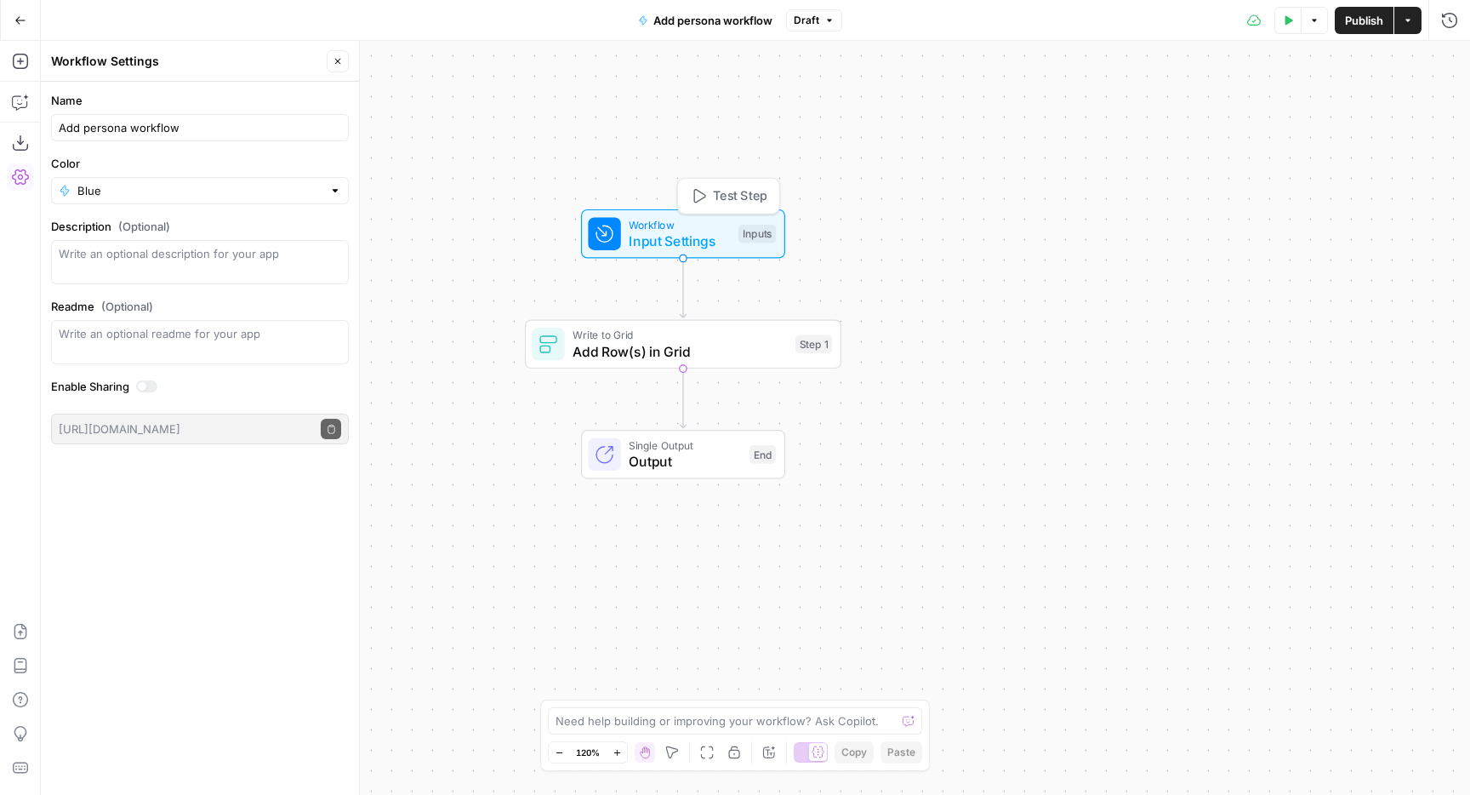
click at [683, 248] on span "Input Settings" at bounding box center [679, 241] width 101 height 20
click at [653, 347] on span "Add Row(s) in Grid" at bounding box center [680, 351] width 214 height 20
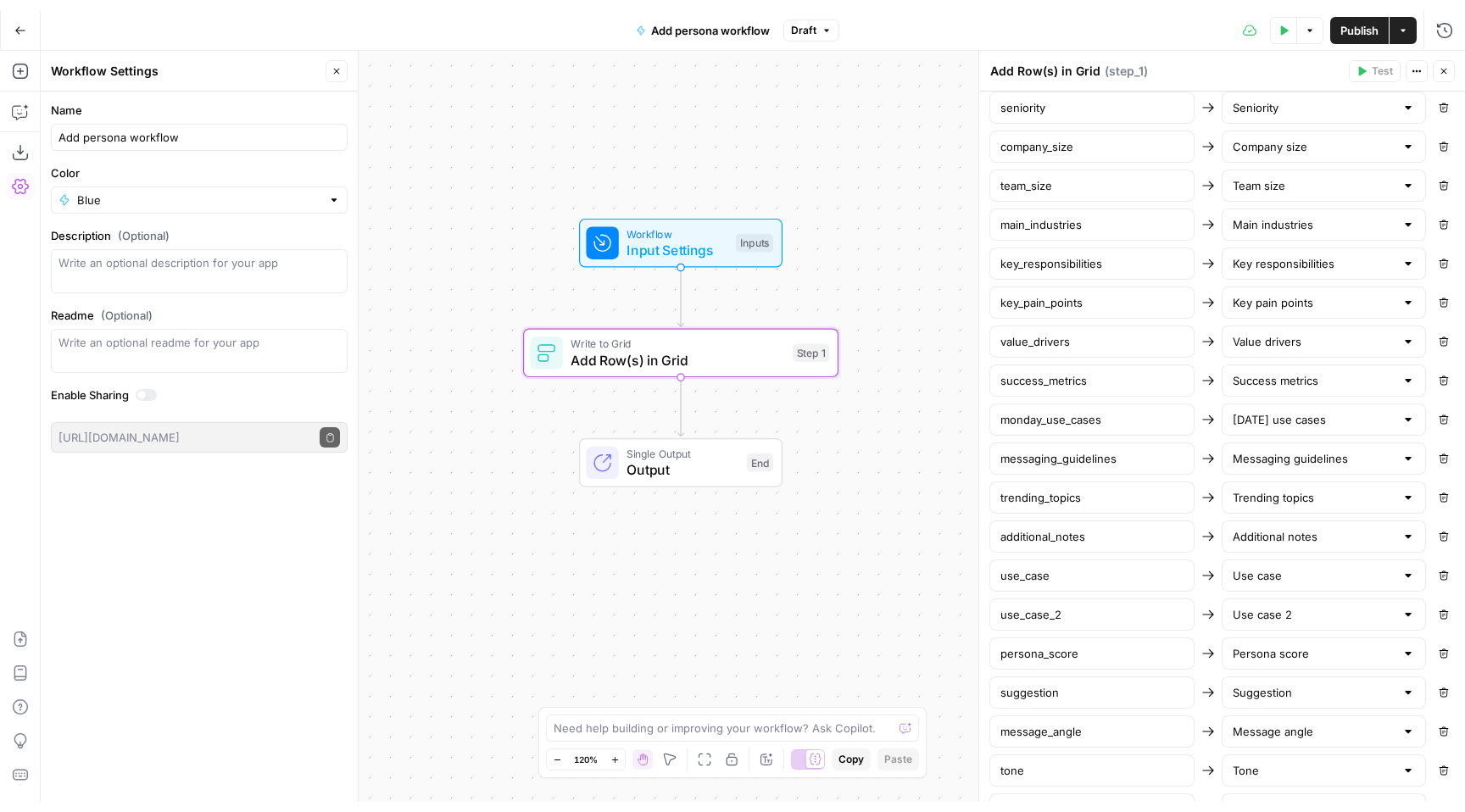
scroll to position [1090, 0]
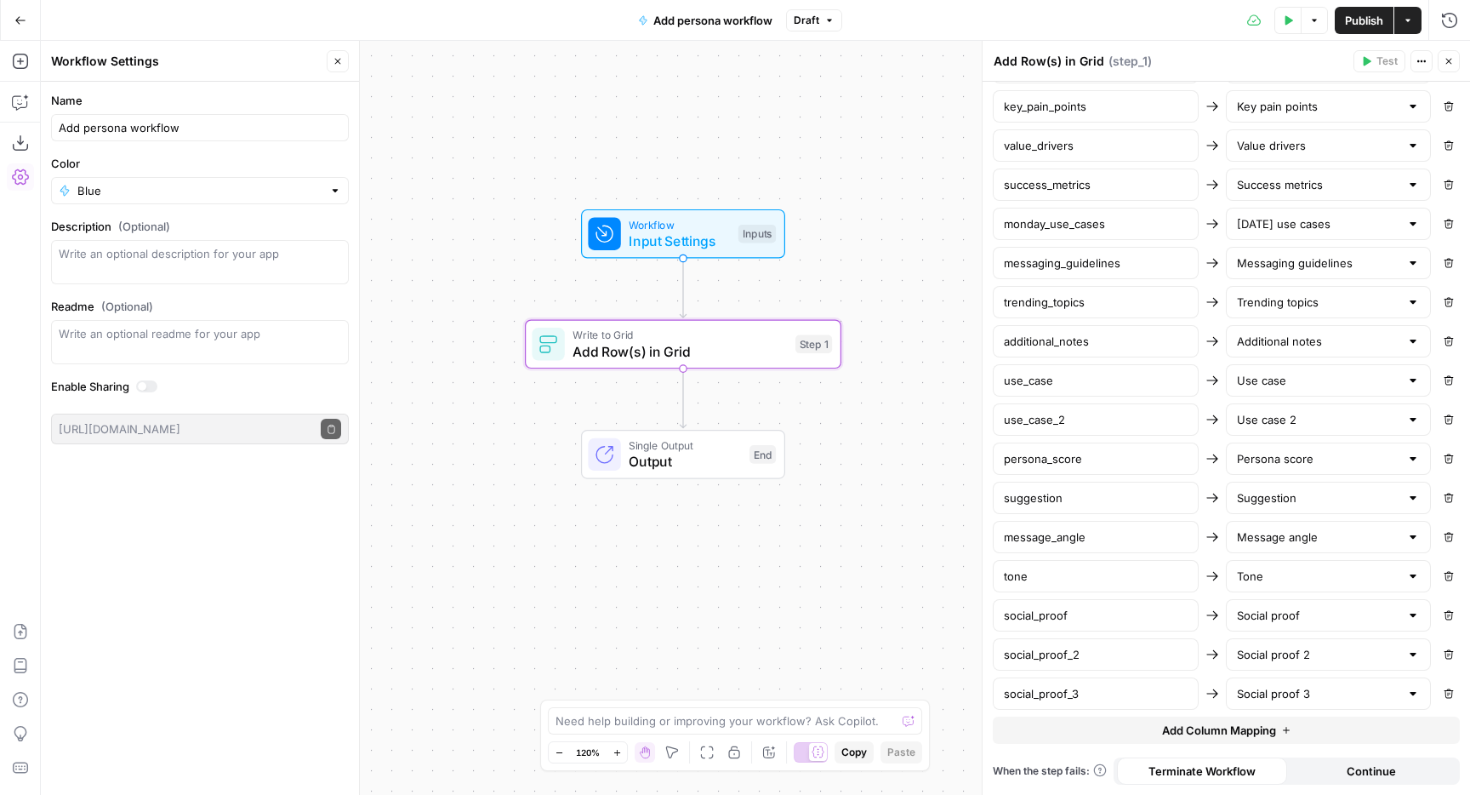
click at [833, 510] on div "Workflow Input Settings Inputs Write to Grid Add Row(s) in Grid Step 1 Single O…" at bounding box center [755, 418] width 1429 height 754
click at [1445, 60] on icon "button" at bounding box center [1449, 61] width 10 height 10
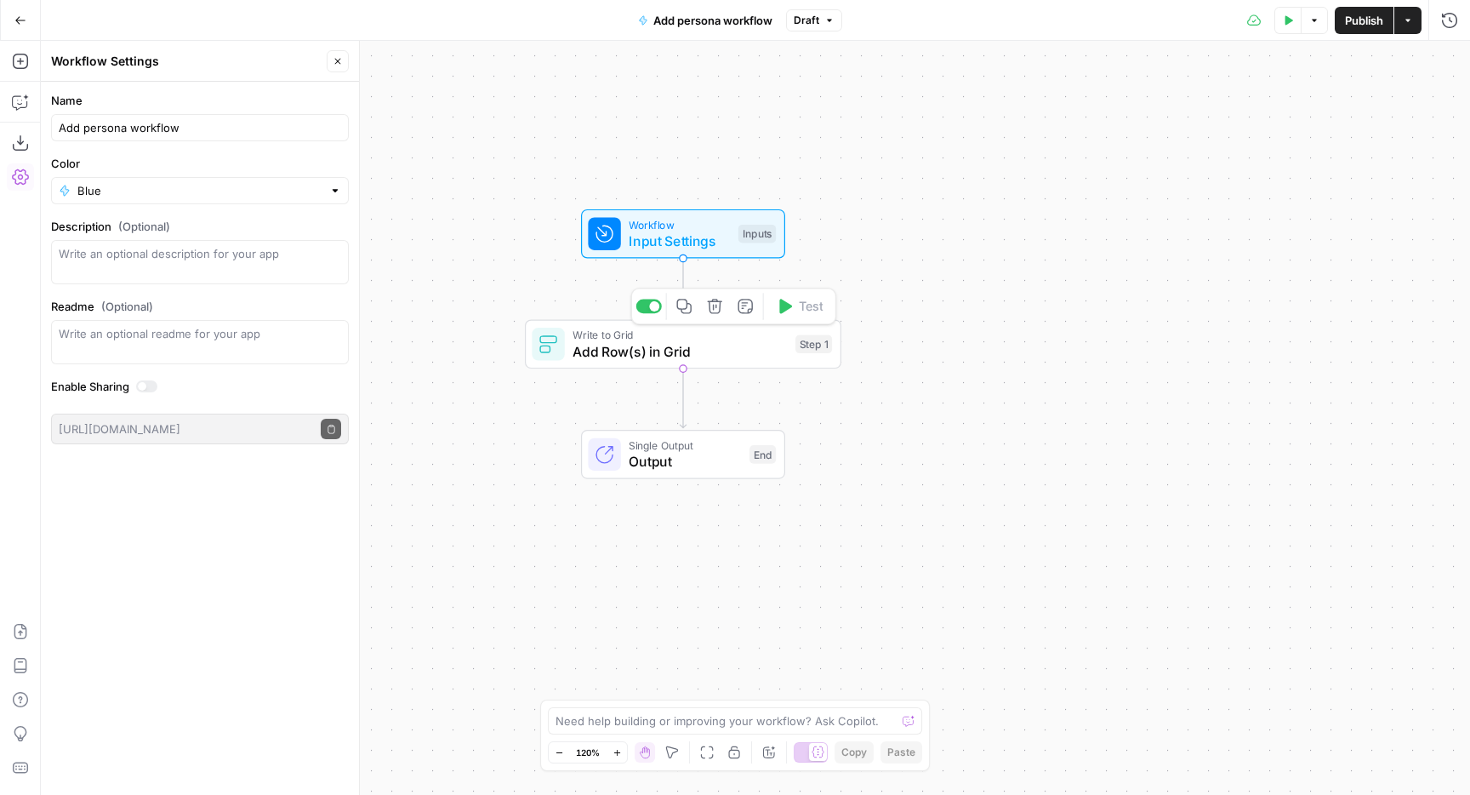
click at [662, 356] on span "Add Row(s) in Grid" at bounding box center [680, 351] width 214 height 20
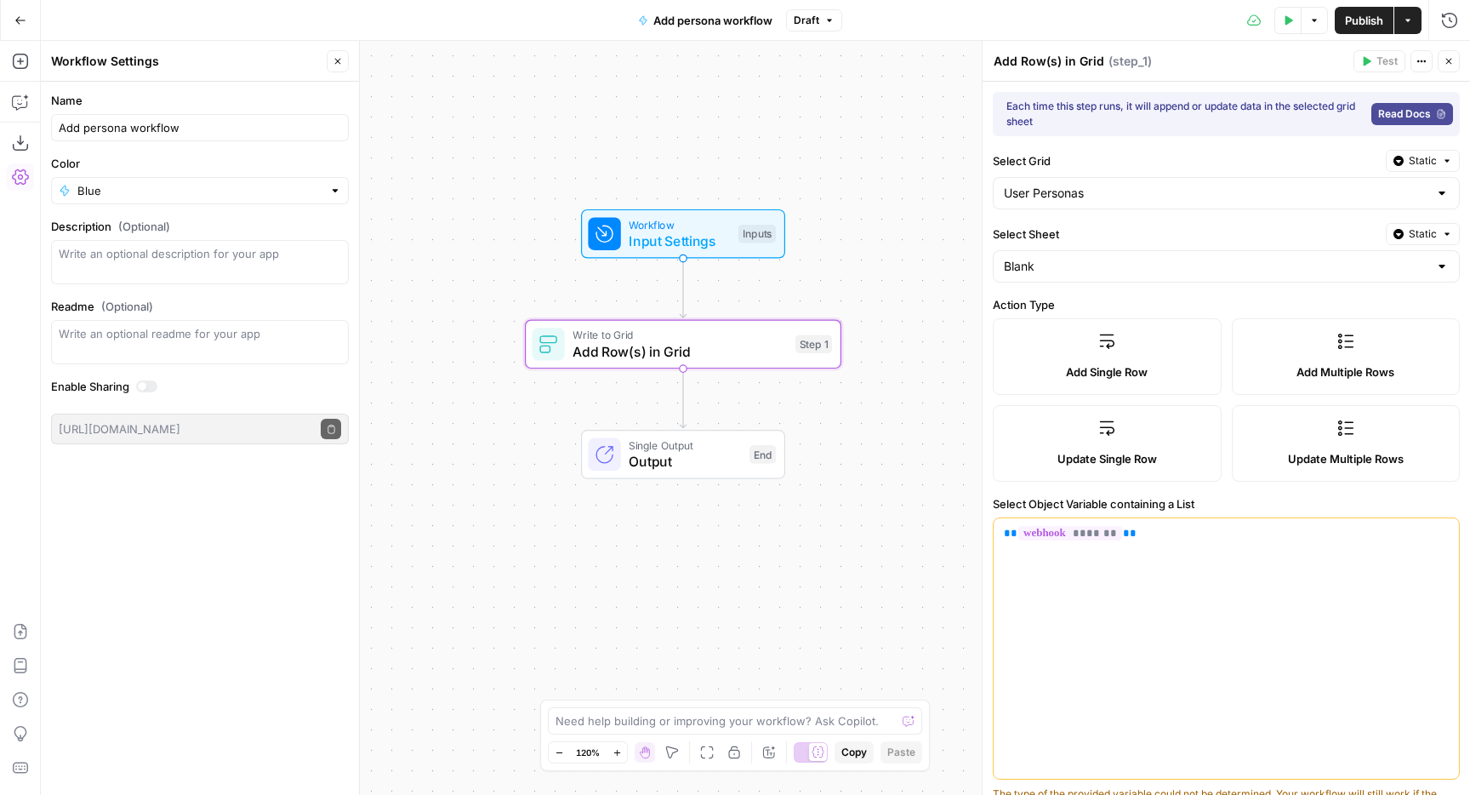
click at [881, 282] on div "Workflow Input Settings Inputs Write to Grid Add Row(s) in Grid Step 1 Single O…" at bounding box center [755, 418] width 1429 height 754
click at [1448, 56] on icon "button" at bounding box center [1449, 61] width 10 height 10
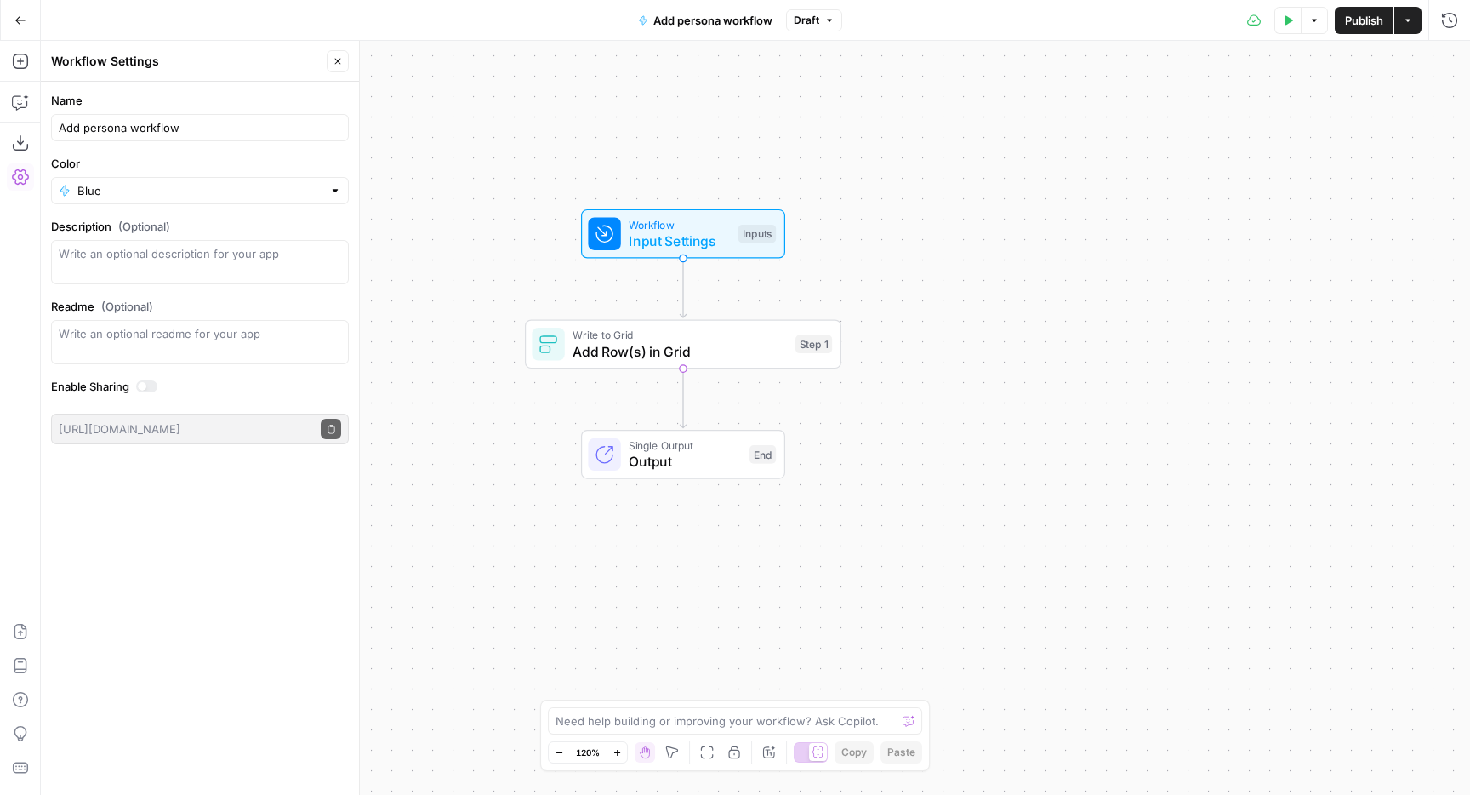
click at [1358, 26] on span "Publish" at bounding box center [1364, 20] width 38 height 17
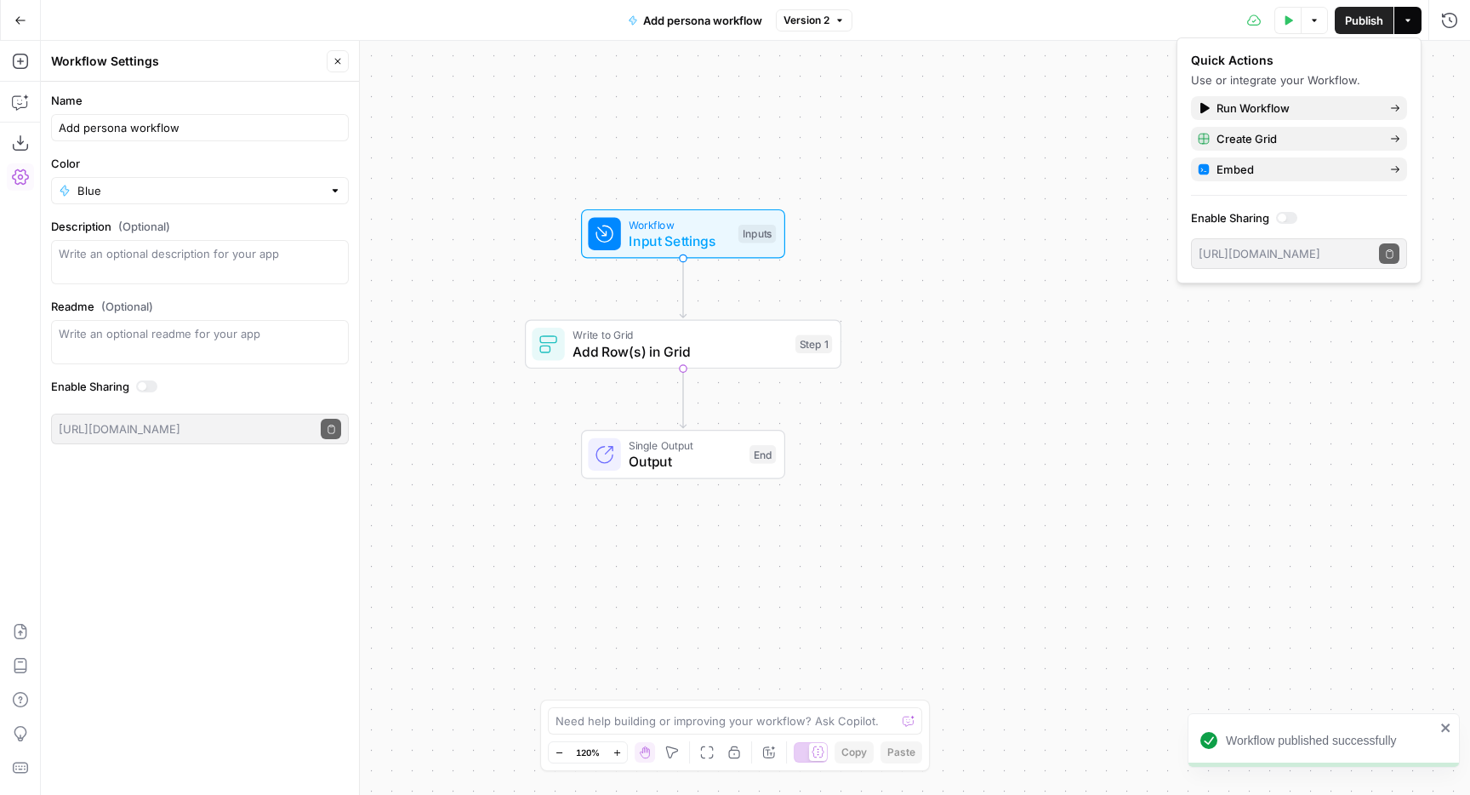
click at [1287, 219] on div at bounding box center [1286, 218] width 21 height 12
click at [1385, 254] on icon "button" at bounding box center [1389, 253] width 9 height 9
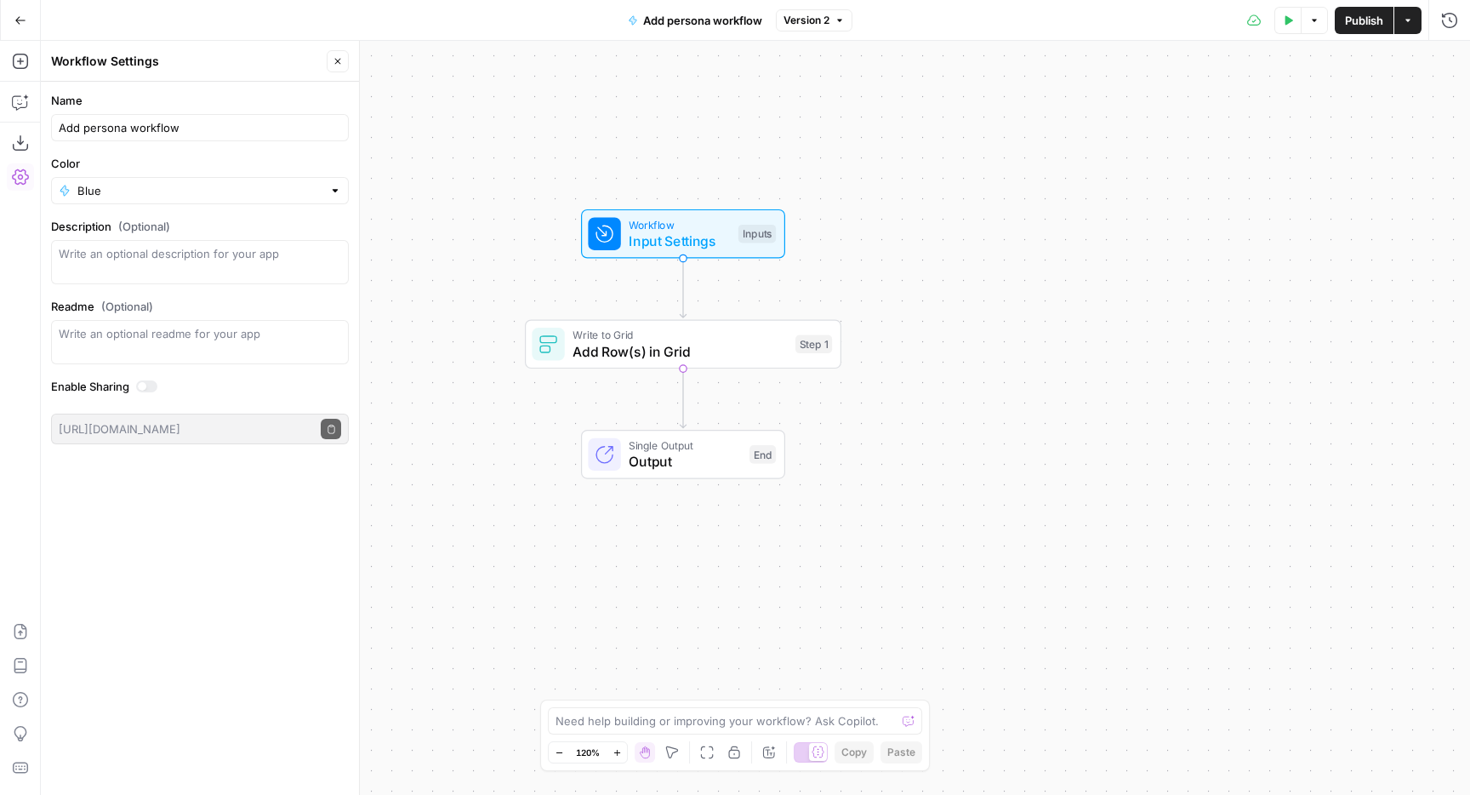
click at [141, 385] on div at bounding box center [142, 386] width 9 height 9
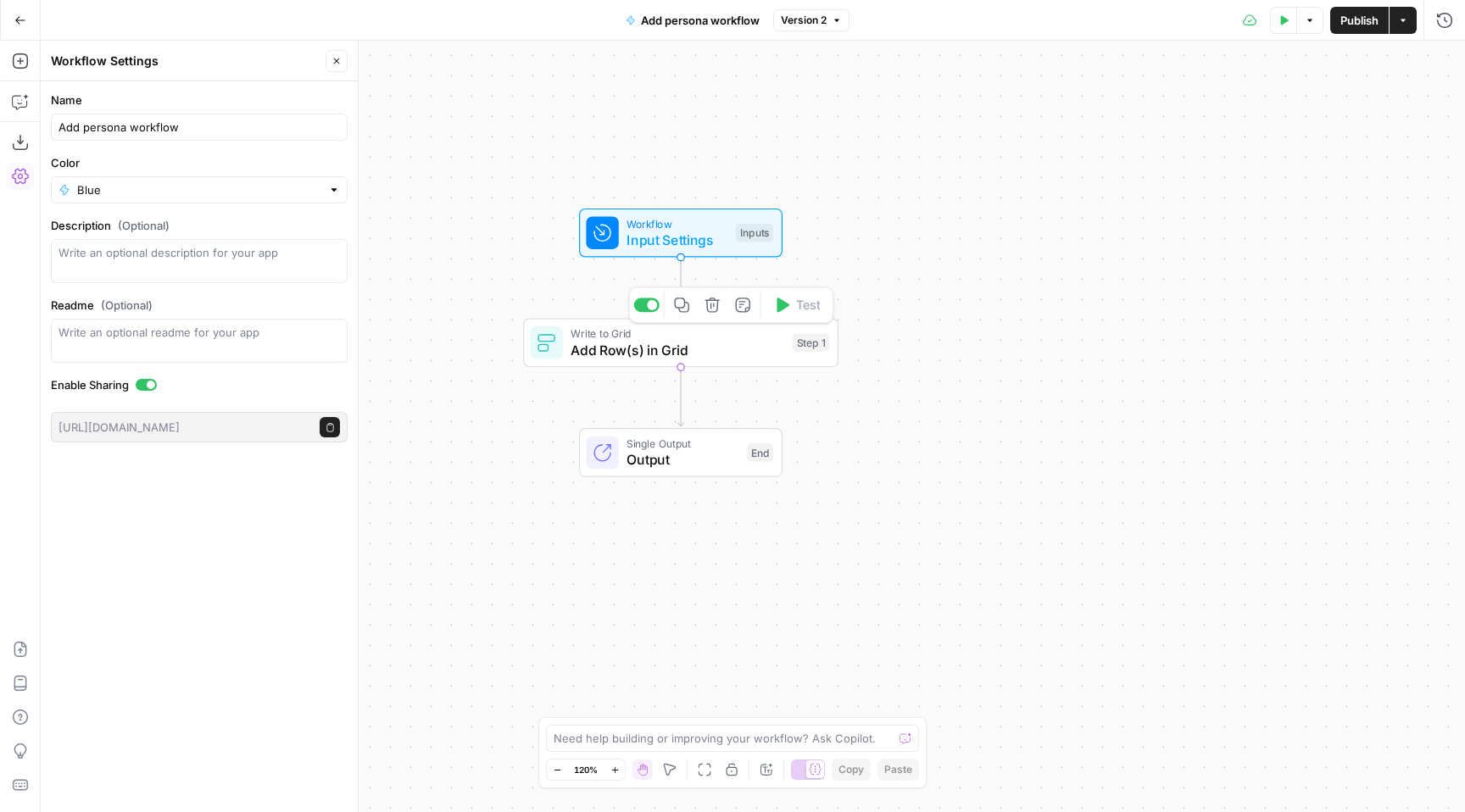
click at [606, 354] on span "Add Row(s) in Grid" at bounding box center [678, 350] width 213 height 20
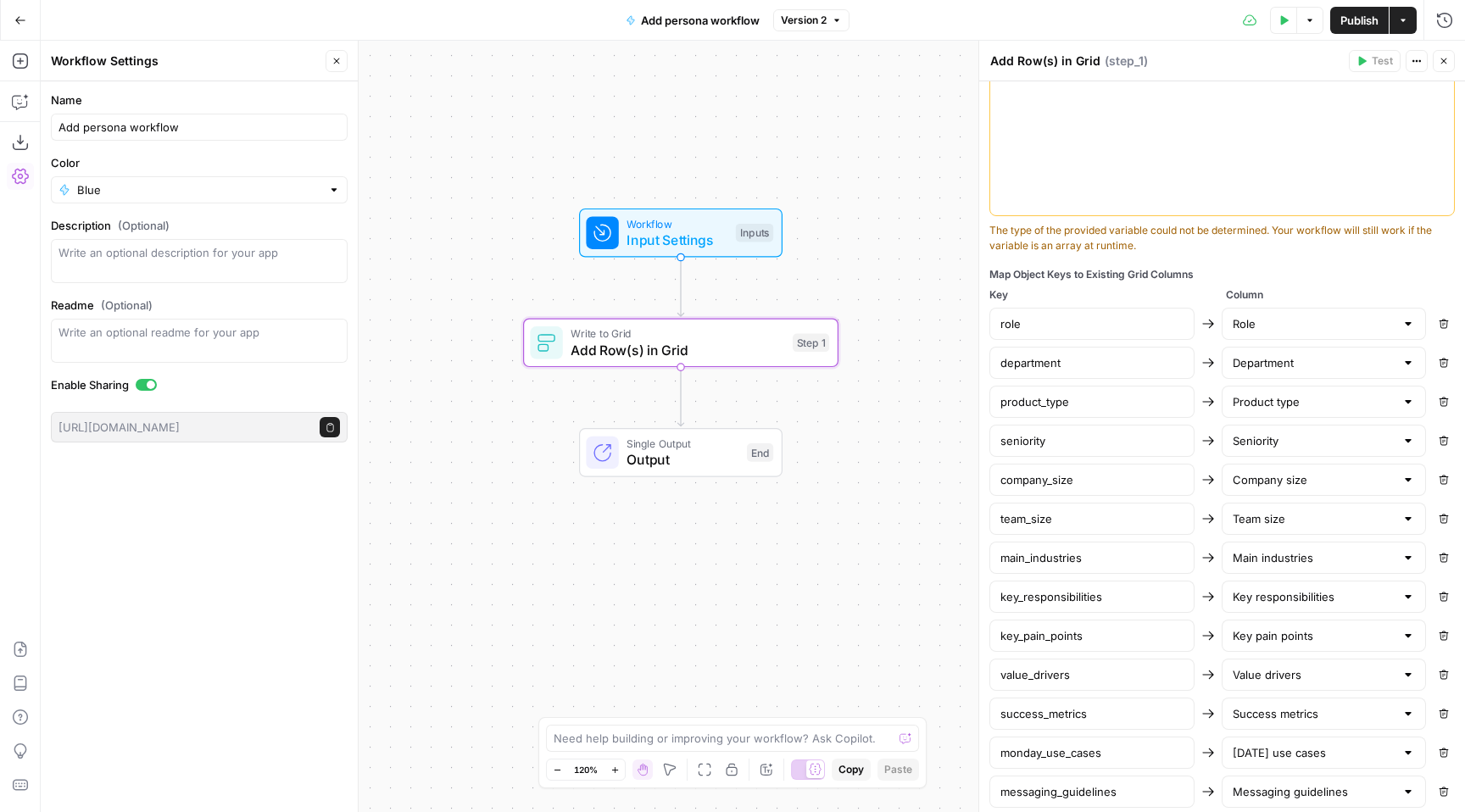
scroll to position [468, 0]
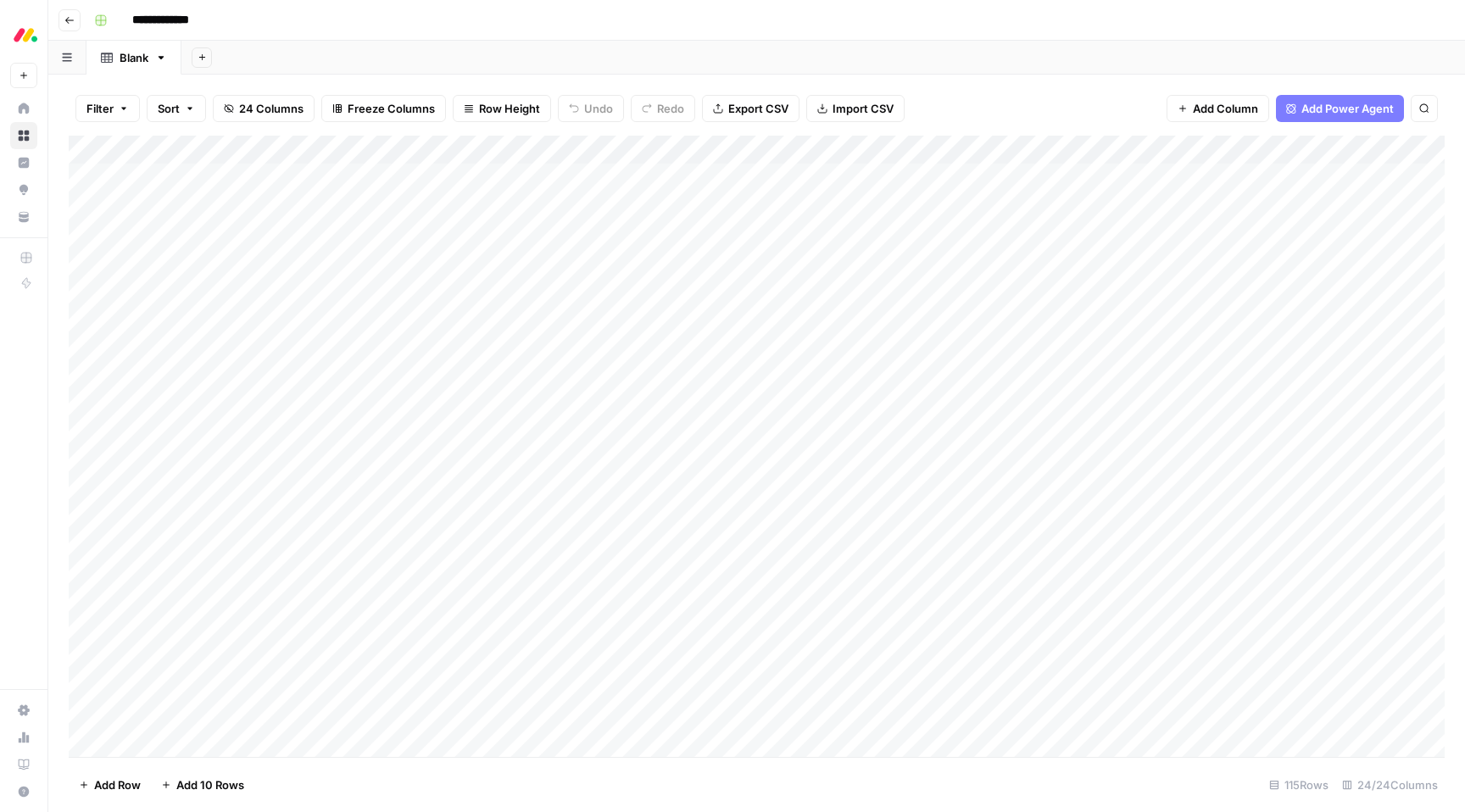
click at [1208, 111] on span "Add Column" at bounding box center [1226, 108] width 66 height 17
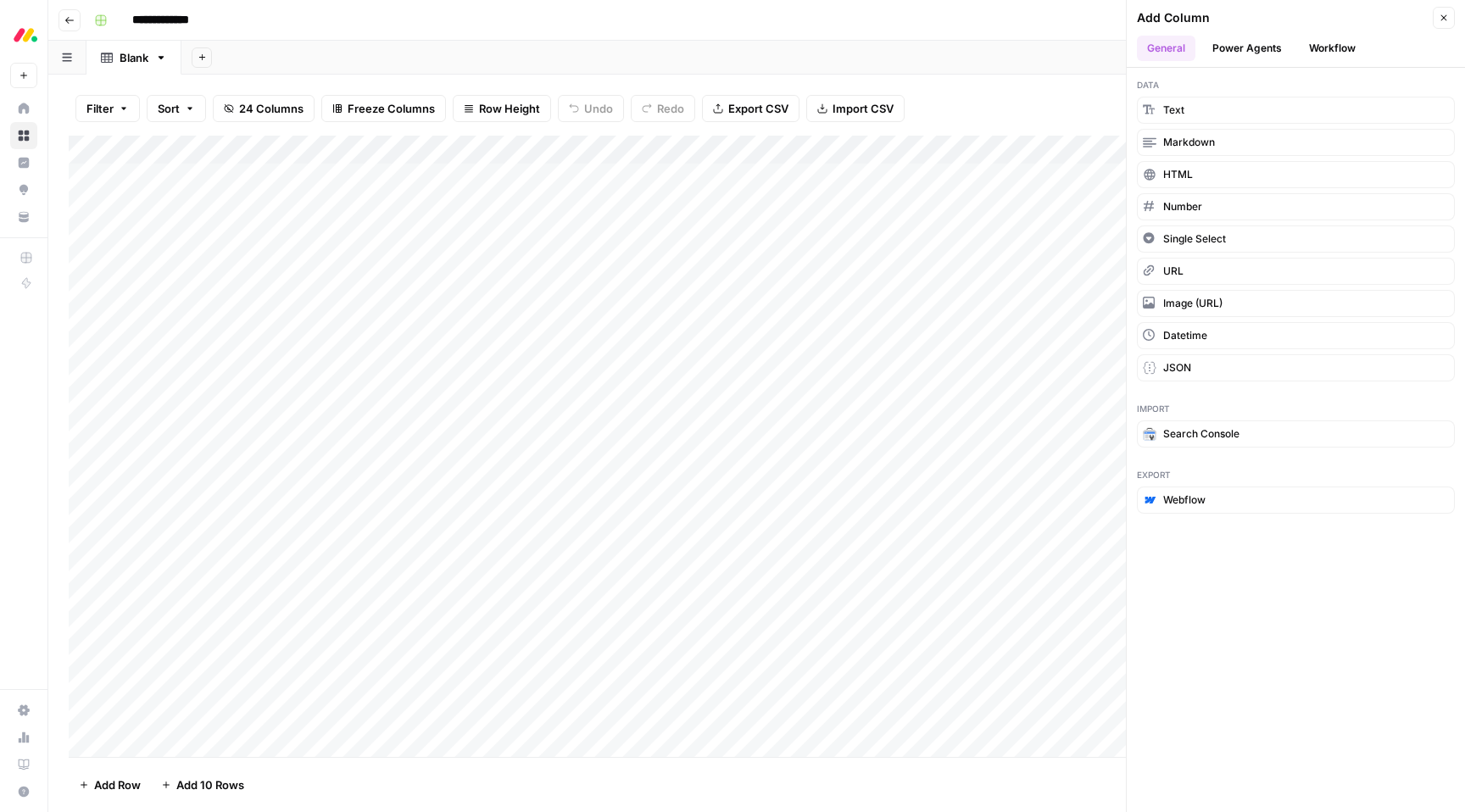
click at [1088, 55] on div "Add Sheet" at bounding box center [823, 58] width 1284 height 34
click at [1444, 14] on icon "button" at bounding box center [1444, 18] width 10 height 10
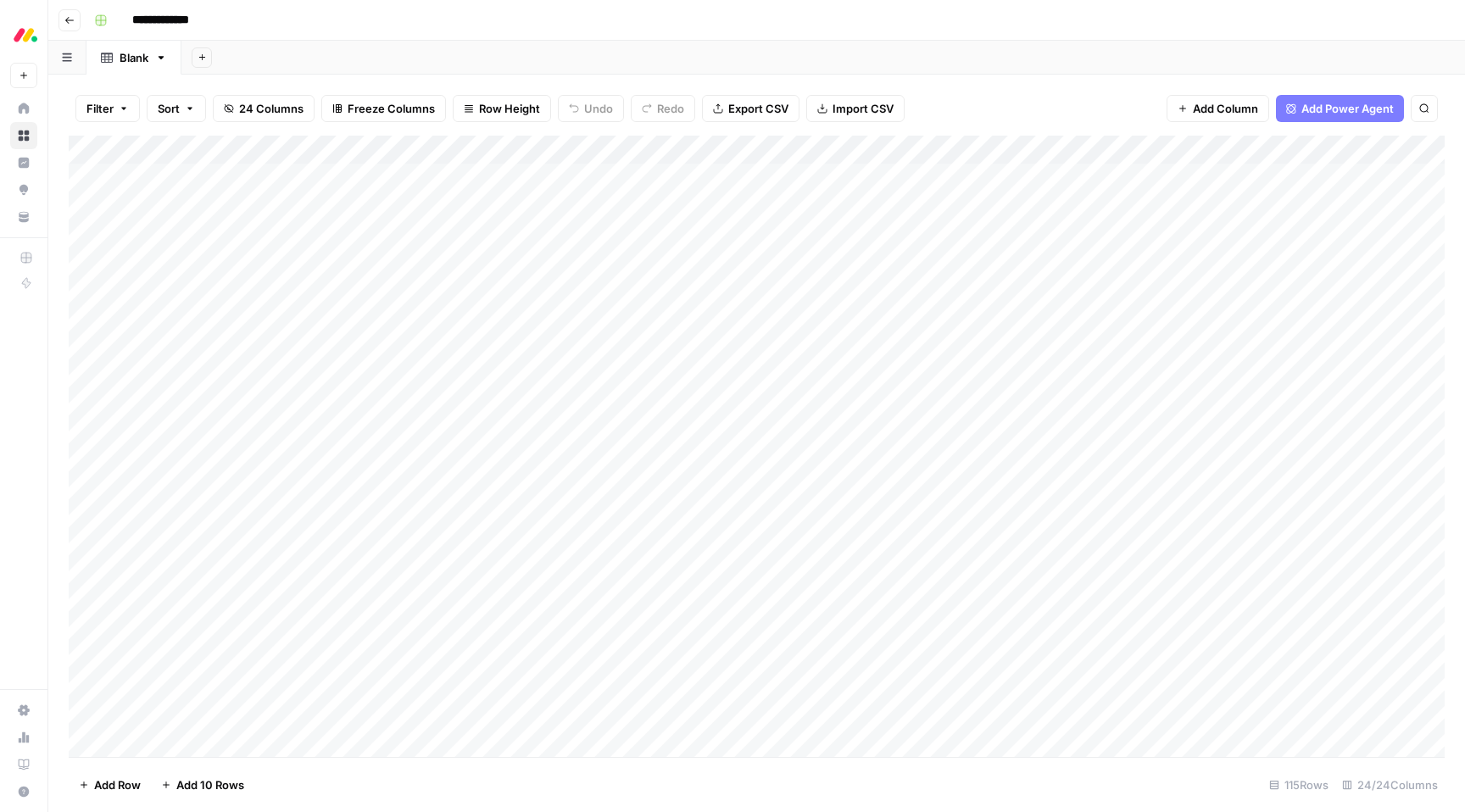
click at [184, 787] on span "Add 10 Rows" at bounding box center [210, 784] width 68 height 17
click at [130, 787] on span "Add Row" at bounding box center [117, 784] width 47 height 17
drag, startPoint x: 130, startPoint y: 787, endPoint x: 155, endPoint y: 750, distance: 44.7
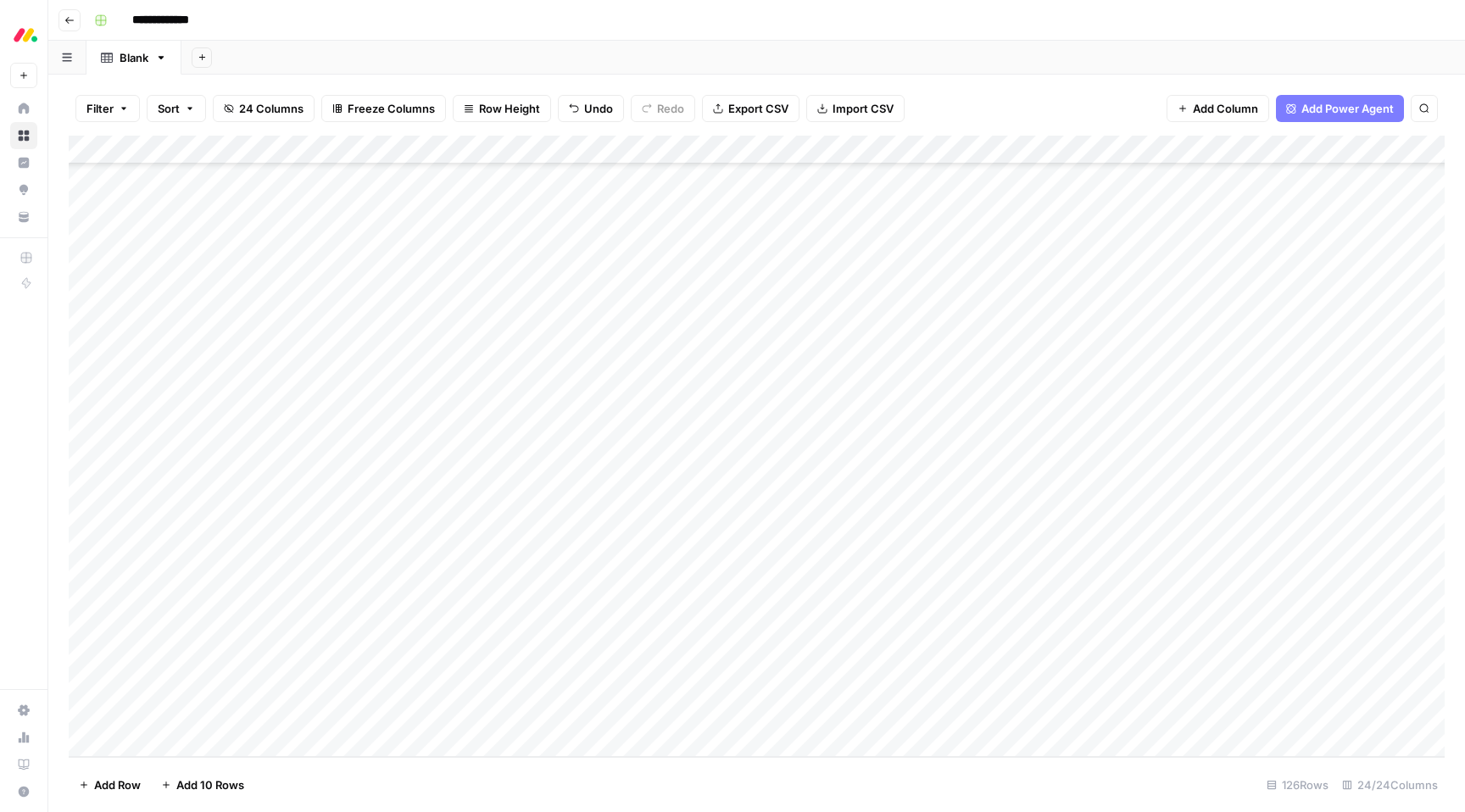
click at [155, 750] on div "Filter Sort 24 Columns Freeze Columns Row Height Undo Redo Export CSV Import CS…" at bounding box center [756, 443] width 1417 height 737
click at [155, 750] on div "Add Column" at bounding box center [756, 446] width 1376 height 622
click at [102, 422] on div "Add Column" at bounding box center [756, 446] width 1376 height 622
click at [85, 399] on div "Add Column" at bounding box center [756, 446] width 1376 height 622
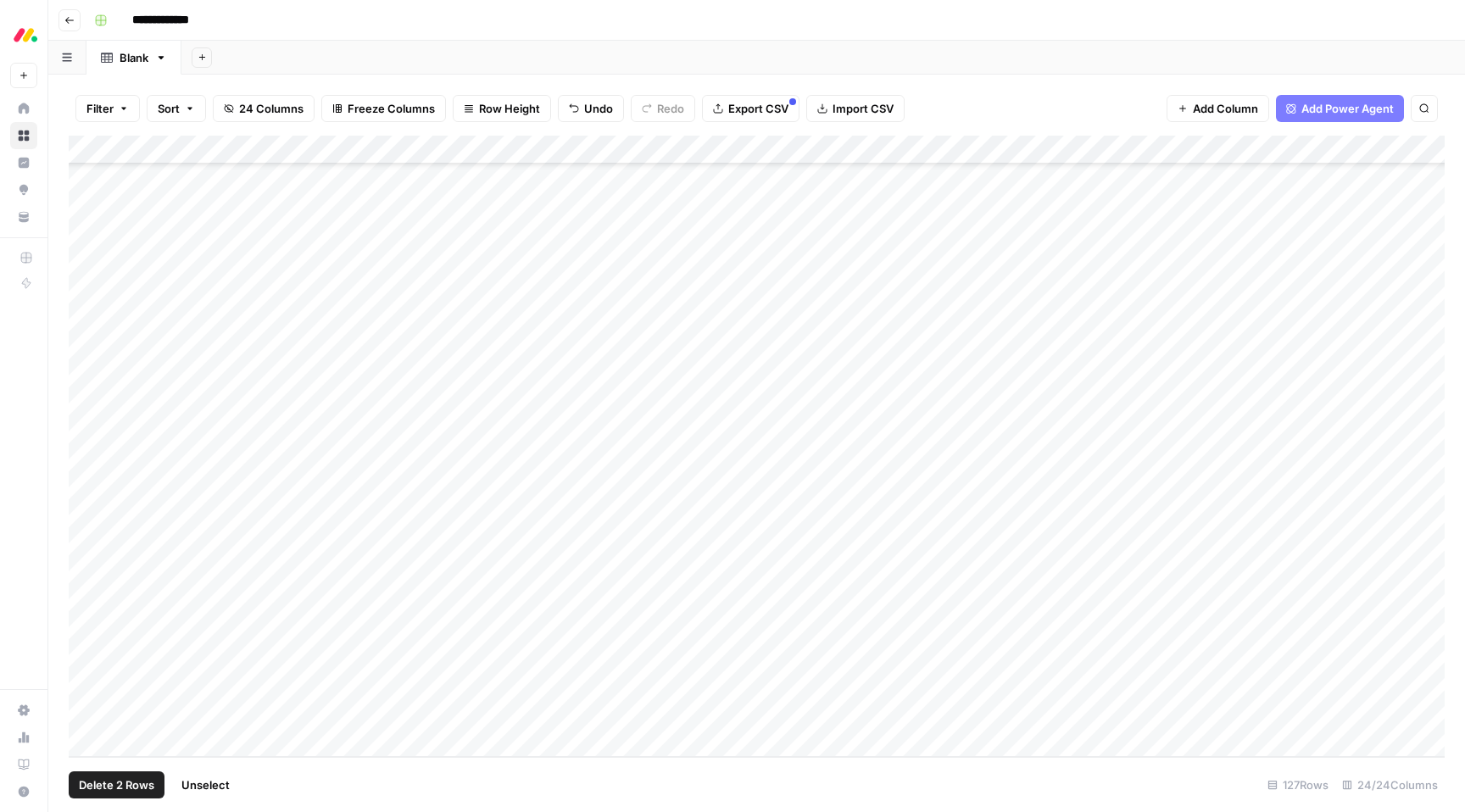
click at [85, 423] on div "Add Column" at bounding box center [756, 446] width 1376 height 622
click at [85, 449] on div "Add Column" at bounding box center [756, 446] width 1376 height 622
click at [87, 469] on div "Add Column" at bounding box center [756, 446] width 1376 height 622
click at [87, 483] on div "Add Column" at bounding box center [756, 446] width 1376 height 622
click at [87, 520] on div "Add Column" at bounding box center [756, 446] width 1376 height 622
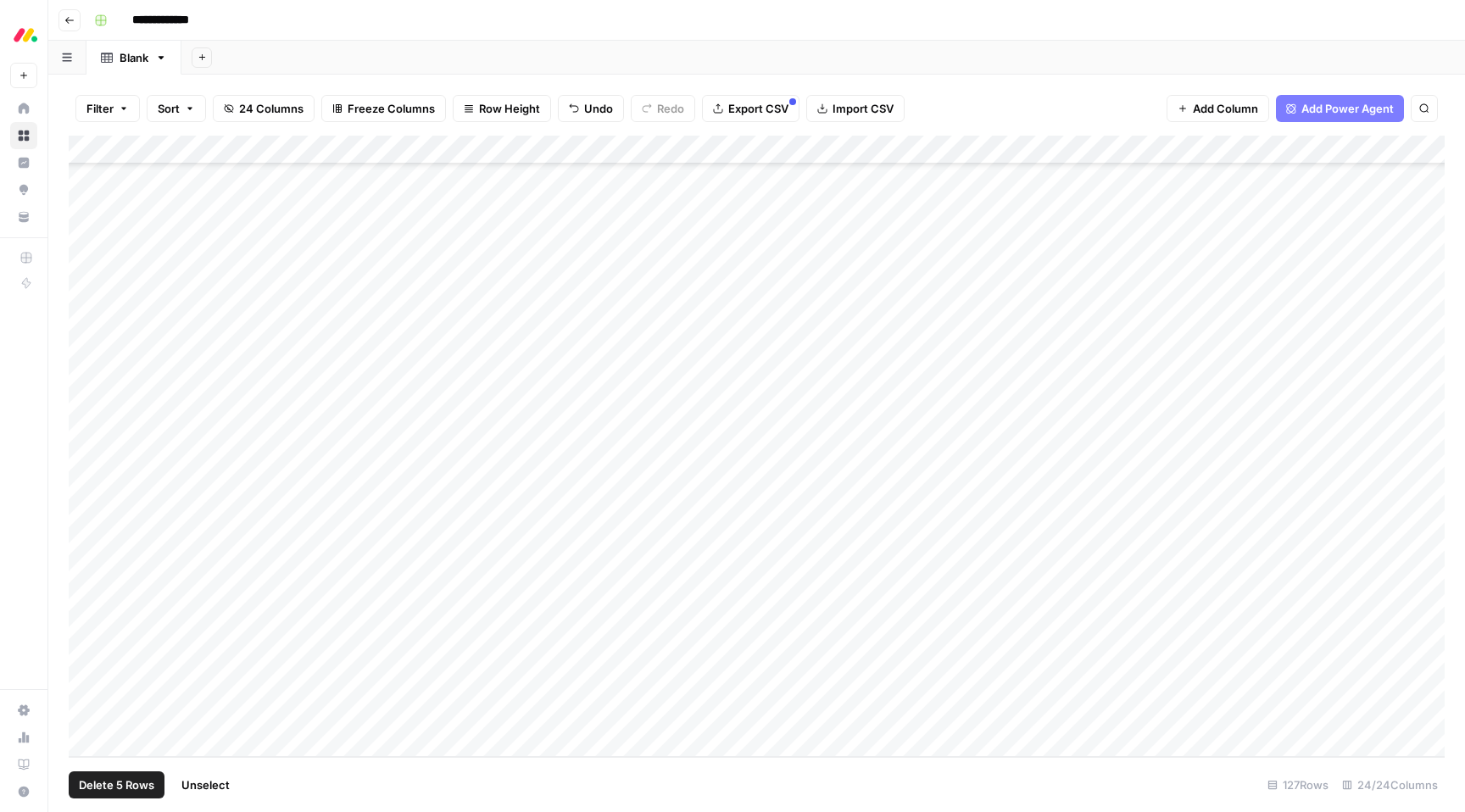
click at [87, 542] on div "Add Column" at bounding box center [756, 446] width 1376 height 622
click at [92, 563] on div "Add Column" at bounding box center [756, 446] width 1376 height 622
click at [91, 599] on div "Add Column" at bounding box center [756, 446] width 1376 height 622
click at [90, 630] on div "Add Column" at bounding box center [756, 446] width 1376 height 622
click at [91, 653] on div "Add Column" at bounding box center [756, 446] width 1376 height 622
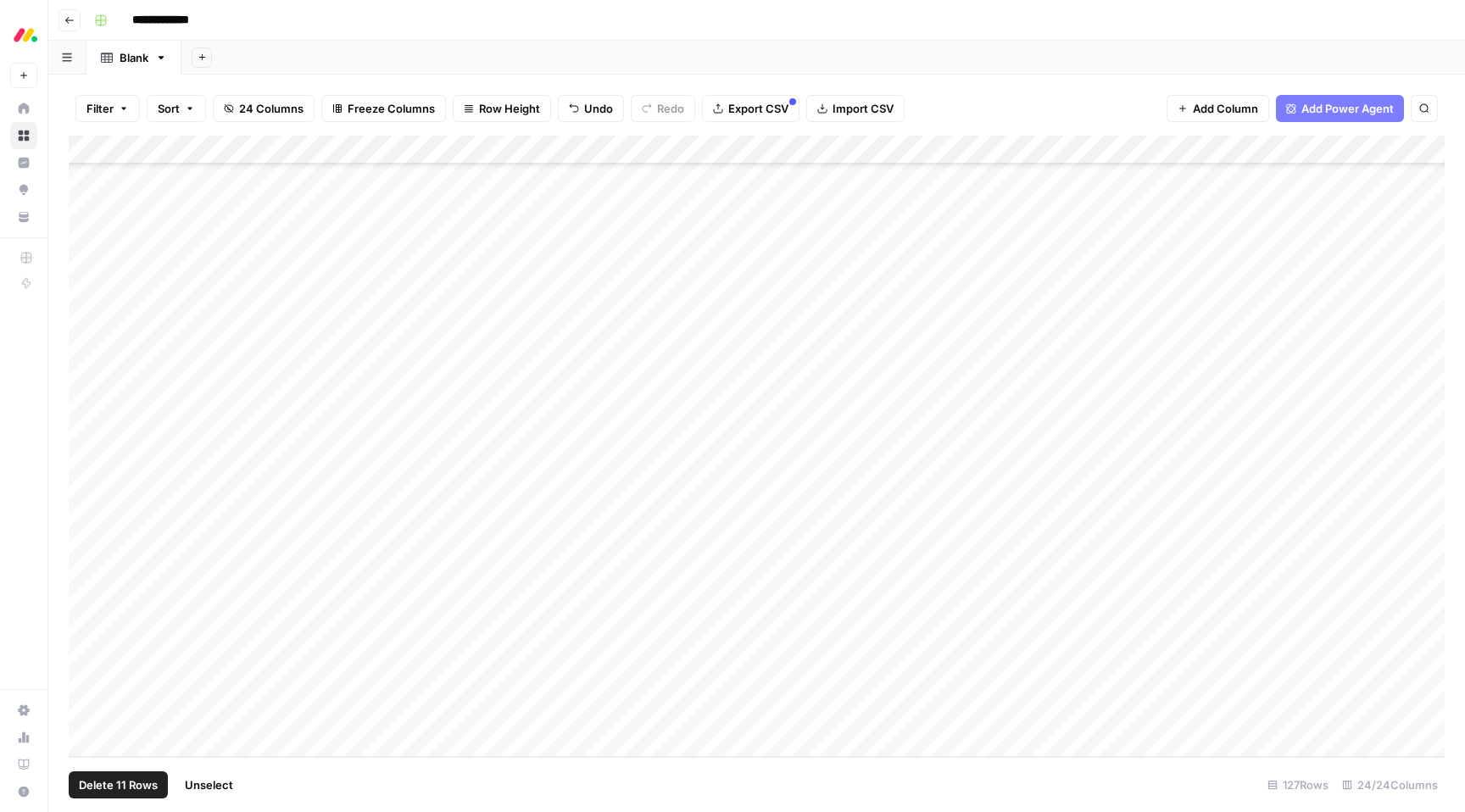
click at [91, 677] on div "Add Column" at bounding box center [756, 446] width 1376 height 622
click at [91, 710] on div "Add Column" at bounding box center [756, 446] width 1376 height 622
click at [126, 787] on span "Delete 12 Rows" at bounding box center [119, 784] width 81 height 17
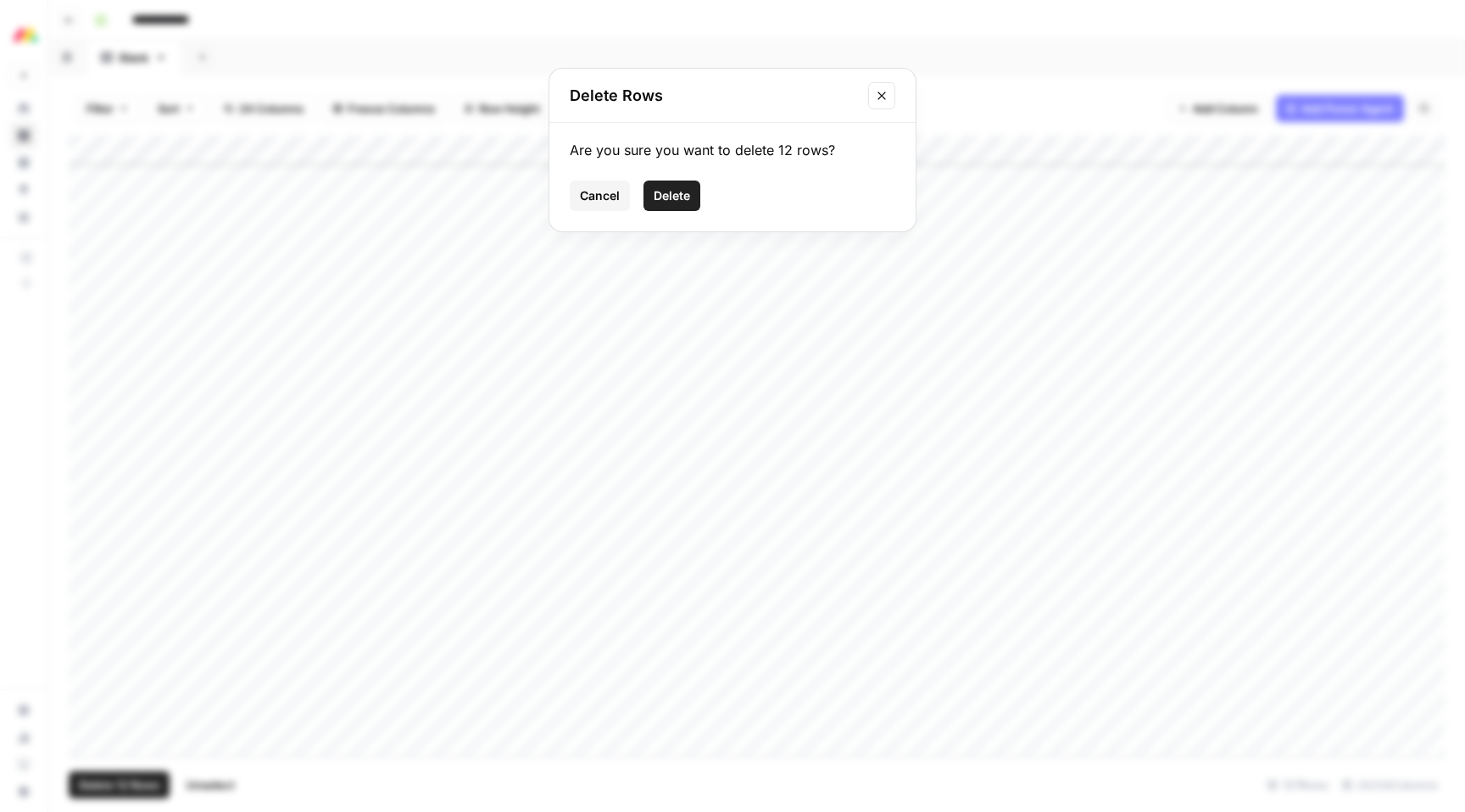
click at [666, 197] on span "Delete" at bounding box center [672, 195] width 37 height 17
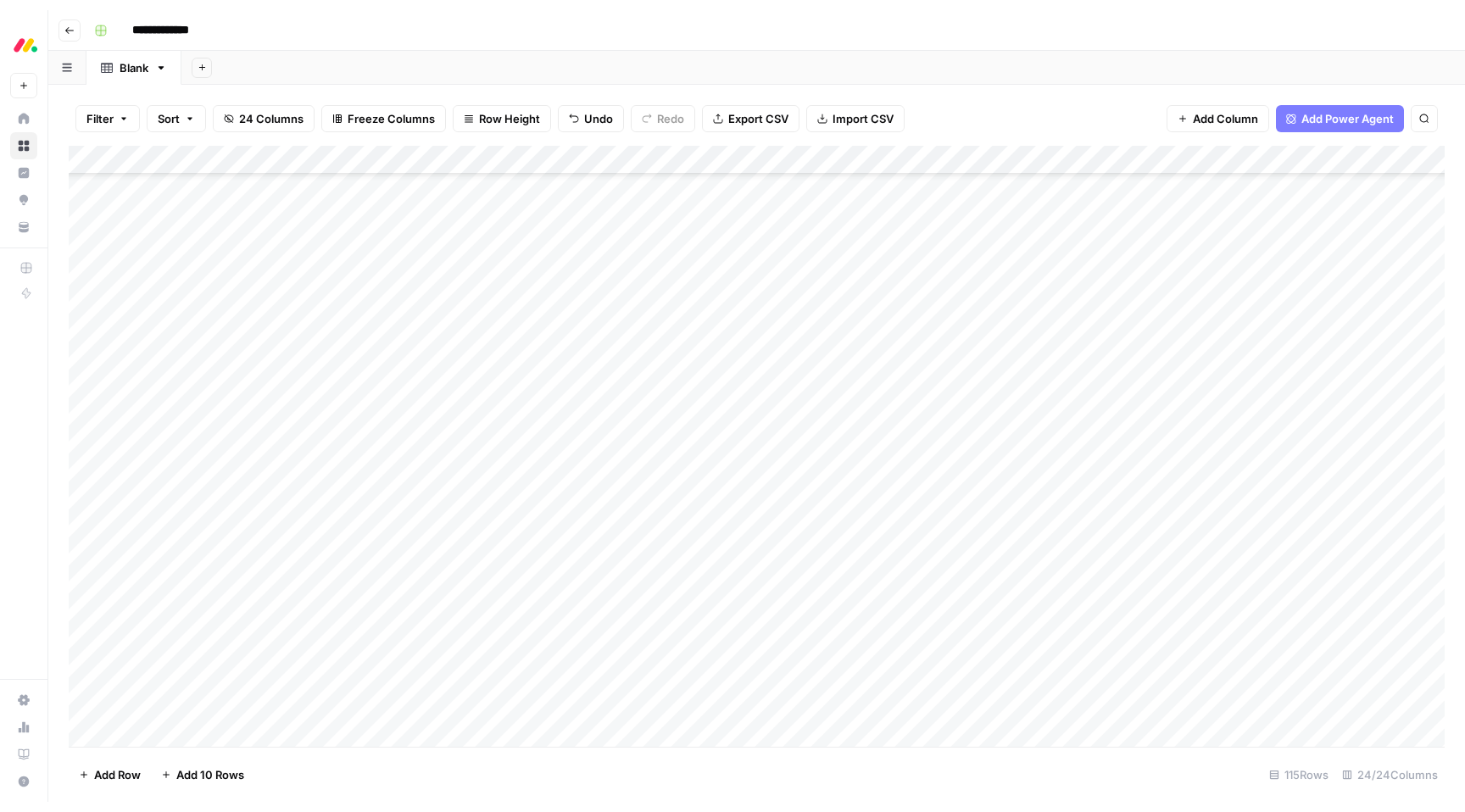
scroll to position [0, 0]
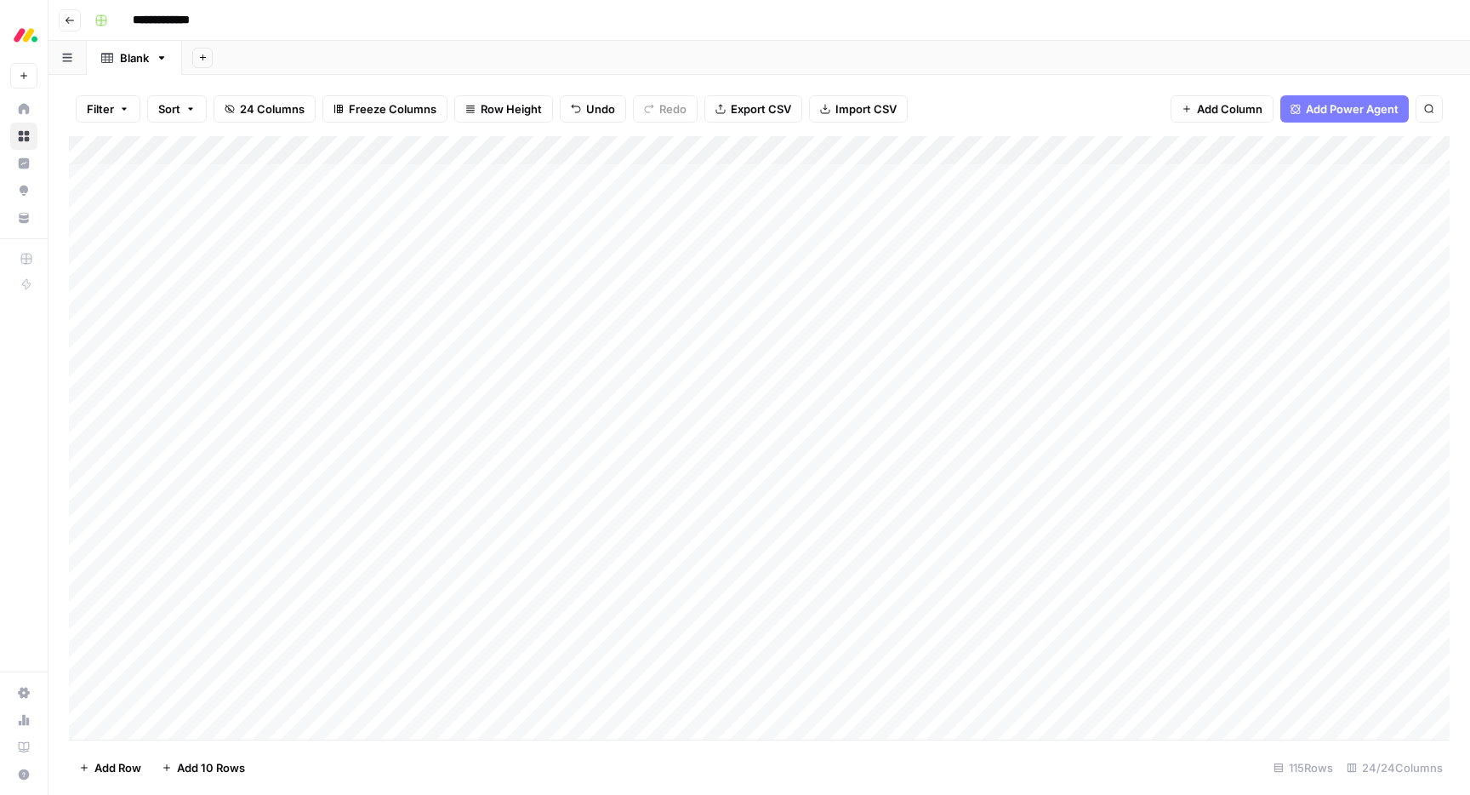
click at [172, 150] on div "Add Column" at bounding box center [759, 437] width 1381 height 603
click at [998, 117] on div "Filter Sort 24 Columns Freeze Columns Row Height Undo Redo Export CSV Import CS…" at bounding box center [759, 109] width 1381 height 54
click at [761, 116] on span "Export CSV" at bounding box center [761, 108] width 60 height 17
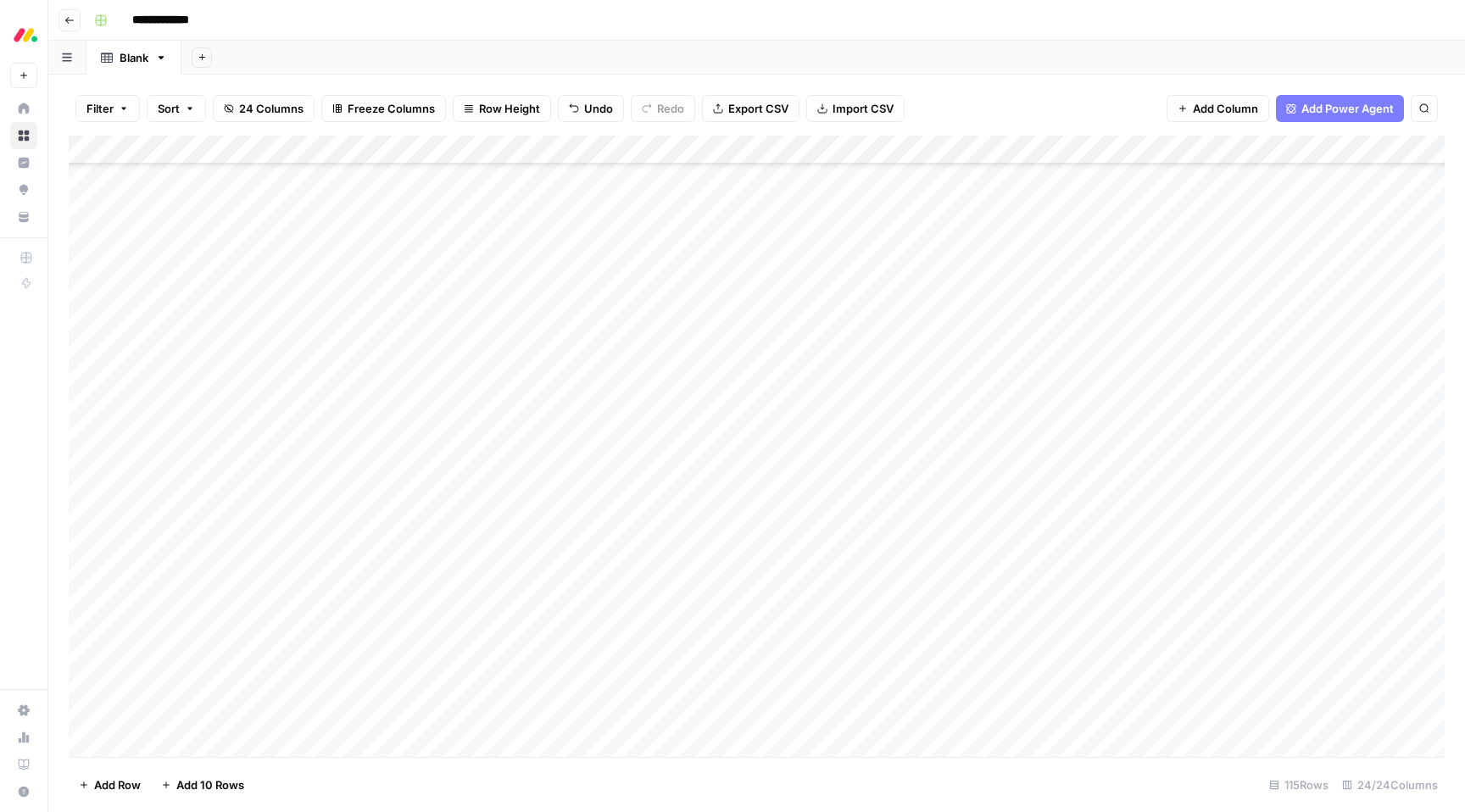
scroll to position [441, 0]
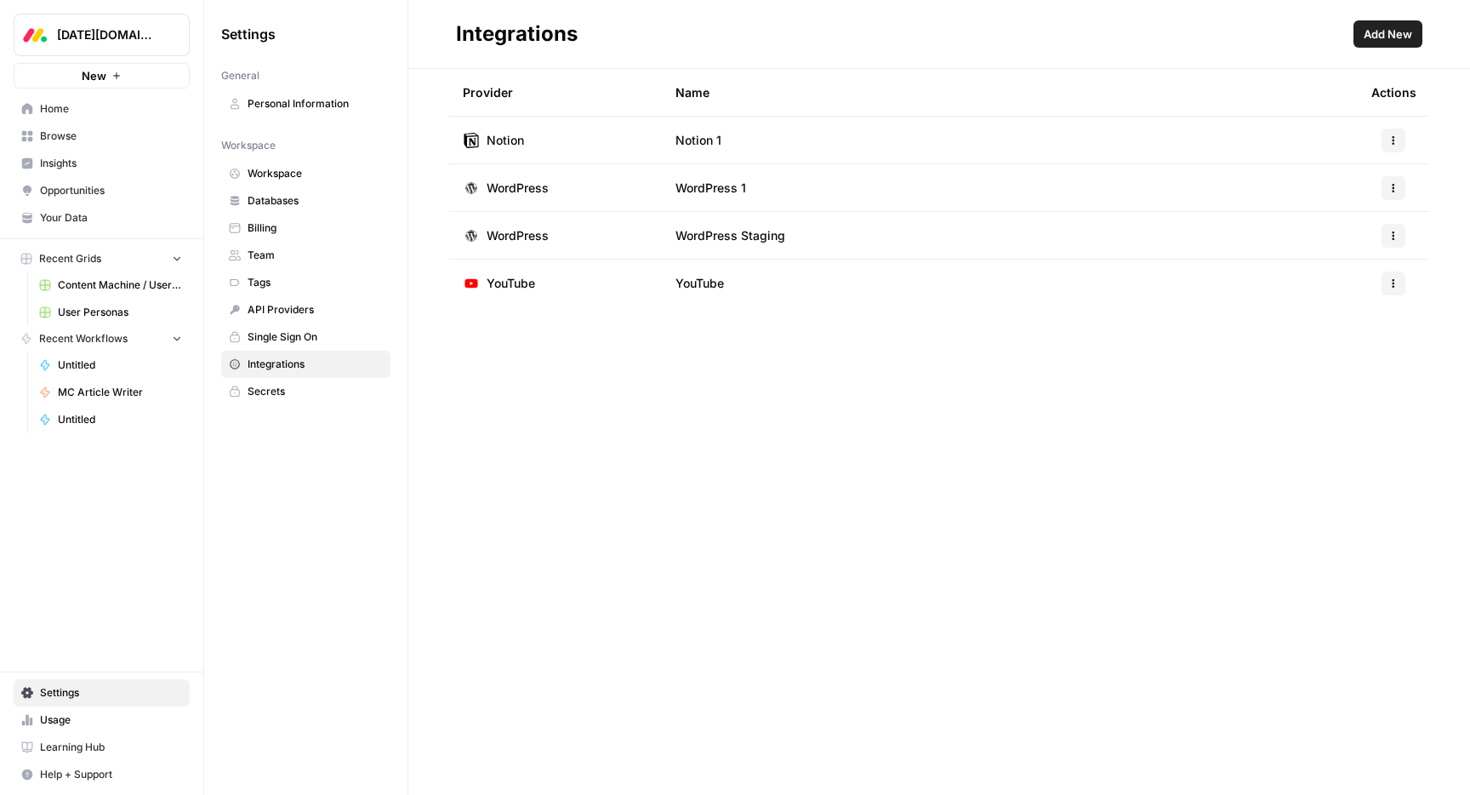
click at [115, 33] on span "[DATE][DOMAIN_NAME]" at bounding box center [108, 34] width 103 height 17
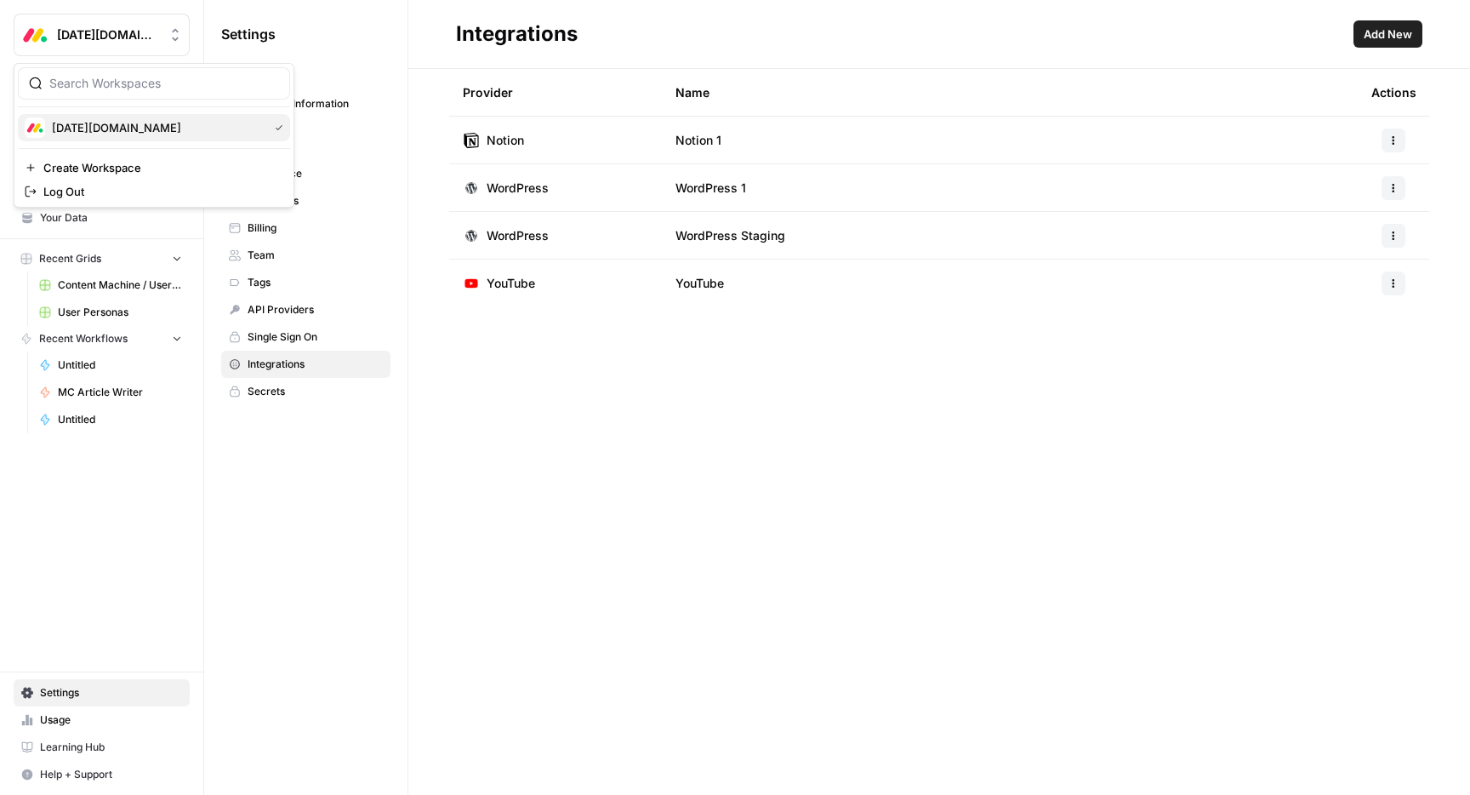
click at [109, 133] on span "[DATE][DOMAIN_NAME]" at bounding box center [156, 127] width 209 height 17
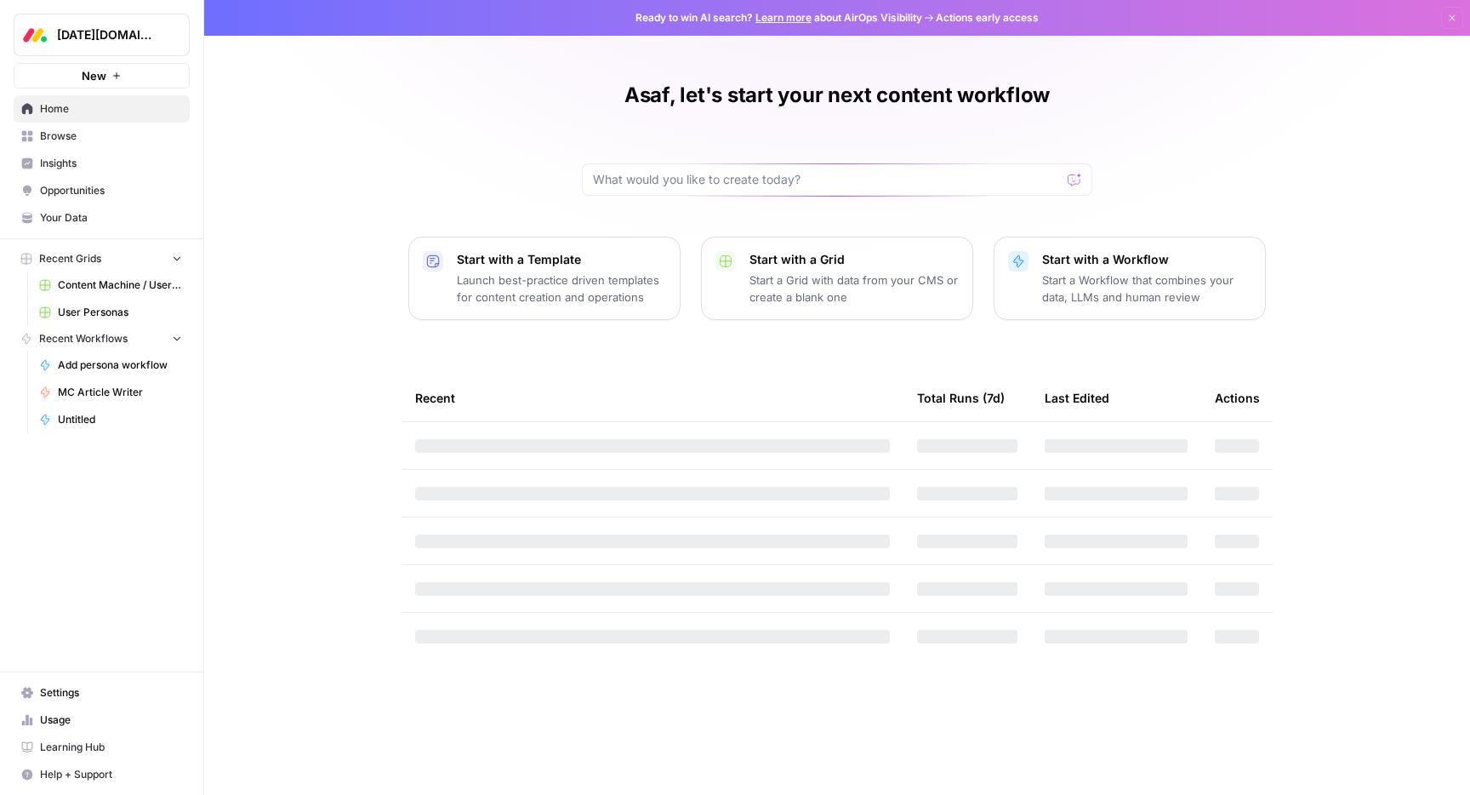
click at [65, 699] on span "Settings" at bounding box center [111, 692] width 142 height 15
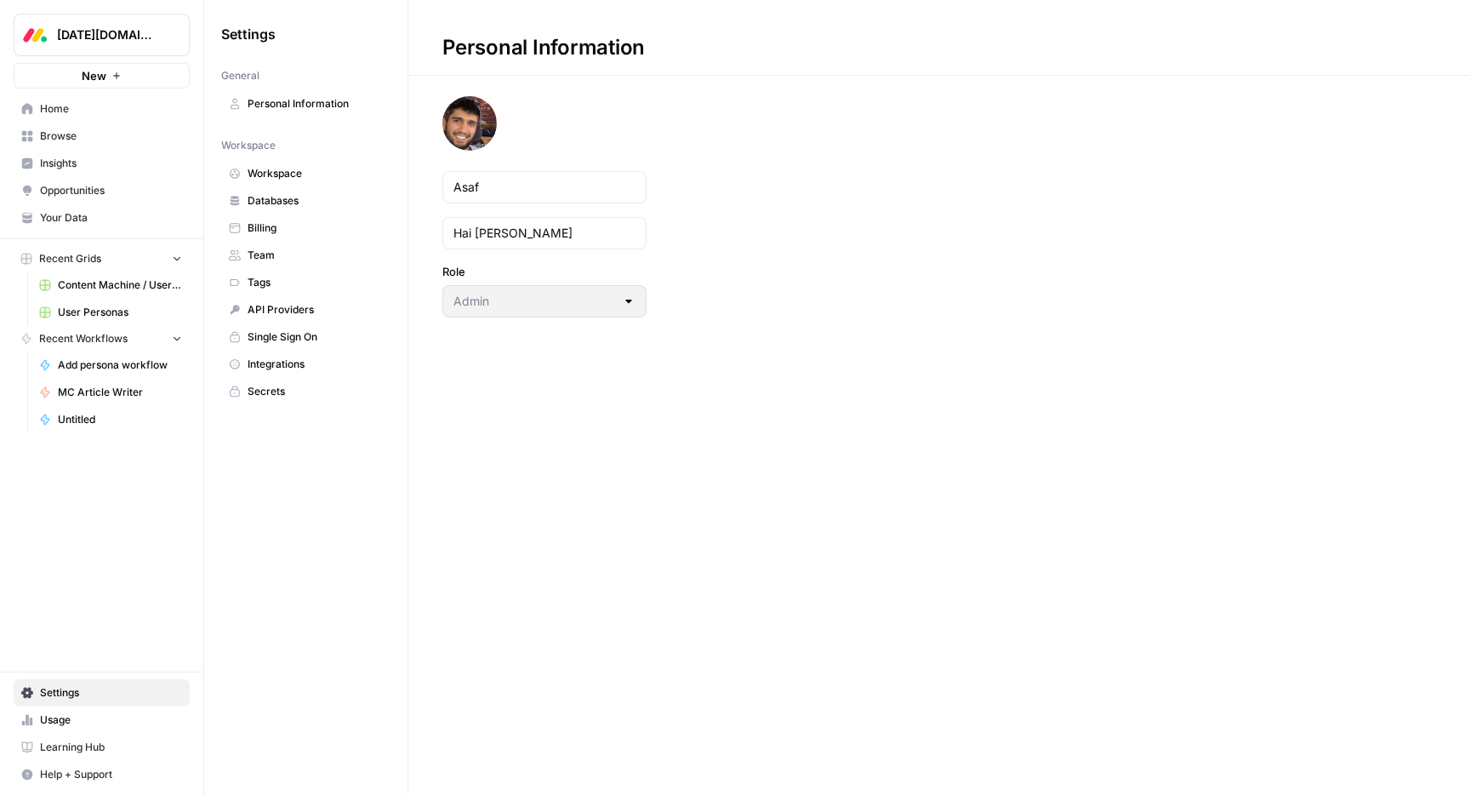
click at [277, 399] on link "Secrets" at bounding box center [305, 391] width 169 height 27
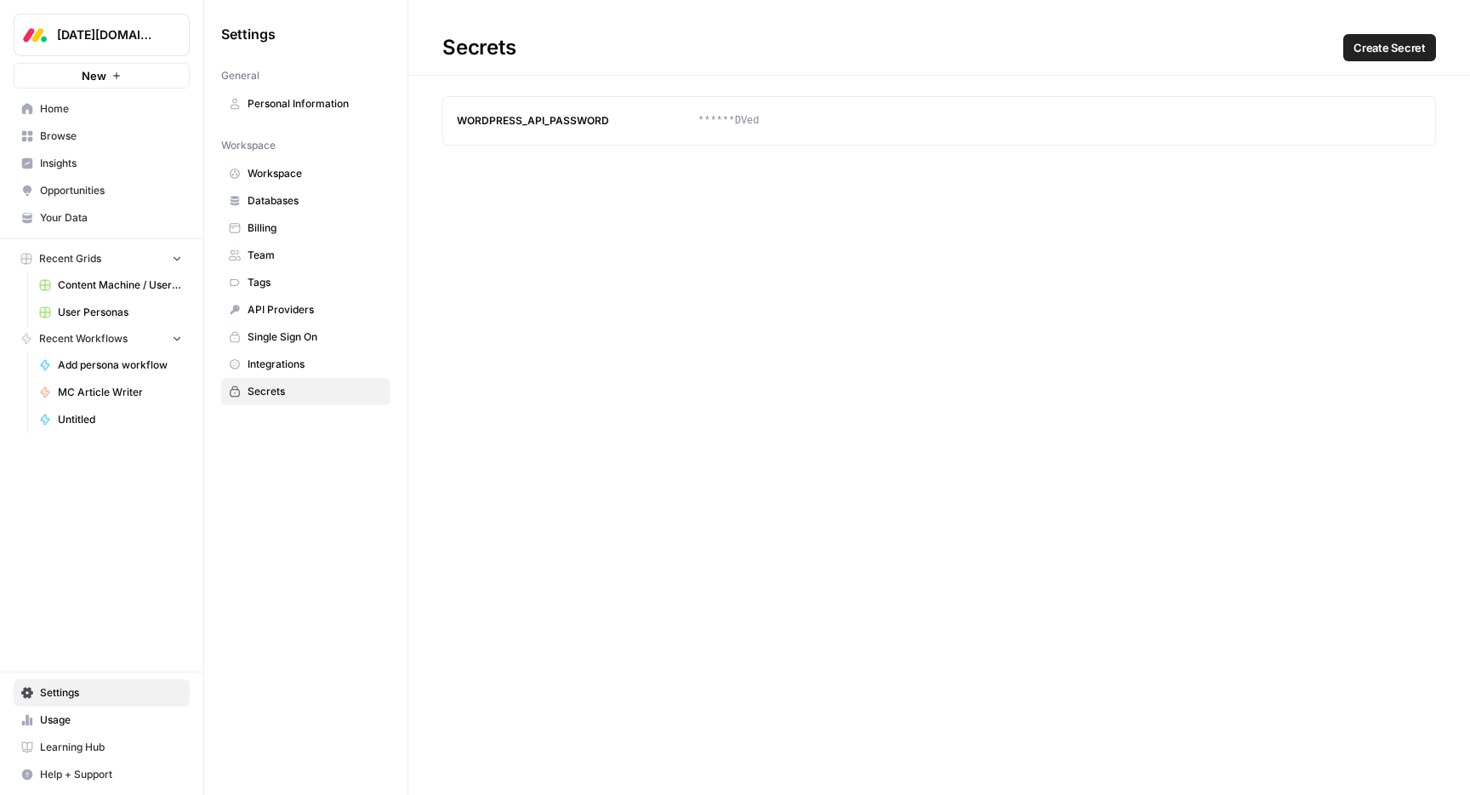
click at [294, 314] on span "API Providers" at bounding box center [315, 309] width 135 height 15
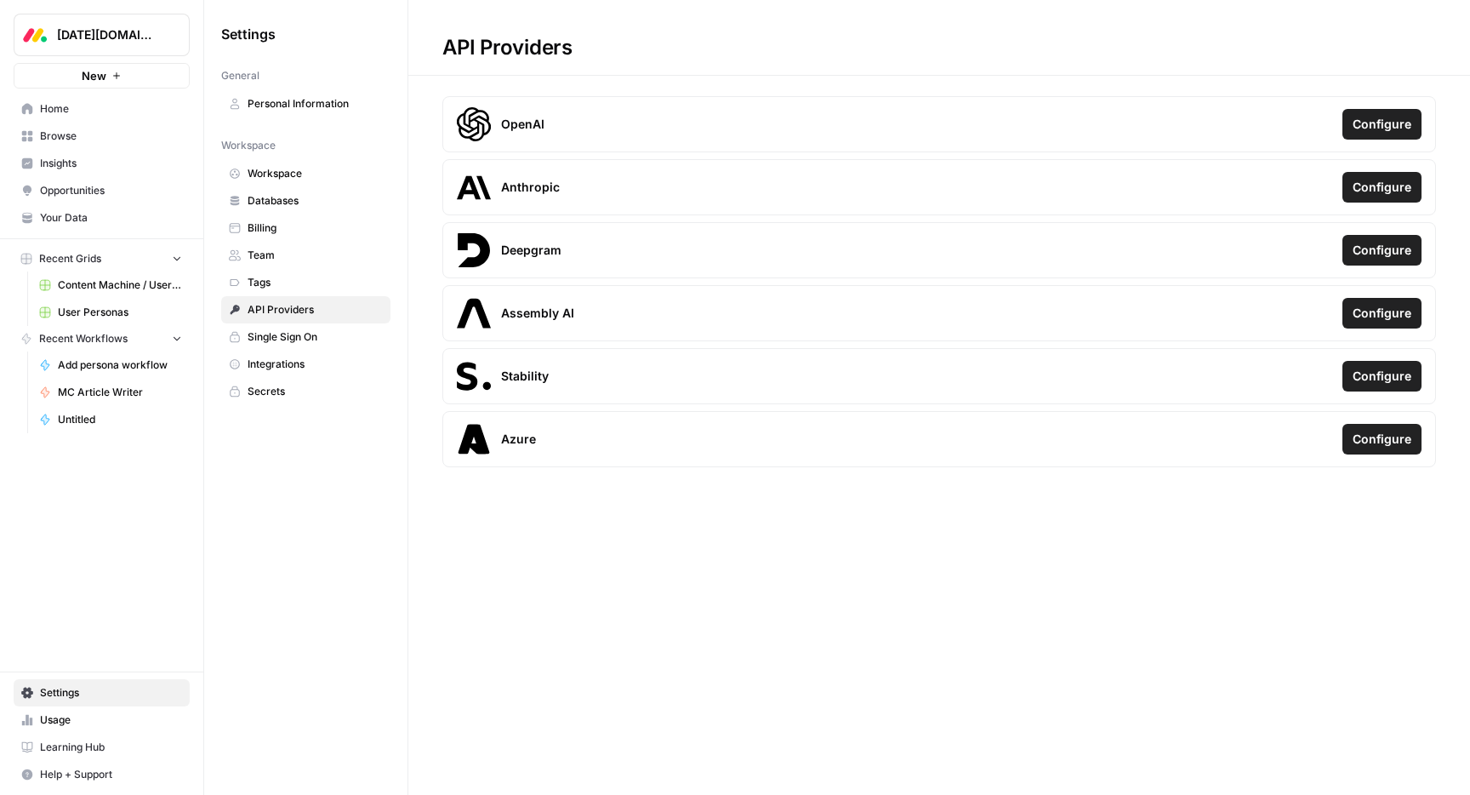
click at [274, 175] on span "Workspace" at bounding box center [315, 173] width 135 height 15
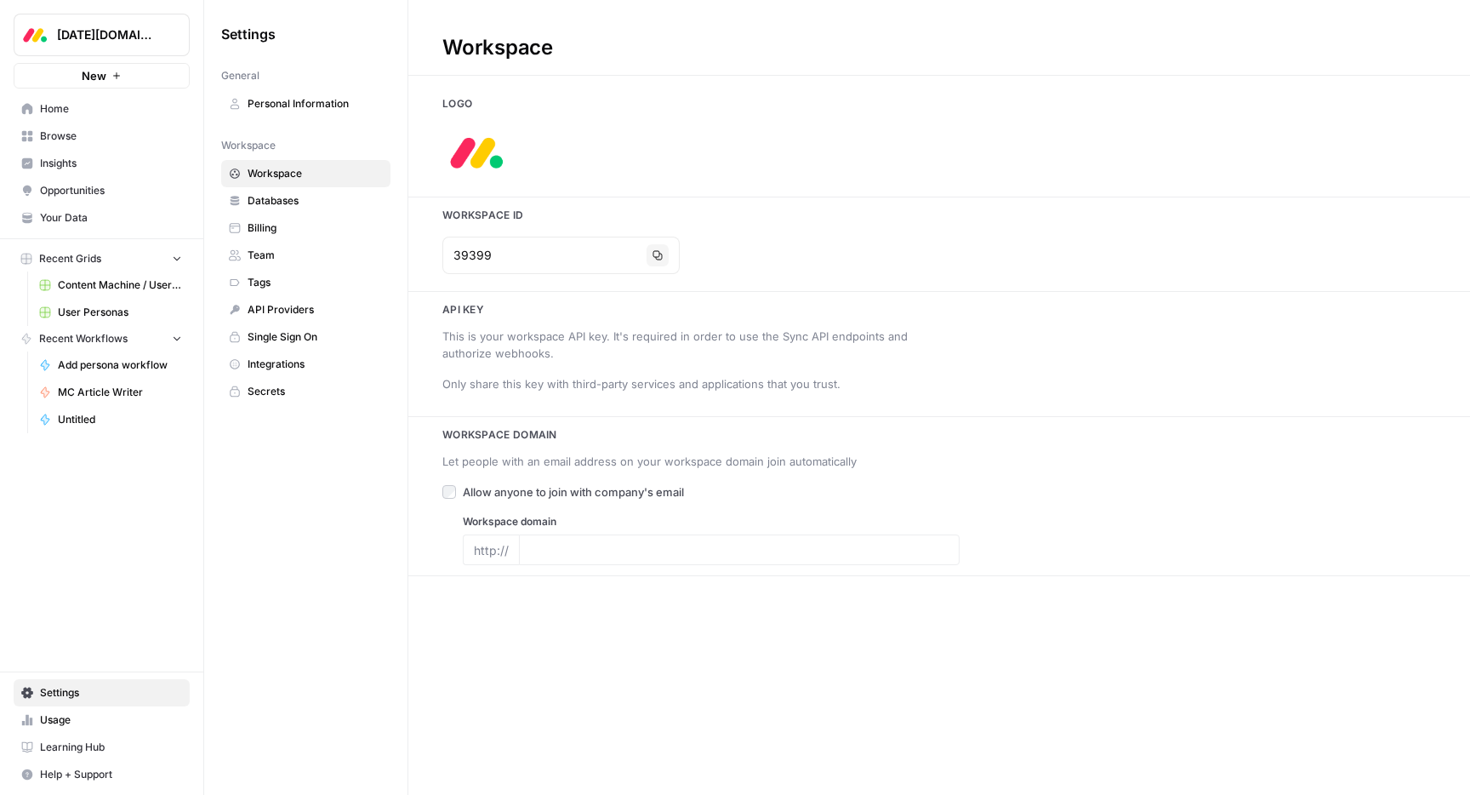
type input "www.monday.com"
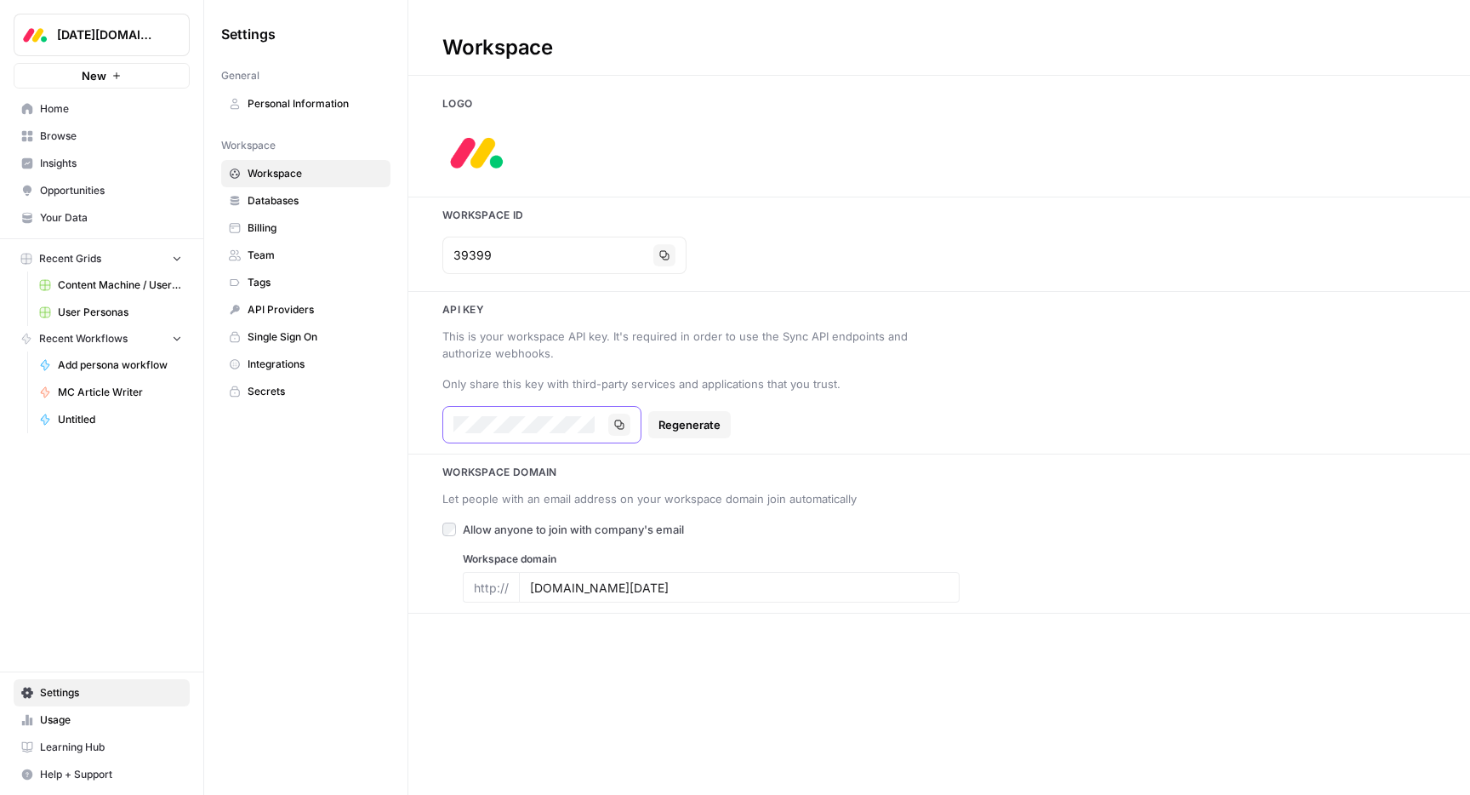
click at [614, 424] on icon "button" at bounding box center [619, 424] width 10 height 10
